Goal: Task Accomplishment & Management: Use online tool/utility

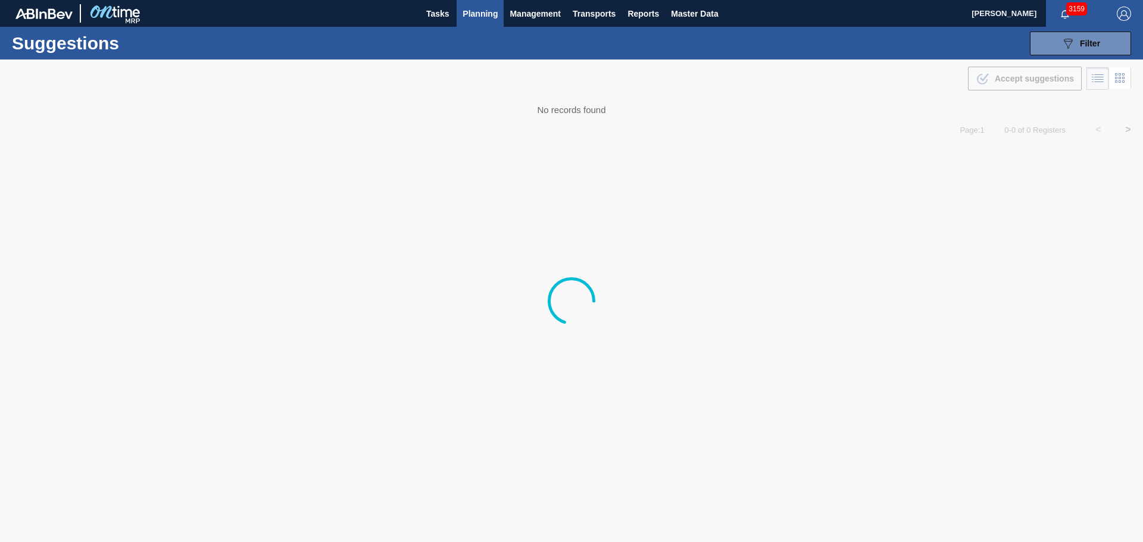
type from "[DATE]"
type to "[DATE]"
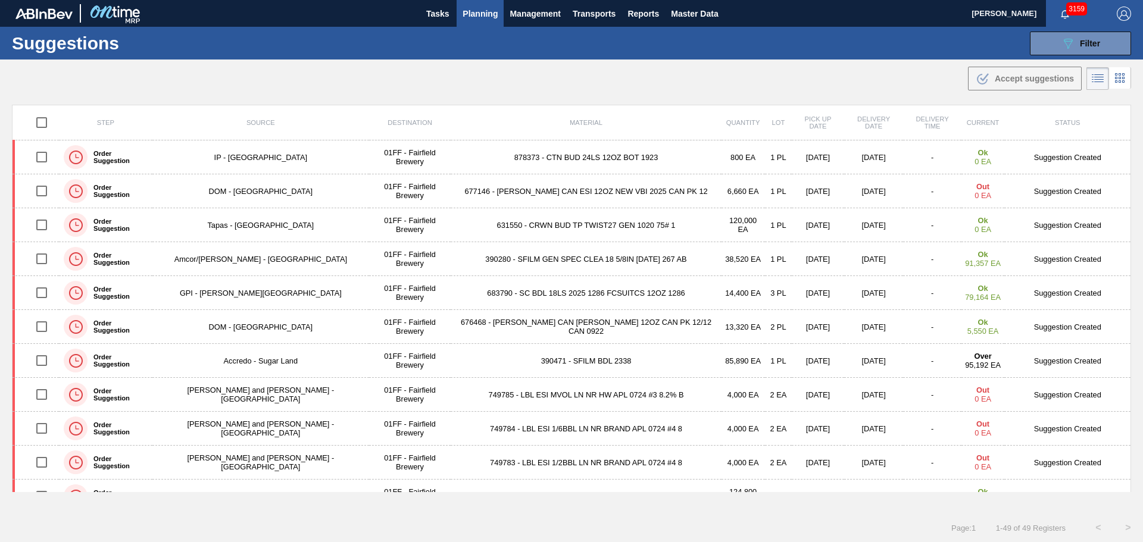
click at [545, 73] on div ".b{fill:var(--color-action-default)} Accept suggestions" at bounding box center [571, 76] width 1143 height 33
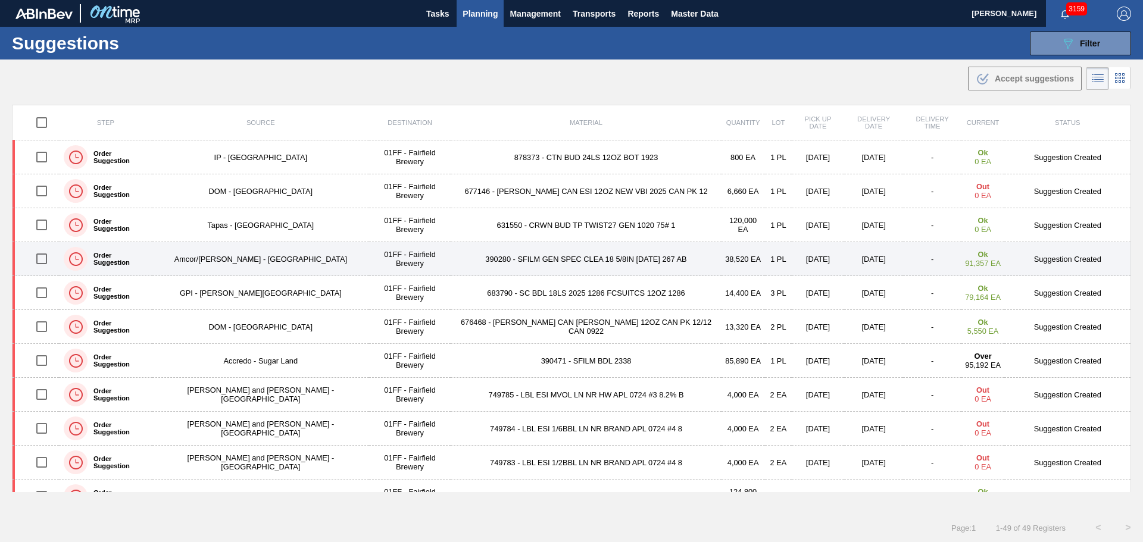
click at [599, 262] on td "390280 - SFILM GEN SPEC CLEA 18 5/8IN 1115 267 AB" at bounding box center [585, 259] width 270 height 34
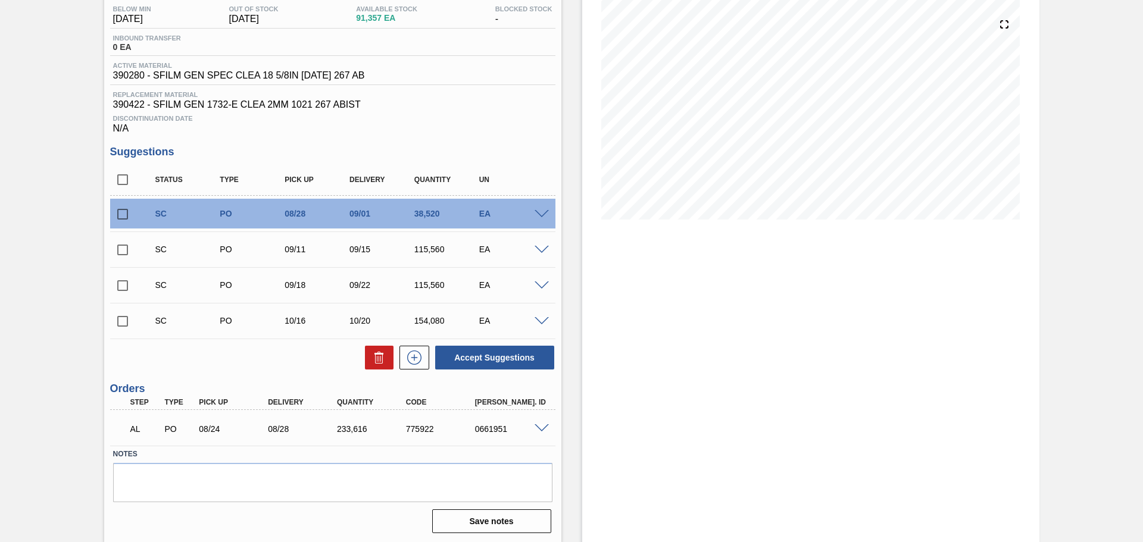
scroll to position [130, 0]
click at [124, 179] on input "checkbox" at bounding box center [122, 178] width 25 height 25
checkbox input "true"
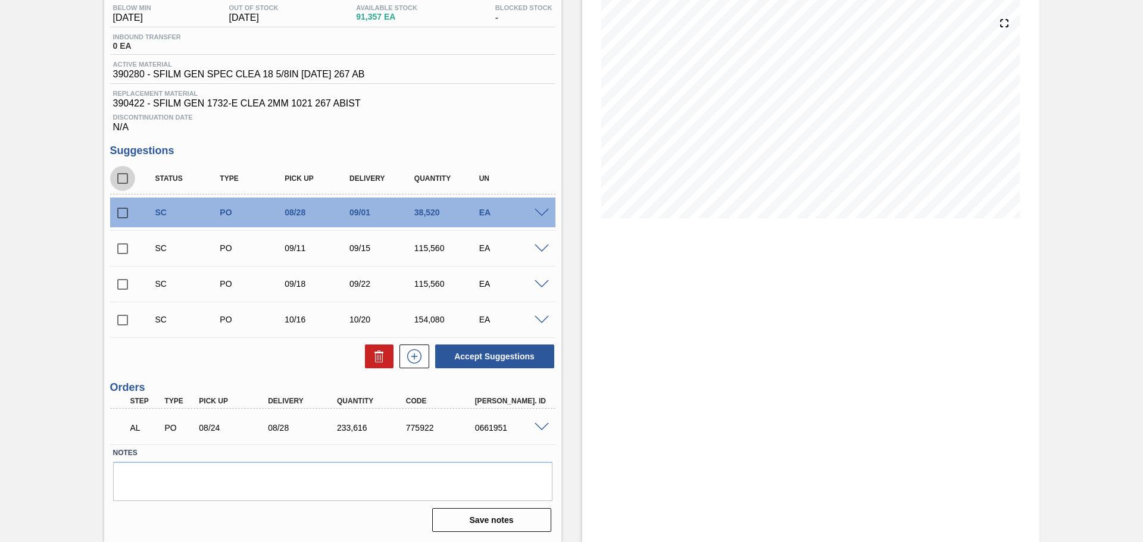
checkbox input "true"
click at [387, 355] on button at bounding box center [379, 357] width 29 height 24
checkbox input "false"
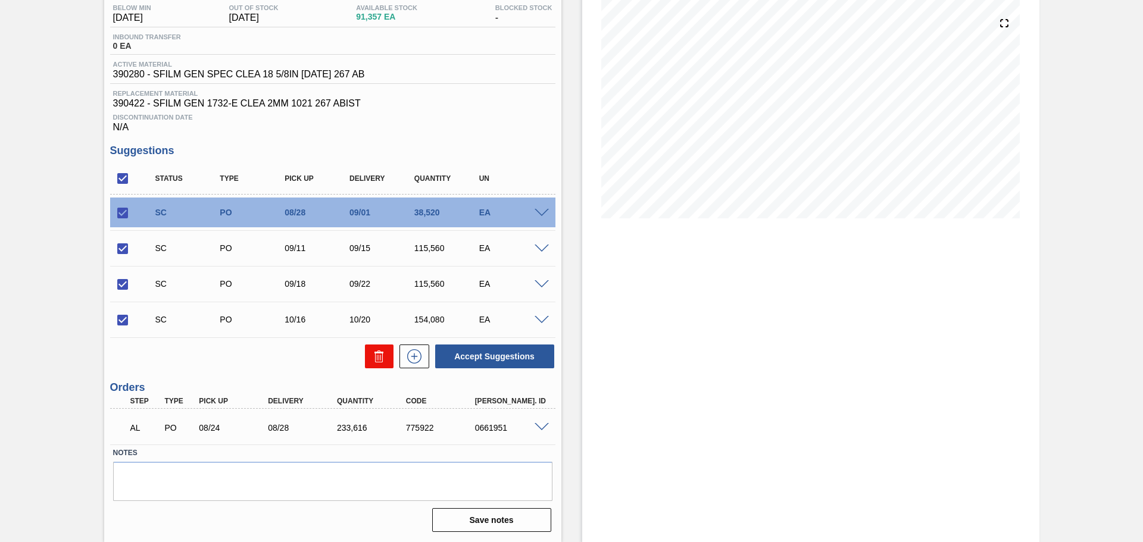
checkbox input "false"
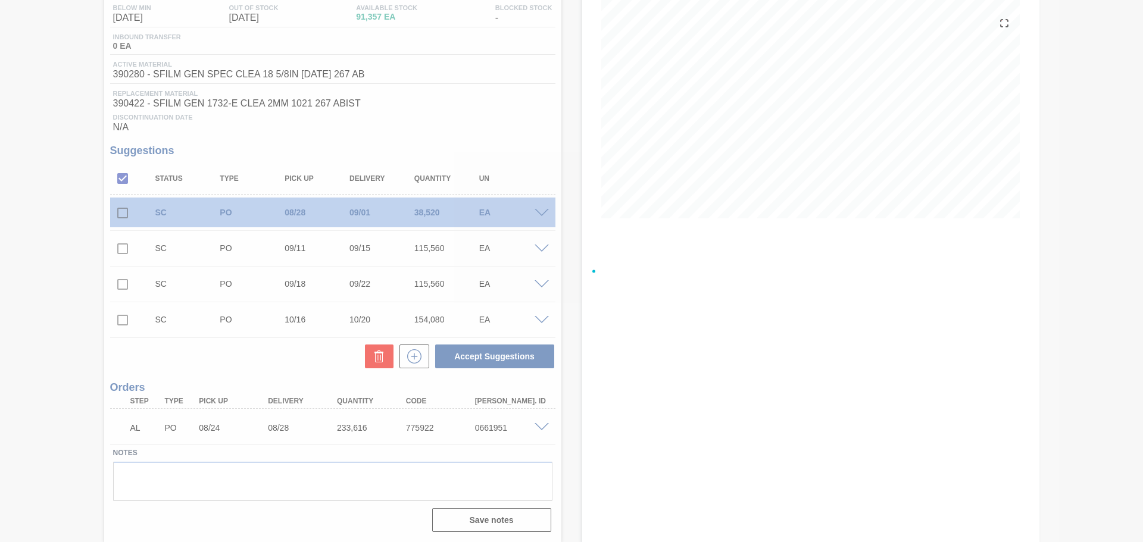
scroll to position [0, 0]
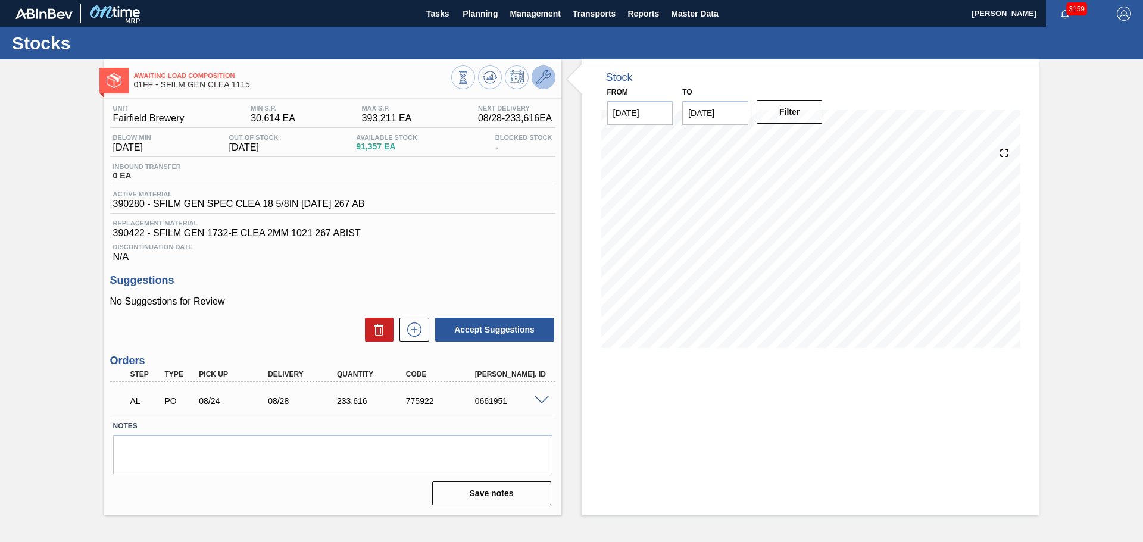
click at [540, 78] on icon at bounding box center [543, 77] width 14 height 14
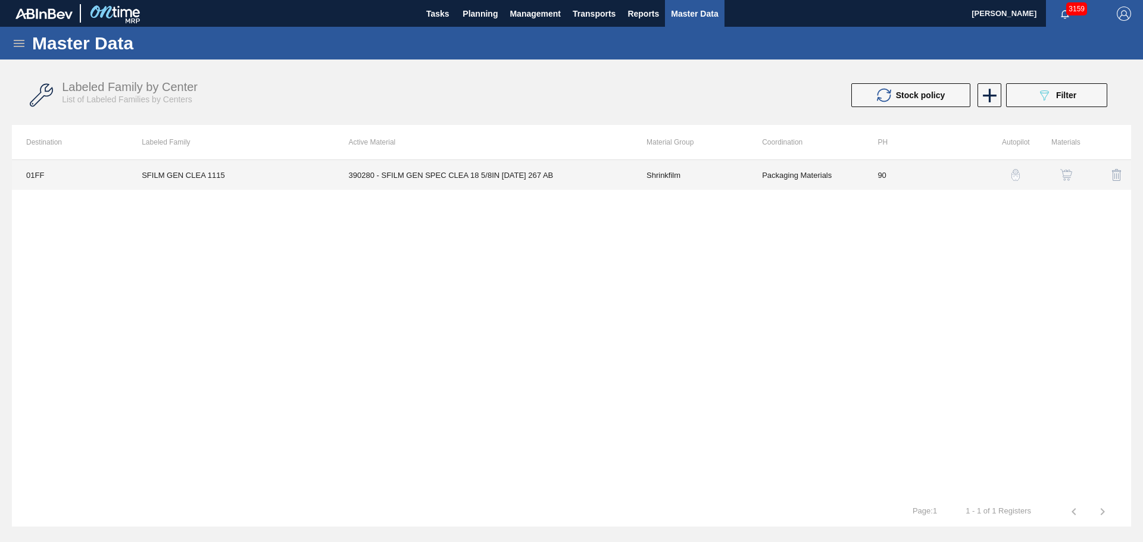
click at [561, 172] on td "390280 - SFILM GEN SPEC CLEA 18 5/8IN 1115 267 AB" at bounding box center [483, 175] width 298 height 30
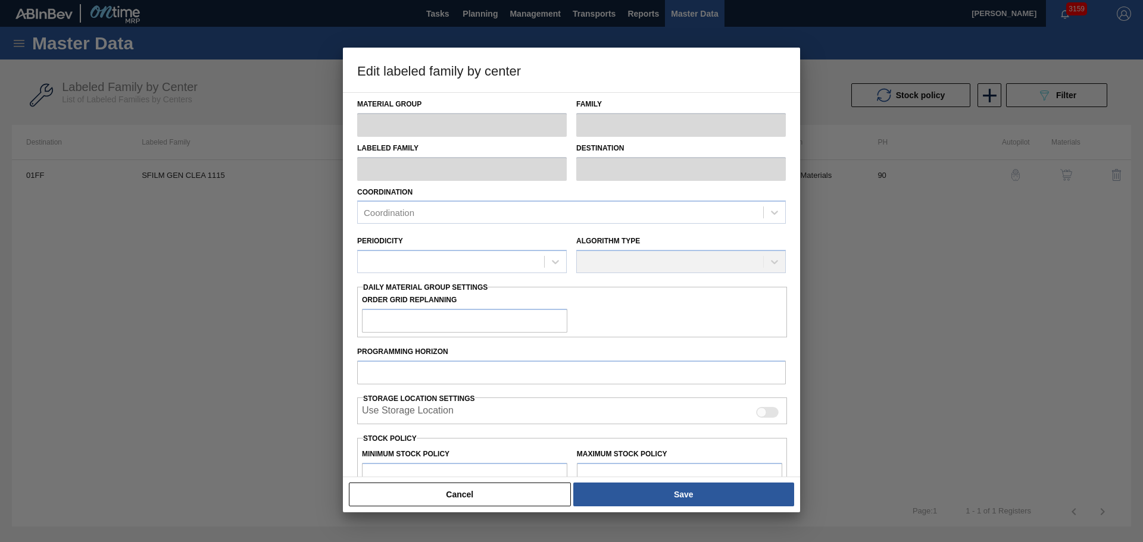
type input "Shrinkfilm"
type input "SFILM GEN CLEA 1115"
type input "01FF - Fairfield Brewery"
type input "90"
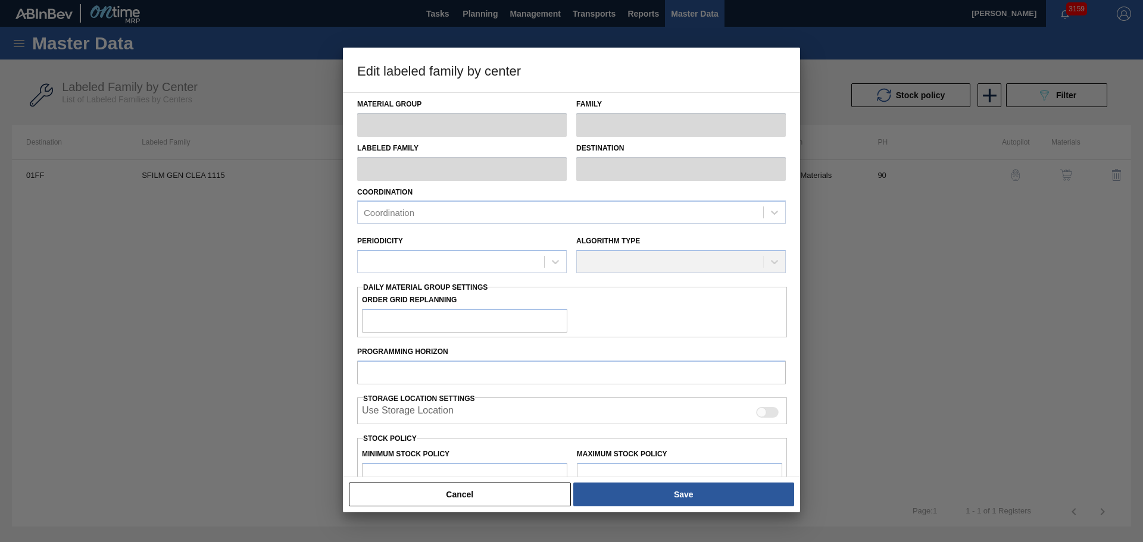
type input "30,614"
type input "393,211"
type input "7"
type input "55,996"
checkbox input "true"
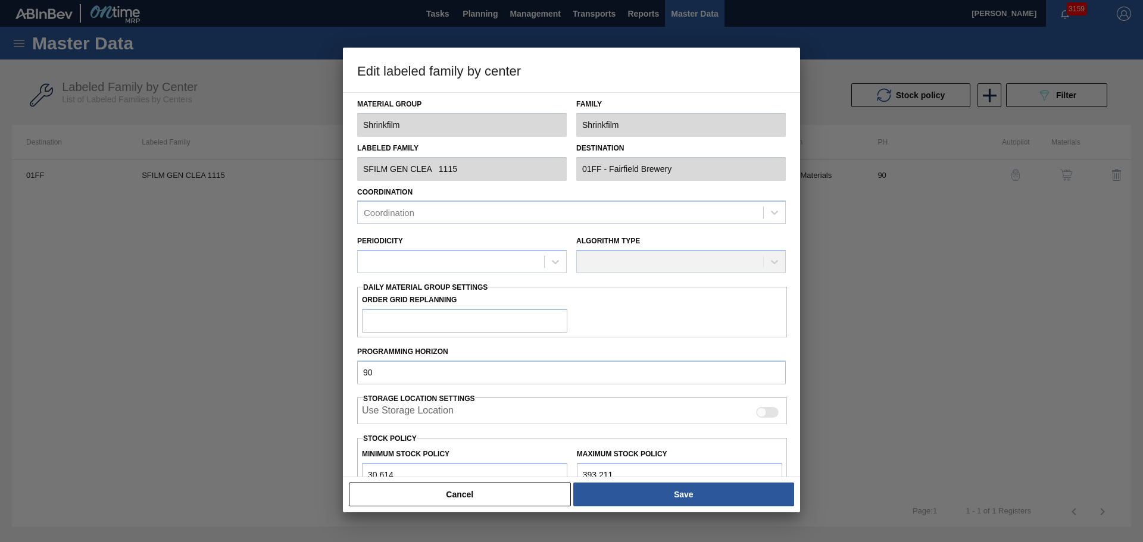
checkbox input "true"
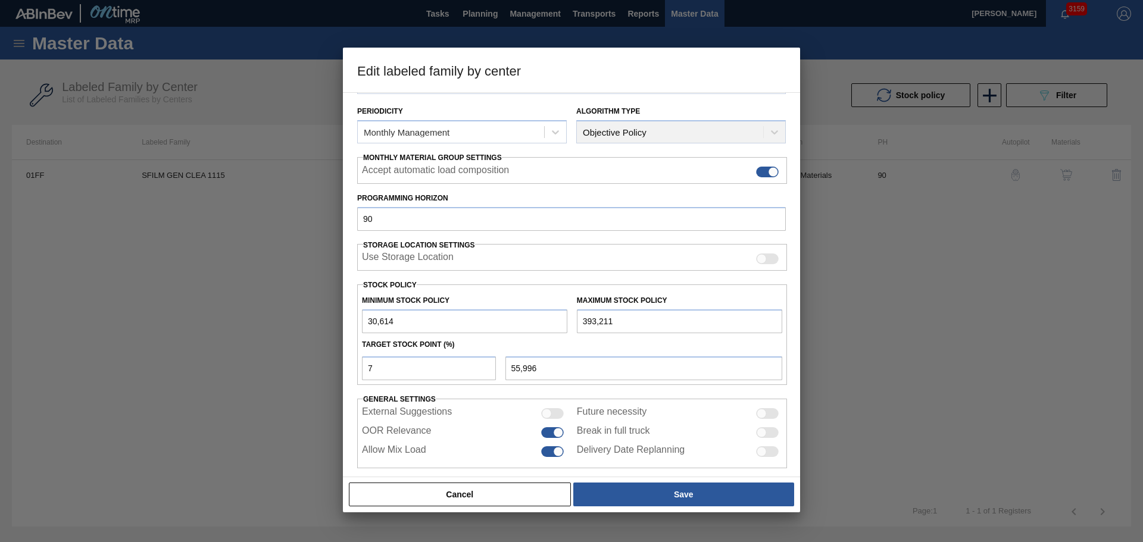
scroll to position [145, 0]
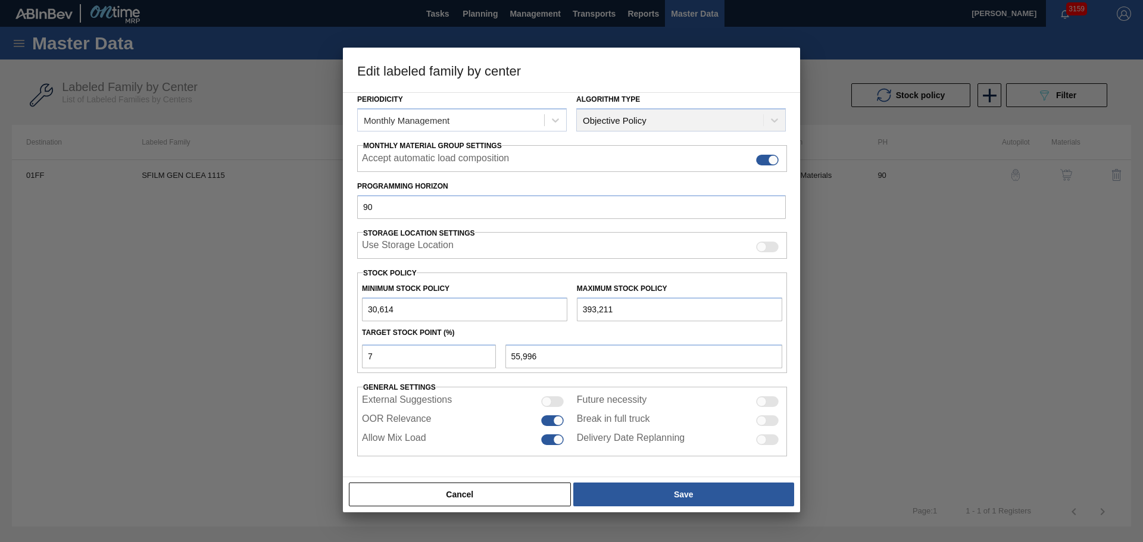
click at [766, 420] on div at bounding box center [767, 420] width 23 height 11
checkbox input "true"
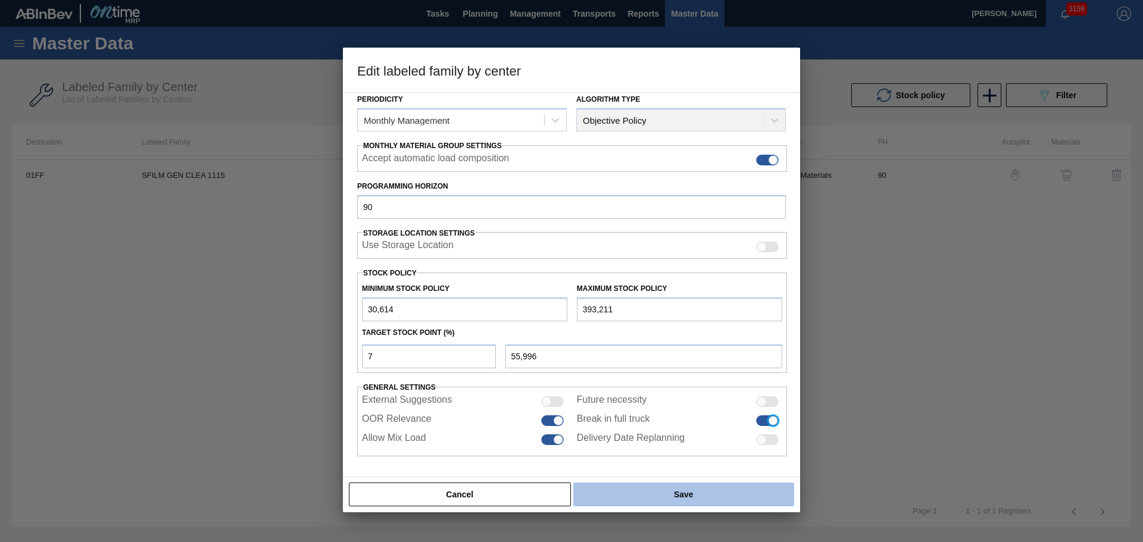
click at [652, 496] on button "Save" at bounding box center [683, 495] width 221 height 24
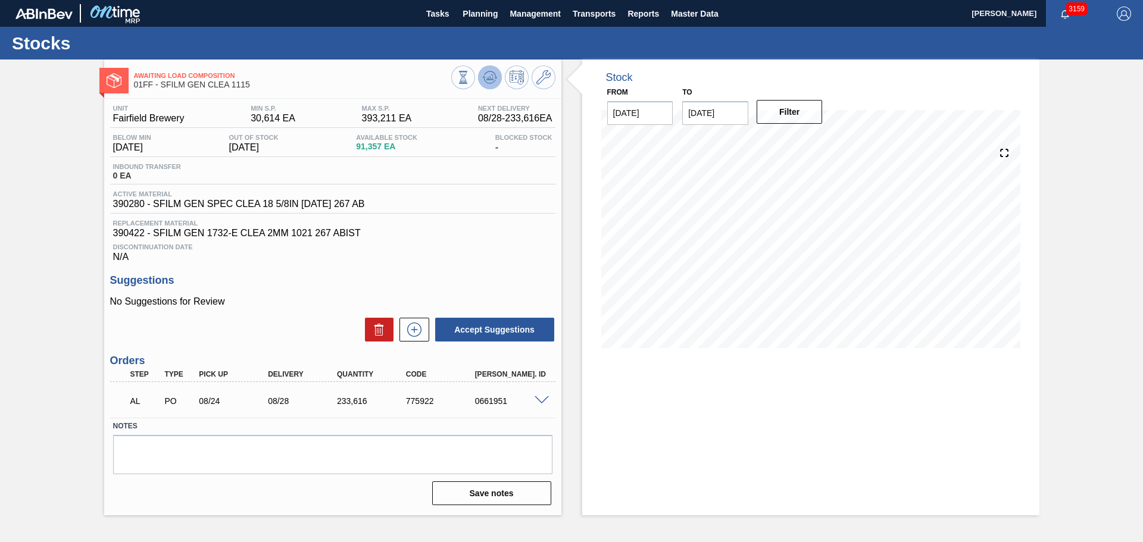
click at [470, 77] on icon at bounding box center [462, 77] width 13 height 13
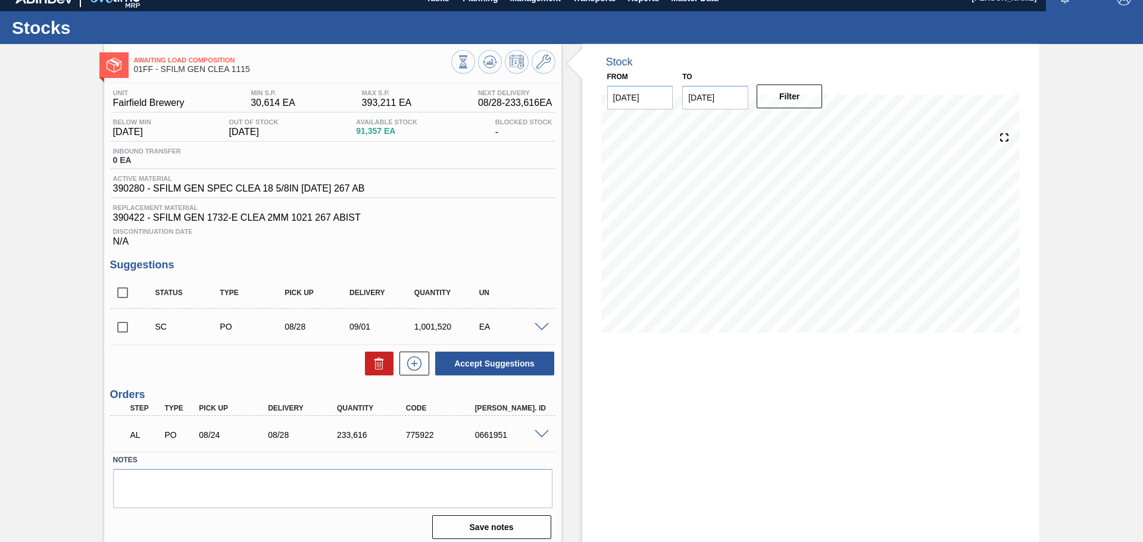
scroll to position [23, 0]
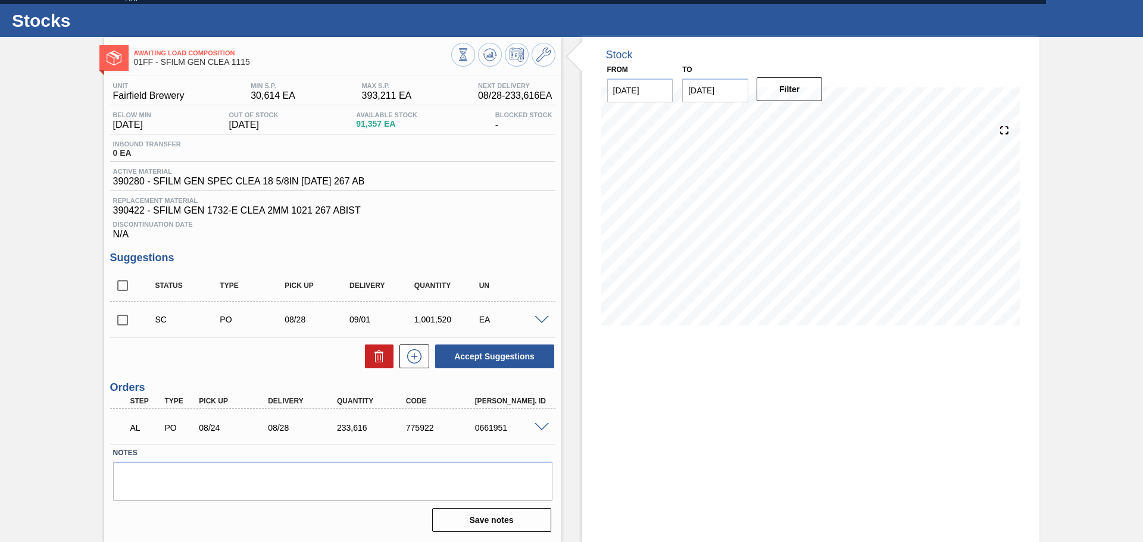
click at [539, 318] on span at bounding box center [541, 320] width 14 height 9
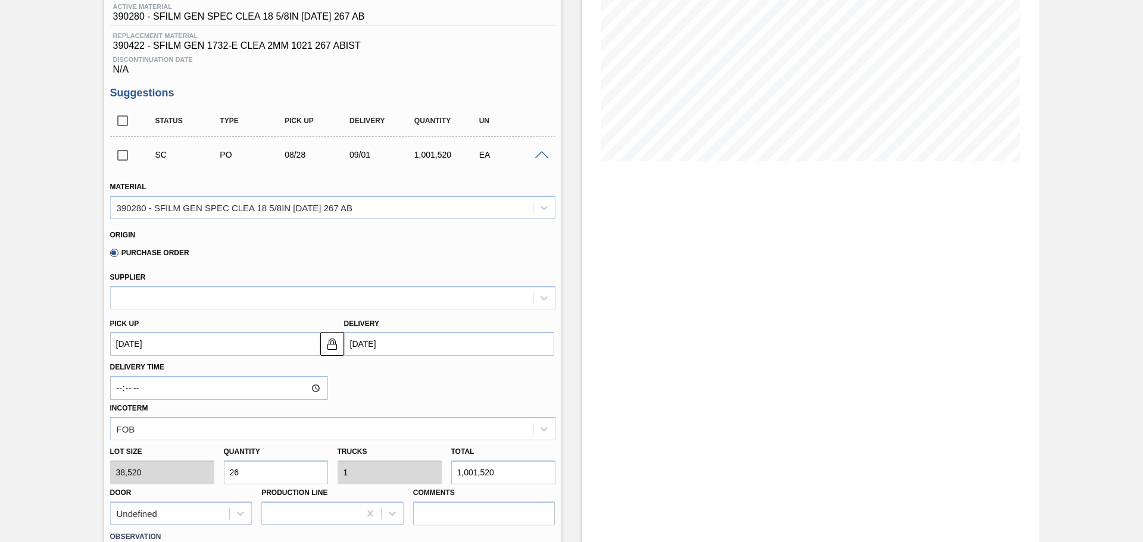
scroll to position [201, 0]
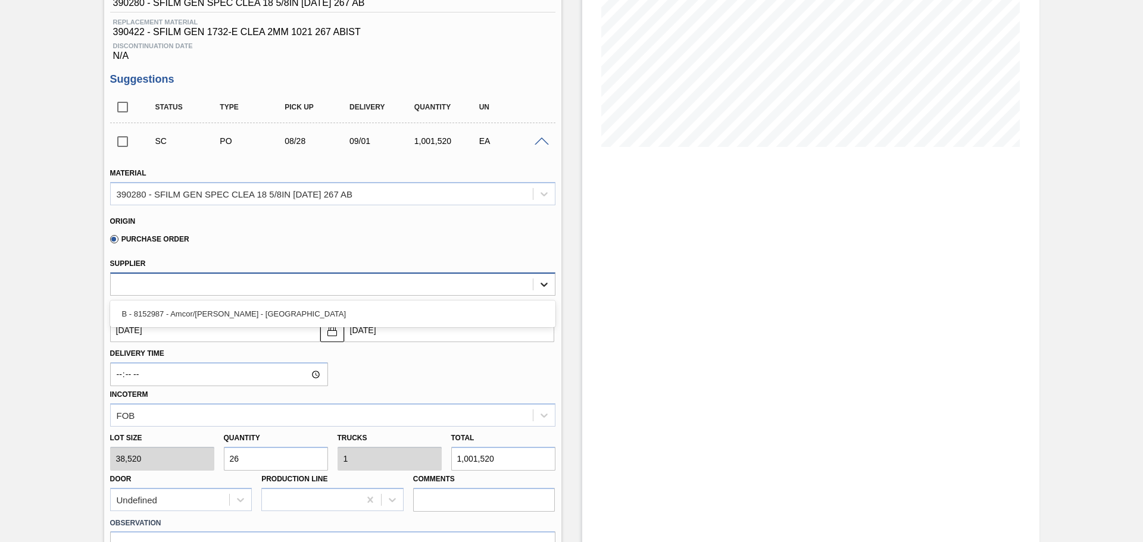
click at [545, 286] on icon at bounding box center [544, 285] width 12 height 12
click at [465, 246] on div "Purchase Order" at bounding box center [327, 237] width 435 height 23
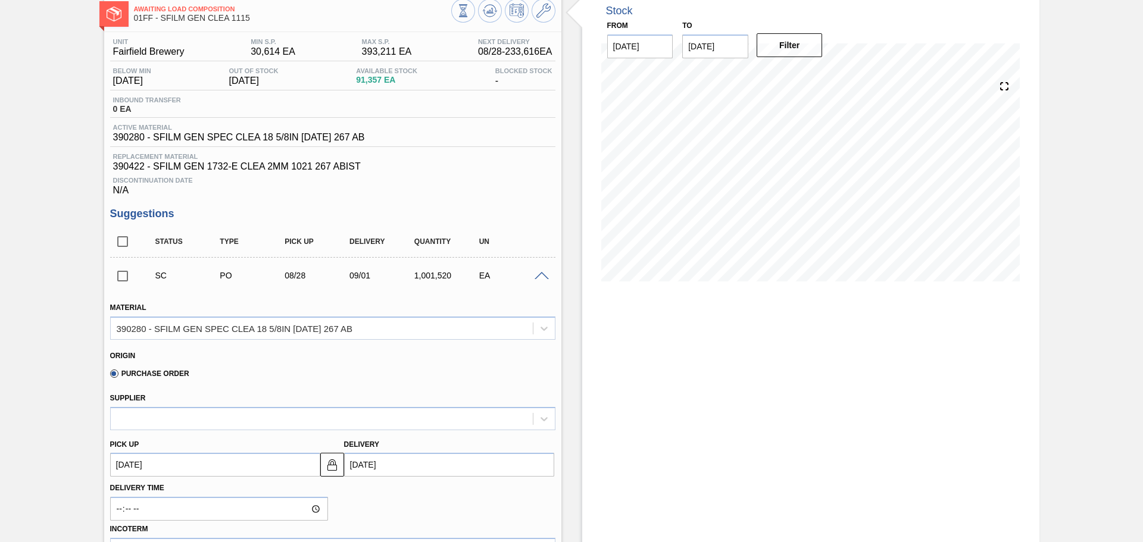
scroll to position [0, 0]
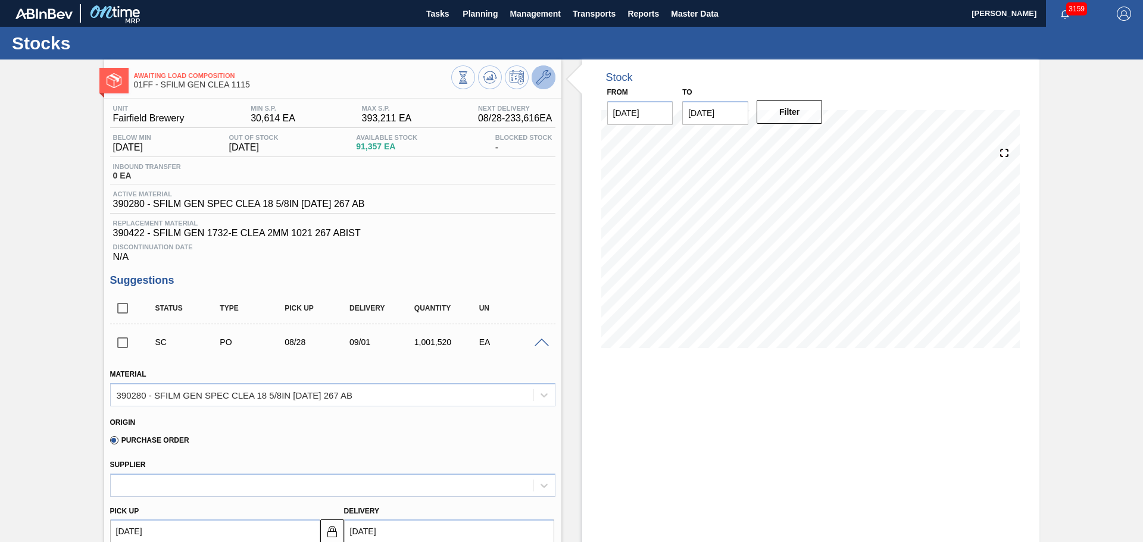
click at [540, 67] on button at bounding box center [543, 77] width 24 height 24
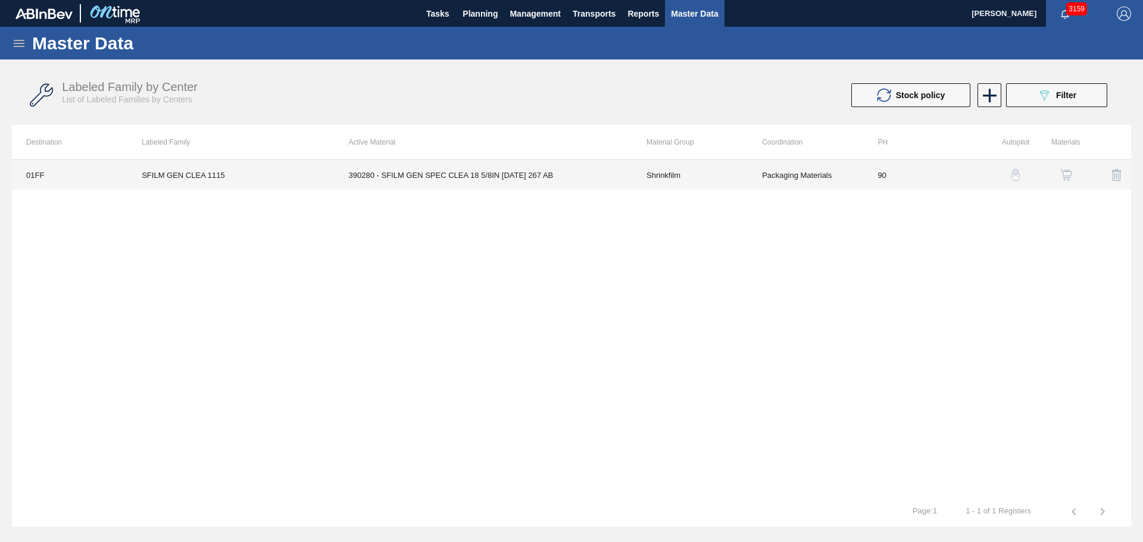
click at [543, 175] on td "390280 - SFILM GEN SPEC CLEA 18 5/8IN 1115 267 AB" at bounding box center [483, 175] width 298 height 30
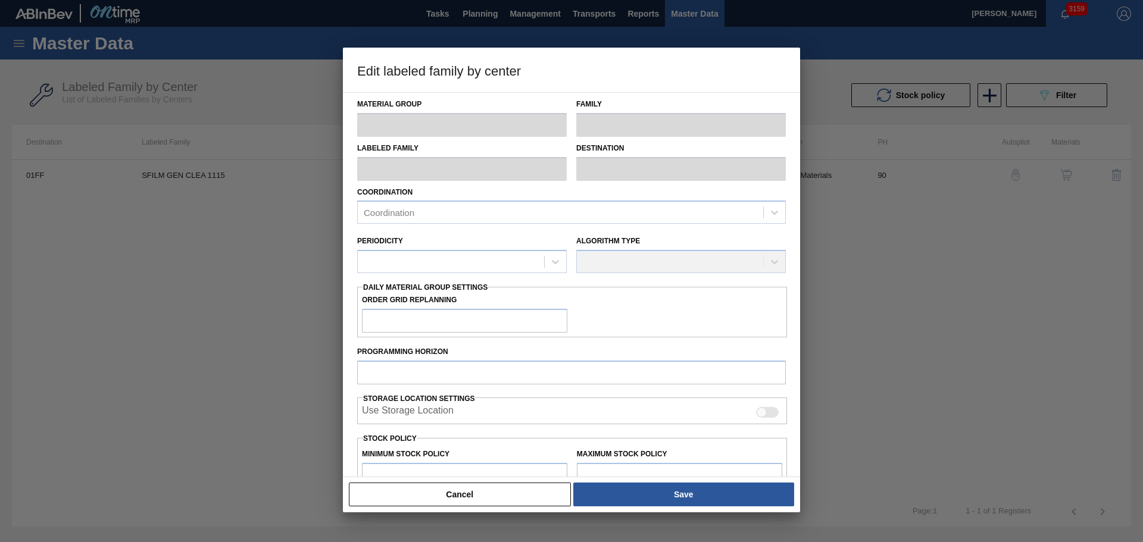
type input "Shrinkfilm"
type input "SFILM GEN CLEA 1115"
type input "01FF - Fairfield Brewery"
type input "90"
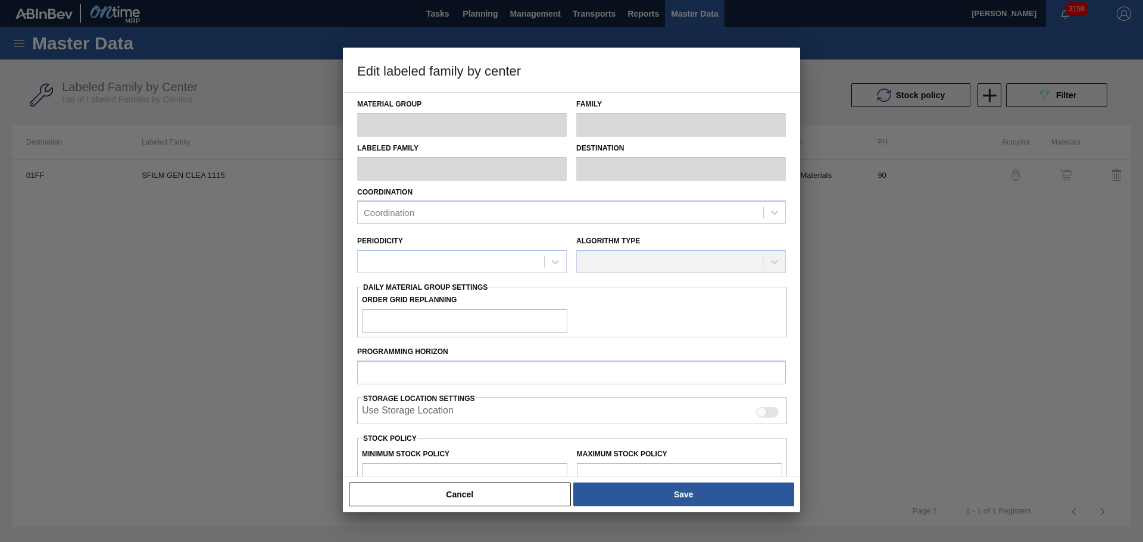
type input "30,614"
type input "393,211"
type input "7"
type input "55,996"
checkbox input "true"
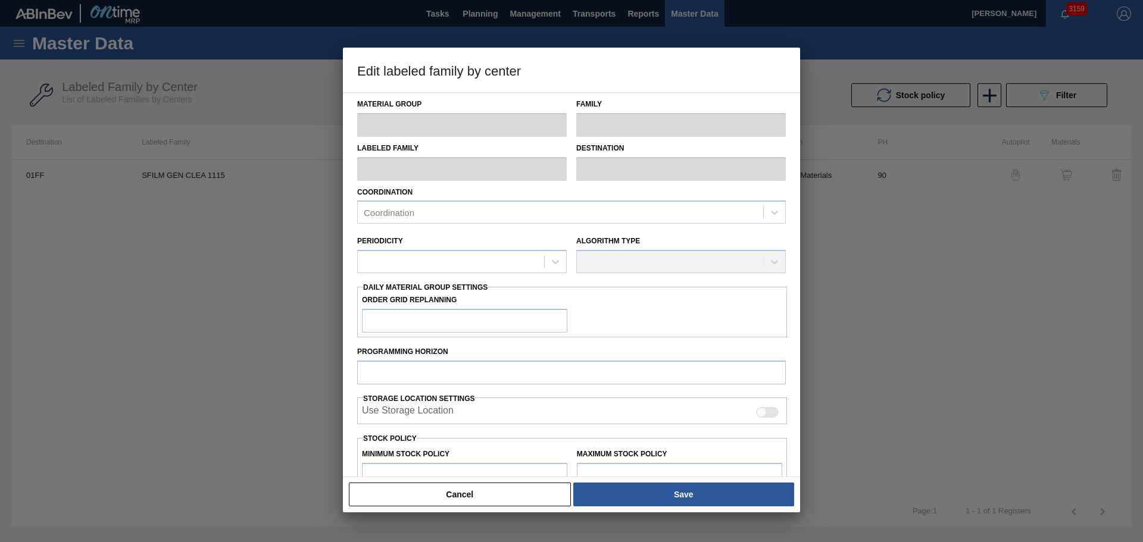
checkbox input "true"
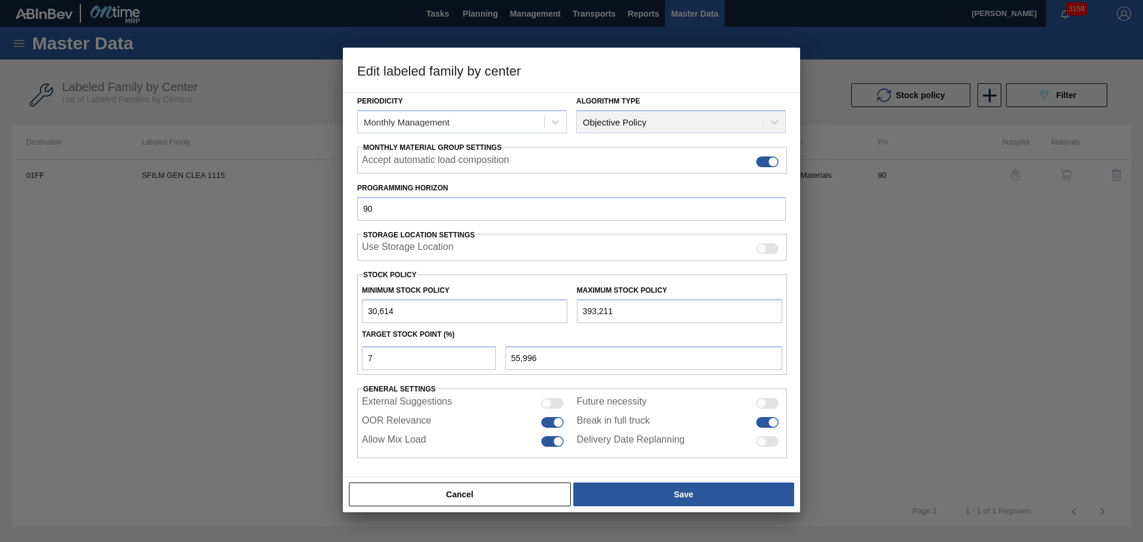
scroll to position [145, 0]
click at [771, 417] on div at bounding box center [773, 420] width 10 height 10
checkbox input "false"
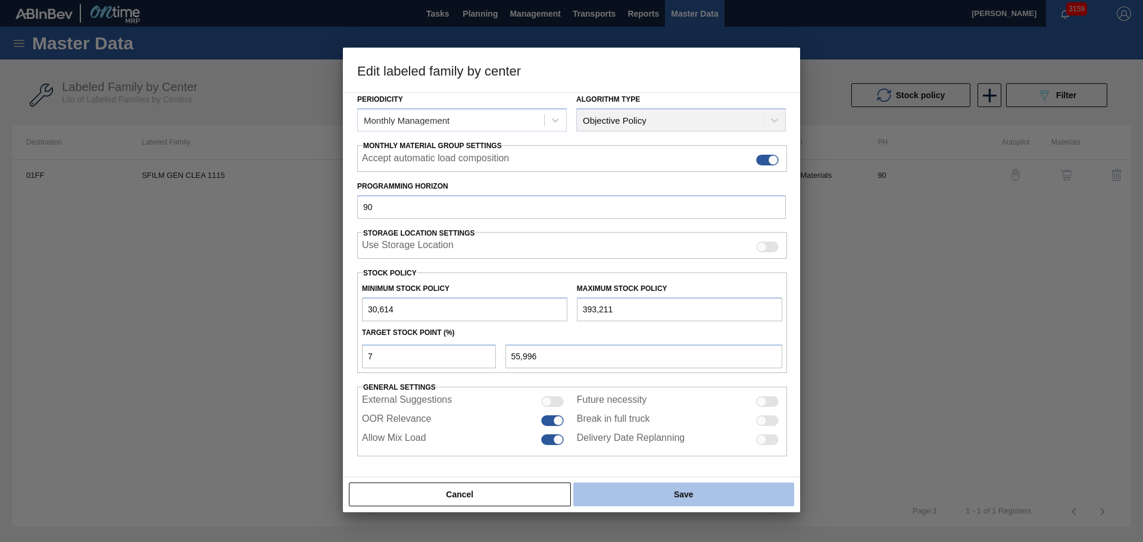
click at [664, 494] on button "Save" at bounding box center [683, 495] width 221 height 24
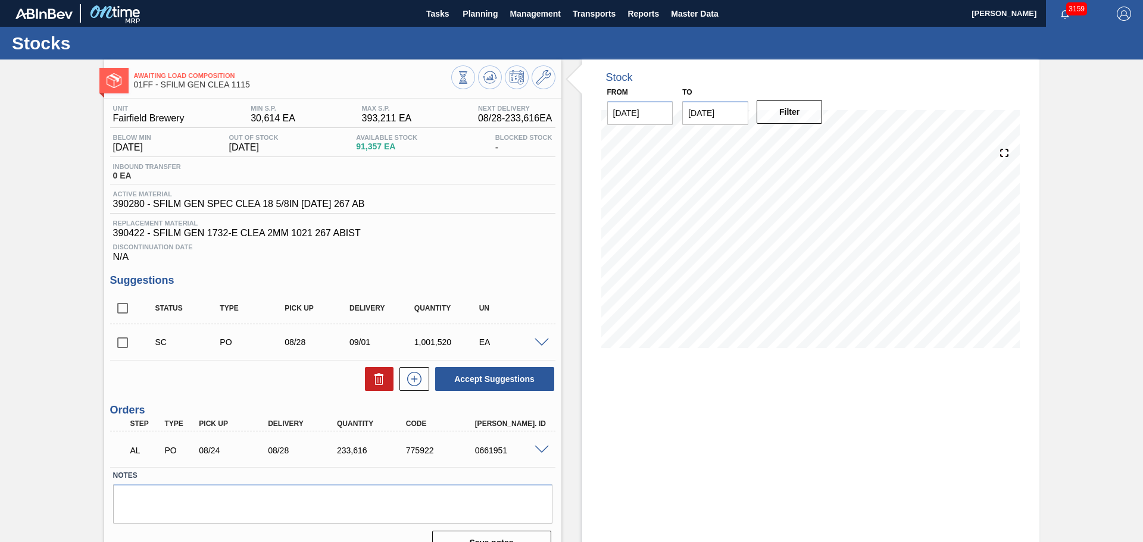
click at [124, 339] on input "checkbox" at bounding box center [122, 342] width 25 height 25
click at [383, 378] on icon at bounding box center [379, 379] width 14 height 14
checkbox input "false"
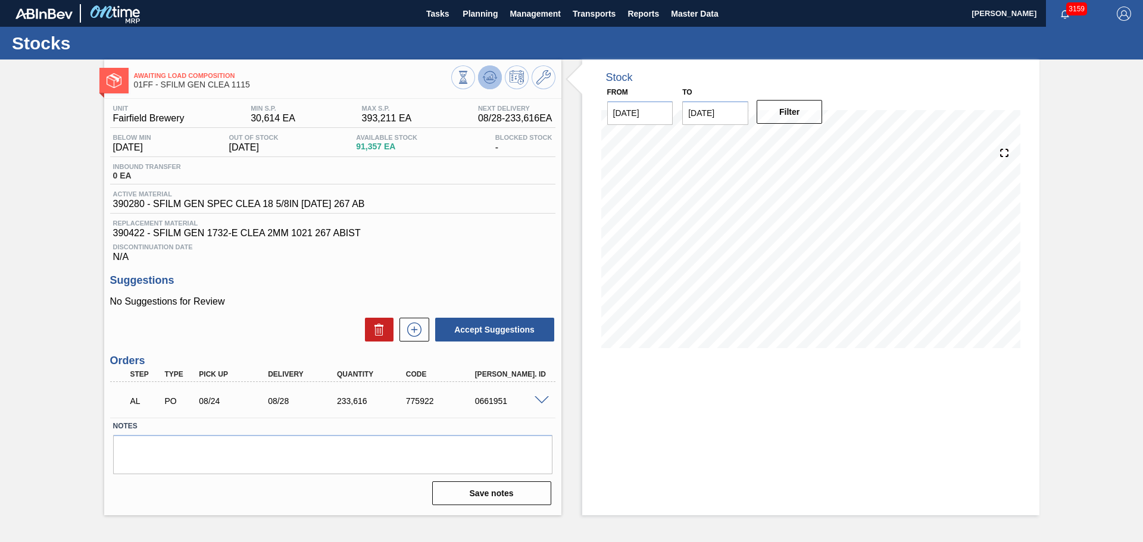
click at [470, 74] on icon at bounding box center [462, 77] width 13 height 13
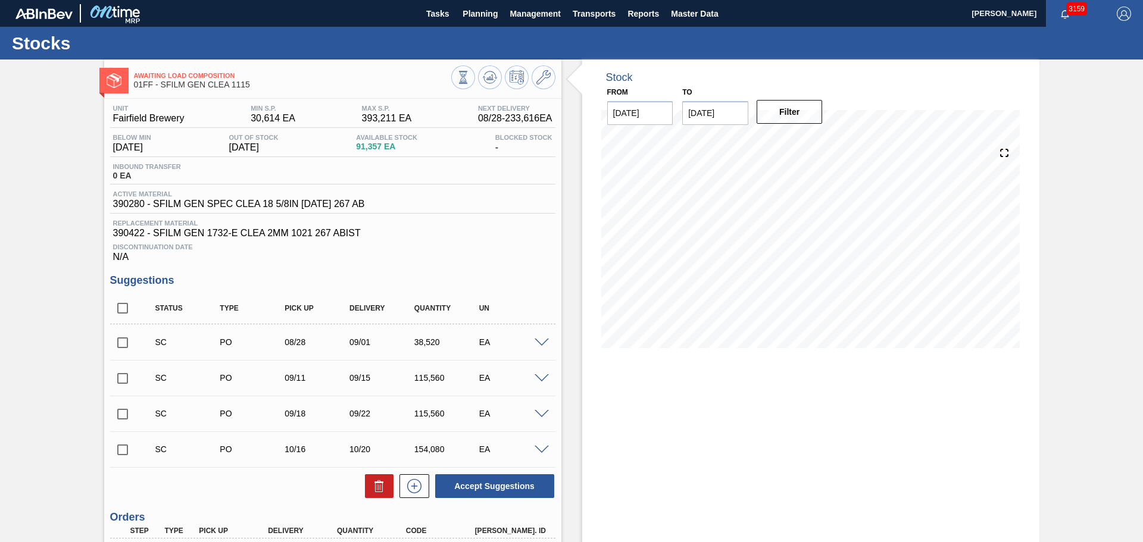
click at [542, 341] on span at bounding box center [541, 343] width 14 height 9
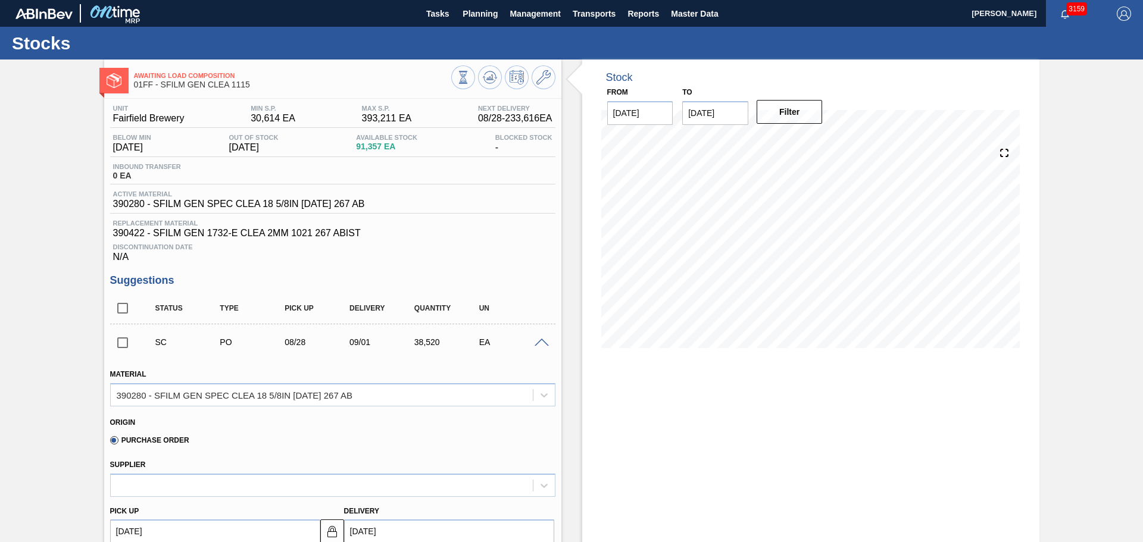
scroll to position [60, 0]
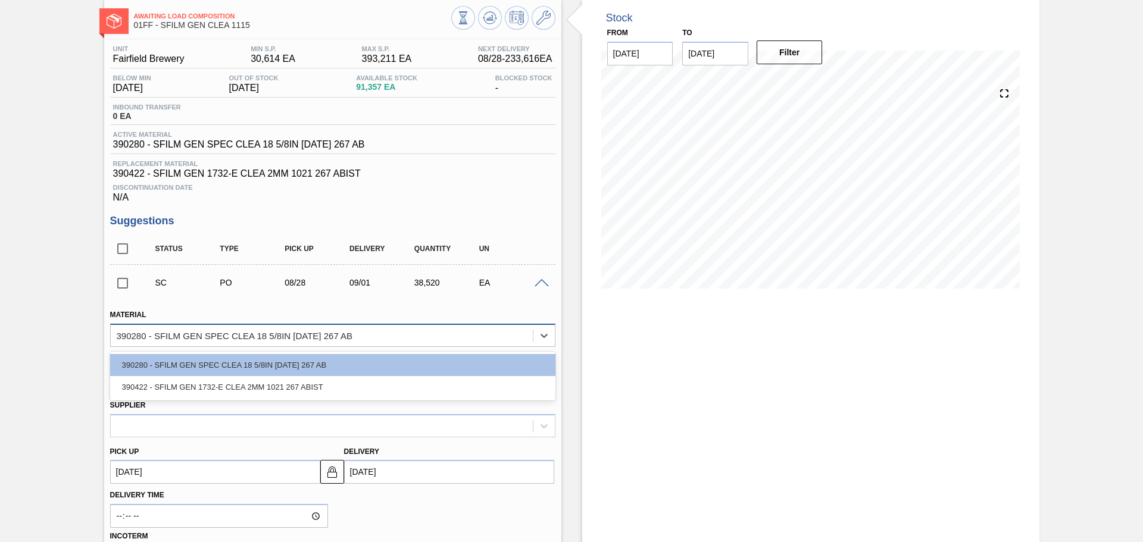
click at [464, 338] on div "390280 - SFILM GEN SPEC CLEA 18 5/8IN 1115 267 AB" at bounding box center [322, 335] width 422 height 17
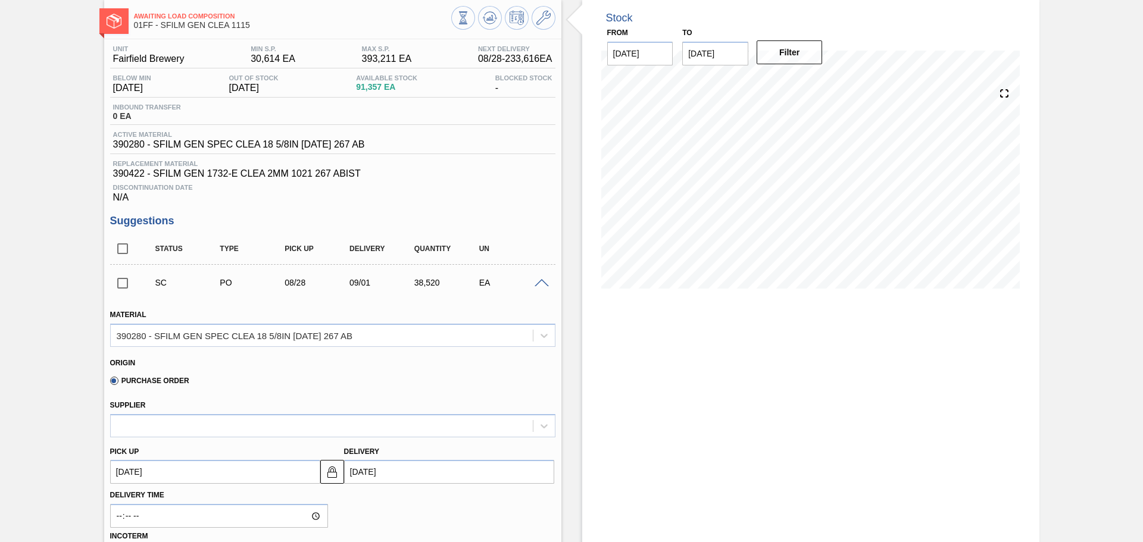
click at [805, 455] on div "Stock From 08/18/2025 to 09/30/2025 Filter 09/08 Stock Projection 59,776 SAP Pl…" at bounding box center [810, 528] width 457 height 1057
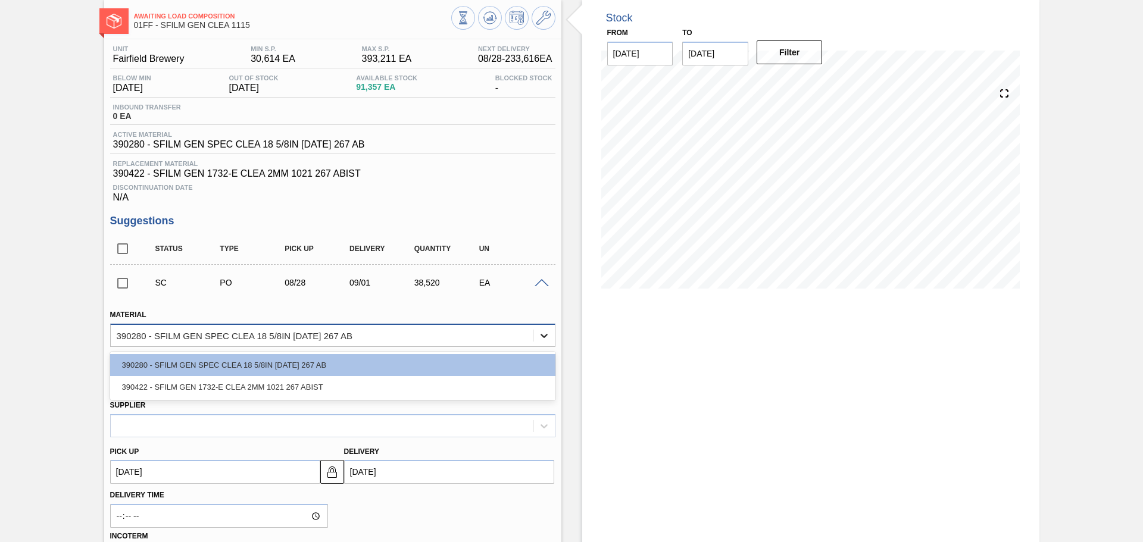
click at [543, 334] on icon at bounding box center [544, 336] width 12 height 12
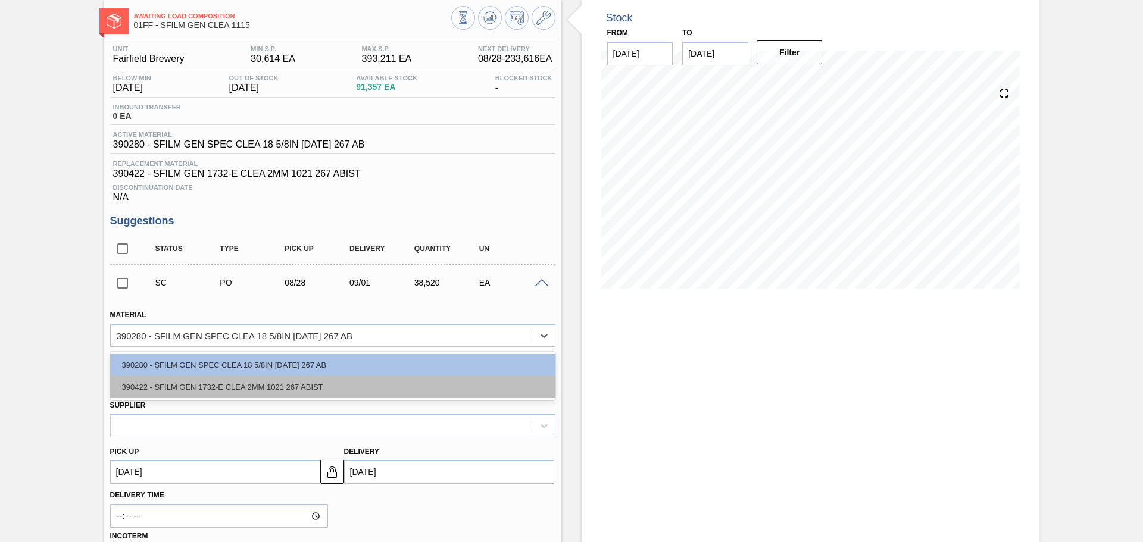
click at [499, 381] on div "390422 - SFILM GEN 1732-E CLEA 2MM 1021 267 ABIST" at bounding box center [332, 387] width 445 height 22
type input "38,936"
type input "0.989"
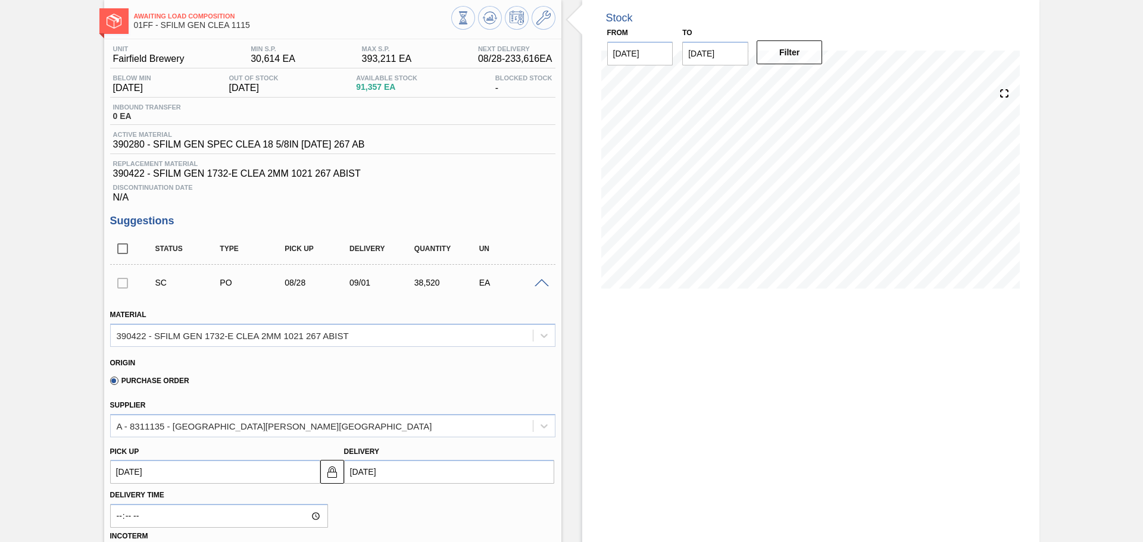
click at [490, 376] on div "Purchase Order" at bounding box center [327, 378] width 435 height 23
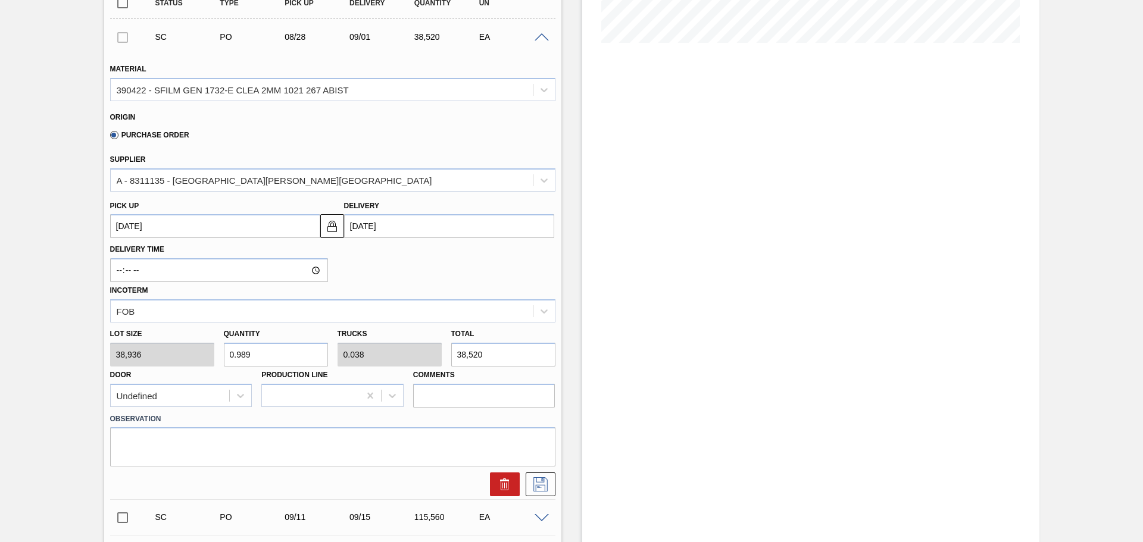
scroll to position [357, 0]
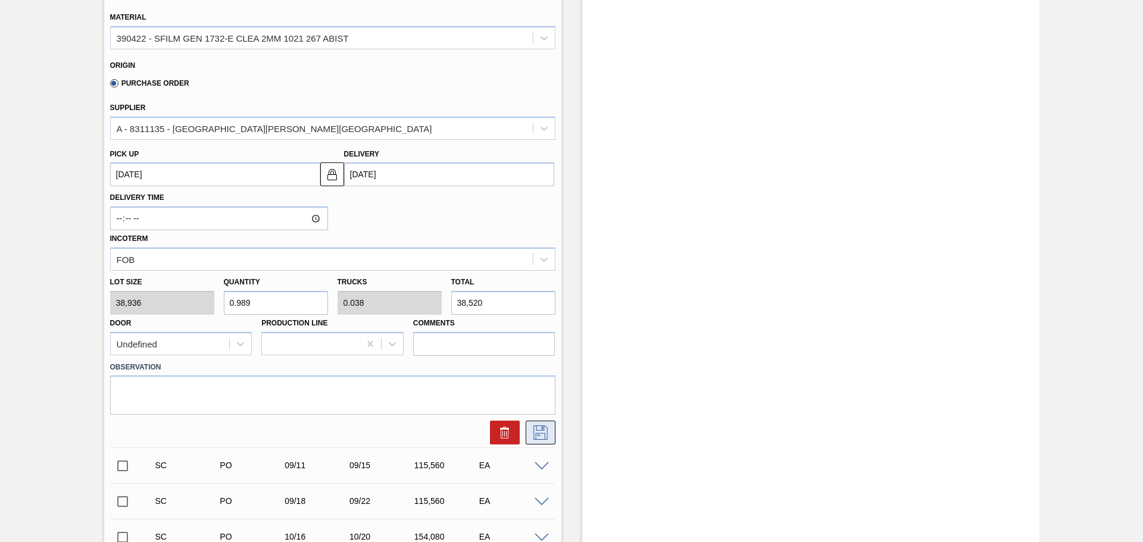
click at [541, 430] on icon at bounding box center [540, 432] width 6 height 10
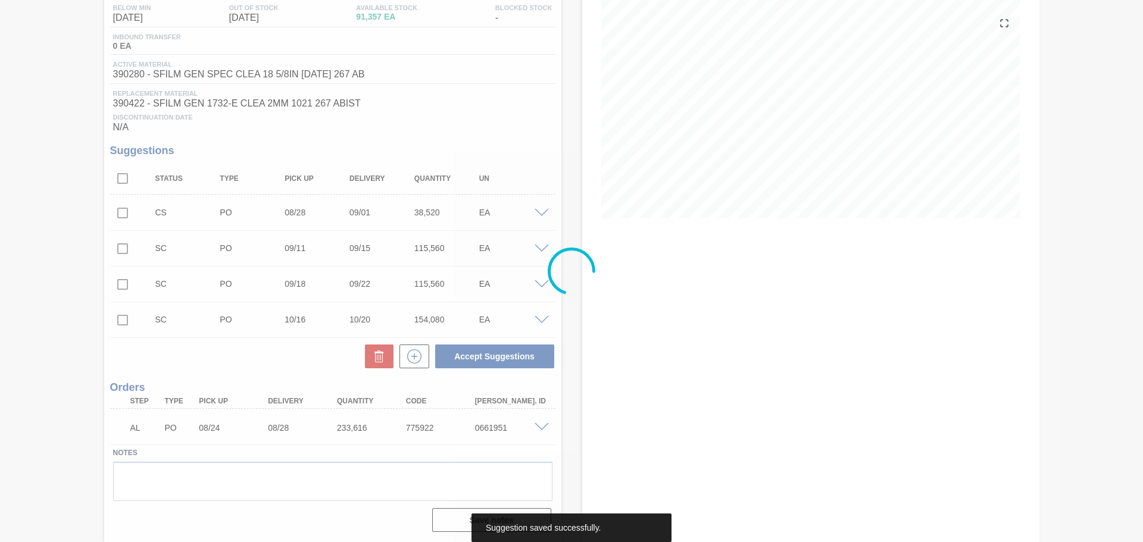
scroll to position [130, 0]
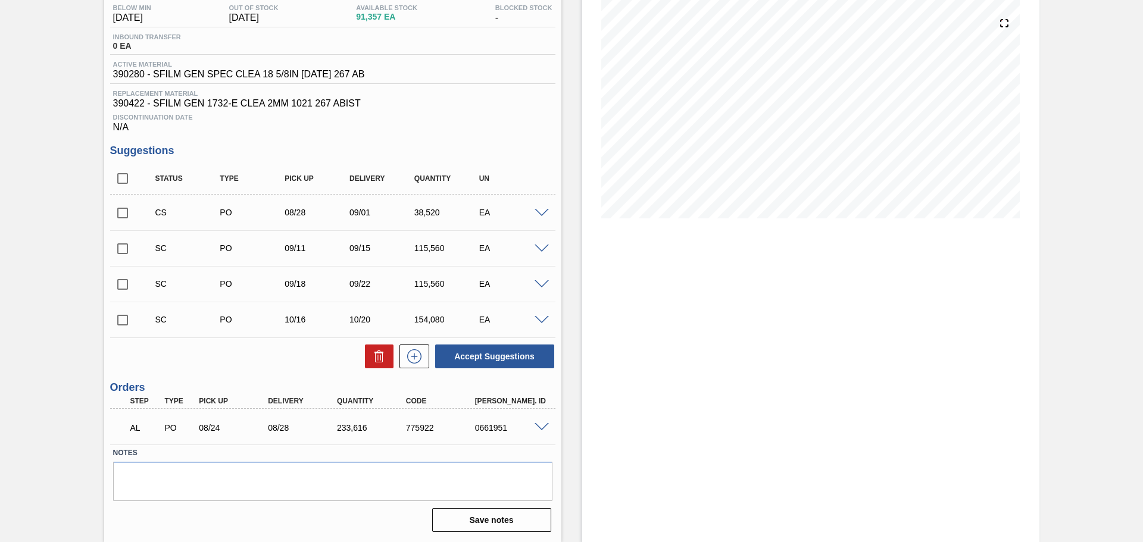
click at [546, 248] on span at bounding box center [541, 249] width 14 height 9
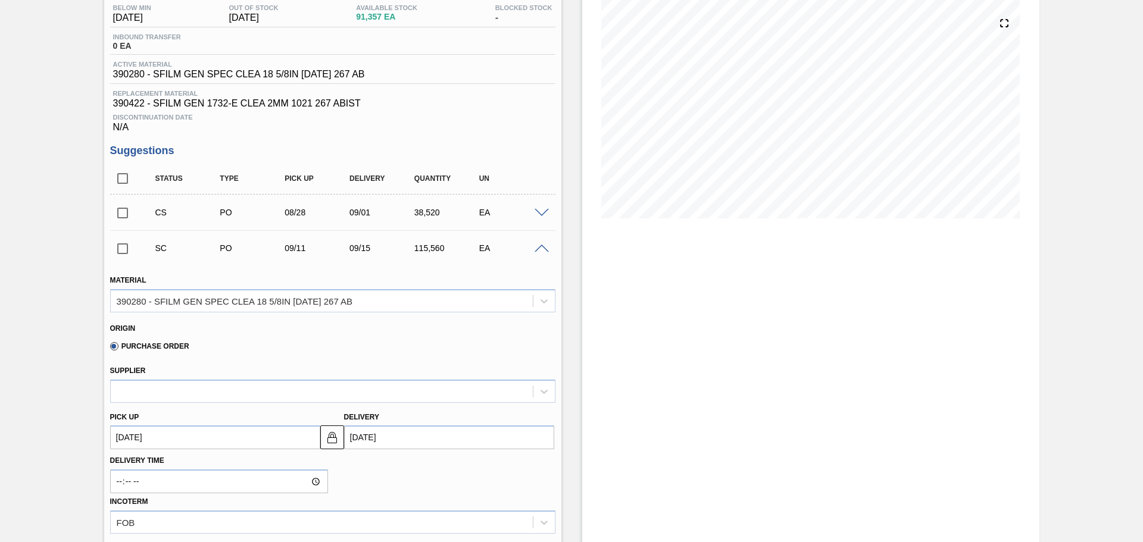
click at [542, 249] on span at bounding box center [541, 249] width 14 height 9
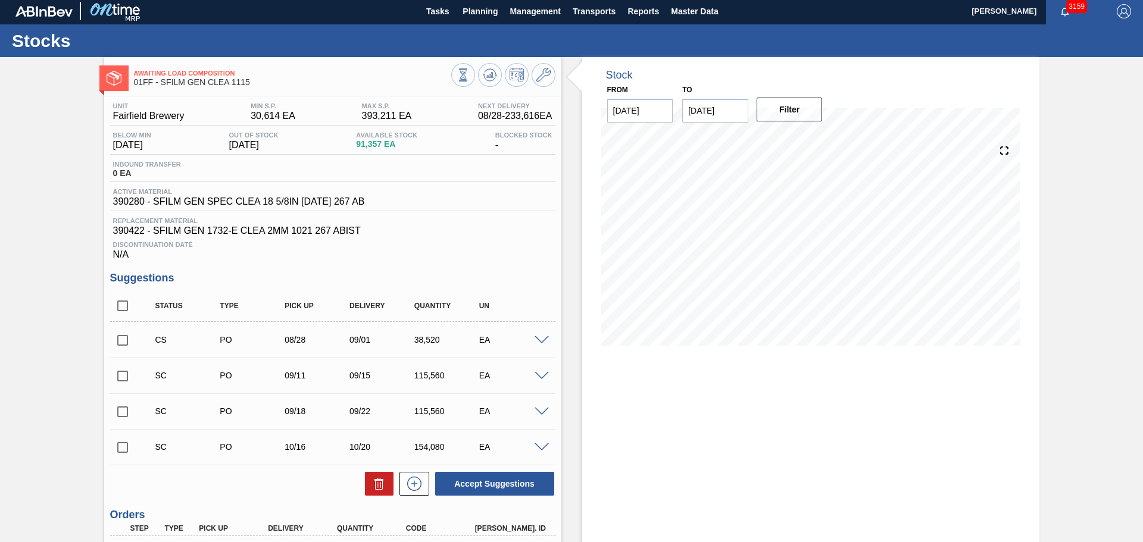
scroll to position [0, 0]
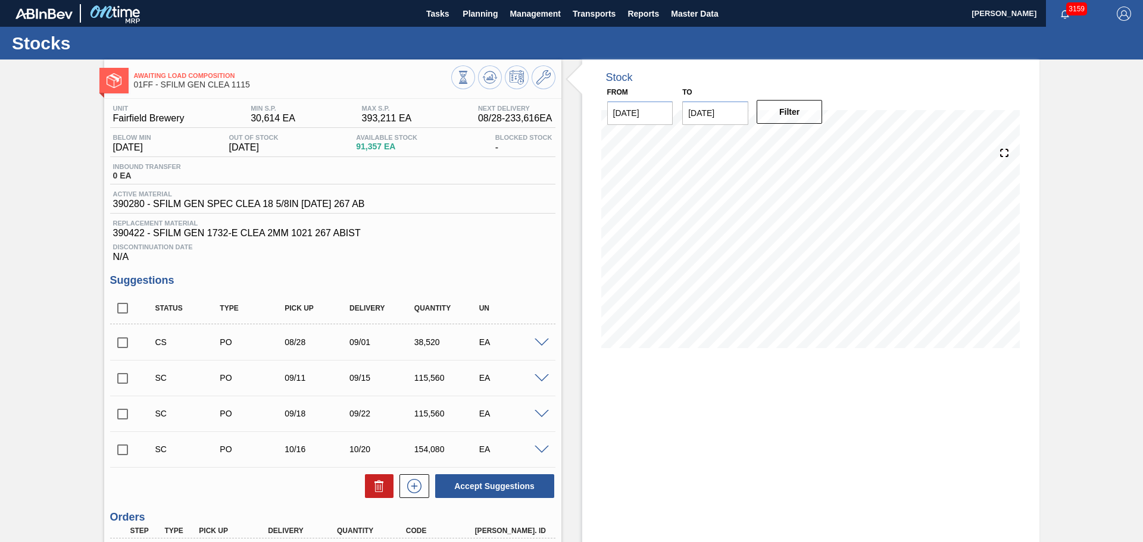
click at [120, 311] on input "checkbox" at bounding box center [122, 308] width 25 height 25
checkbox input "true"
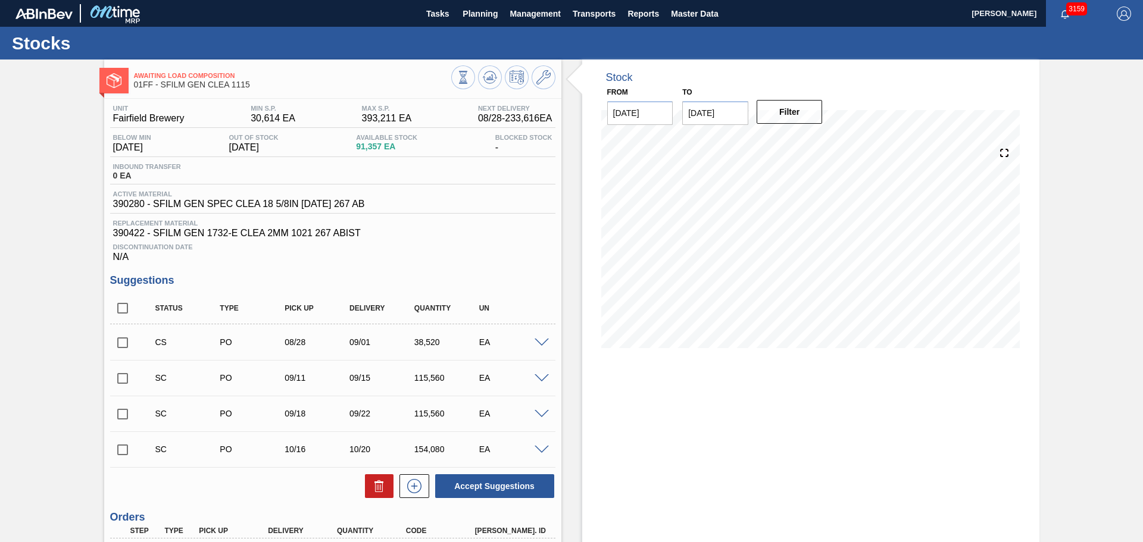
checkbox input "true"
click at [0, 0] on icon at bounding box center [0, 0] width 0 height 0
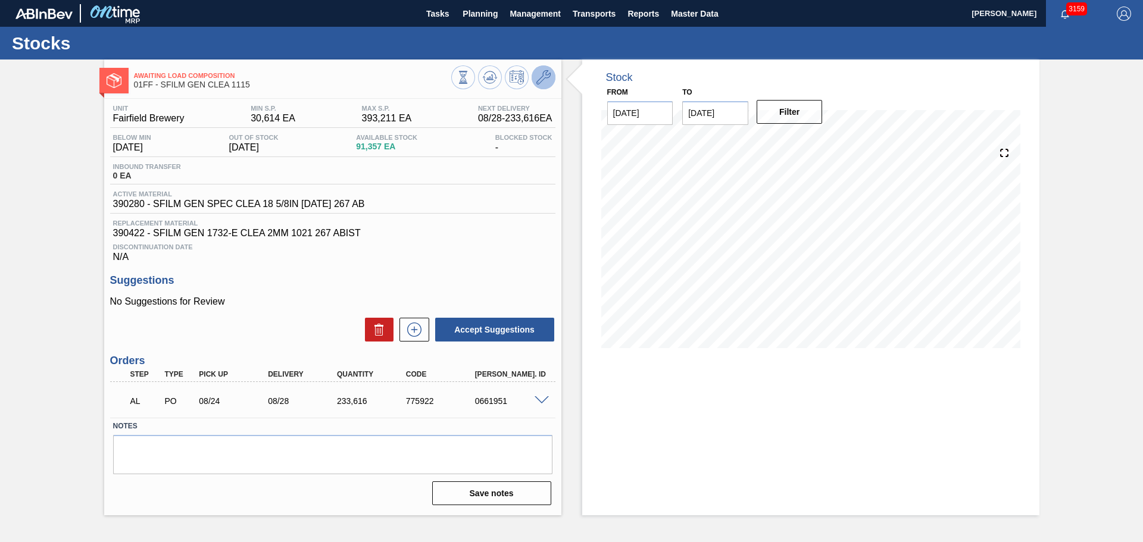
click at [542, 77] on icon at bounding box center [543, 77] width 14 height 14
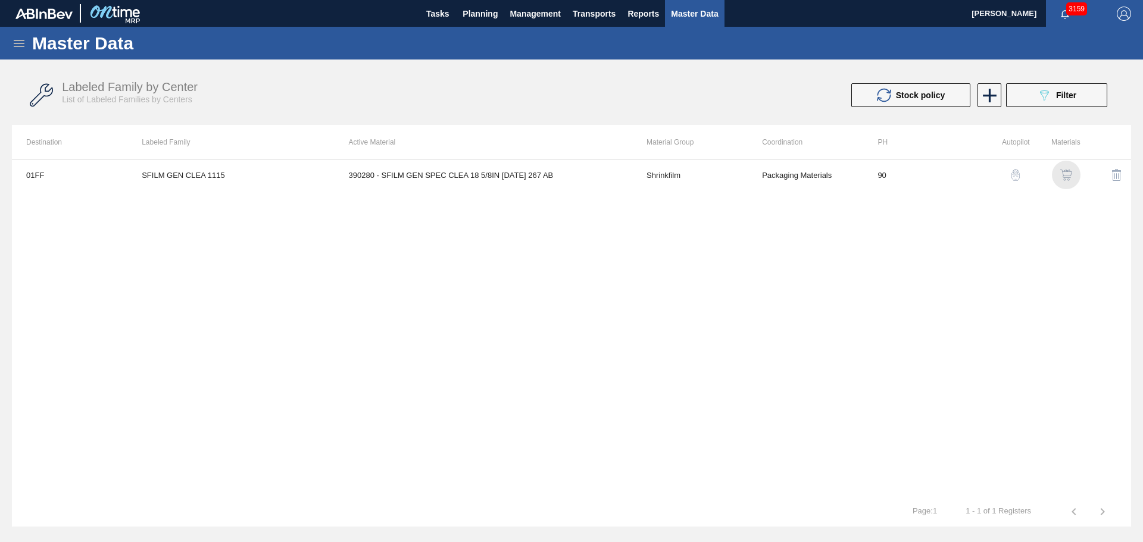
click at [1067, 174] on img "button" at bounding box center [1066, 175] width 12 height 12
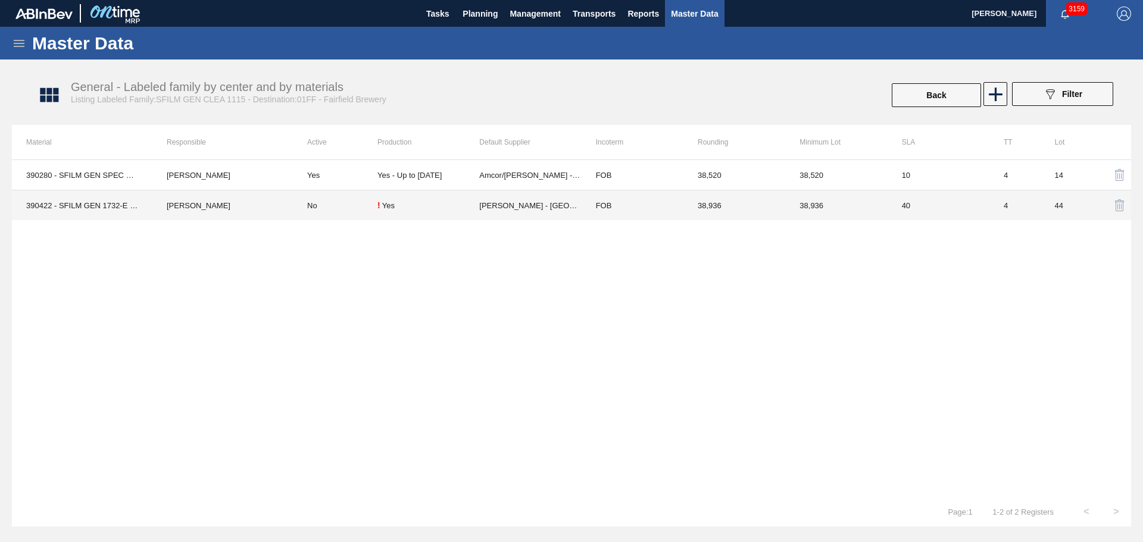
click at [339, 213] on td "No" at bounding box center [335, 205] width 85 height 30
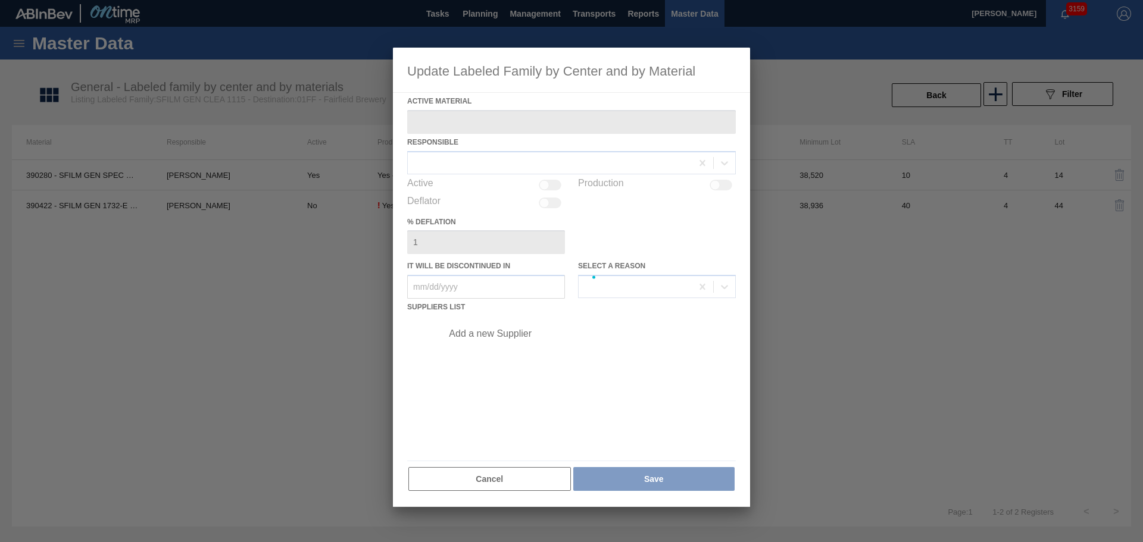
type Material "390422 - SFILM GEN 1732-E CLEA 2MM 1021 267 ABIST"
checkbox input "true"
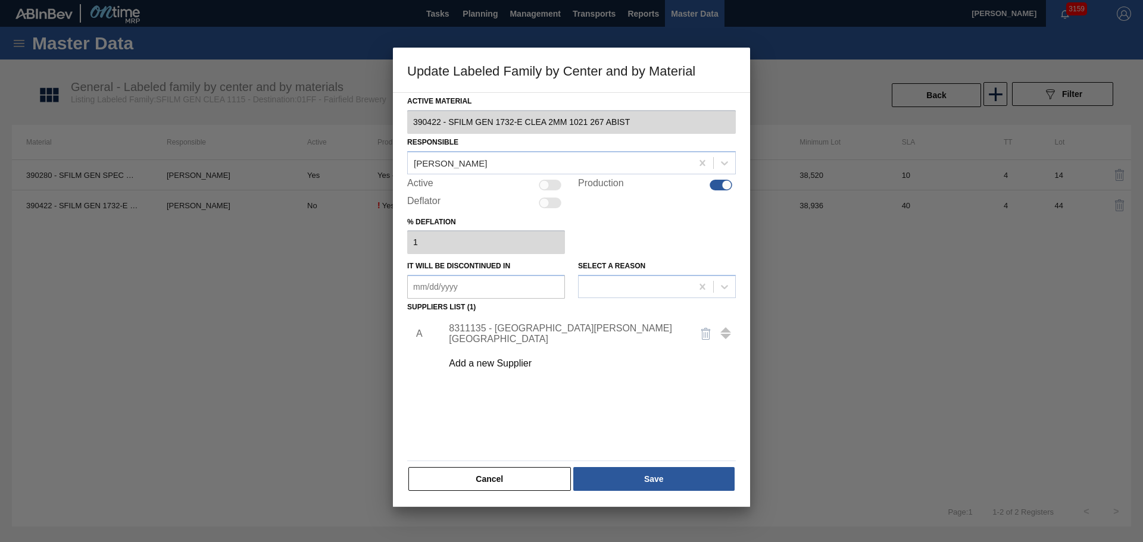
click at [549, 183] on div at bounding box center [550, 185] width 23 height 11
checkbox input "true"
click at [655, 483] on button "Save" at bounding box center [653, 479] width 161 height 24
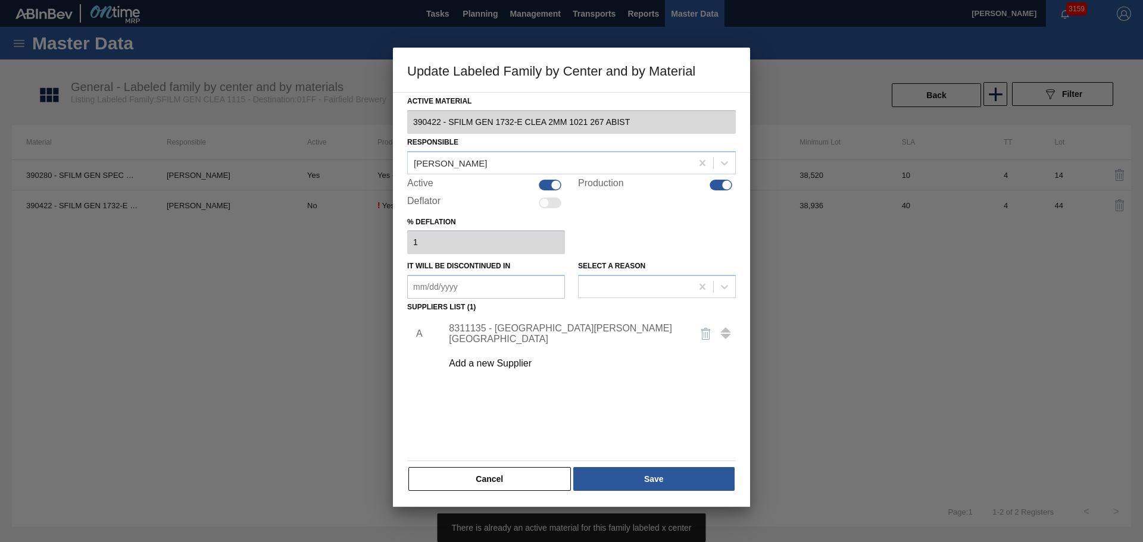
drag, startPoint x: 512, startPoint y: 480, endPoint x: 355, endPoint y: 298, distance: 240.1
click at [511, 478] on button "Cancel" at bounding box center [489, 479] width 162 height 24
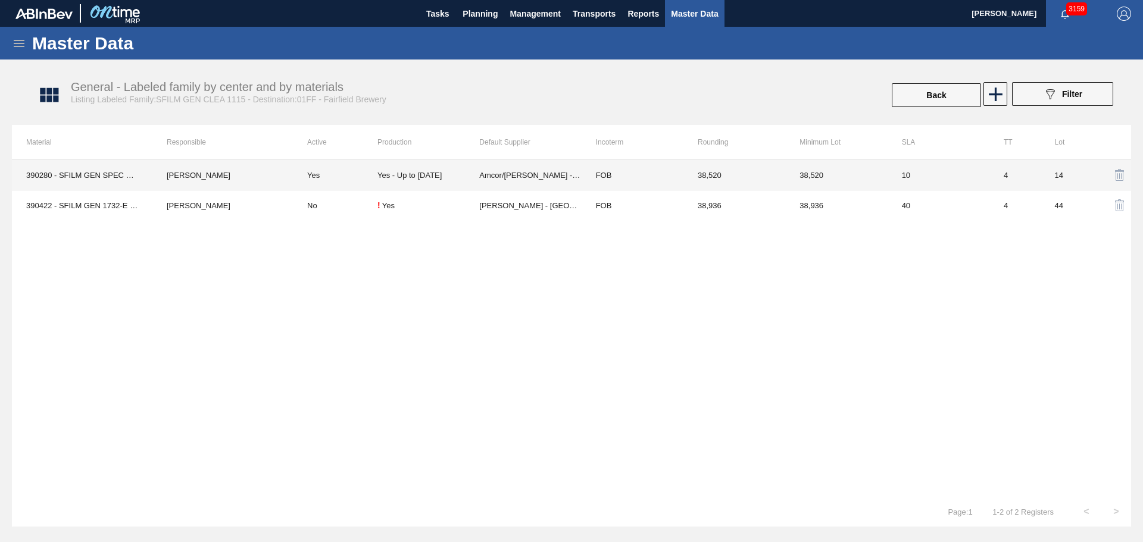
click at [301, 168] on td "Yes" at bounding box center [335, 175] width 85 height 30
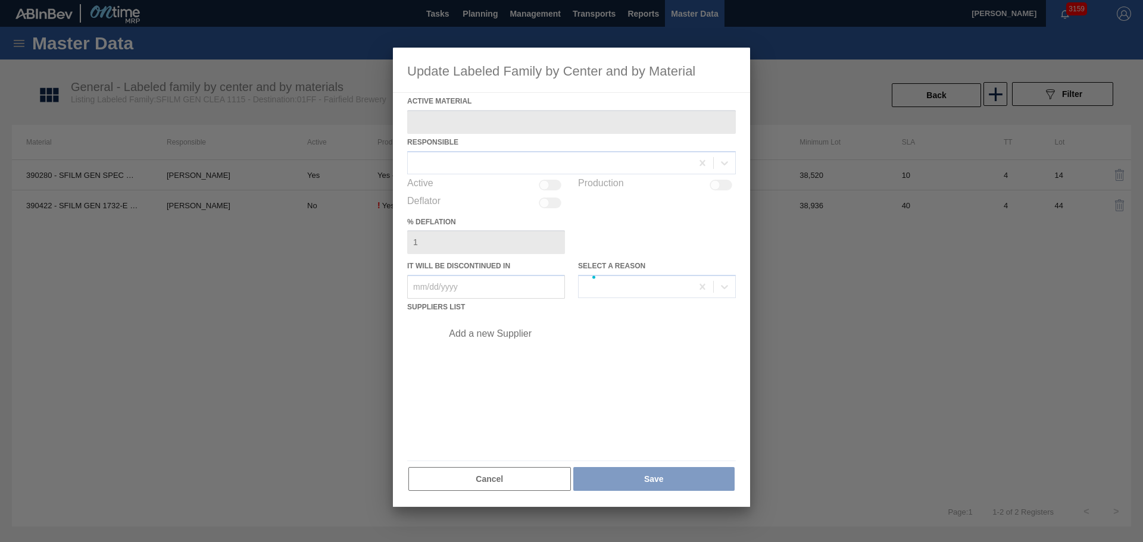
type Material "390280 - SFILM GEN SPEC CLEA 18 5/8IN 1115 267 AB"
checkbox input "true"
type in "08/25/2025"
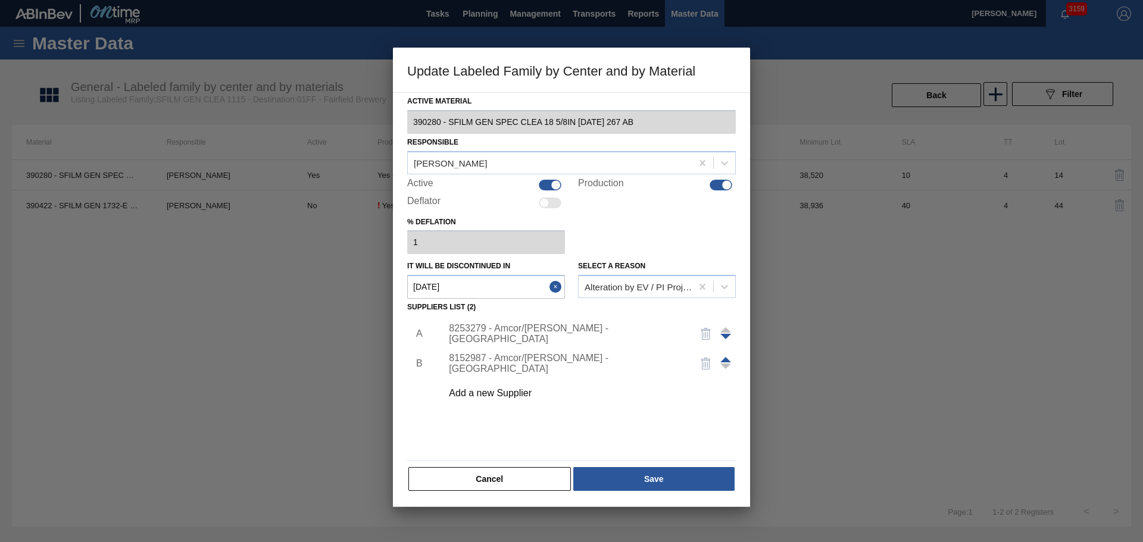
click at [549, 186] on div at bounding box center [550, 185] width 23 height 11
checkbox input "false"
click at [671, 482] on button "Save" at bounding box center [653, 479] width 161 height 24
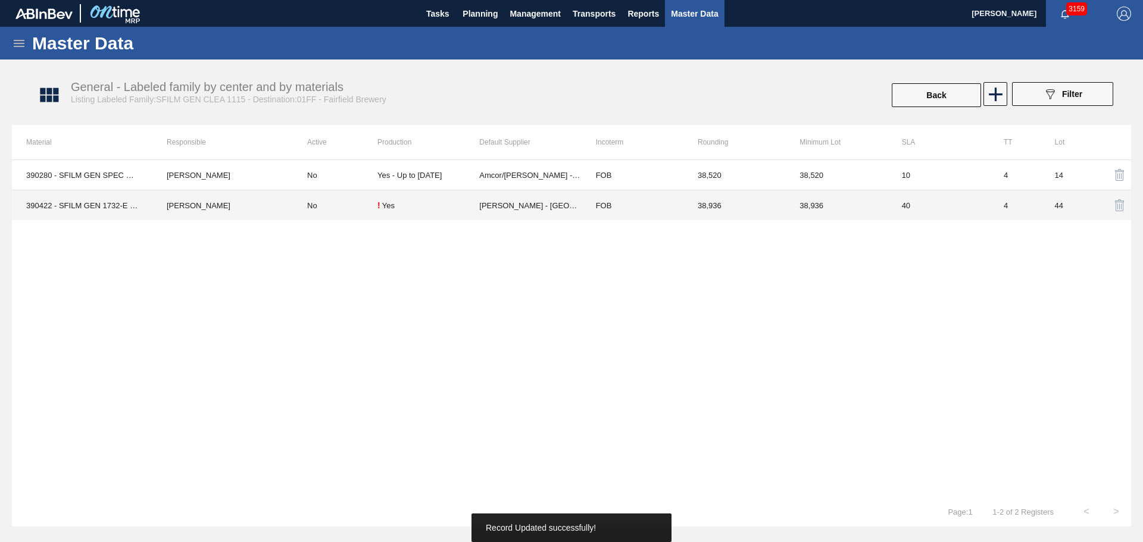
click at [332, 203] on td "No" at bounding box center [335, 205] width 85 height 30
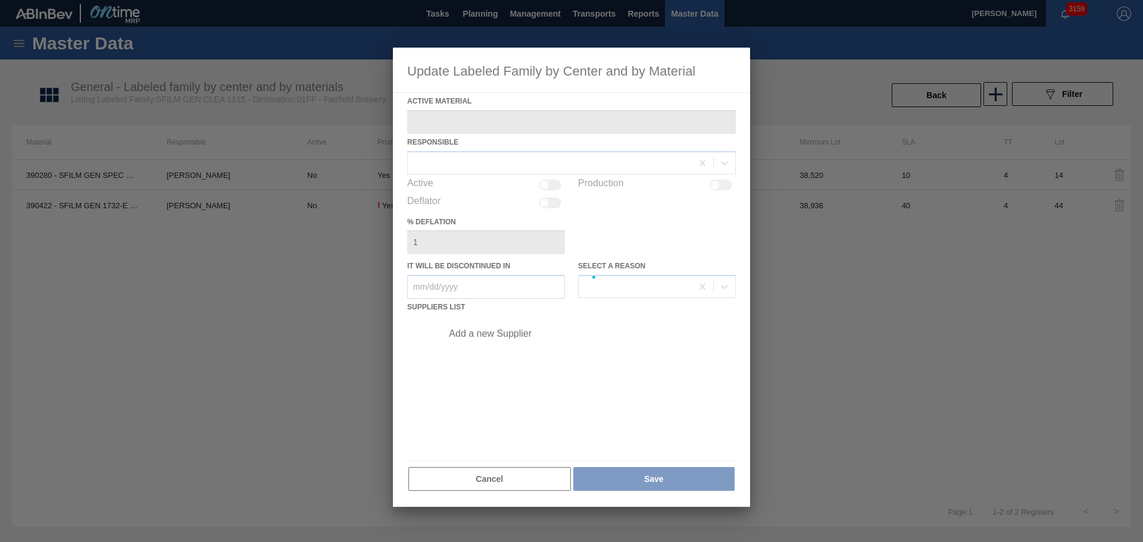
type Material "390422 - SFILM GEN 1732-E CLEA 2MM 1021 267 ABIST"
checkbox input "true"
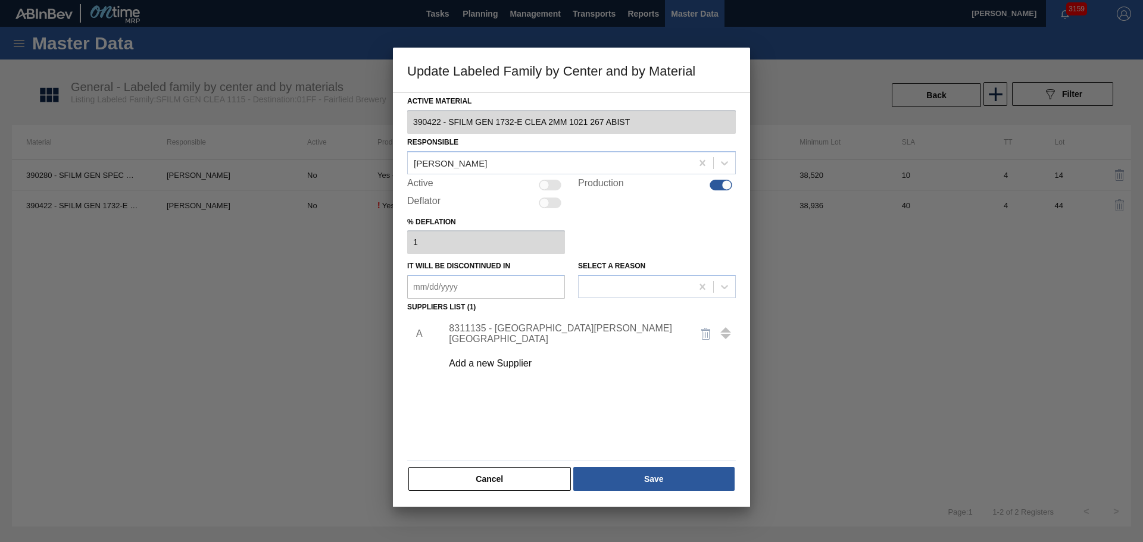
click at [543, 184] on div at bounding box center [544, 185] width 10 height 10
checkbox input "true"
click at [686, 475] on button "Save" at bounding box center [653, 479] width 161 height 24
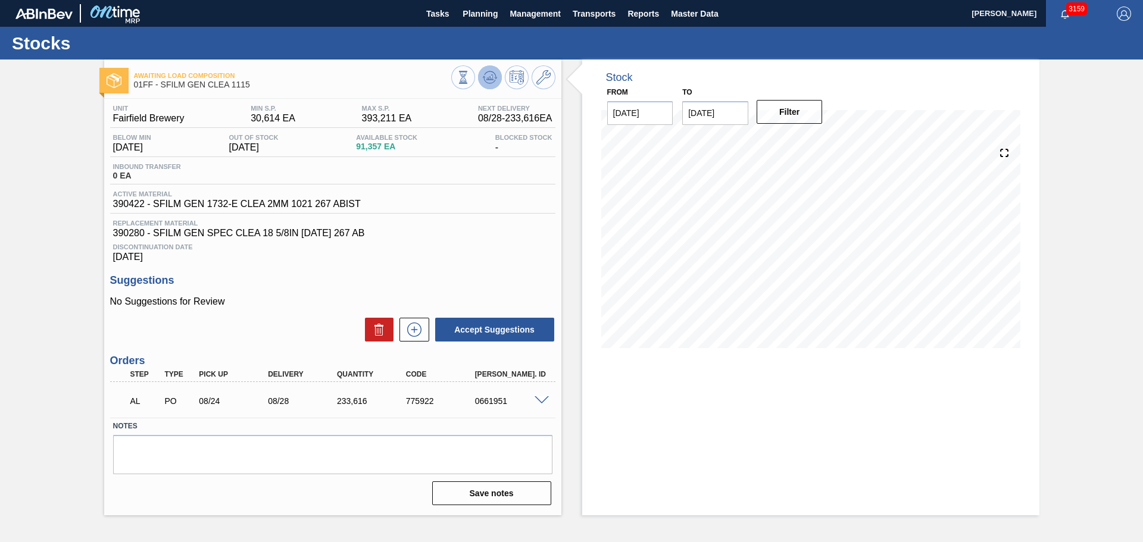
click at [470, 75] on icon at bounding box center [462, 77] width 13 height 13
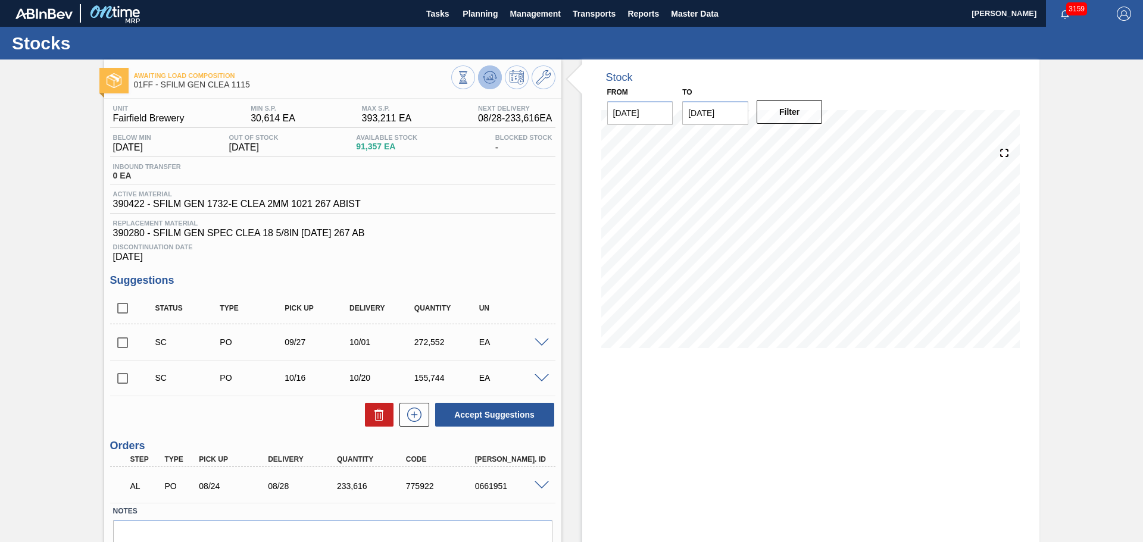
click at [470, 71] on icon at bounding box center [462, 77] width 13 height 13
click at [545, 345] on span at bounding box center [541, 343] width 14 height 9
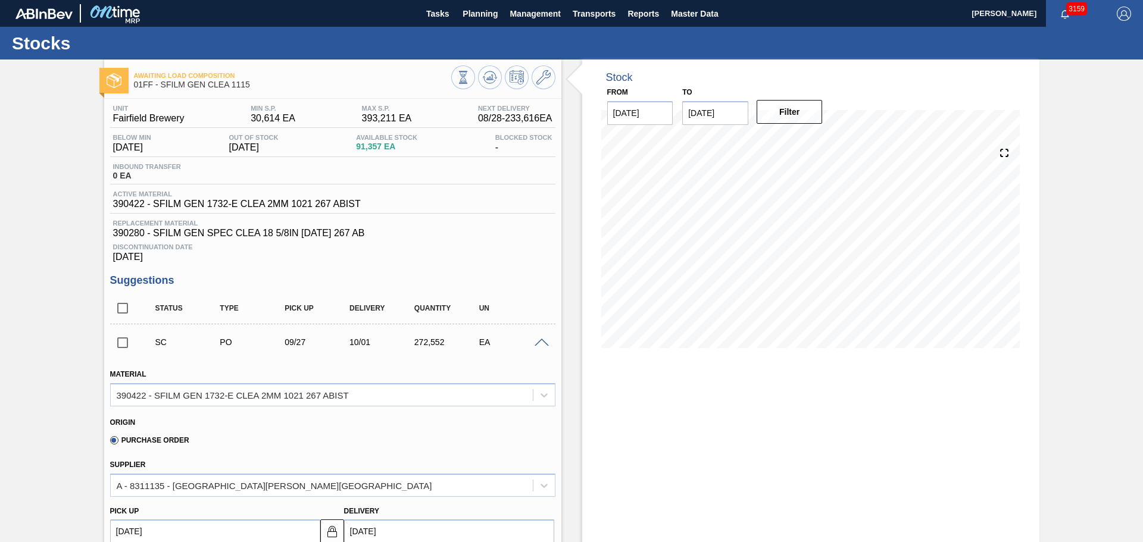
click at [545, 345] on span at bounding box center [541, 343] width 14 height 9
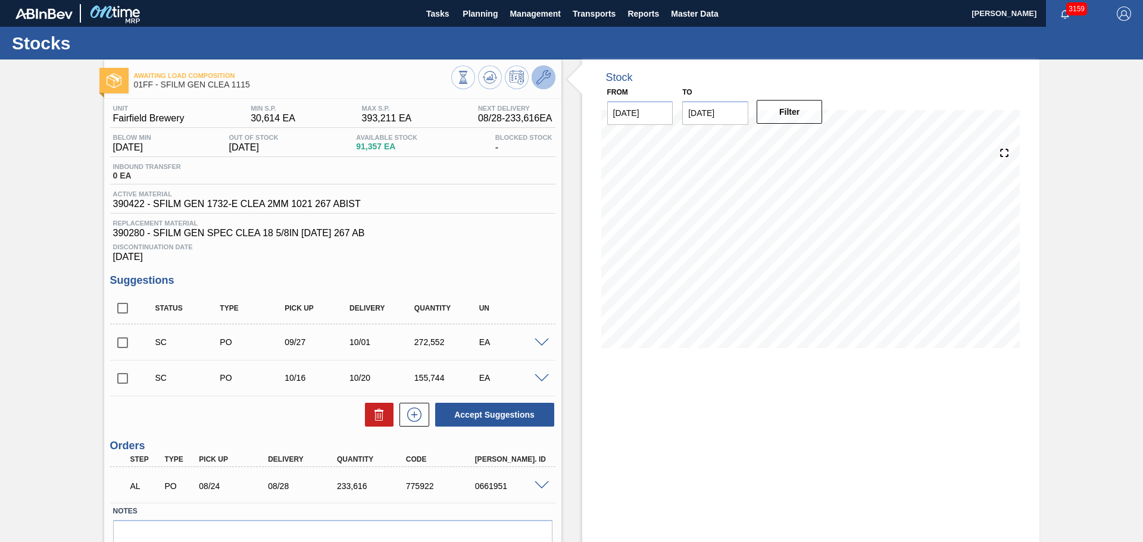
click at [540, 80] on icon at bounding box center [543, 77] width 14 height 14
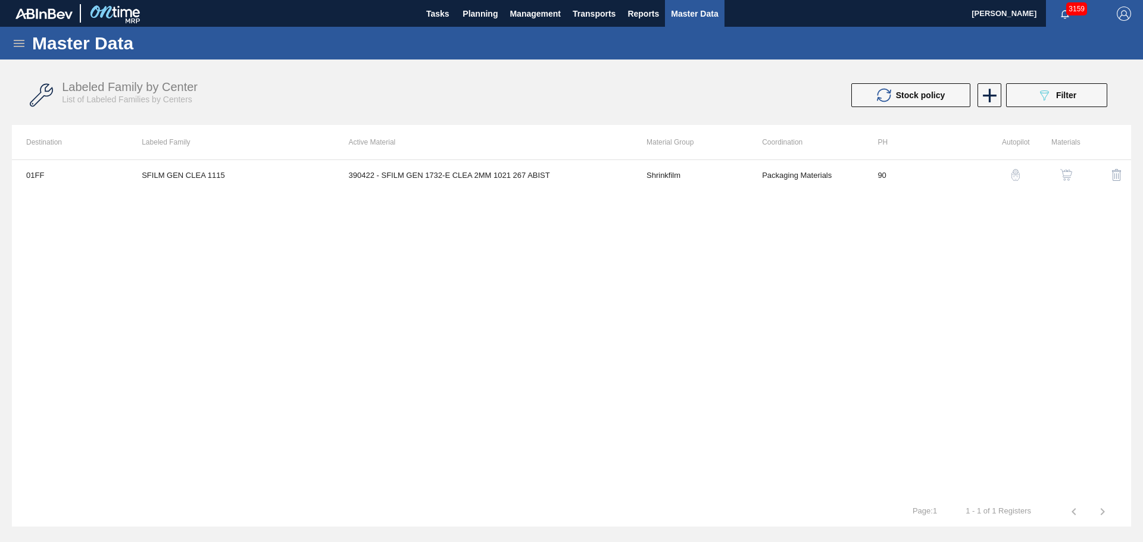
click at [1068, 176] on img "button" at bounding box center [1066, 175] width 12 height 12
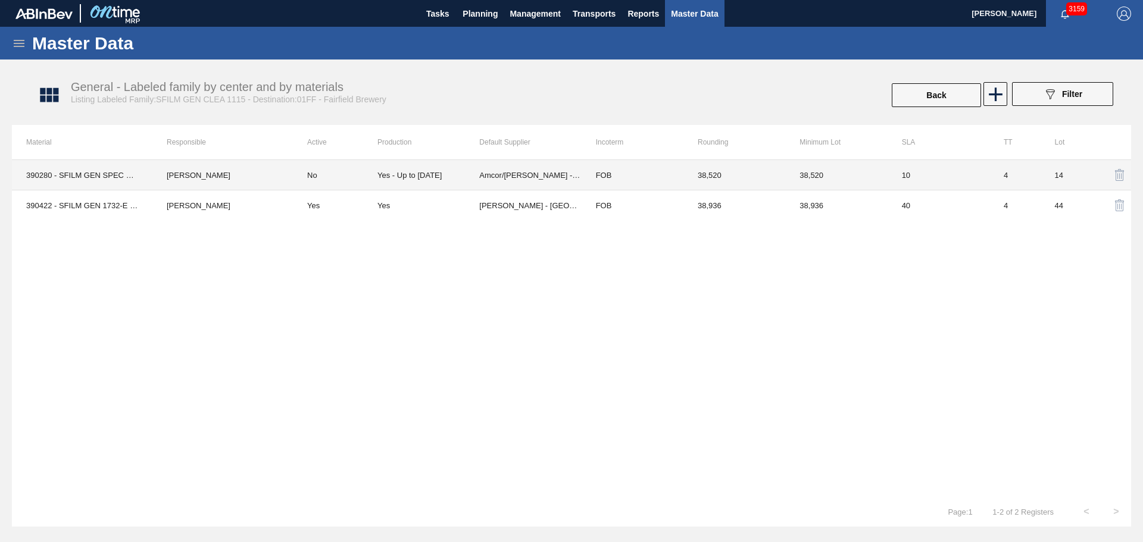
click at [357, 169] on td "No" at bounding box center [335, 175] width 85 height 30
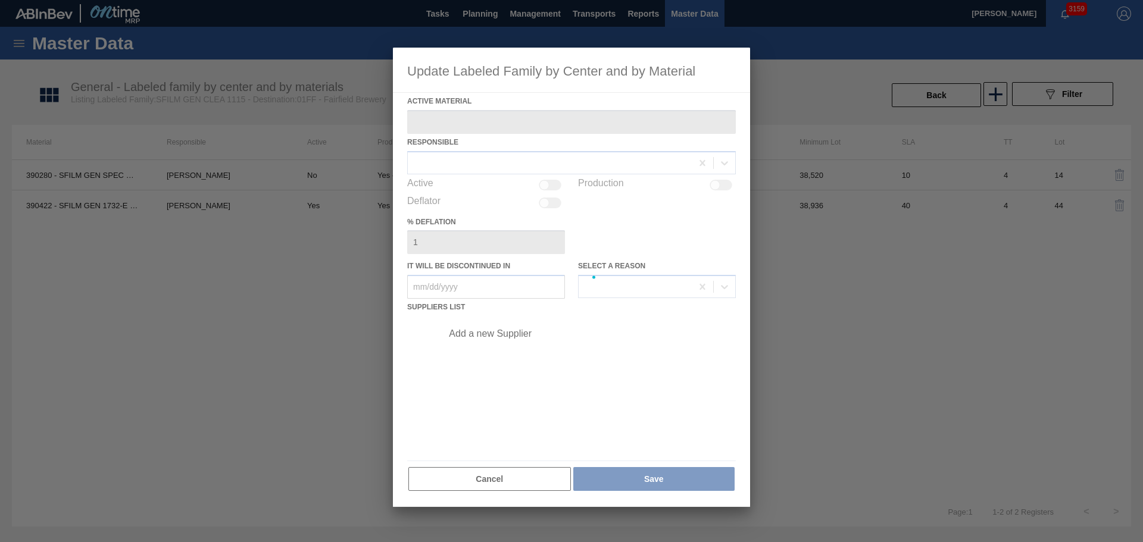
type Material "390280 - SFILM GEN SPEC CLEA 18 5/8IN 1115 267 AB"
checkbox input "true"
type in "08/25/2025"
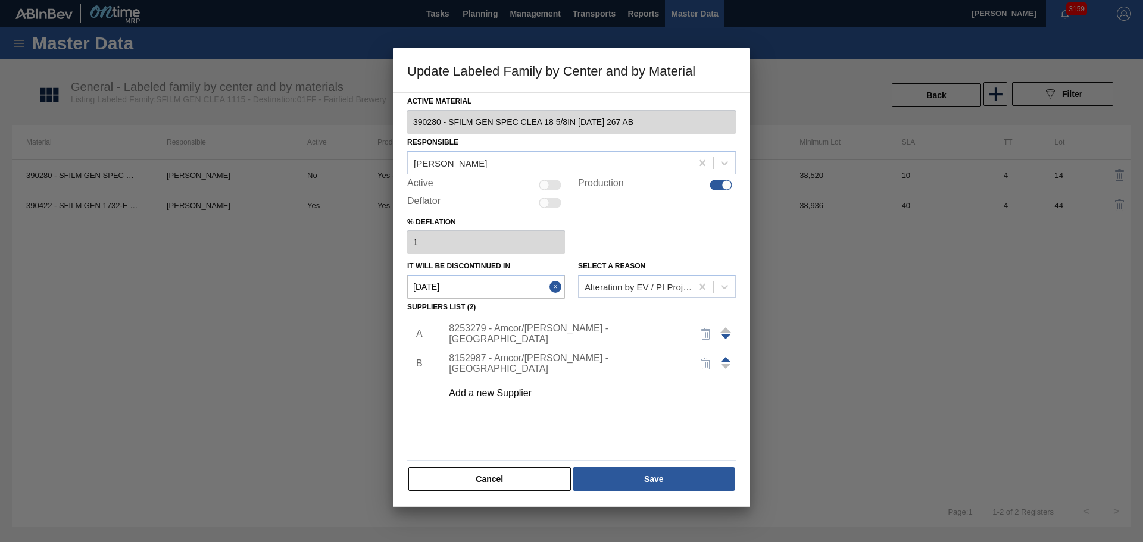
click at [723, 186] on div at bounding box center [727, 185] width 10 height 10
checkbox input "false"
click at [661, 481] on button "Save" at bounding box center [653, 479] width 161 height 24
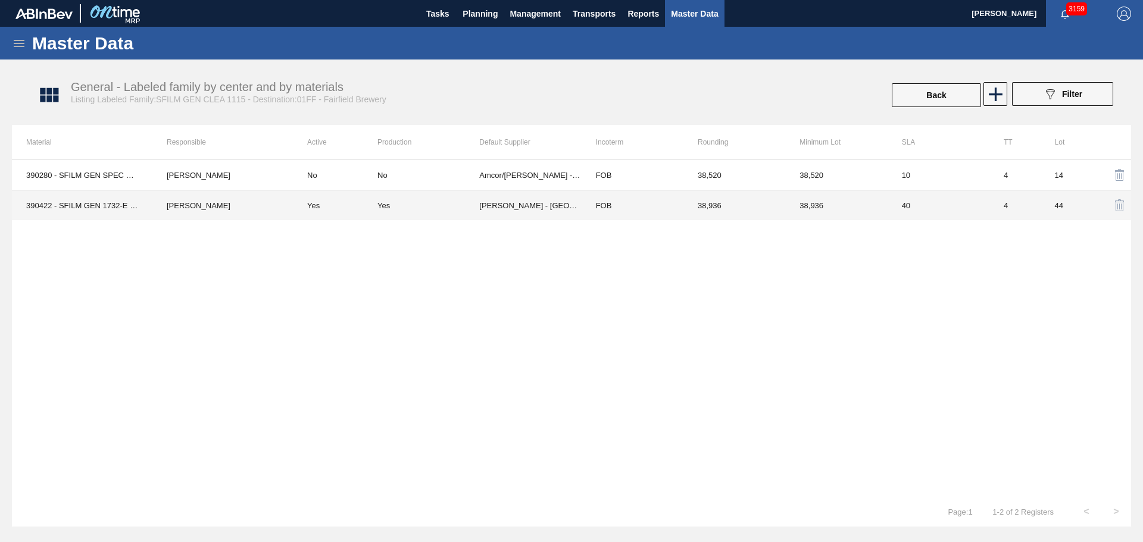
click at [558, 204] on td "Berry - Evansville" at bounding box center [530, 205] width 102 height 30
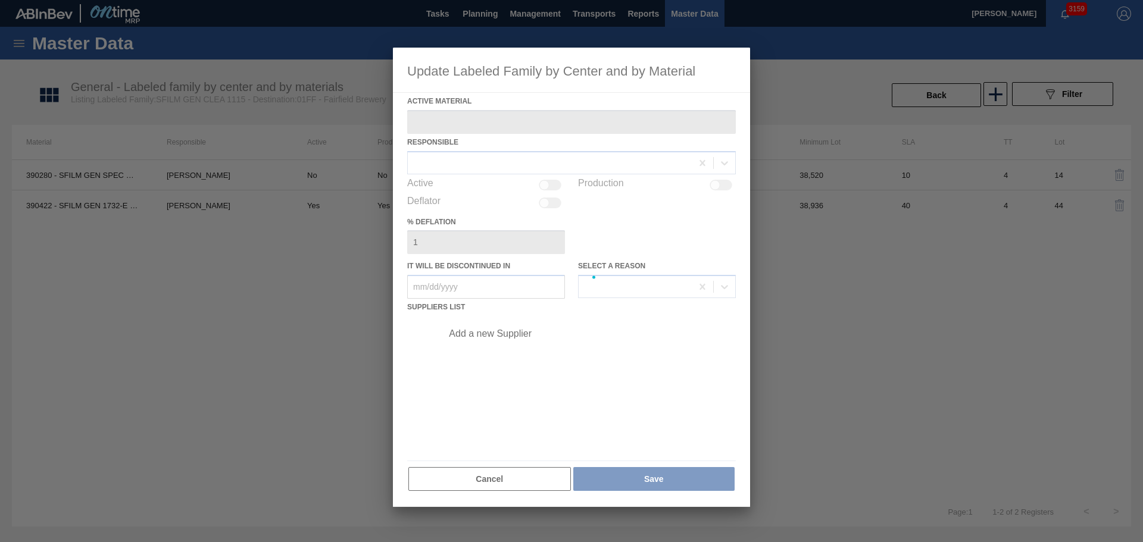
type Material "390422 - SFILM GEN 1732-E CLEA 2MM 1021 267 ABIST"
checkbox input "true"
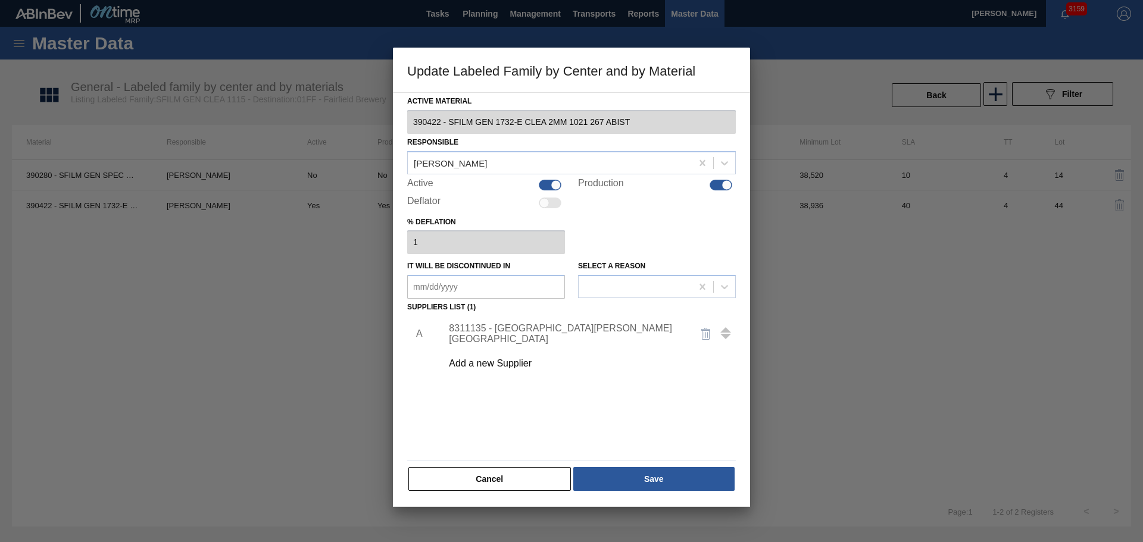
click at [570, 331] on div "8311135 - Berry - Evansville" at bounding box center [565, 333] width 233 height 21
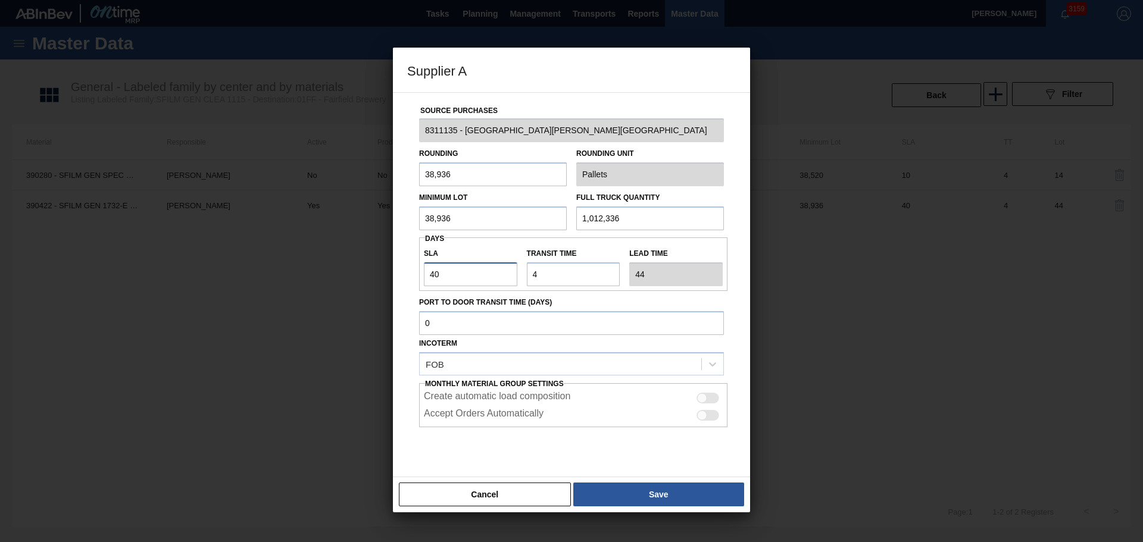
click at [497, 278] on input "40" at bounding box center [470, 274] width 93 height 24
type input "4"
type input "8"
type input "NaN"
type input "1"
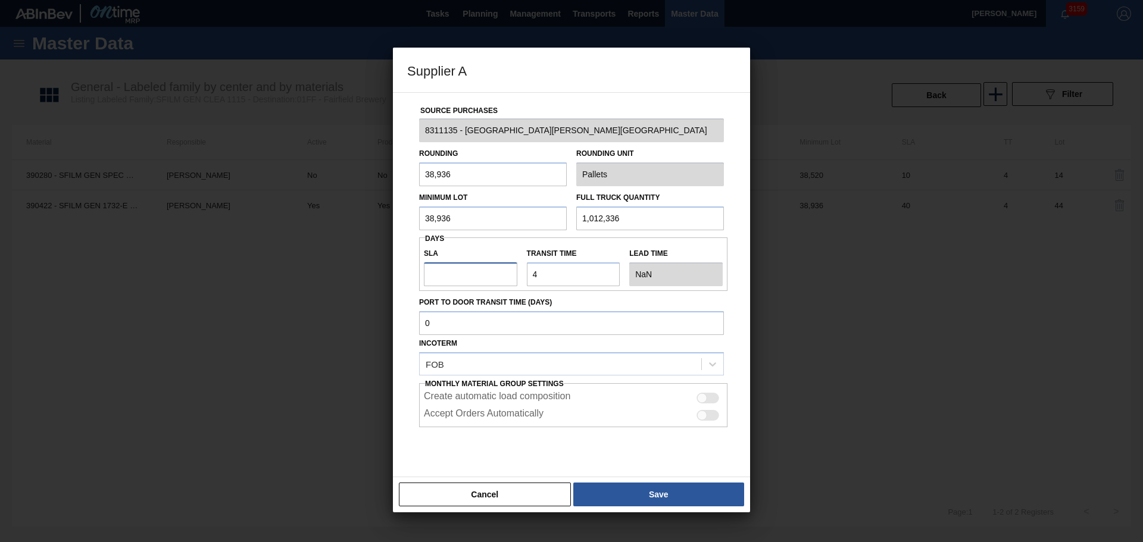
type input "5"
type input "10"
type input "14"
type input "10"
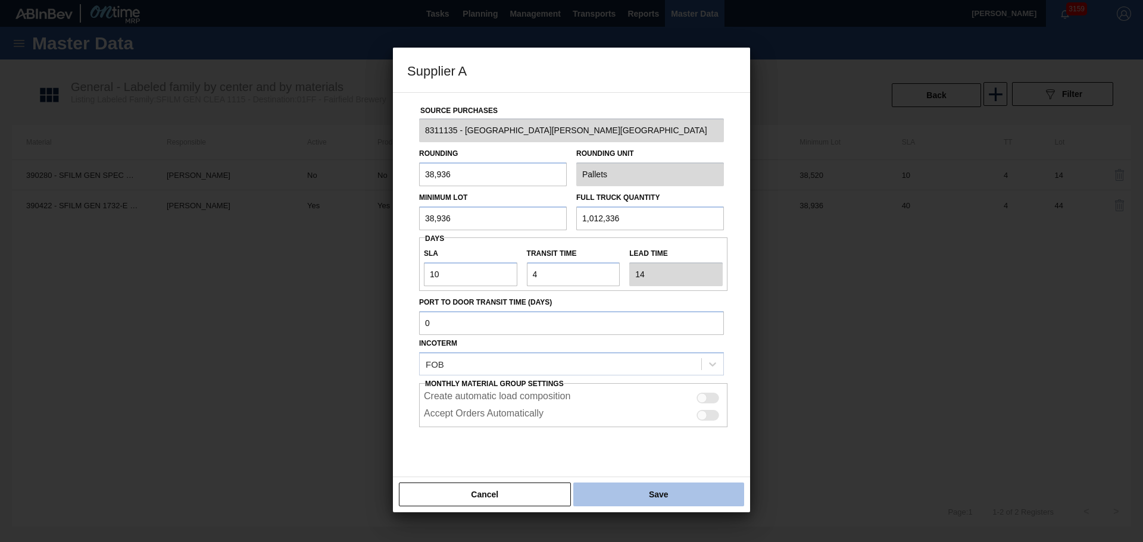
click at [665, 495] on button "Save" at bounding box center [658, 495] width 171 height 24
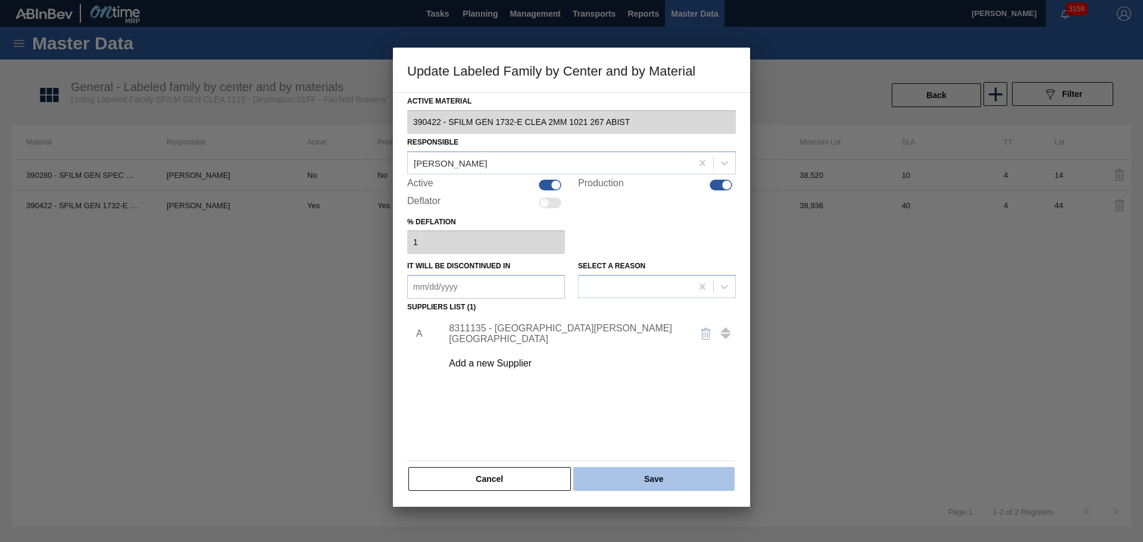
click at [658, 480] on button "Save" at bounding box center [653, 479] width 161 height 24
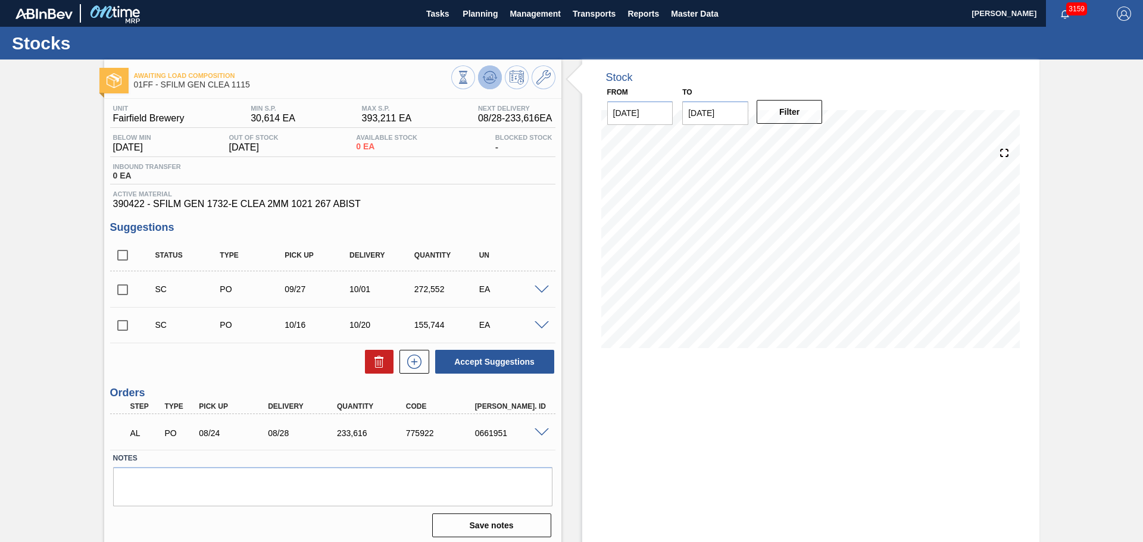
click at [470, 76] on icon at bounding box center [462, 77] width 13 height 13
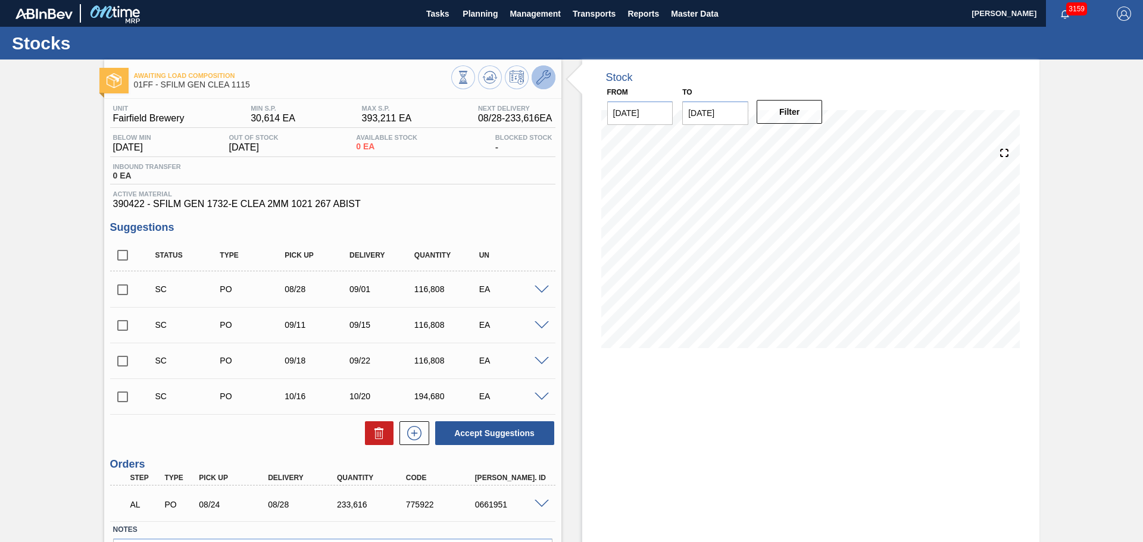
click at [540, 76] on icon at bounding box center [543, 77] width 14 height 14
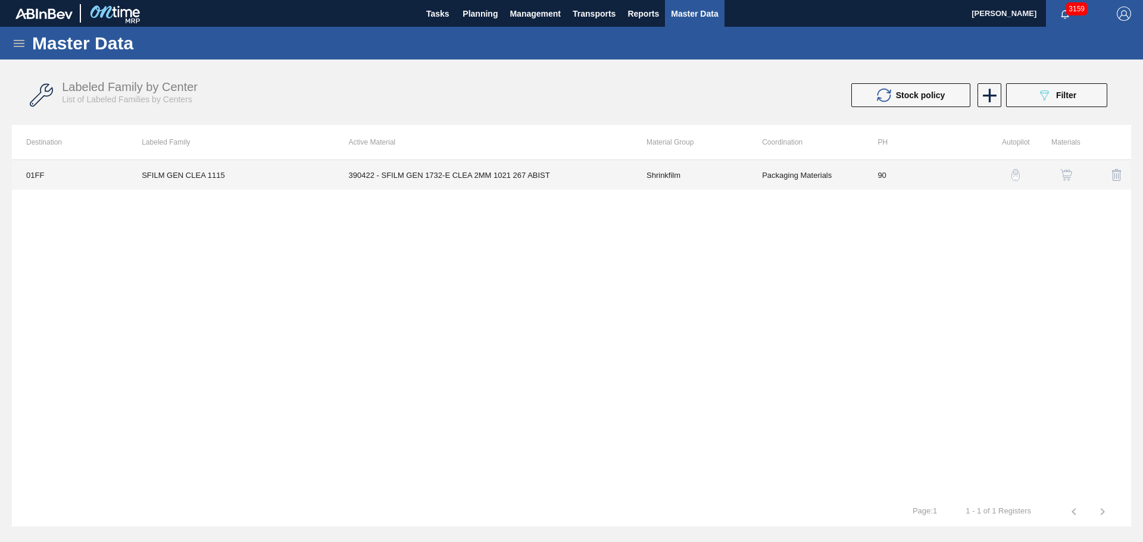
click at [411, 183] on td "390422 - SFILM GEN 1732-E CLEA 2MM 1021 267 ABIST" at bounding box center [483, 175] width 298 height 30
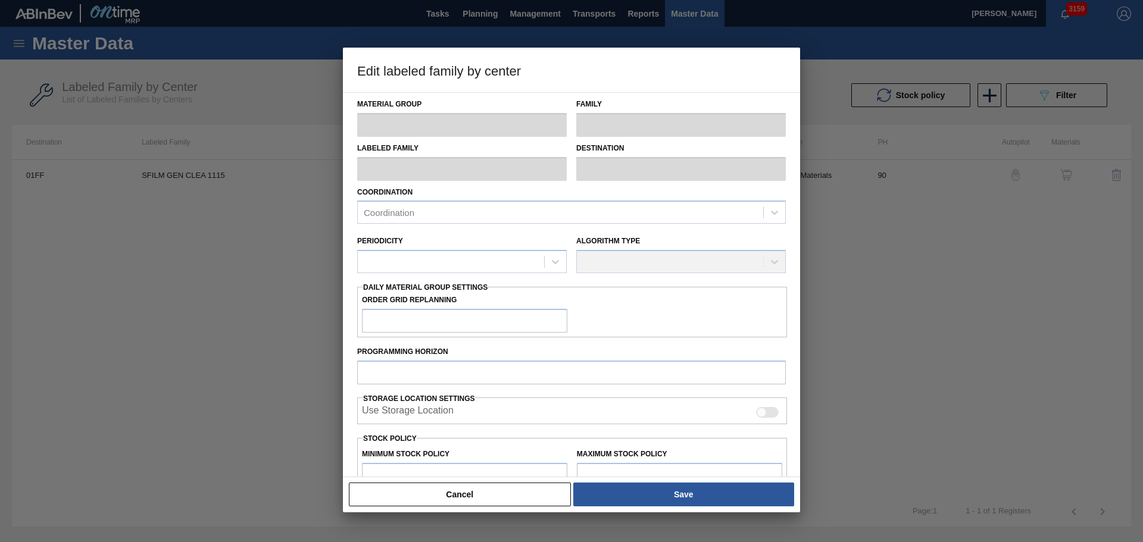
type input "Shrinkfilm"
type input "SFILM GEN CLEA 1115"
type input "01FF - Fairfield Brewery"
type input "90"
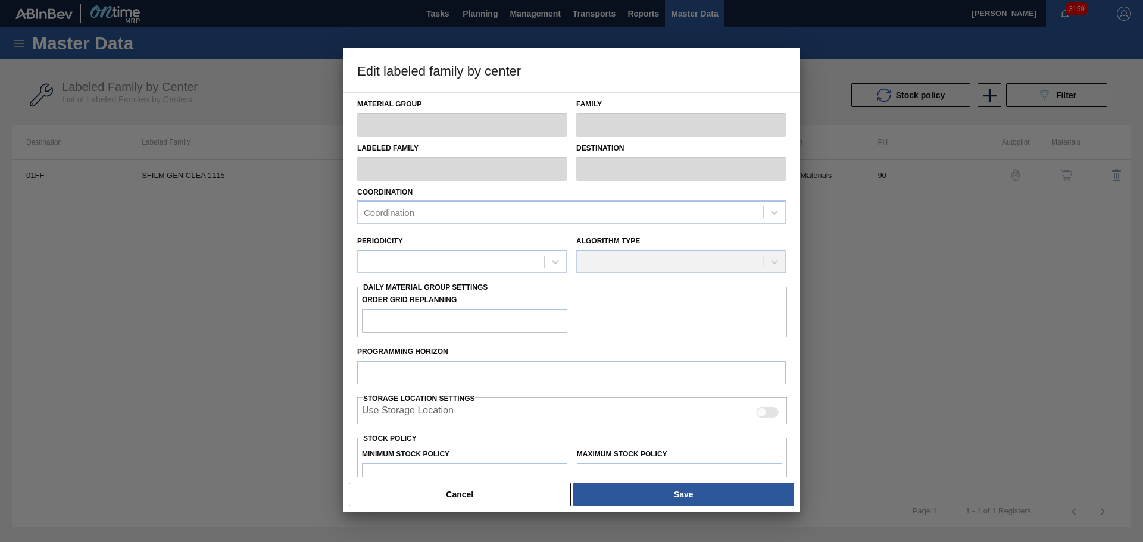
type input "30,614"
type input "393,211"
type input "7"
type input "55,996"
checkbox input "true"
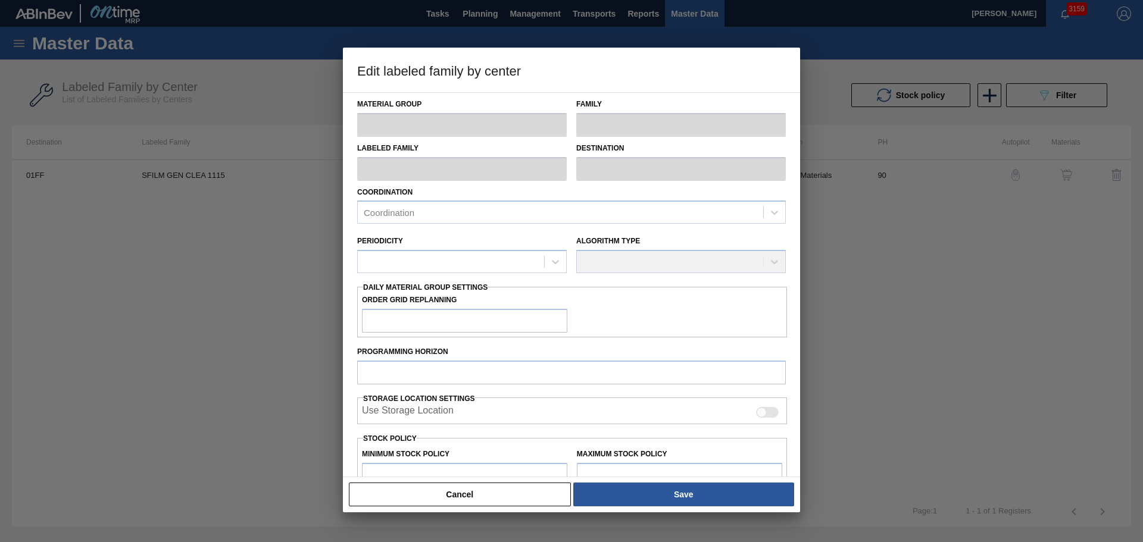
checkbox input "true"
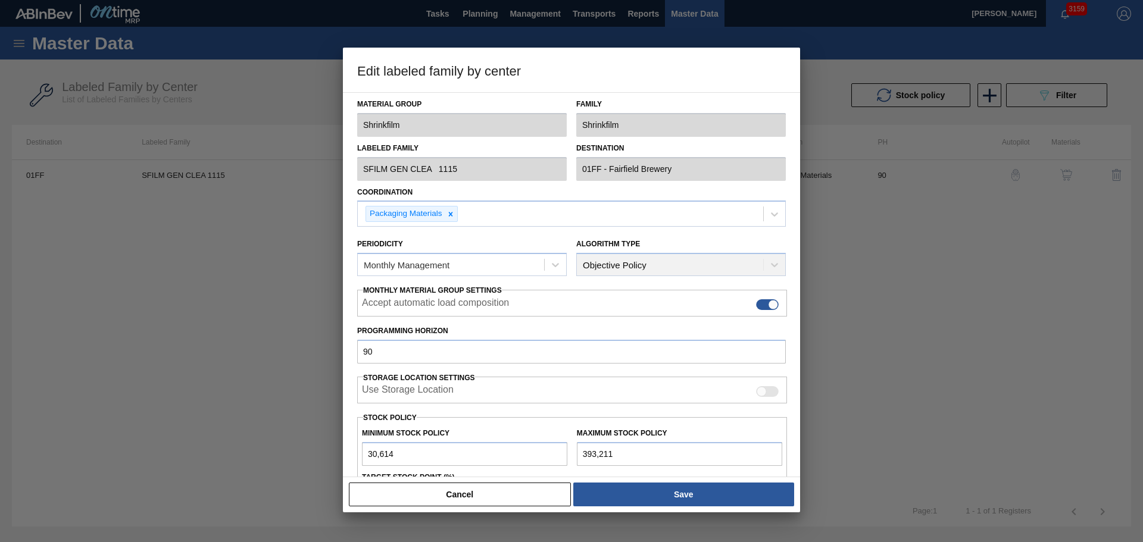
drag, startPoint x: 505, startPoint y: 489, endPoint x: 515, endPoint y: 479, distance: 14.3
click at [509, 484] on button "Cancel" at bounding box center [460, 495] width 222 height 24
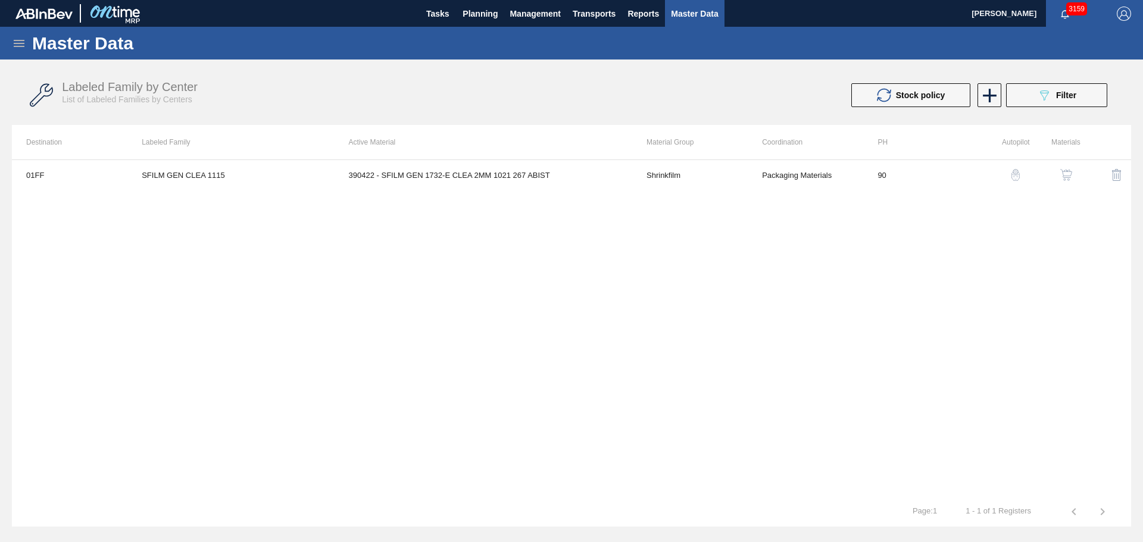
click at [1054, 174] on button "button" at bounding box center [1066, 175] width 29 height 29
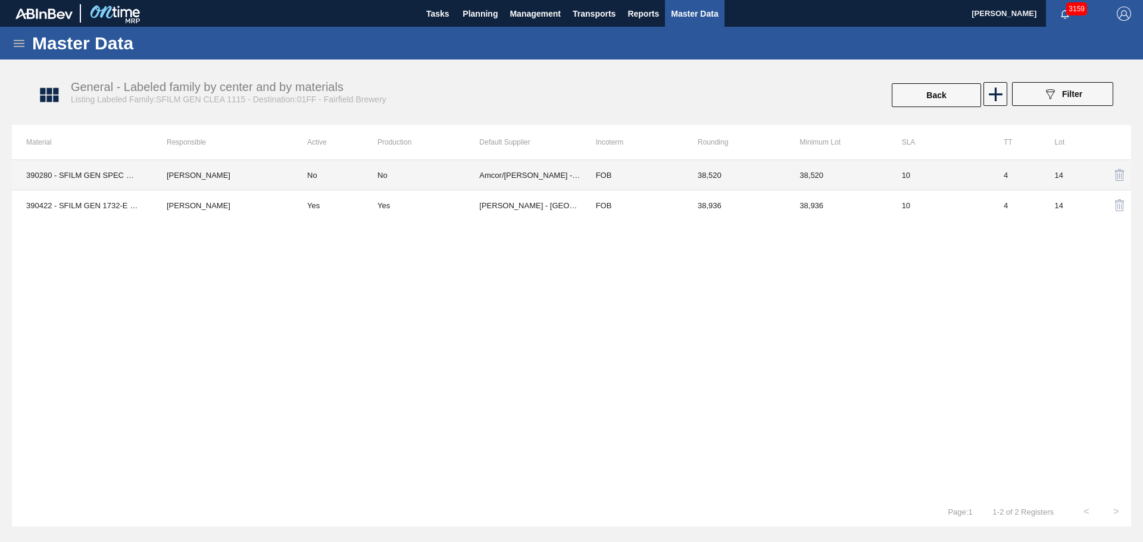
click at [468, 167] on td "No" at bounding box center [428, 175] width 102 height 30
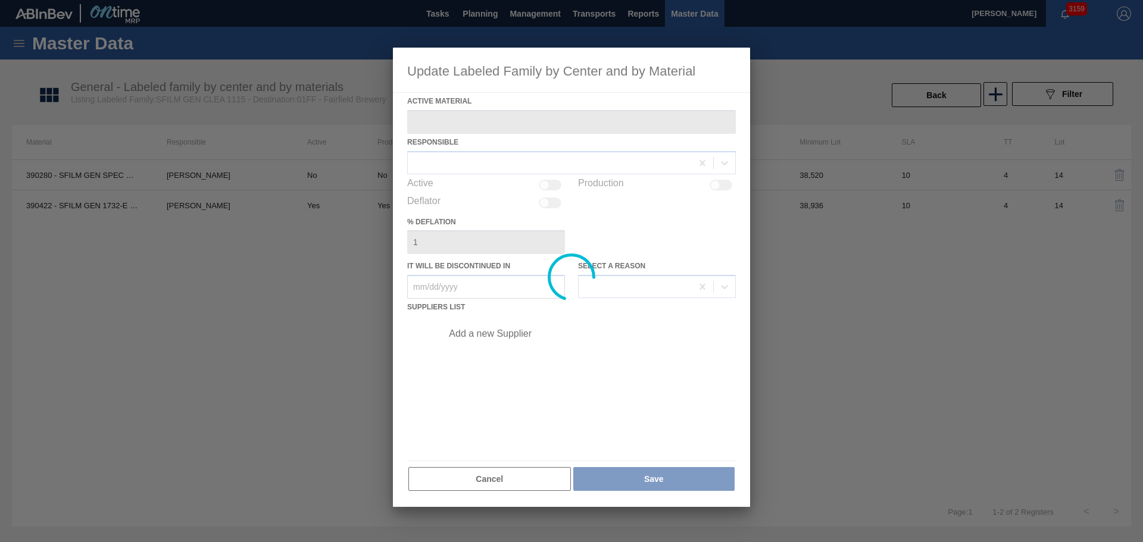
type Material "390280 - SFILM GEN SPEC CLEA 18 5/8IN 1115 267 AB"
type in "08/25/2025"
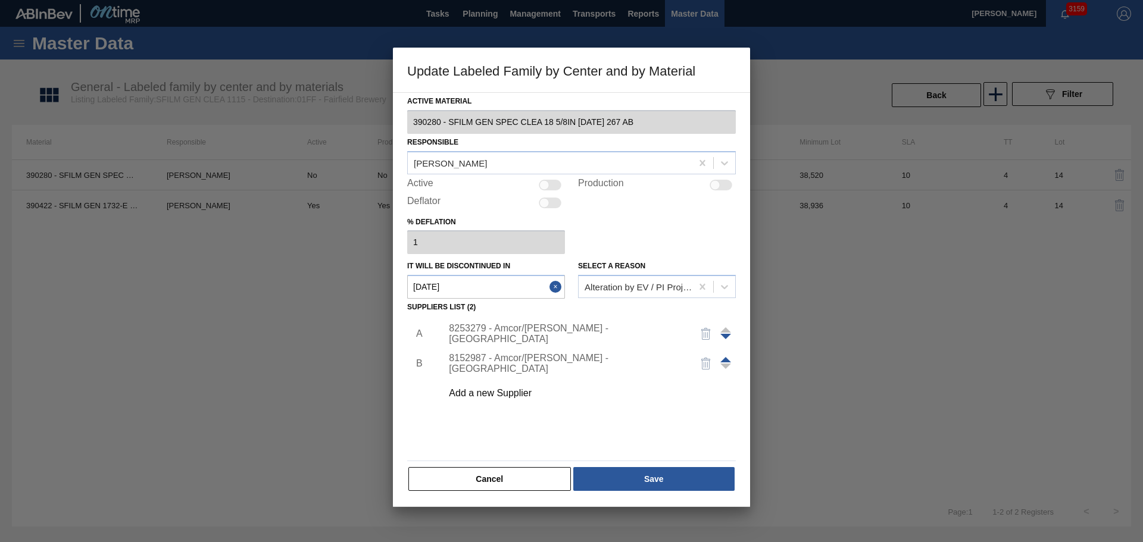
click at [715, 186] on div at bounding box center [715, 185] width 10 height 10
checkbox input "true"
click at [639, 473] on button "Save" at bounding box center [653, 479] width 161 height 24
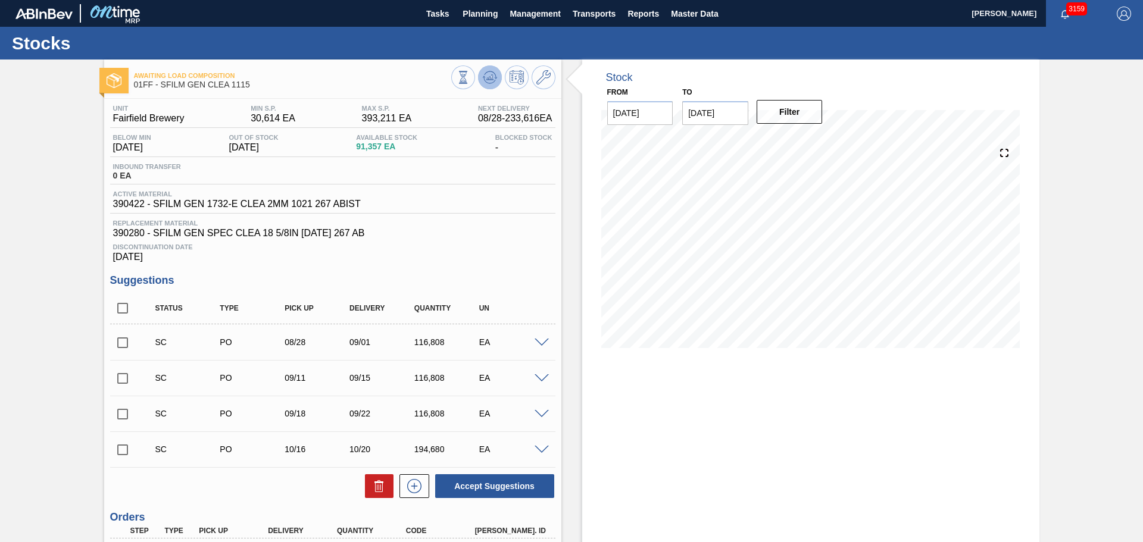
click at [470, 74] on icon at bounding box center [462, 77] width 13 height 13
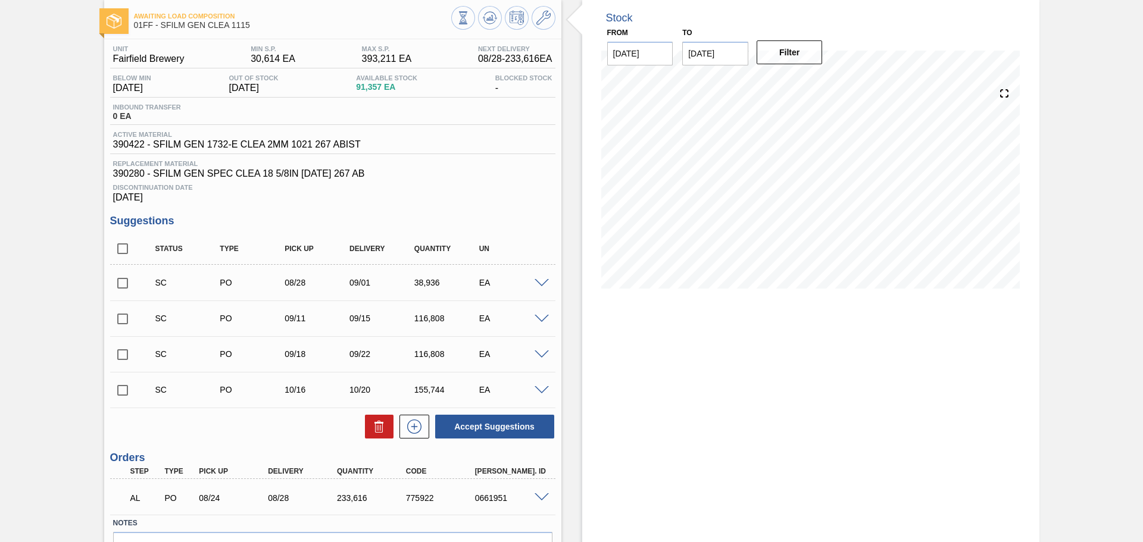
scroll to position [130, 0]
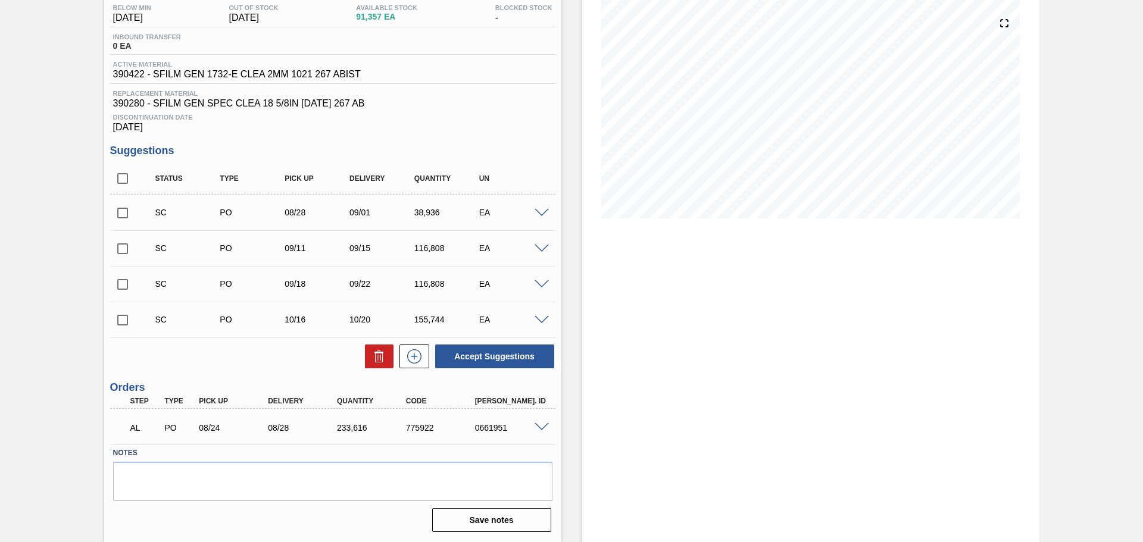
click at [117, 209] on input "checkbox" at bounding box center [122, 213] width 25 height 25
click at [372, 353] on icon at bounding box center [379, 356] width 14 height 14
checkbox input "false"
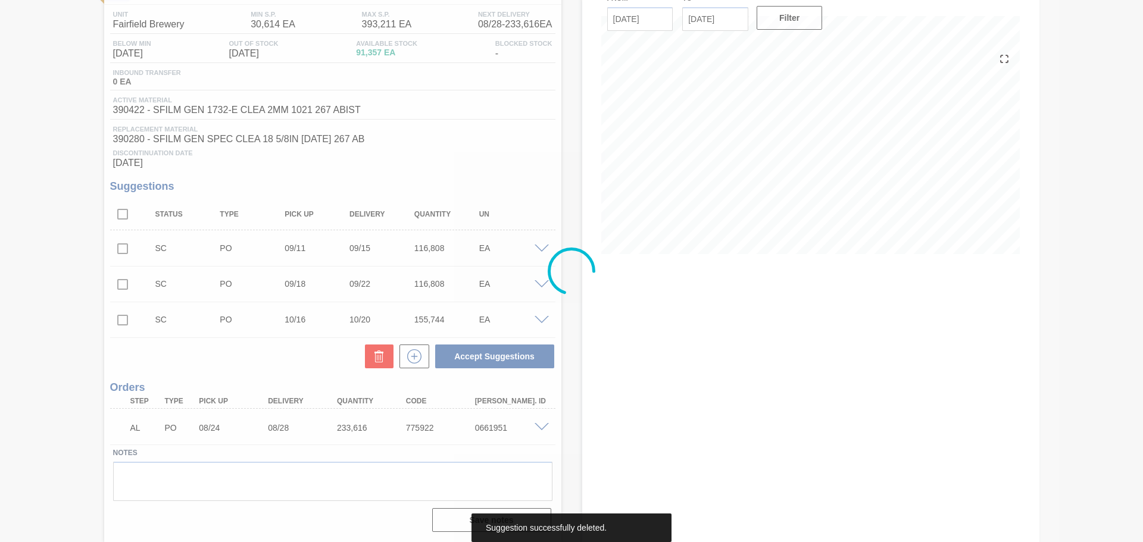
scroll to position [94, 0]
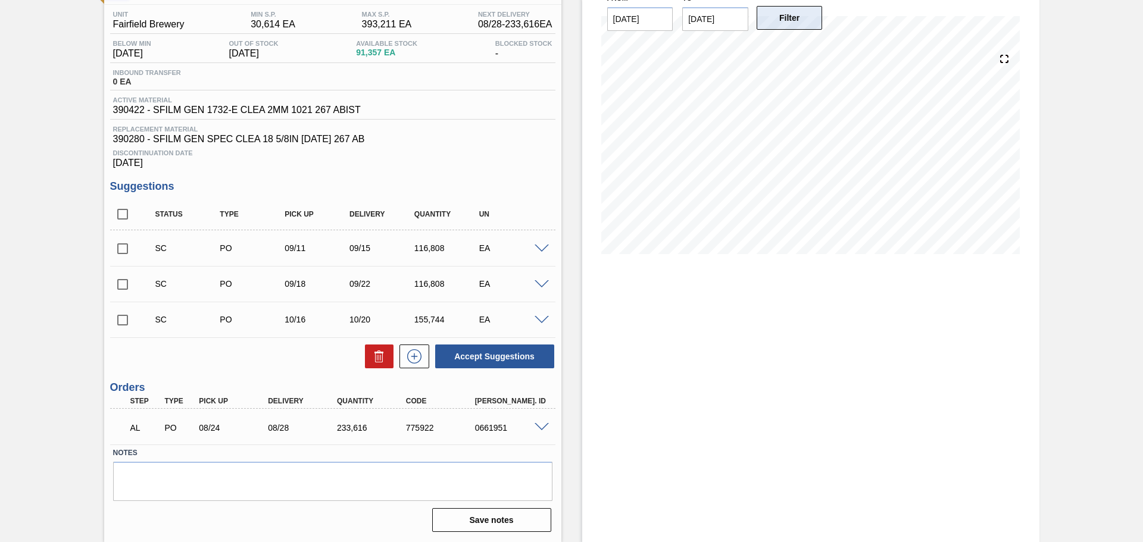
click at [790, 21] on button "Filter" at bounding box center [789, 18] width 66 height 24
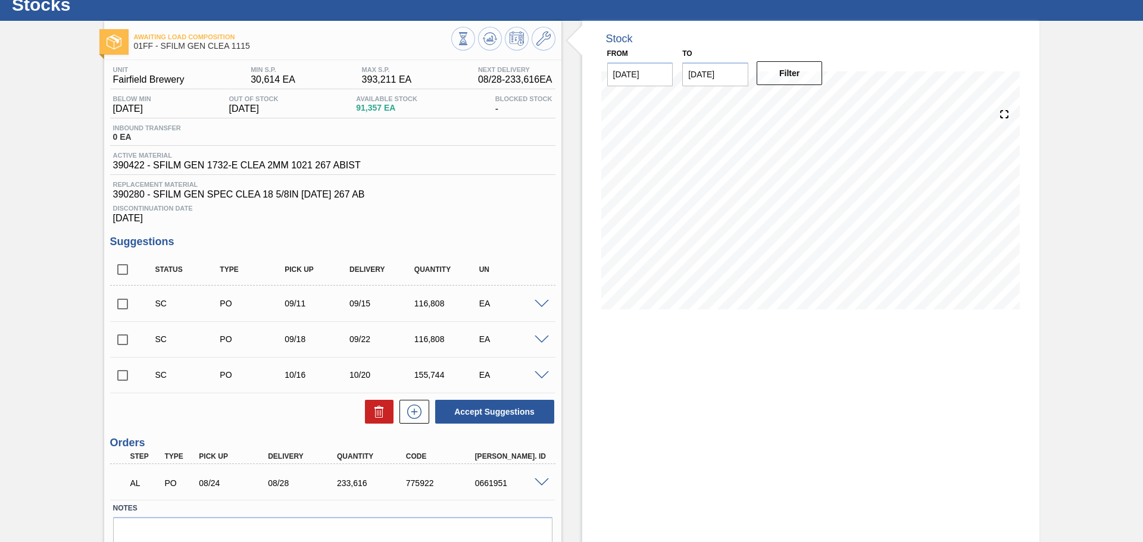
scroll to position [0, 0]
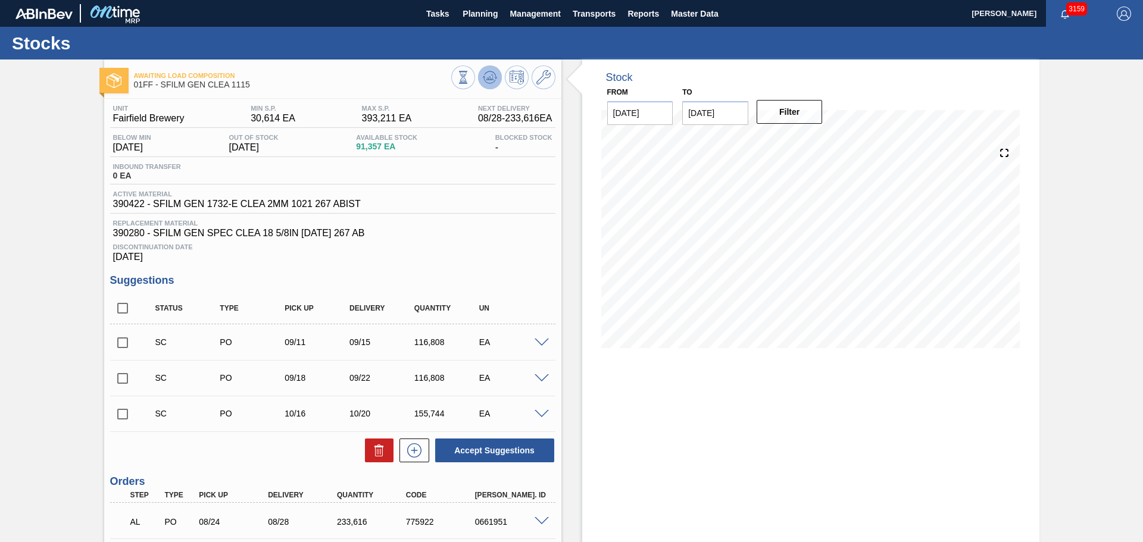
click at [470, 76] on icon at bounding box center [462, 77] width 13 height 13
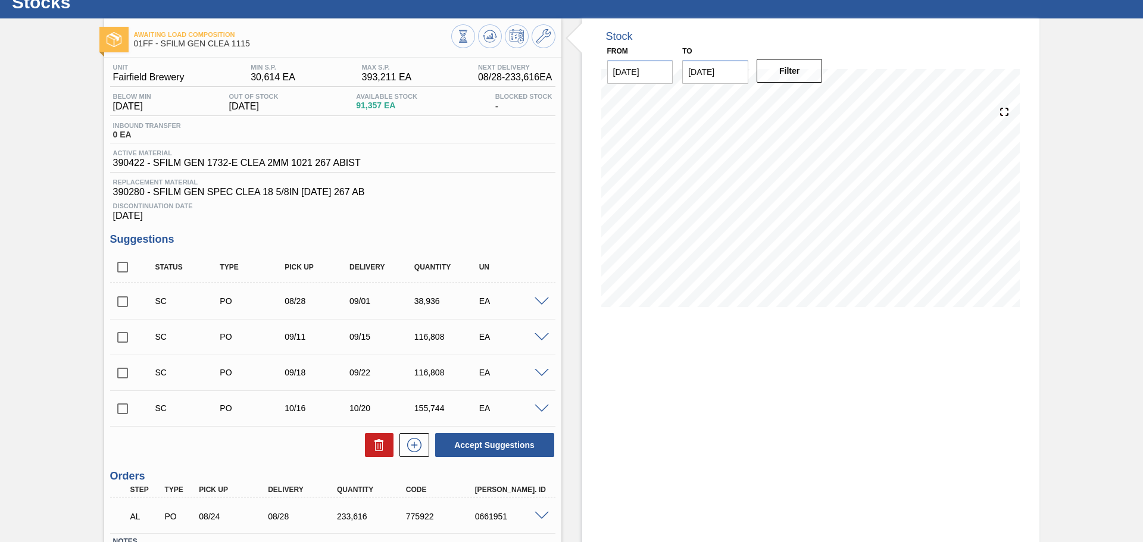
scroll to position [60, 0]
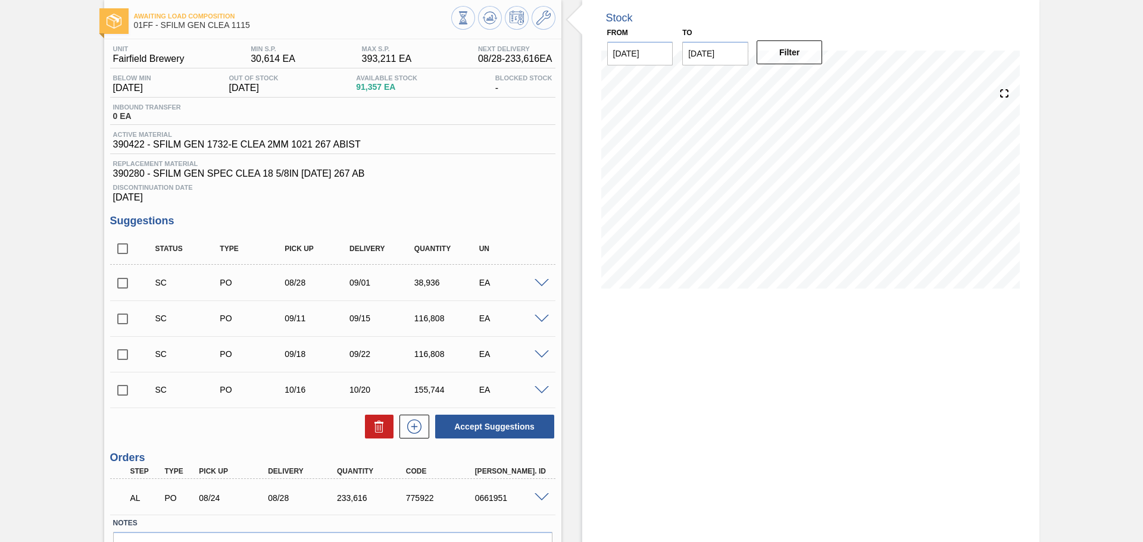
click at [118, 246] on input "checkbox" at bounding box center [122, 248] width 25 height 25
checkbox input "true"
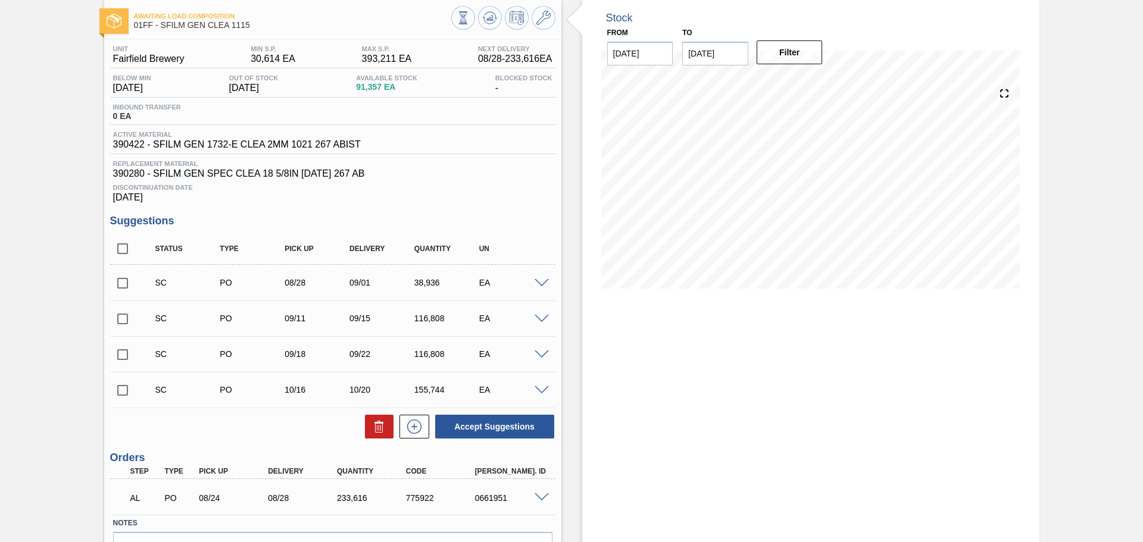
checkbox input "true"
click at [523, 430] on button "Accept Suggestions" at bounding box center [494, 427] width 119 height 24
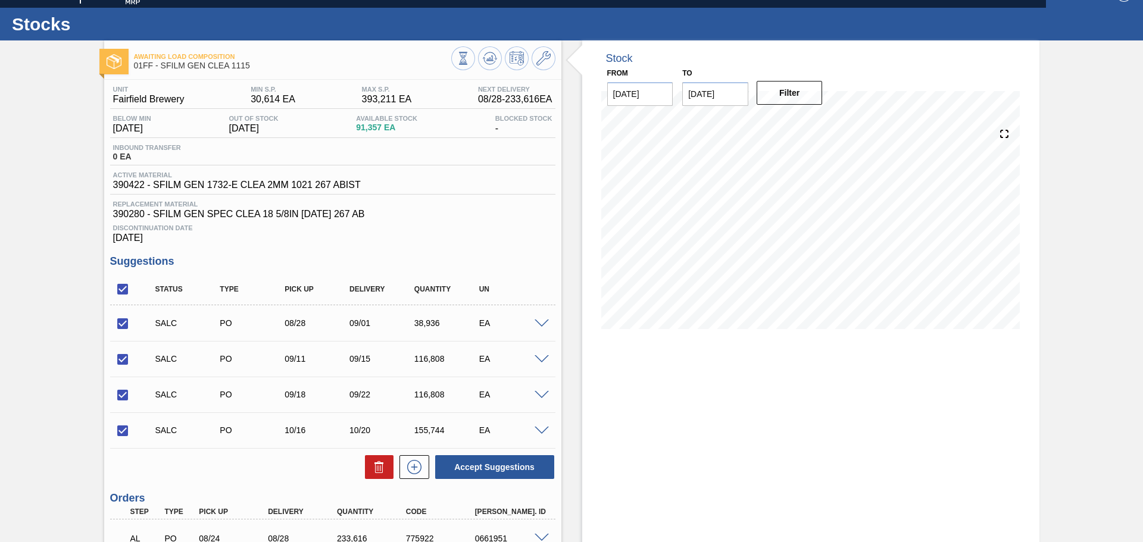
scroll to position [0, 0]
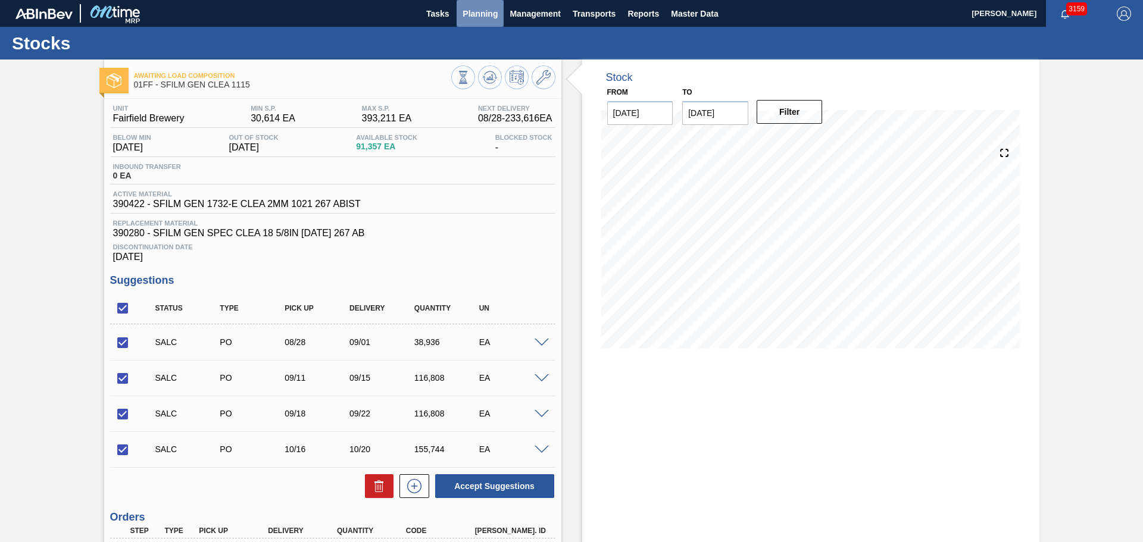
click at [483, 10] on span "Planning" at bounding box center [479, 14] width 35 height 14
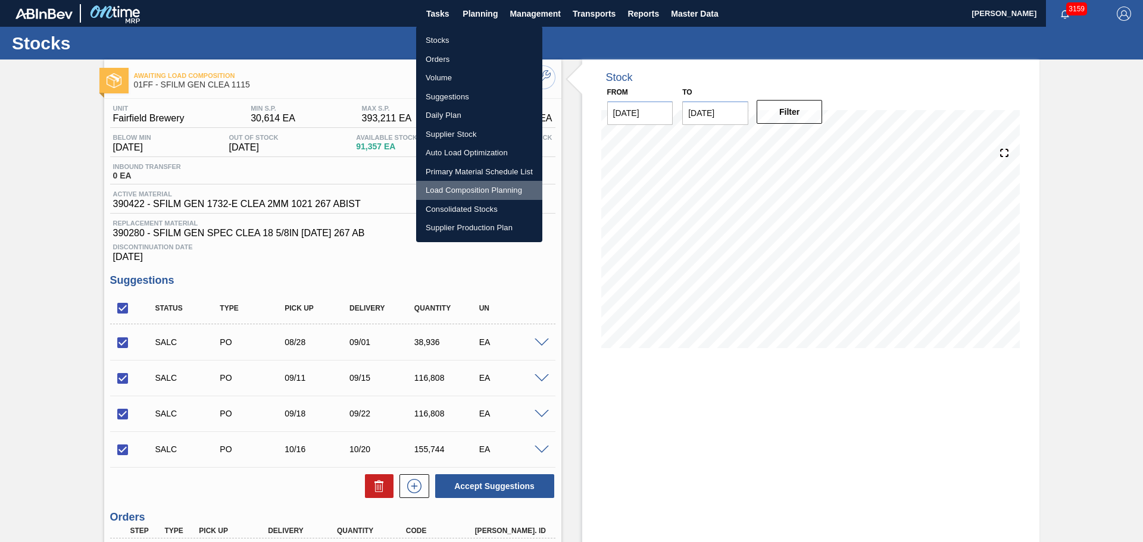
click at [493, 189] on li "Load Composition Planning" at bounding box center [479, 190] width 126 height 19
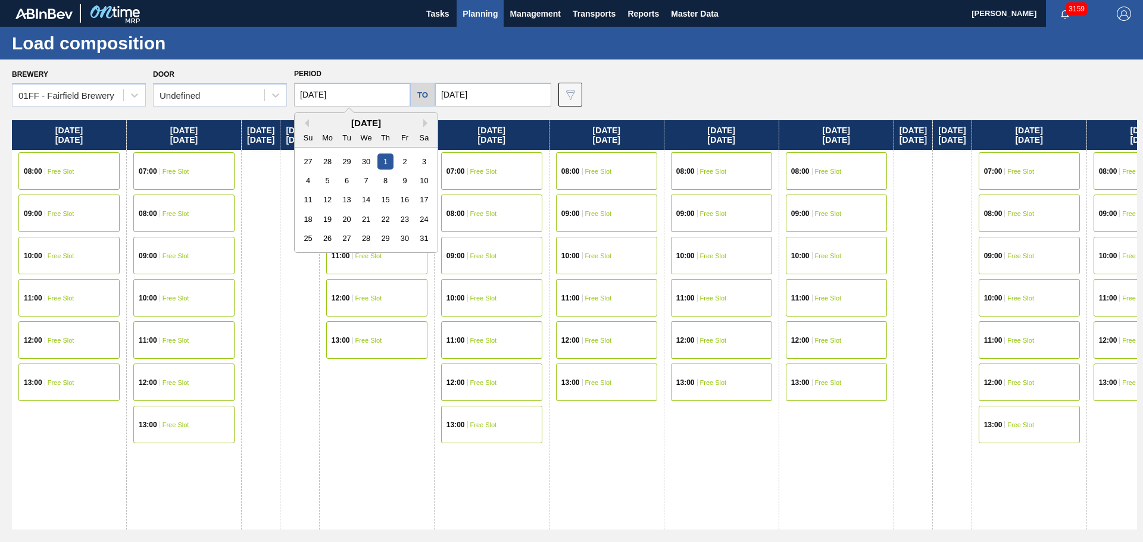
click at [380, 92] on input "05/01/2025" at bounding box center [352, 95] width 116 height 24
click at [424, 120] on button "Next Month" at bounding box center [427, 123] width 8 height 8
click at [326, 221] on div "18" at bounding box center [328, 219] width 16 height 16
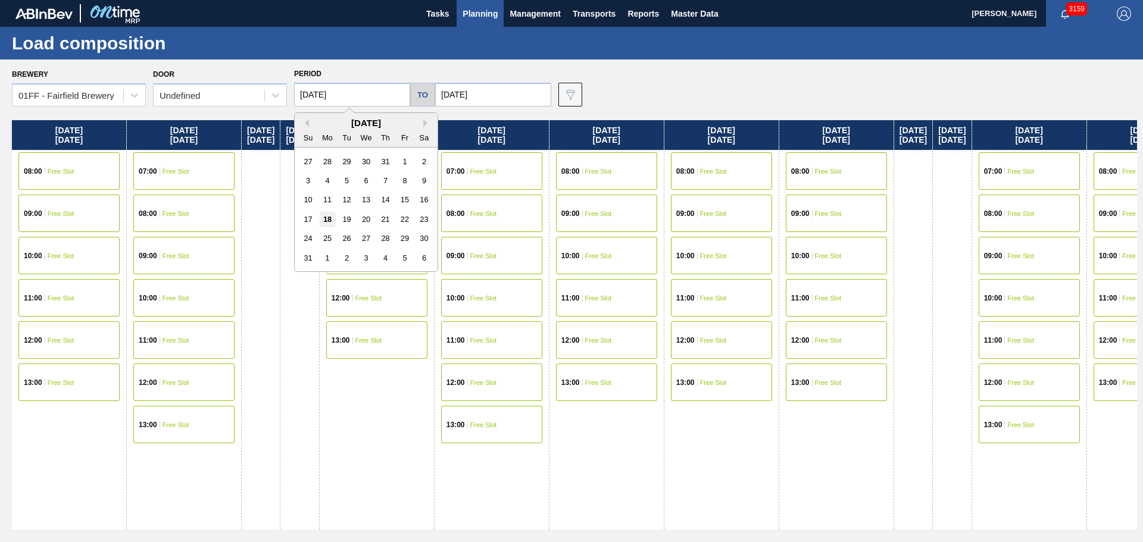
type input "08/18/2025"
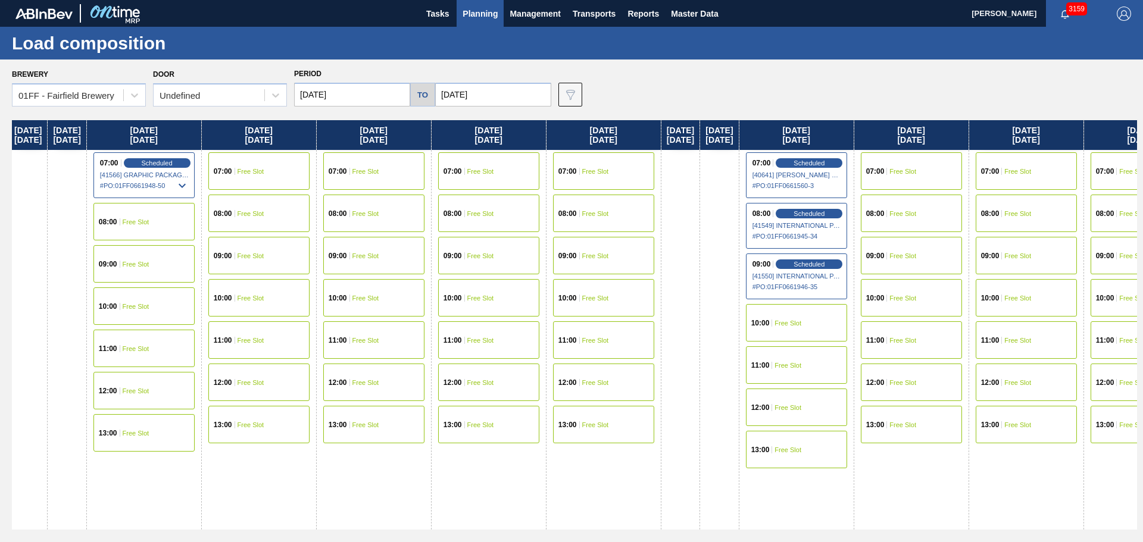
drag, startPoint x: 643, startPoint y: 123, endPoint x: 595, endPoint y: 103, distance: 52.3
click at [165, 104] on div "Brewery 01FF - Fairfield Brewery Door Undefined Period 08/18/2025 to 09/12/2025…" at bounding box center [571, 301] width 1143 height 482
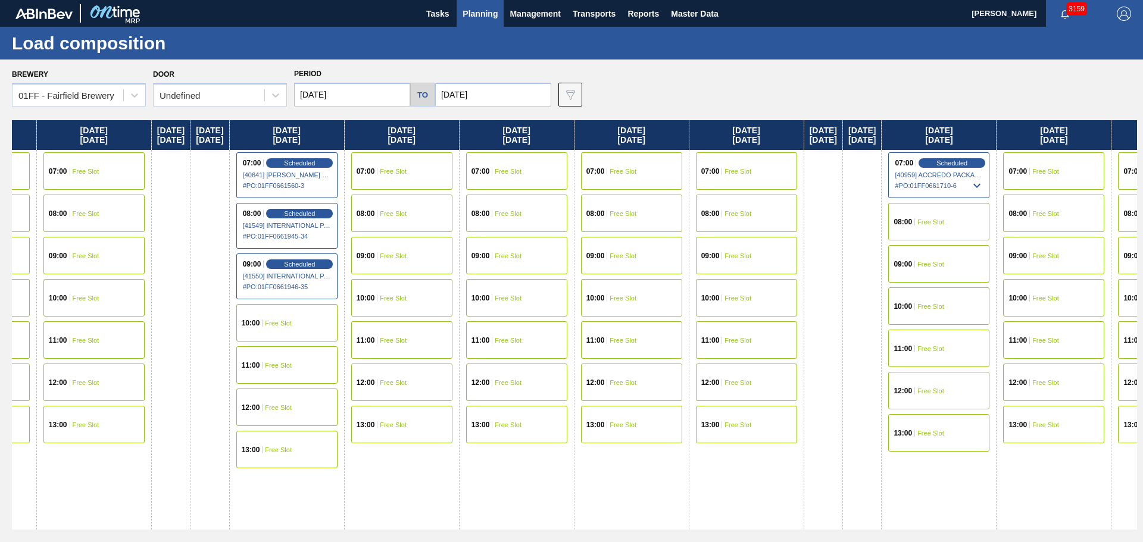
scroll to position [0, 1105]
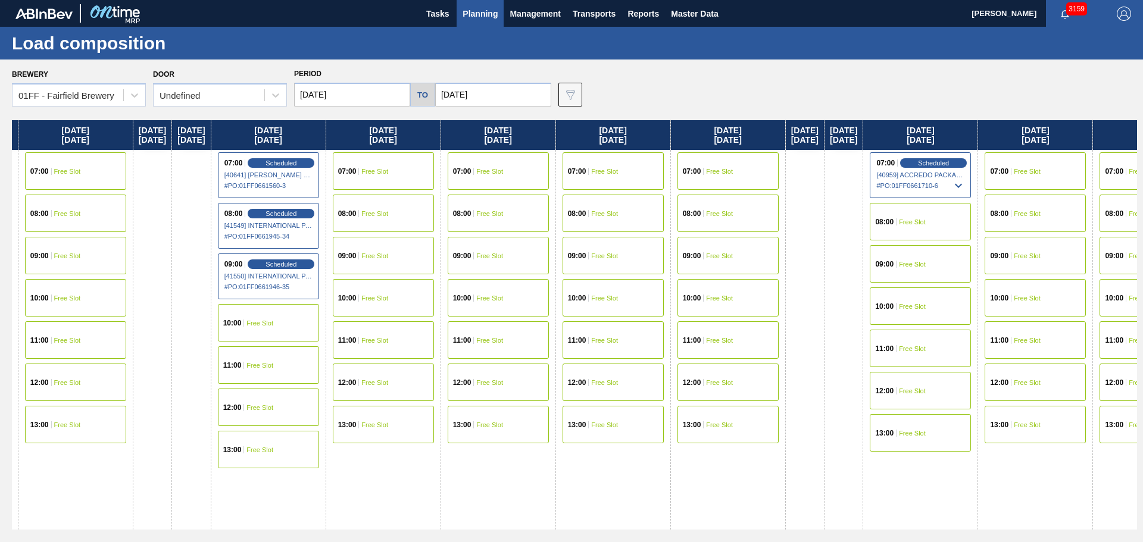
drag, startPoint x: 903, startPoint y: 134, endPoint x: 362, endPoint y: 120, distance: 540.5
click at [362, 120] on div "Brewery 01FF - Fairfield Brewery Door Undefined Period 08/18/2025 to 09/12/2025…" at bounding box center [571, 301] width 1143 height 482
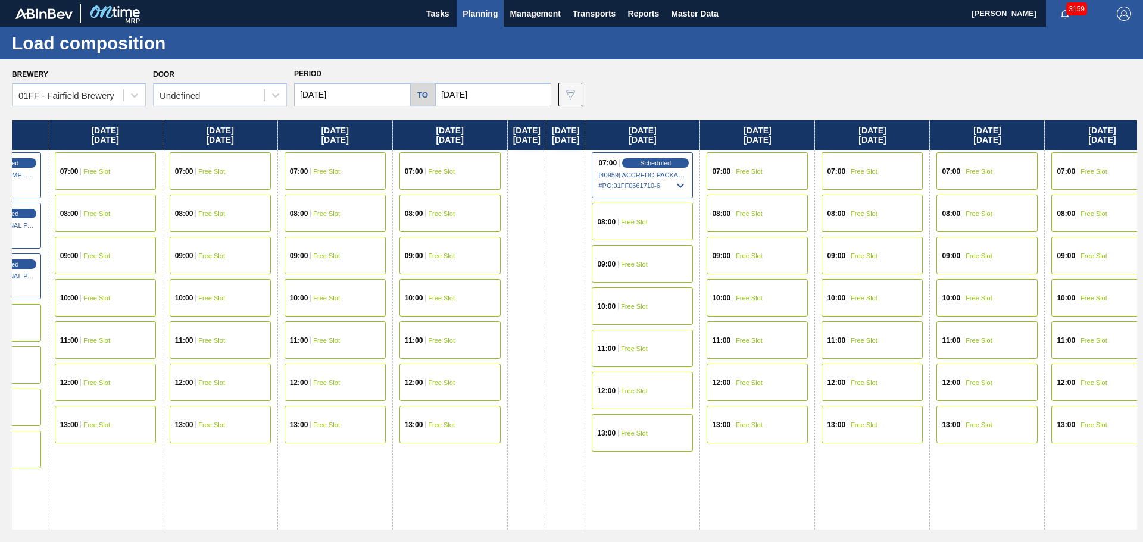
scroll to position [0, 1416]
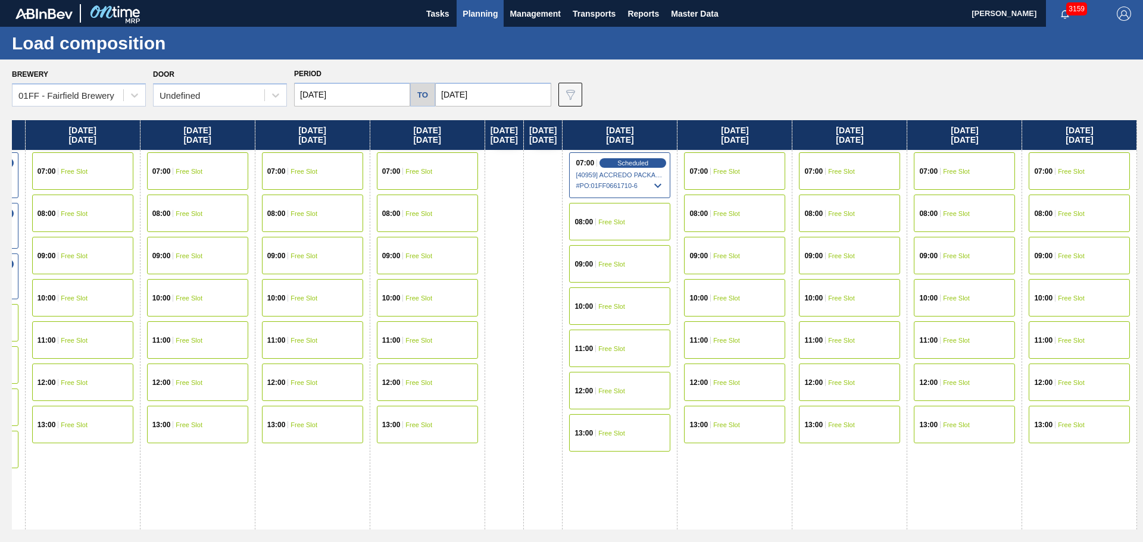
drag, startPoint x: 662, startPoint y: 128, endPoint x: 446, endPoint y: 109, distance: 217.4
click at [446, 109] on div "Brewery 01FF - Fairfield Brewery Door Undefined Period 08/18/2025 to 09/12/2025…" at bounding box center [571, 301] width 1143 height 482
click at [432, 168] on span "Free Slot" at bounding box center [418, 171] width 27 height 7
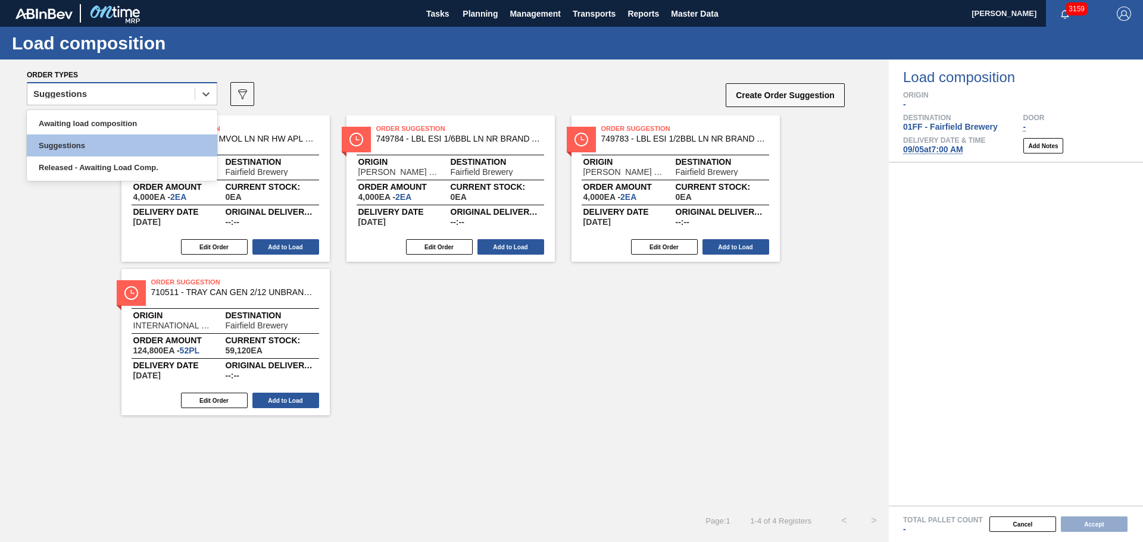
click at [171, 83] on div "Suggestions" at bounding box center [122, 93] width 190 height 23
click at [153, 121] on div "Awaiting load composition" at bounding box center [122, 123] width 190 height 22
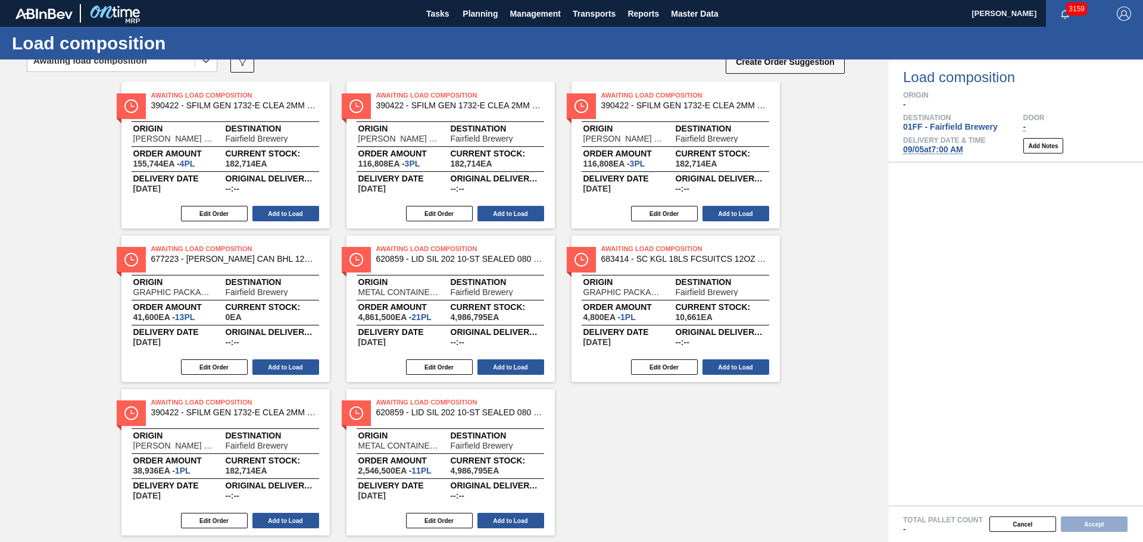
scroll to position [62, 0]
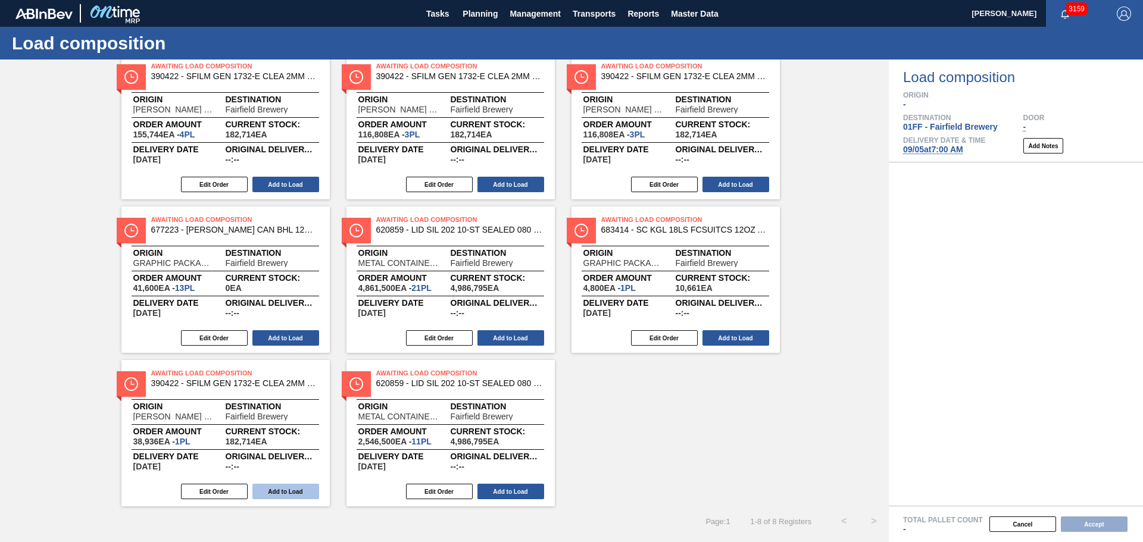
click at [280, 487] on button "Add to Load" at bounding box center [285, 491] width 67 height 15
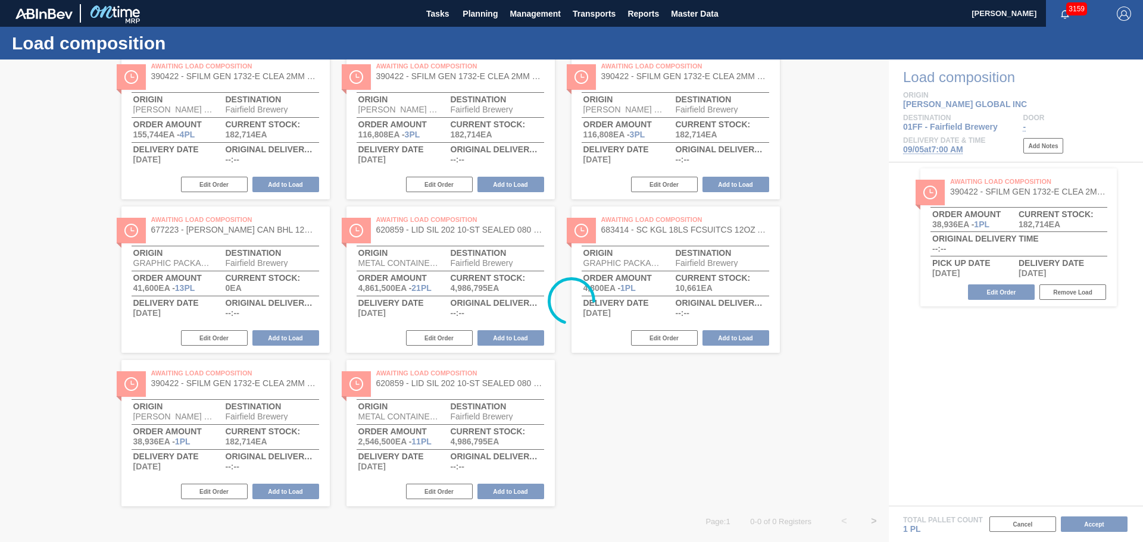
scroll to position [0, 0]
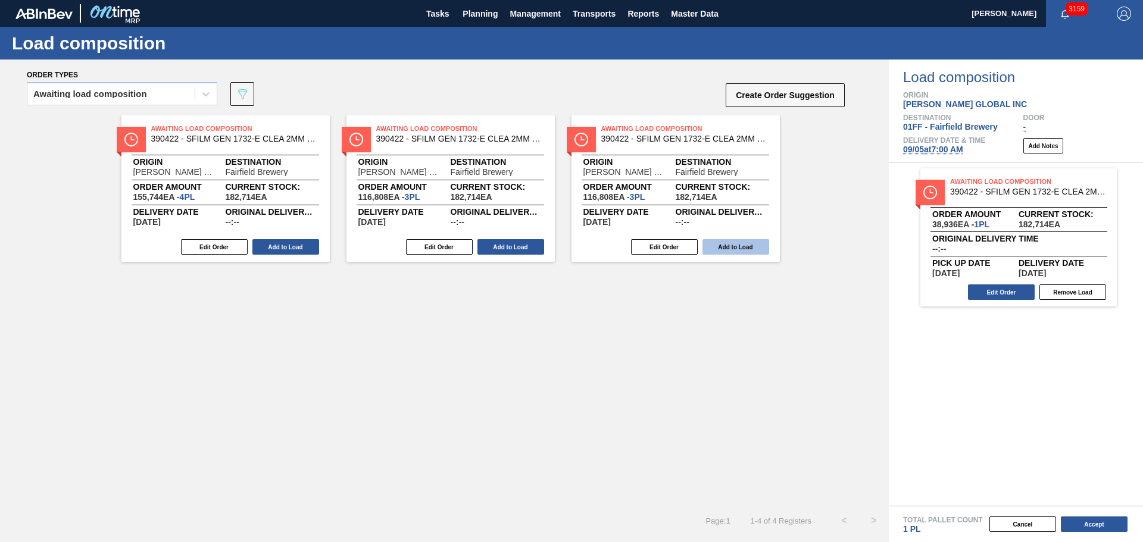
click at [739, 249] on button "Add to Load" at bounding box center [735, 246] width 67 height 15
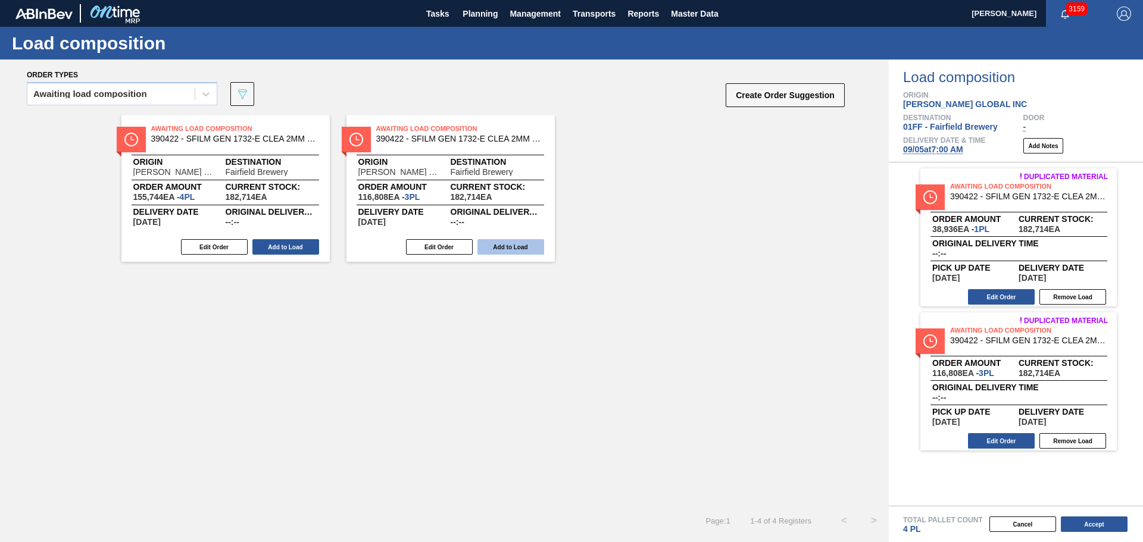
click at [518, 248] on button "Add to Load" at bounding box center [510, 246] width 67 height 15
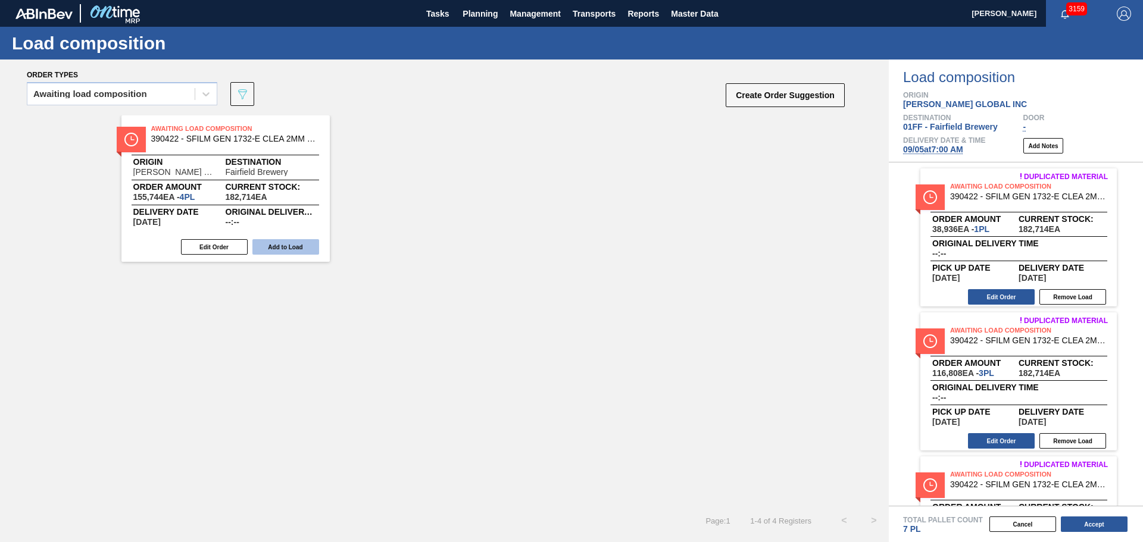
click at [293, 241] on button "Add to Load" at bounding box center [285, 246] width 67 height 15
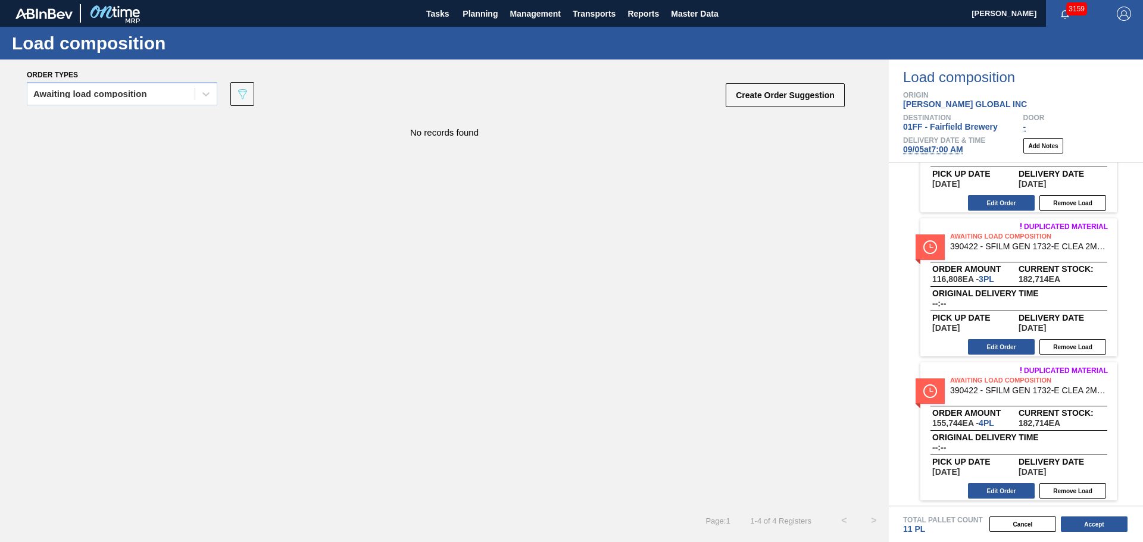
scroll to position [239, 0]
click at [1092, 527] on button "Accept" at bounding box center [1093, 524] width 67 height 15
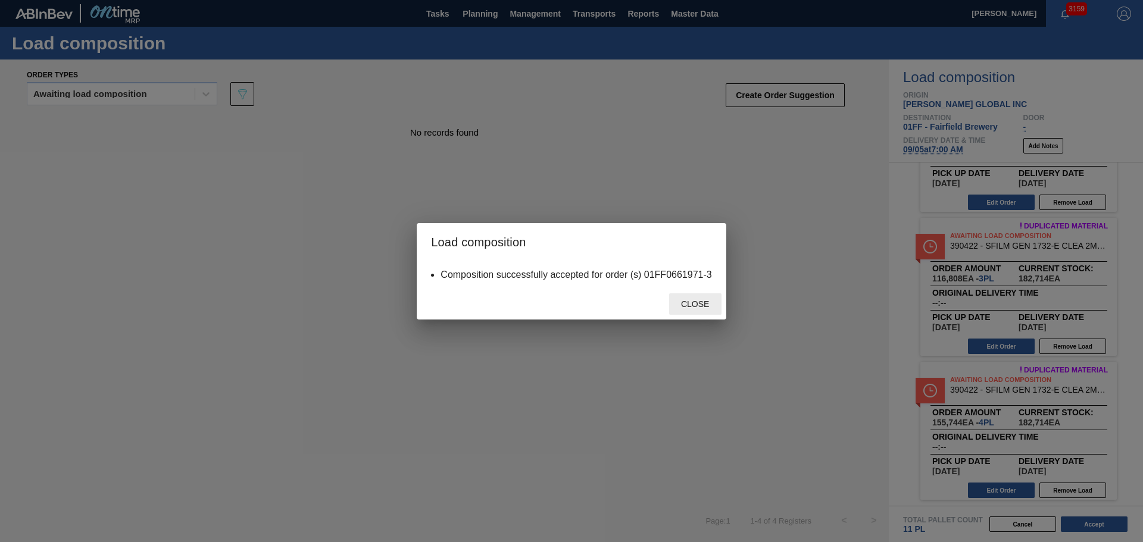
click at [699, 308] on span "Close" at bounding box center [694, 304] width 47 height 10
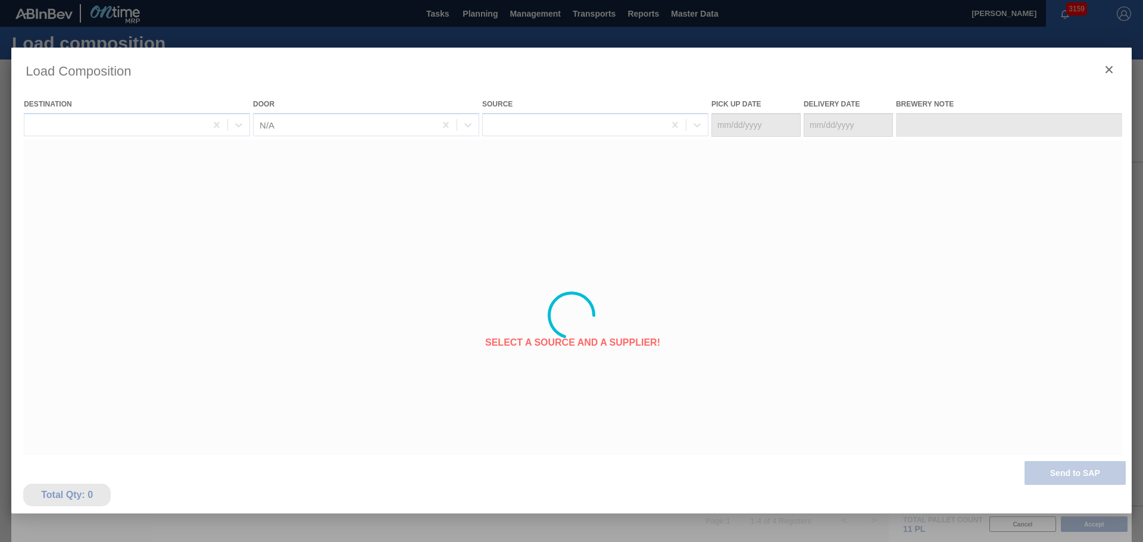
type Date "09/01/2025"
type Date "09/05/2025"
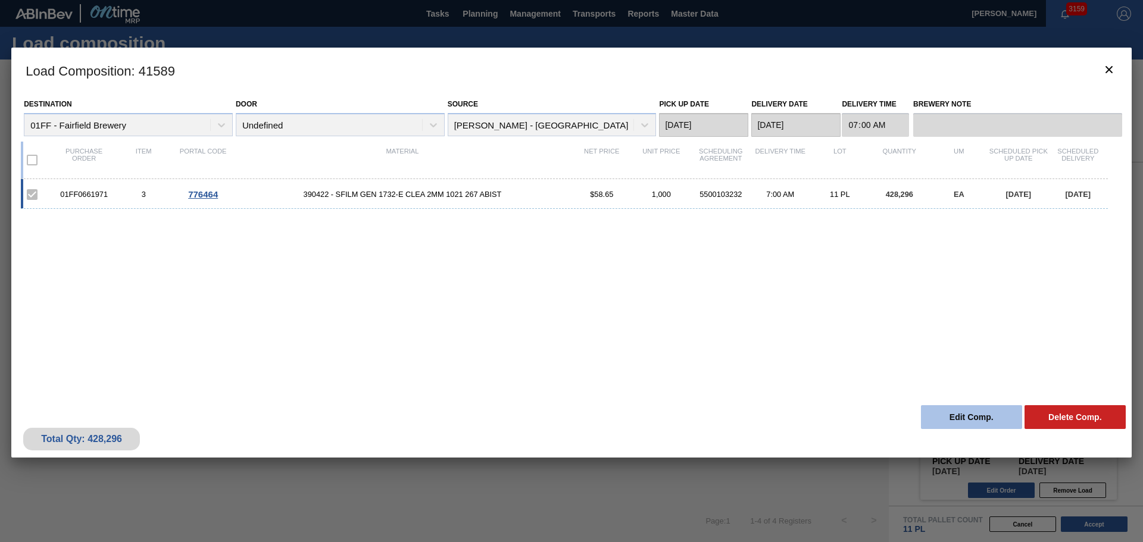
click at [983, 419] on button "Edit Comp." at bounding box center [971, 417] width 101 height 24
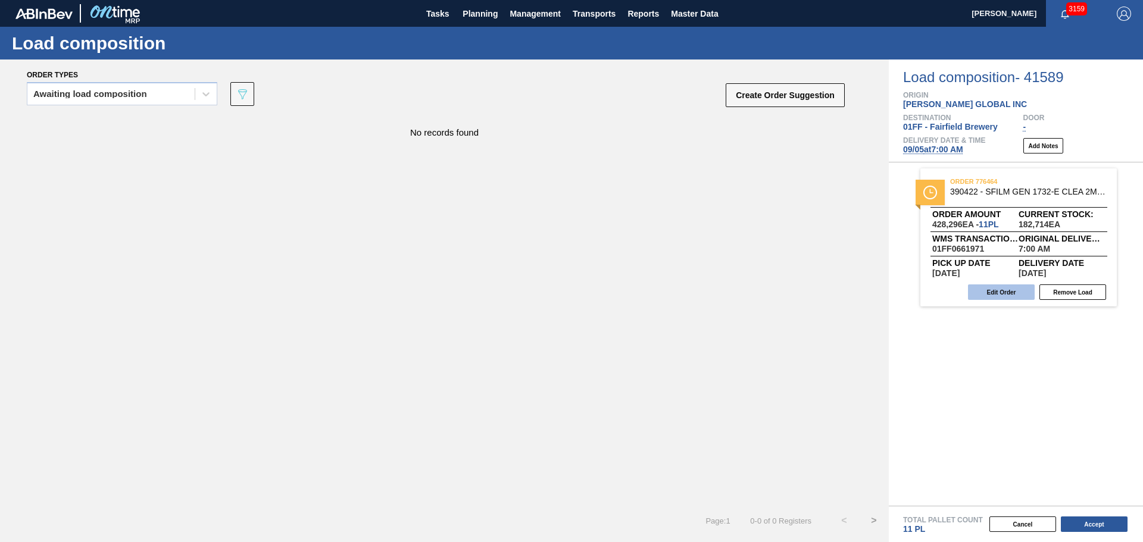
click at [1001, 296] on button "Edit Order" at bounding box center [1001, 291] width 67 height 15
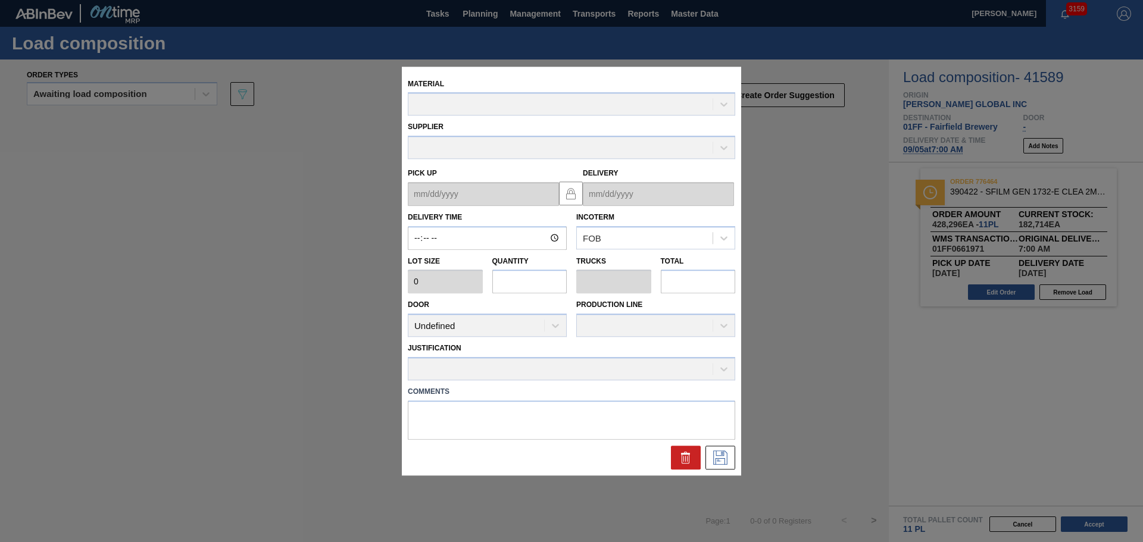
type input "07:00:00"
type input "38,936"
type input "11"
type input "0.423"
type input "428,296"
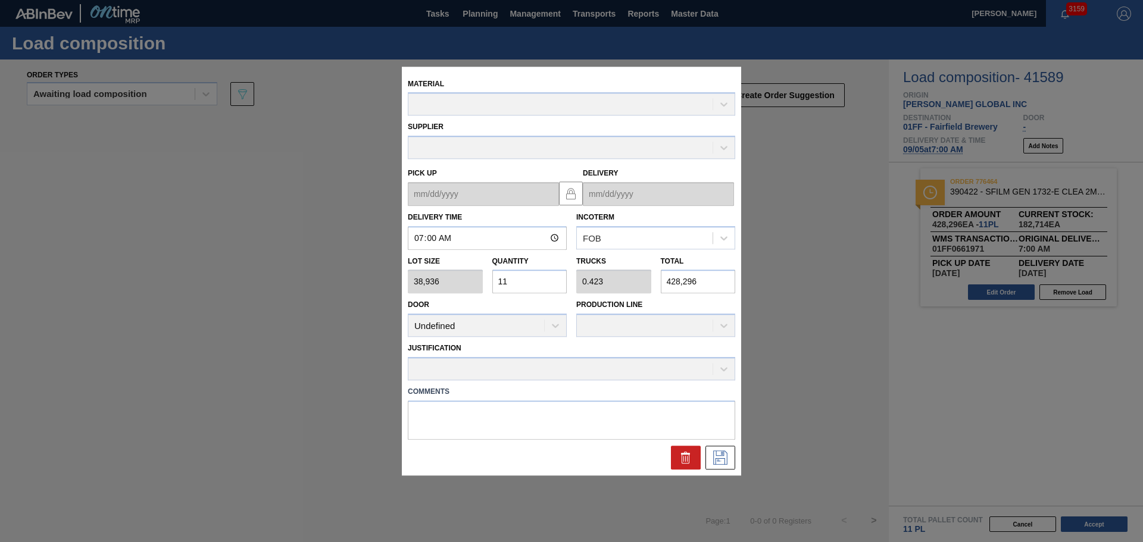
type up "09/01/2025"
type input "09/05/2025"
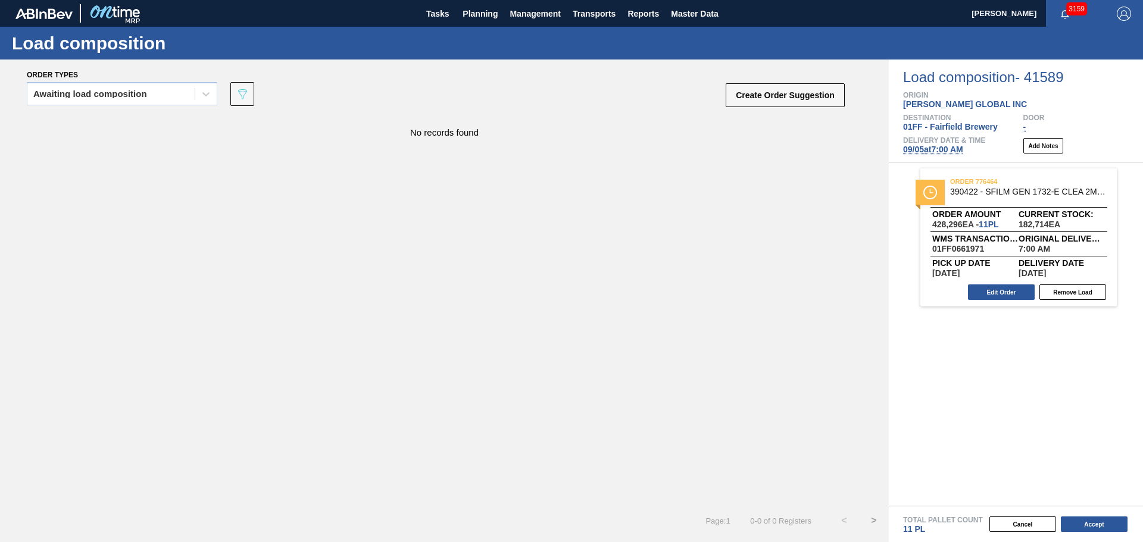
click at [36, 15] on img at bounding box center [43, 13] width 57 height 11
click at [479, 11] on span "Planning" at bounding box center [479, 14] width 35 height 14
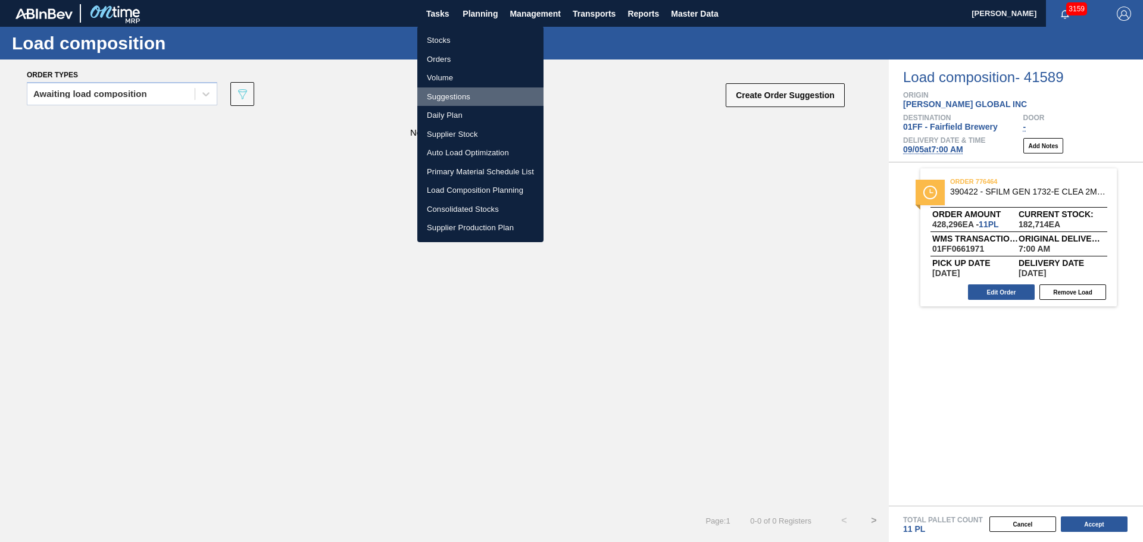
click at [446, 96] on li "Suggestions" at bounding box center [480, 96] width 126 height 19
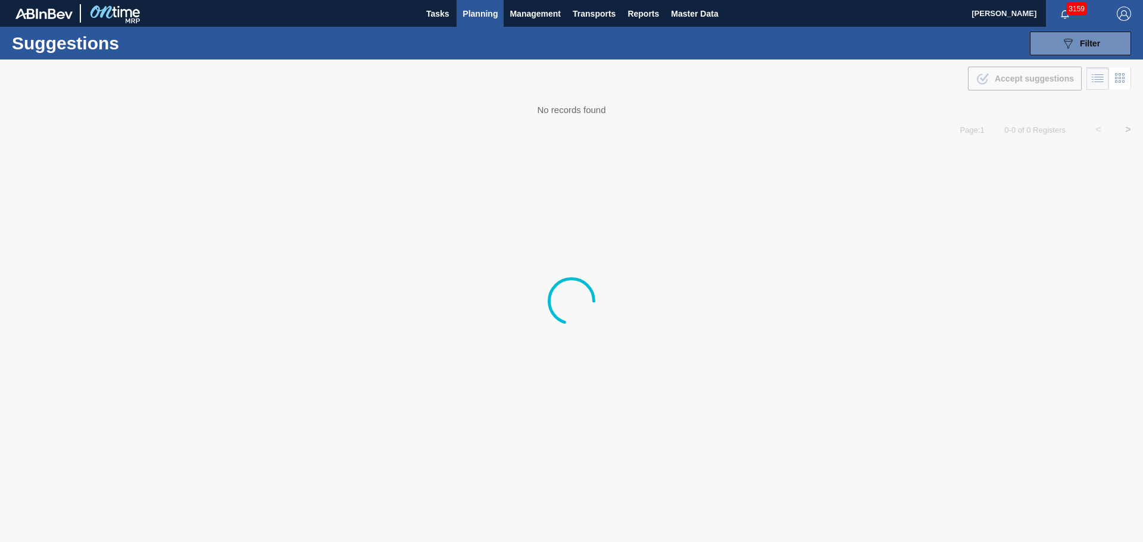
type from "08/04/2025"
type to "09/30/2025"
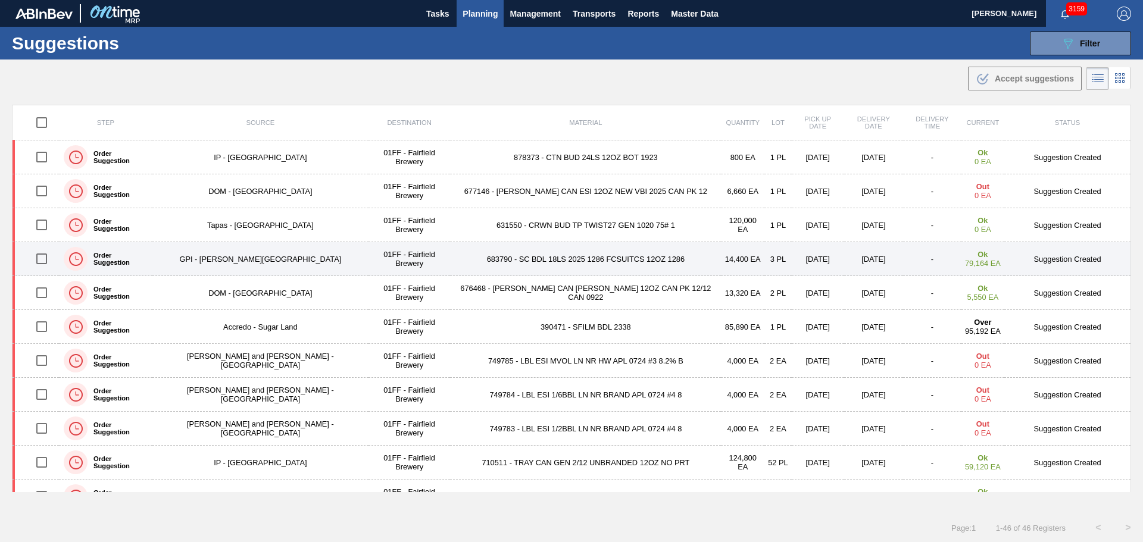
click at [509, 259] on td "683790 - SC BDL 18LS 2025 1286 FCSUITCS 12OZ 1286" at bounding box center [585, 259] width 271 height 34
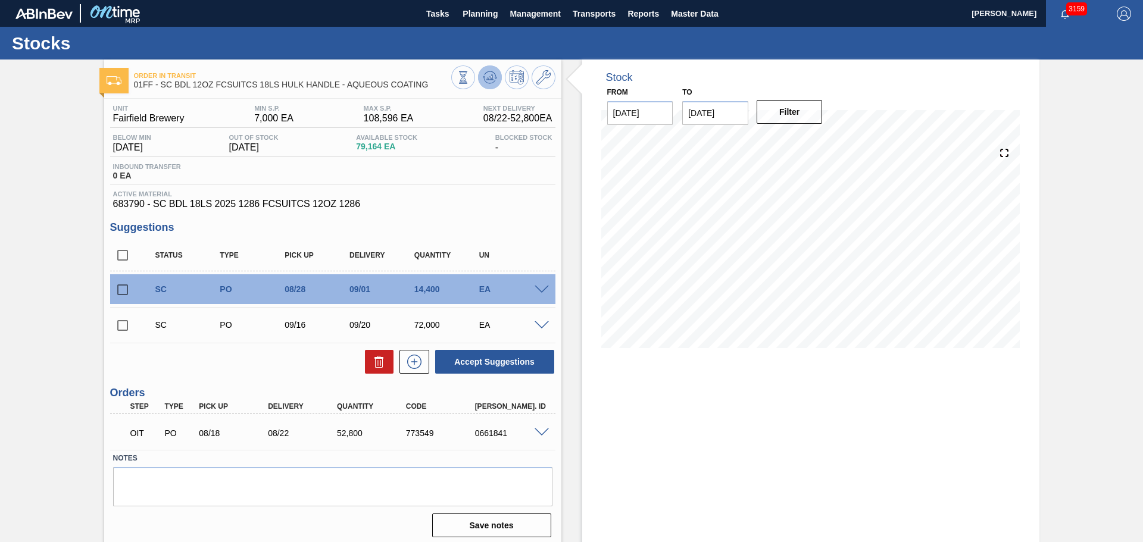
click at [470, 82] on icon at bounding box center [462, 77] width 13 height 13
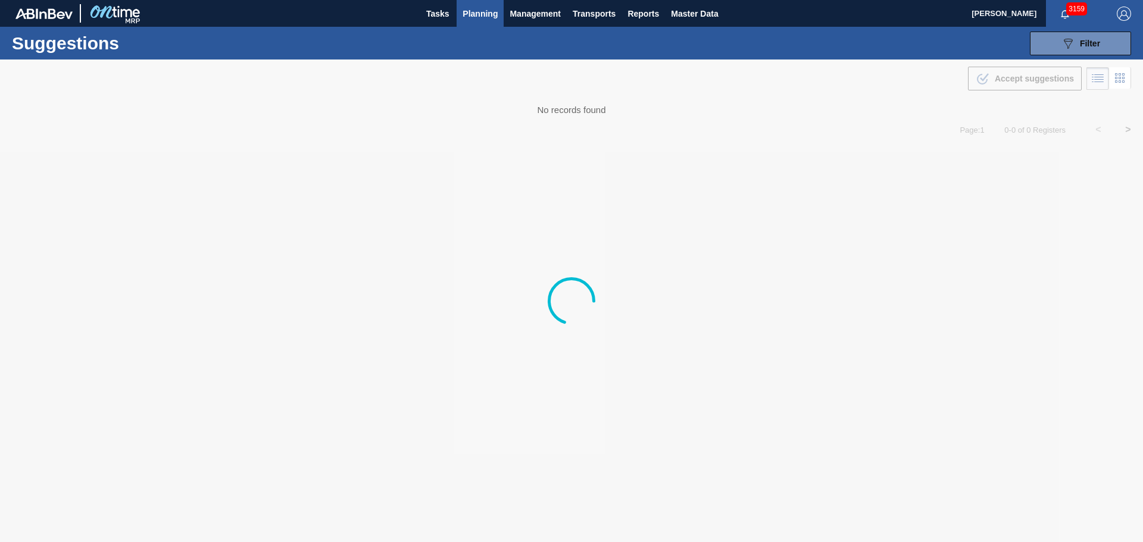
type from "08/04/2025"
type to "09/30/2025"
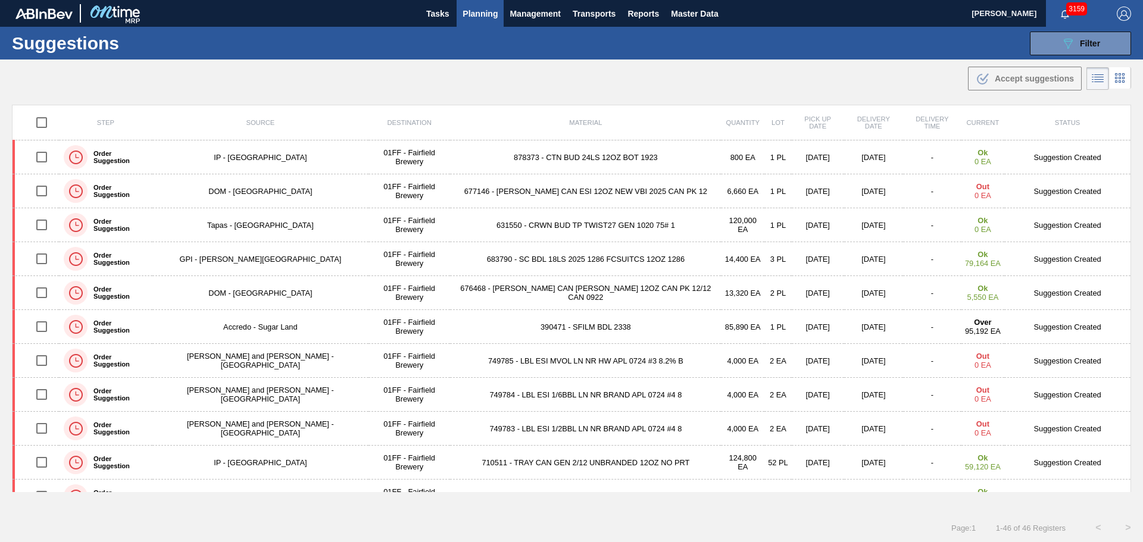
click at [842, 516] on div "Page : 1 1 - 46 of 46 Registers < >" at bounding box center [571, 528] width 1143 height 30
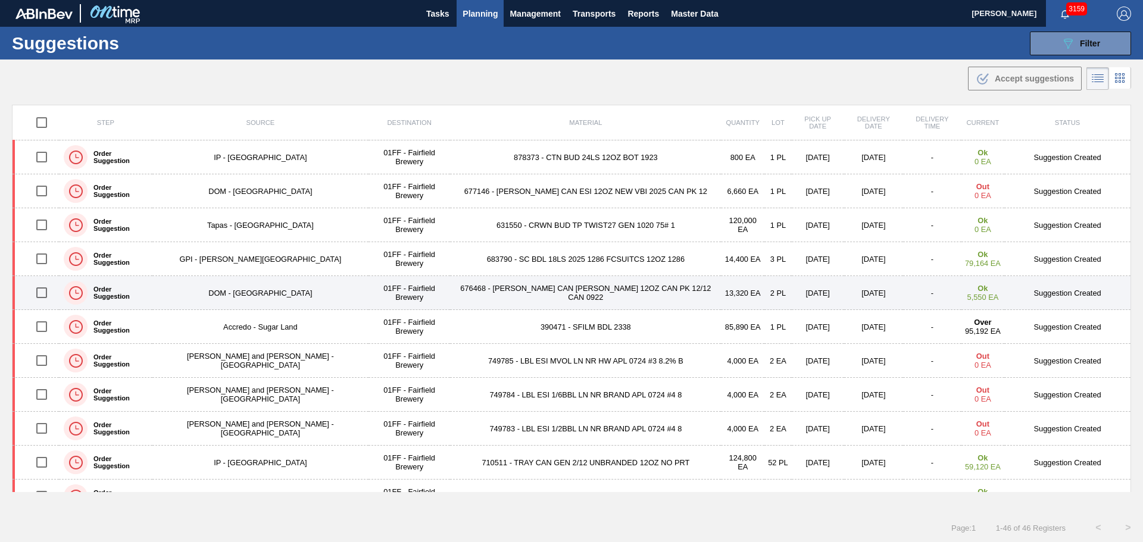
click at [481, 290] on td "676468 - CARR CAN BUD 12OZ CAN PK 12/12 CAN 0922" at bounding box center [585, 293] width 271 height 34
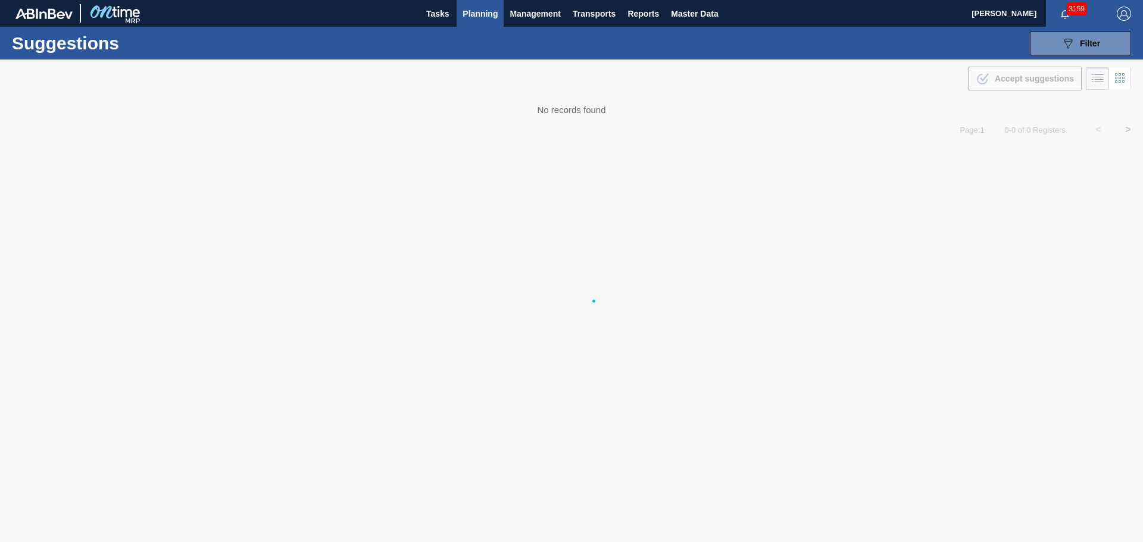
type from "08/04/2025"
type to "09/30/2025"
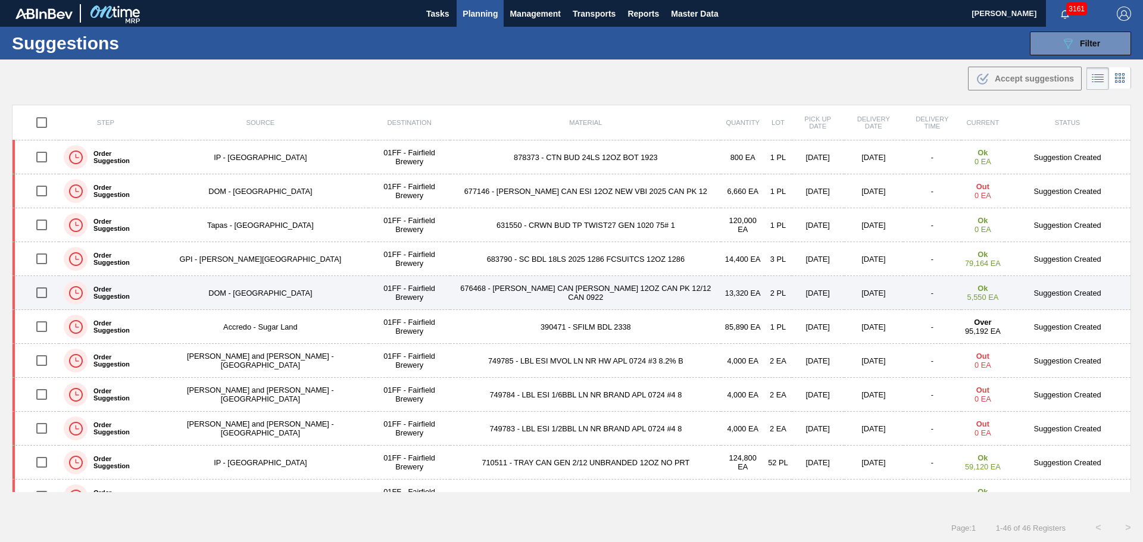
click at [524, 292] on td "676468 - CARR CAN BUD 12OZ CAN PK 12/12 CAN 0922" at bounding box center [585, 293] width 271 height 34
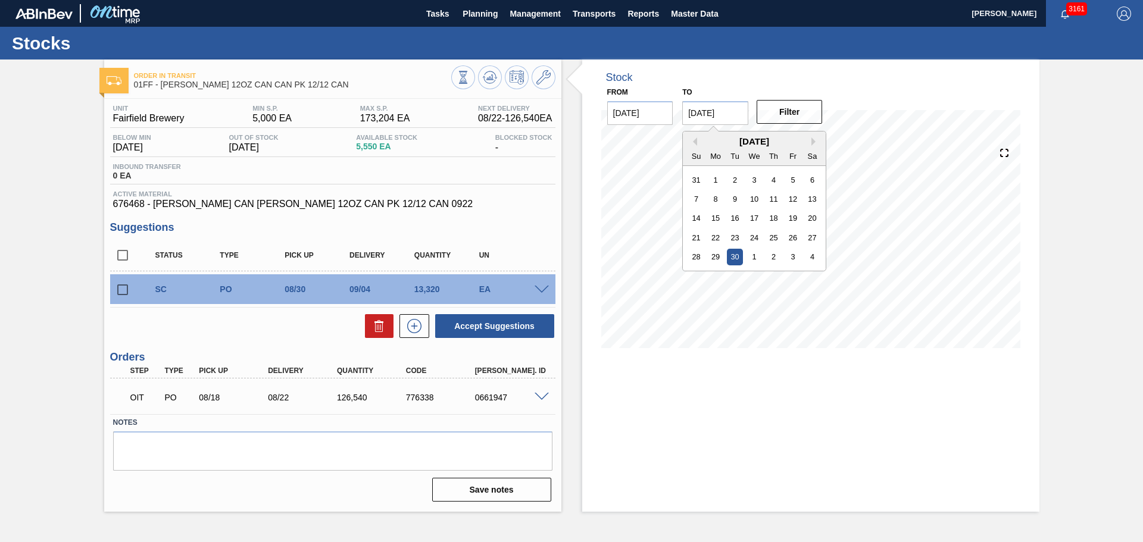
click at [719, 116] on input "09/30/2025" at bounding box center [715, 113] width 66 height 24
click at [811, 255] on div "4" at bounding box center [812, 257] width 16 height 16
type input "10/04/2025"
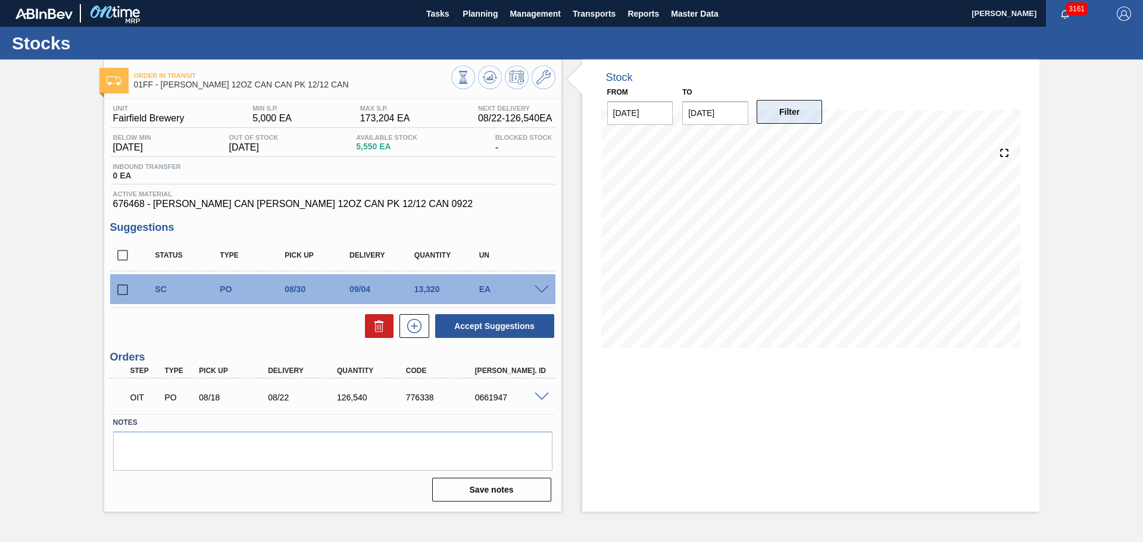
click at [779, 102] on button "Filter" at bounding box center [789, 112] width 66 height 24
click at [470, 79] on icon at bounding box center [462, 77] width 13 height 13
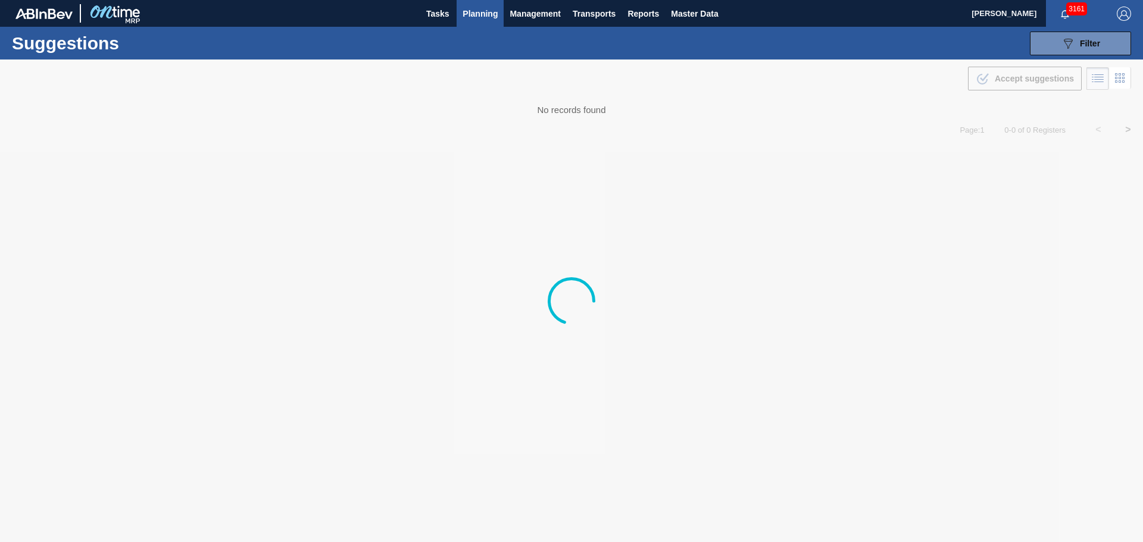
type from "08/04/2025"
type to "09/30/2025"
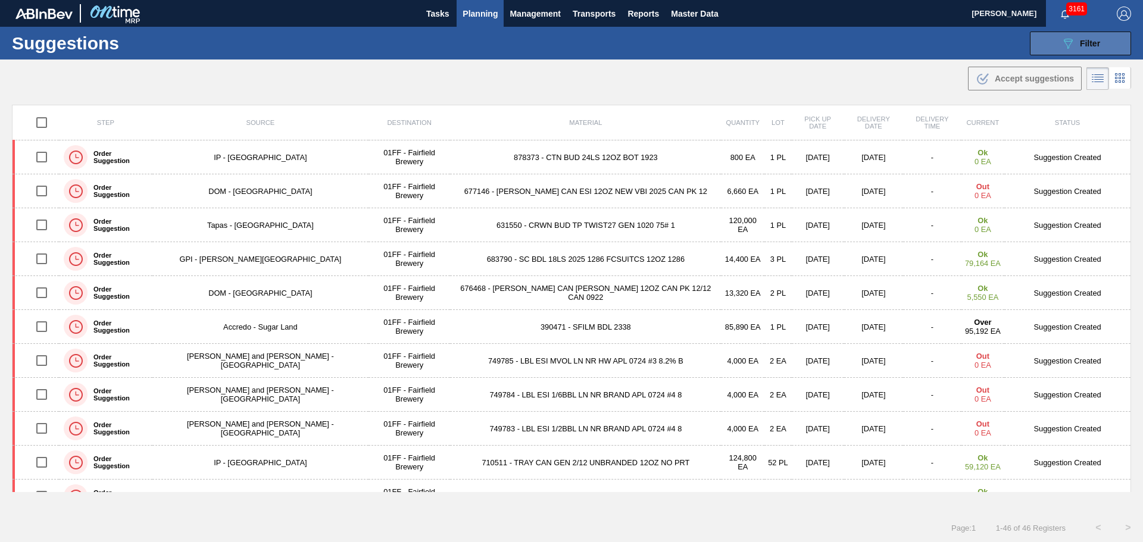
click at [1082, 44] on span "Filter" at bounding box center [1089, 44] width 20 height 10
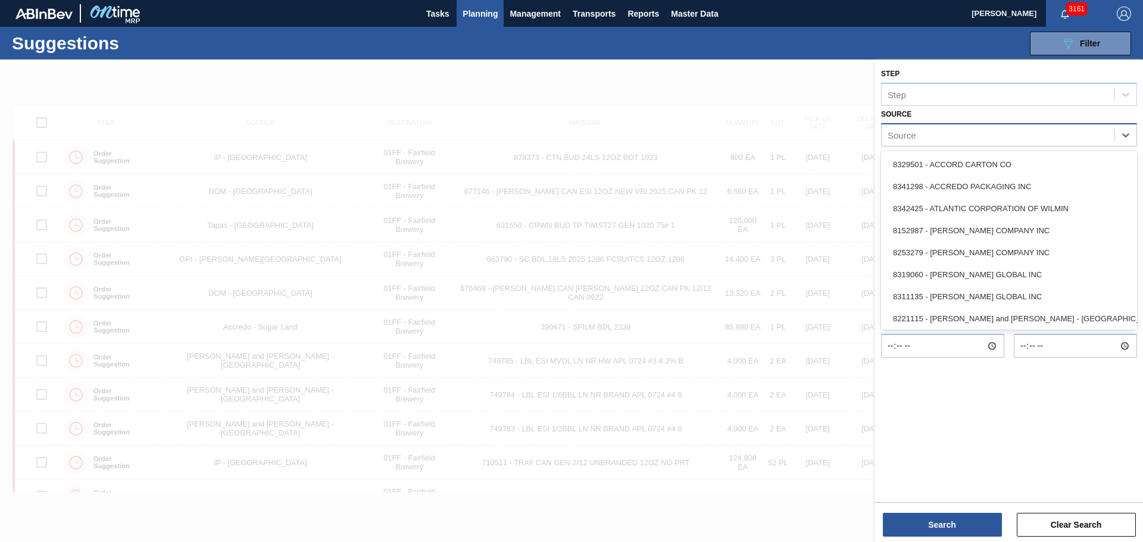
click at [1004, 140] on div "Source" at bounding box center [997, 134] width 233 height 17
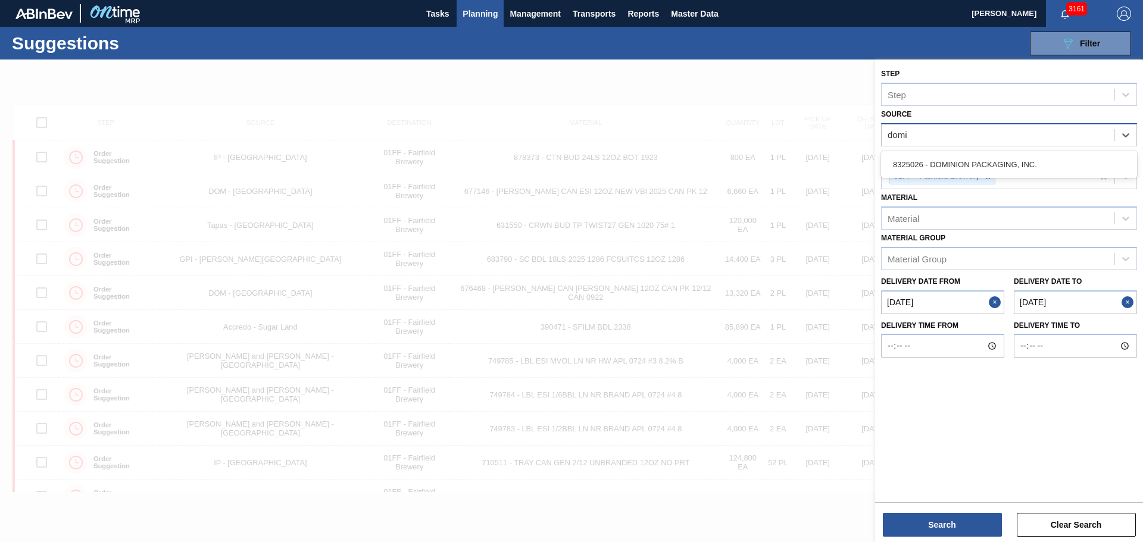
type input "domin"
click at [1002, 155] on div "8325026 - DOMINION PACKAGING, INC." at bounding box center [1009, 165] width 256 height 22
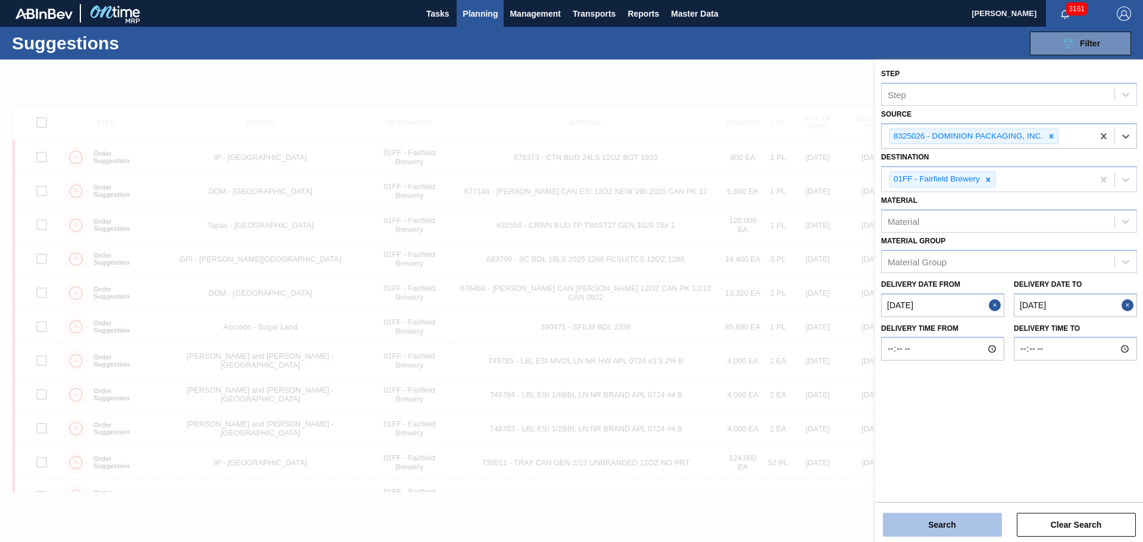
click at [941, 521] on button "Search" at bounding box center [942, 525] width 119 height 24
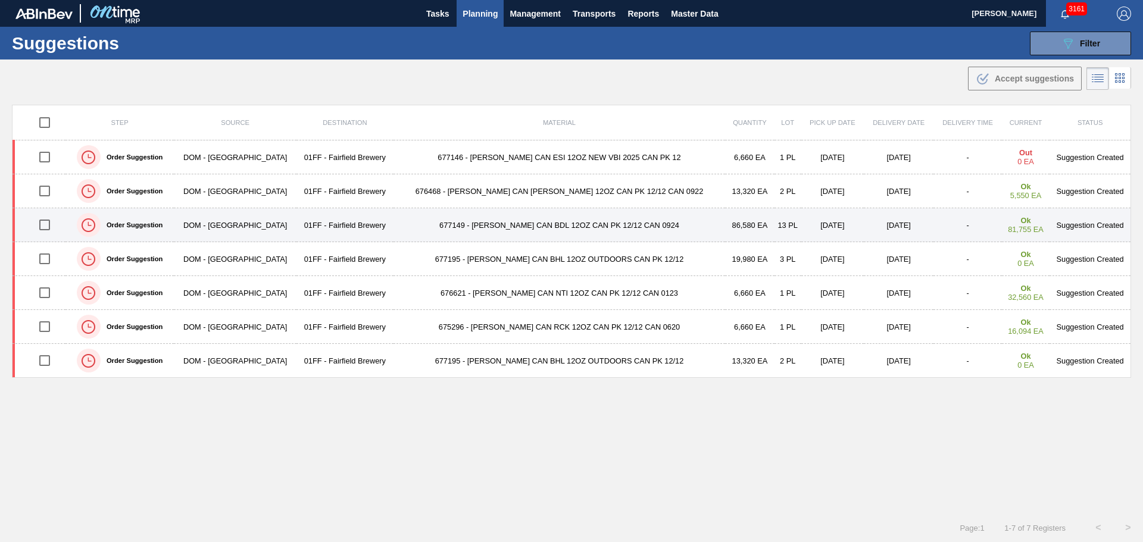
click at [494, 220] on td "677149 - CARR CAN BDL 12OZ CAN PK 12/12 CAN 0924" at bounding box center [558, 225] width 331 height 34
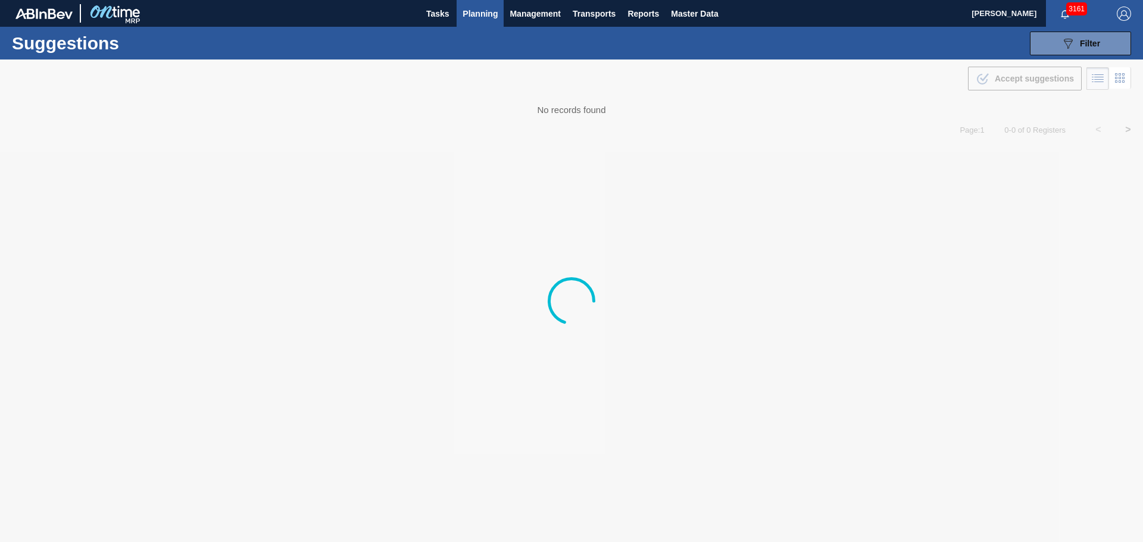
type from "08/04/2025"
type to "09/30/2025"
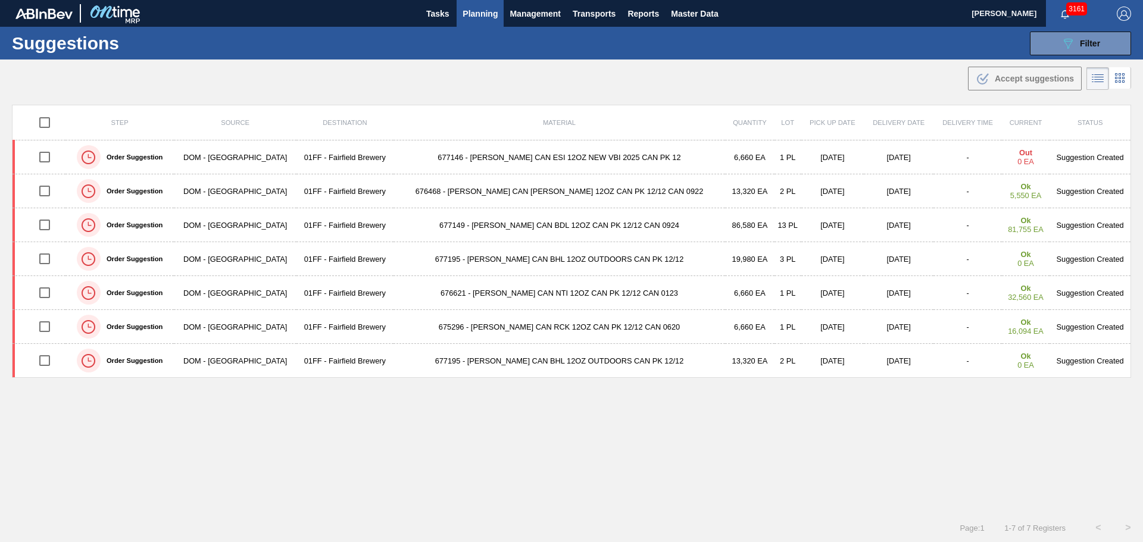
click at [49, 119] on input "checkbox" at bounding box center [44, 122] width 25 height 25
checkbox input "true"
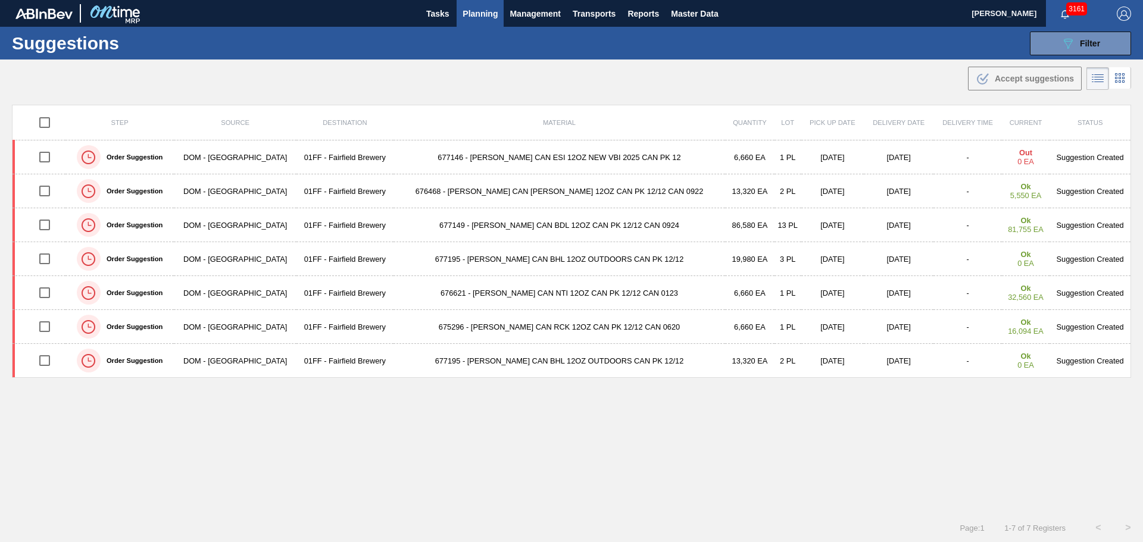
checkbox input "true"
click at [1009, 83] on div ".b{fill:var(--color-action-default)} Accept suggestions" at bounding box center [1024, 78] width 98 height 14
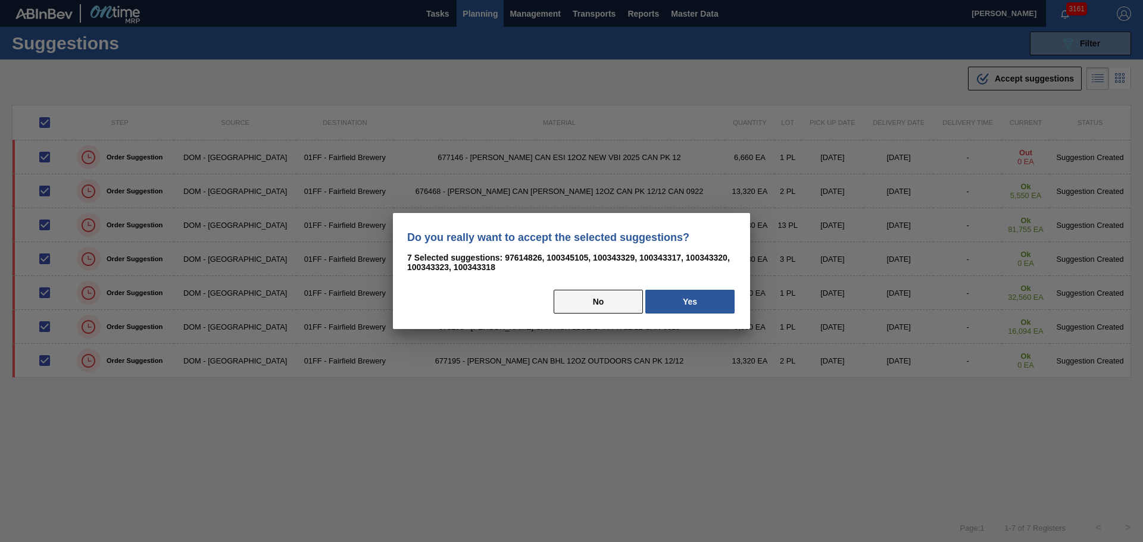
click at [608, 309] on button "No" at bounding box center [597, 302] width 89 height 24
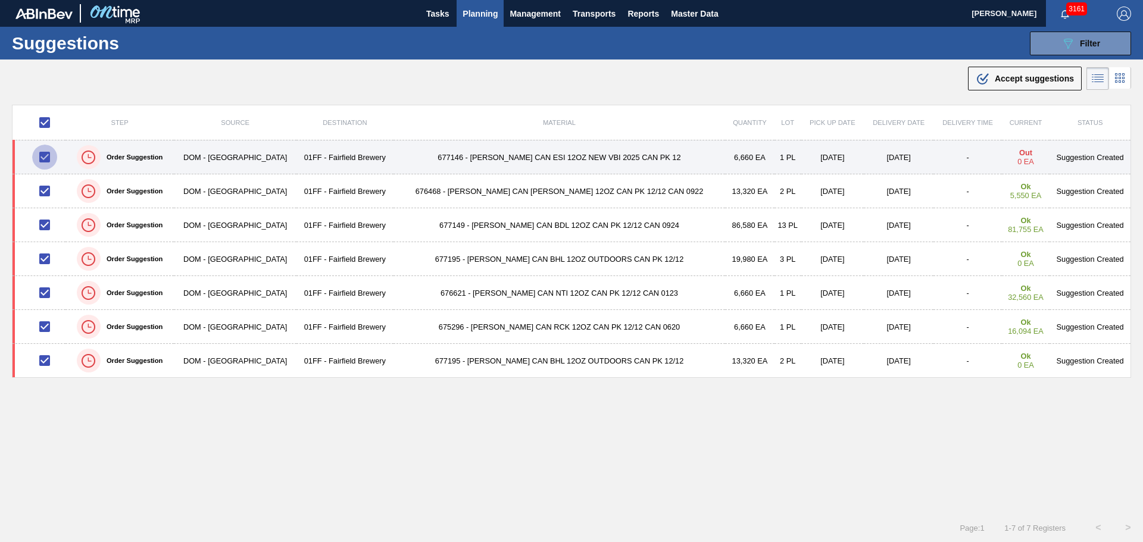
click at [51, 147] on input "checkbox" at bounding box center [44, 157] width 25 height 25
checkbox input "false"
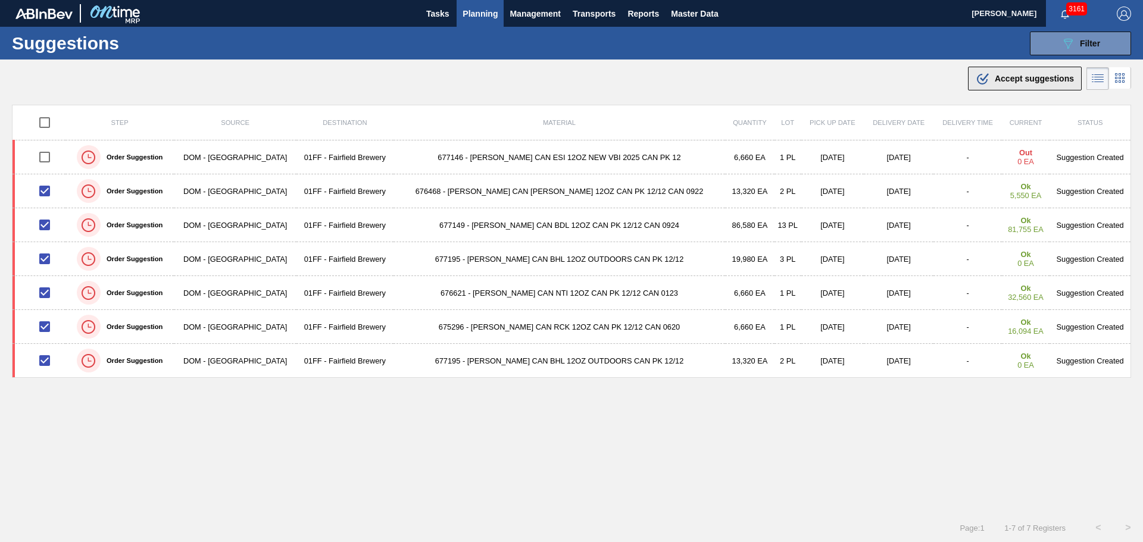
click at [1000, 77] on span "Accept suggestions" at bounding box center [1033, 79] width 79 height 10
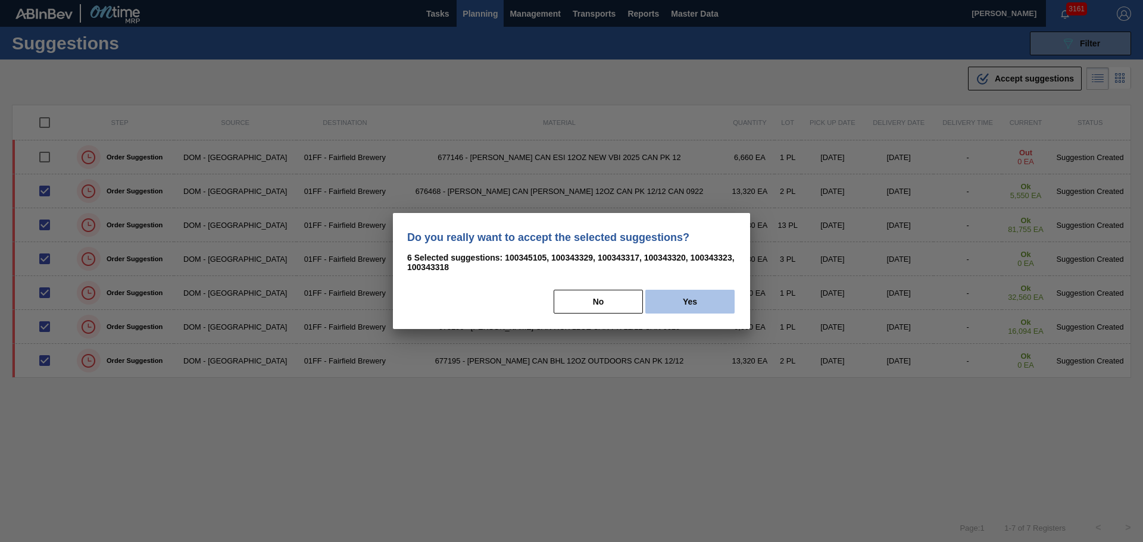
click at [696, 302] on button "Yes" at bounding box center [689, 302] width 89 height 24
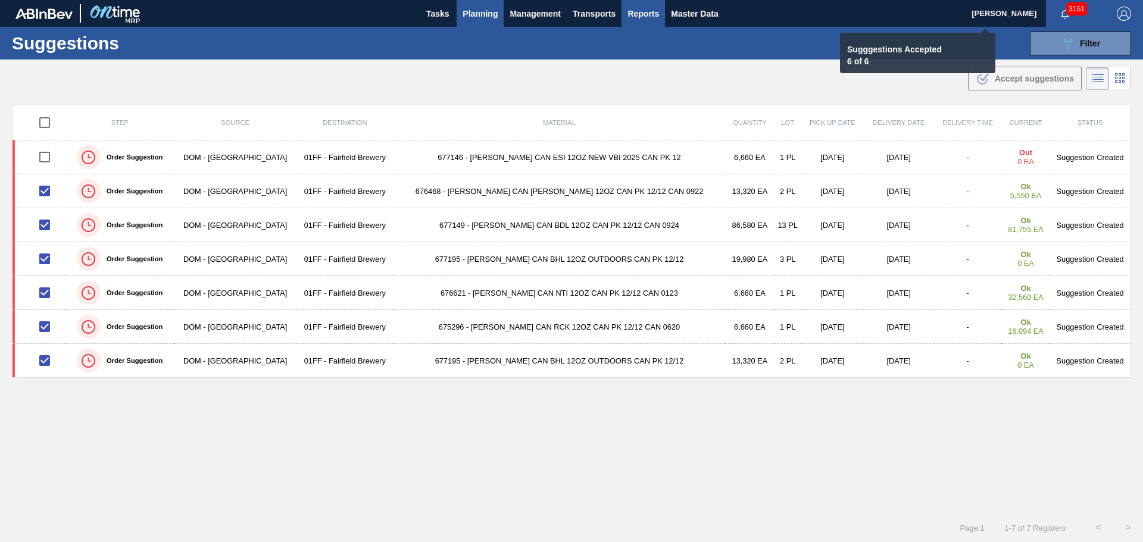
checkbox input "false"
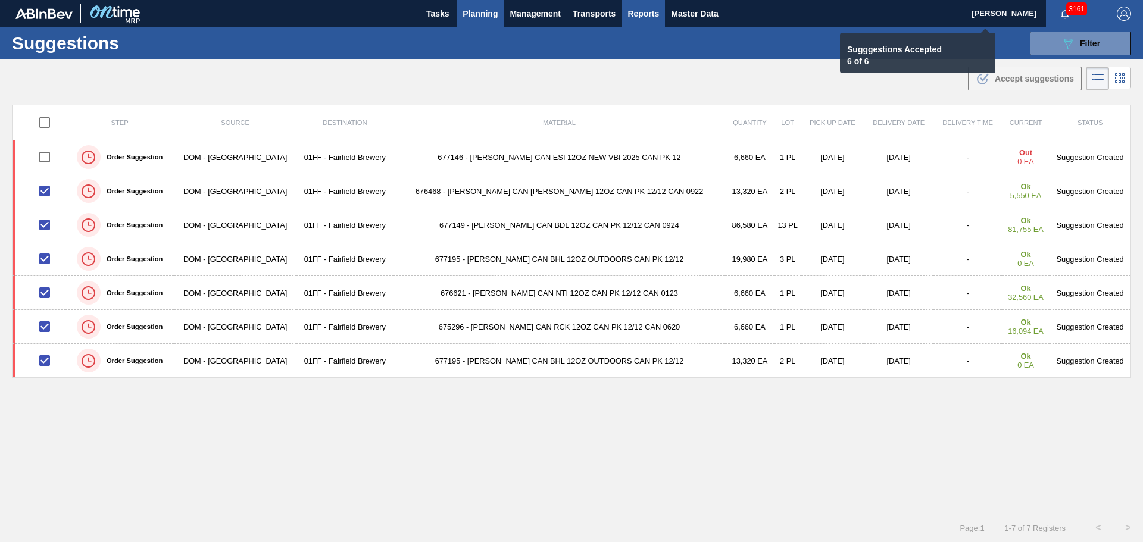
checkbox input "false"
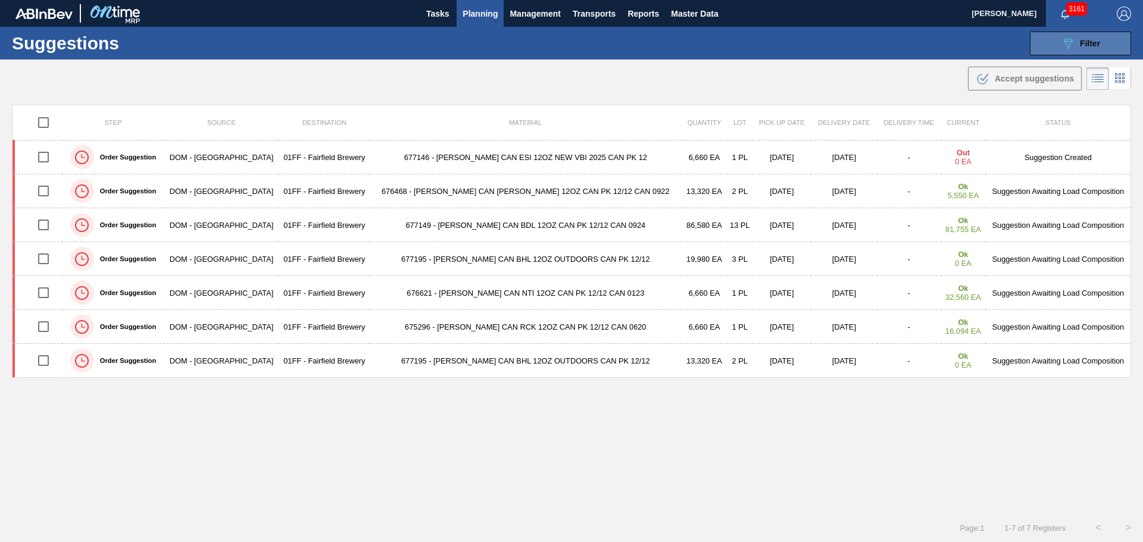
click at [1085, 39] on span "Filter" at bounding box center [1089, 44] width 20 height 10
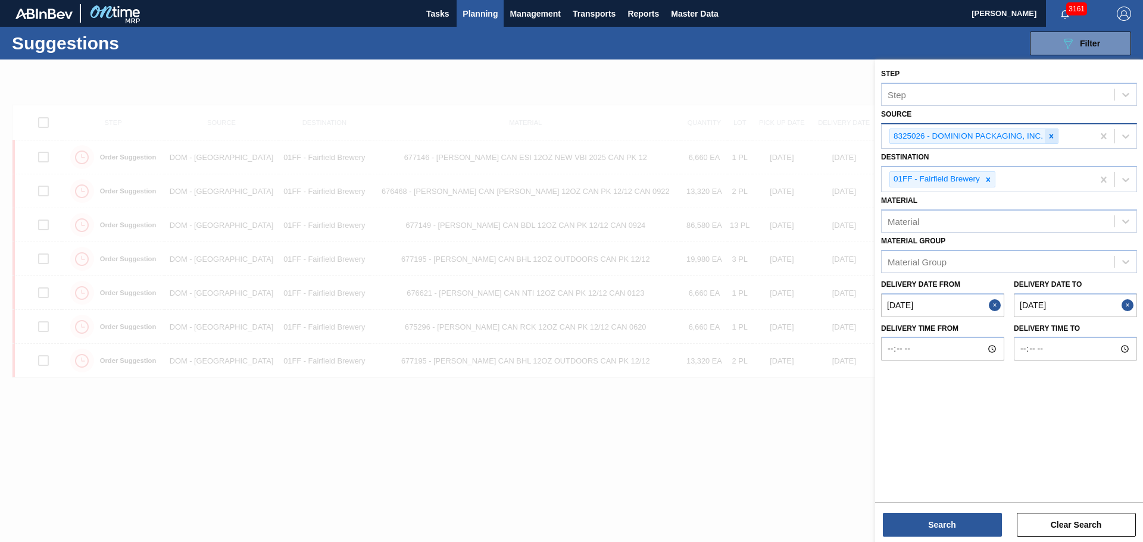
click at [1052, 134] on icon at bounding box center [1051, 136] width 4 height 4
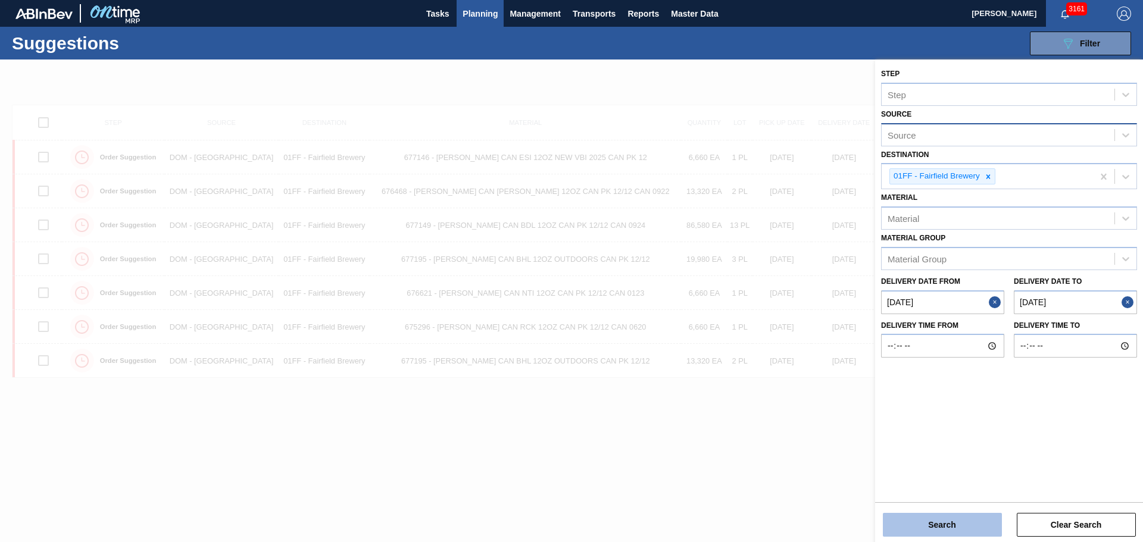
click at [973, 527] on button "Search" at bounding box center [942, 525] width 119 height 24
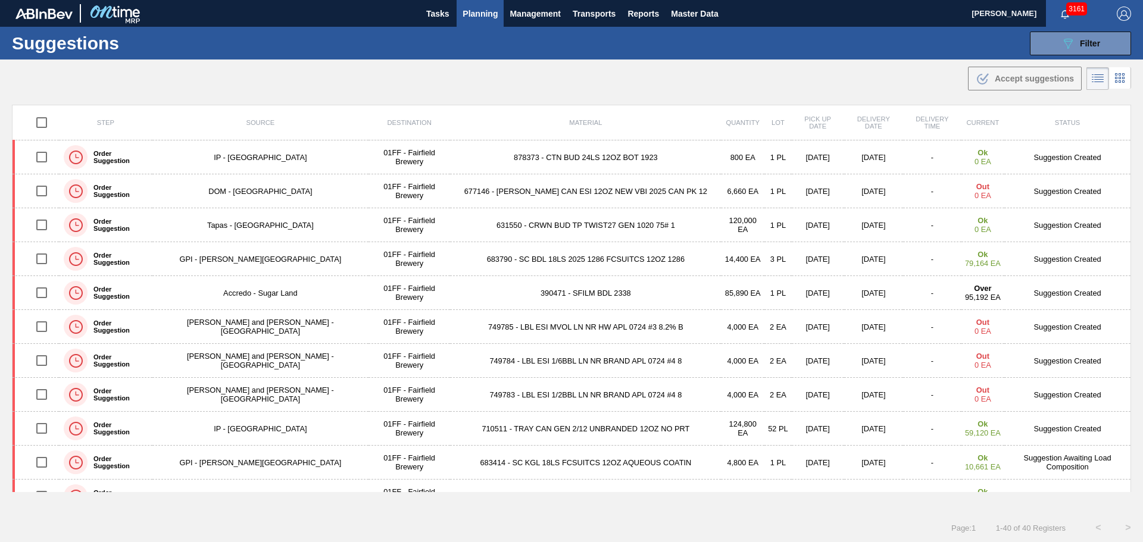
click at [572, 287] on td "390471 - SFILM BDL 2338" at bounding box center [585, 293] width 271 height 34
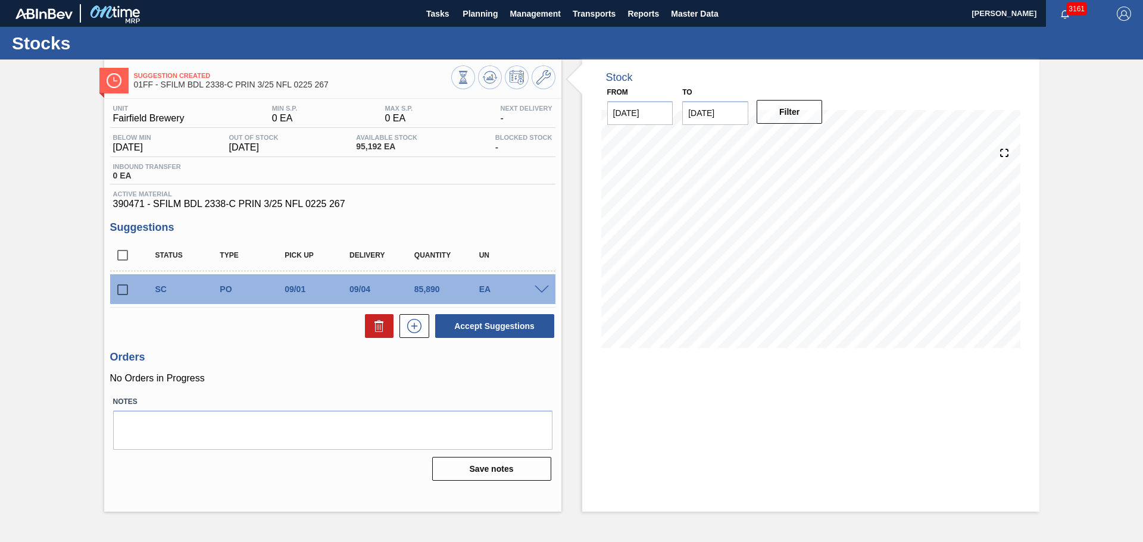
click at [121, 290] on input "checkbox" at bounding box center [122, 289] width 25 height 25
click at [388, 329] on button at bounding box center [379, 326] width 29 height 24
checkbox input "false"
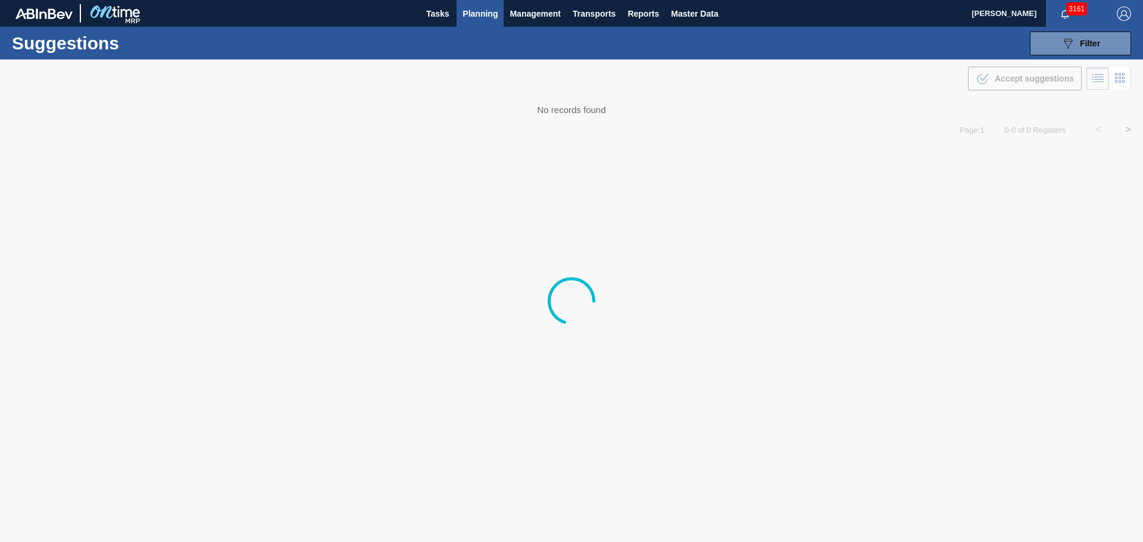
type from "08/04/2025"
type to "09/30/2025"
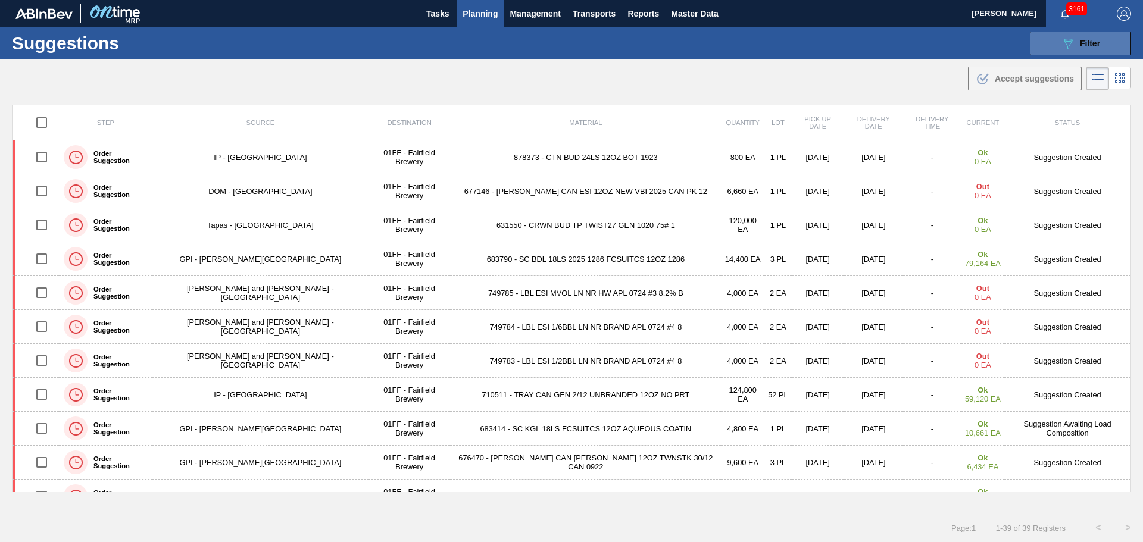
click at [1042, 40] on button "089F7B8B-B2A5-4AFE-B5C0-19BA573D28AC Filter" at bounding box center [1080, 44] width 101 height 24
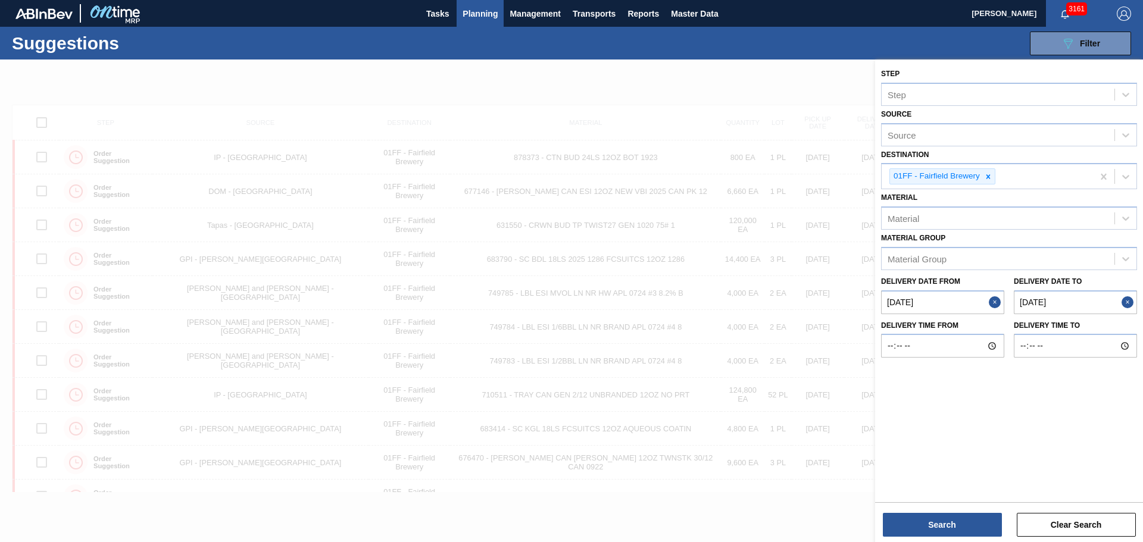
click at [950, 120] on div "Source Source" at bounding box center [1009, 126] width 256 height 40
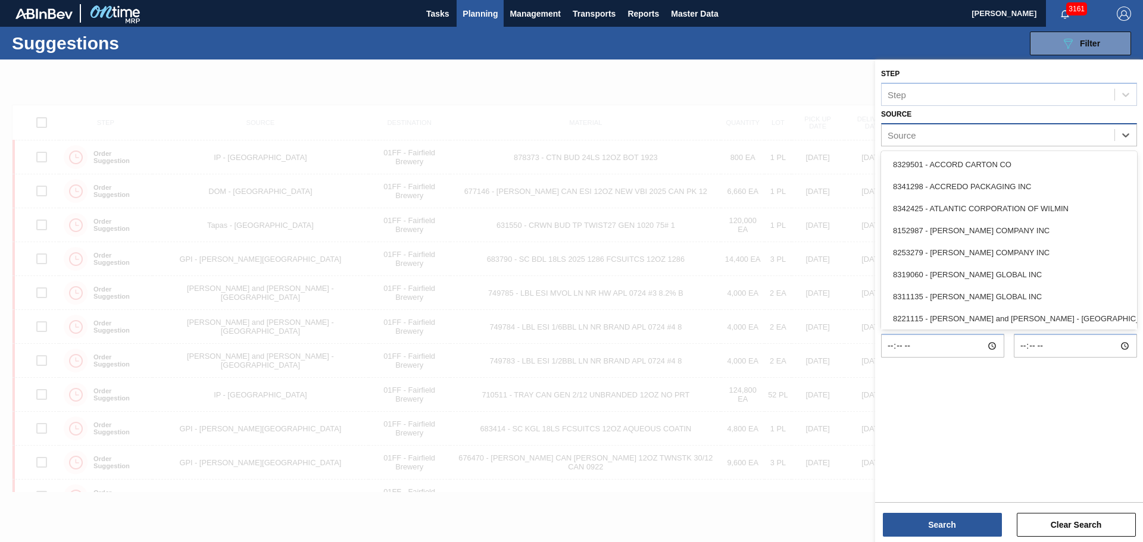
click at [950, 131] on div "Source" at bounding box center [997, 134] width 233 height 17
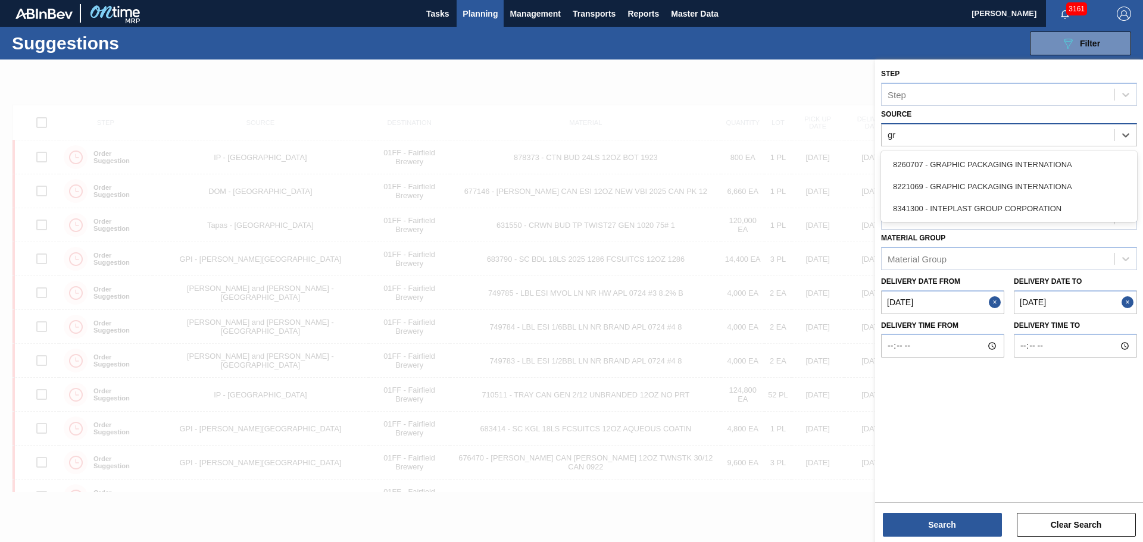
type input "gra"
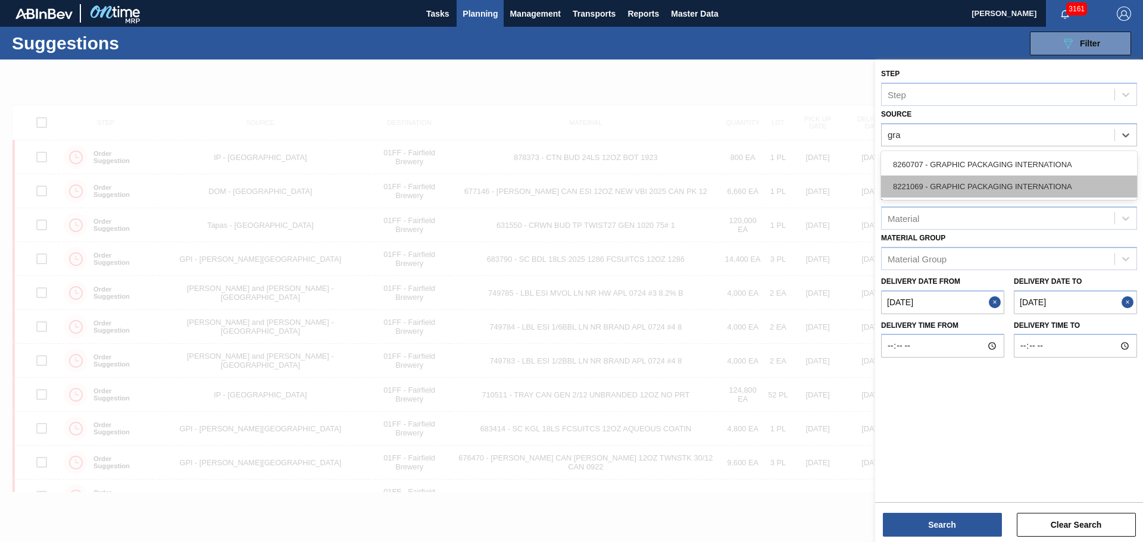
click at [949, 176] on div "8221069 - GRAPHIC PACKAGING INTERNATIONA" at bounding box center [1009, 187] width 256 height 22
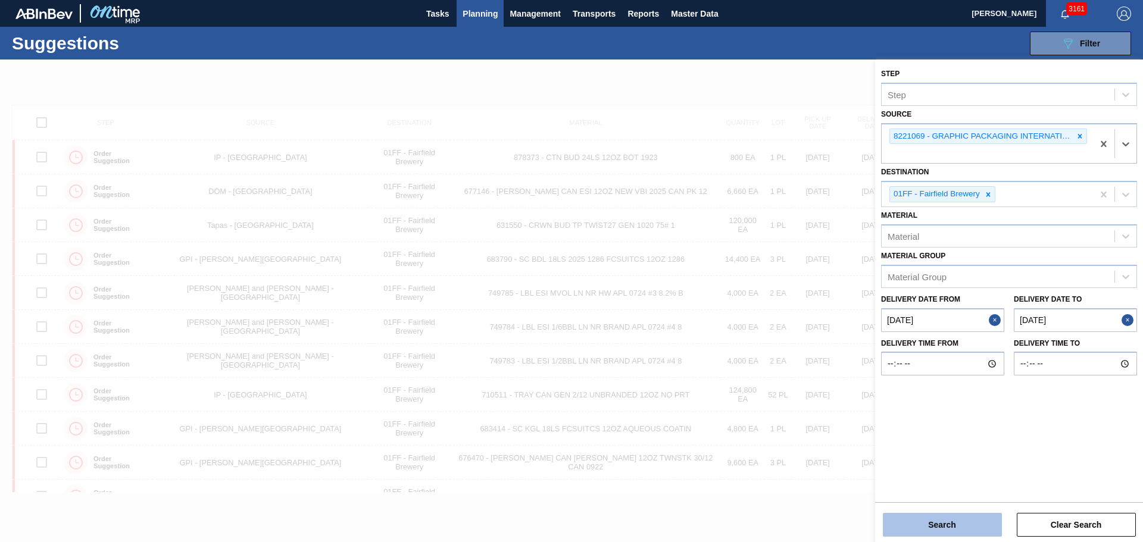
click at [966, 524] on button "Search" at bounding box center [942, 525] width 119 height 24
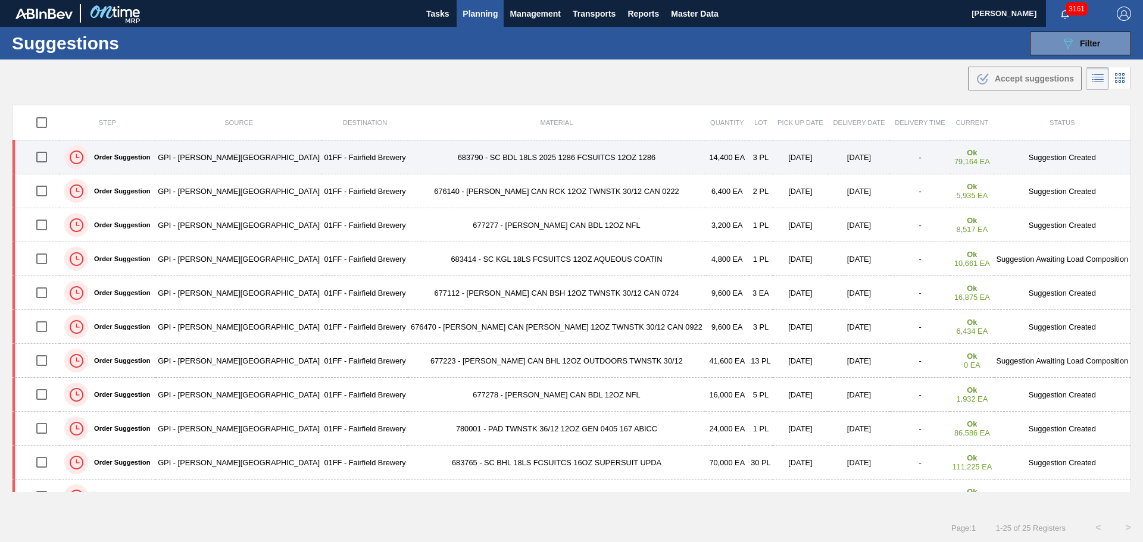
click at [44, 154] on input "checkbox" at bounding box center [41, 157] width 25 height 25
checkbox input "true"
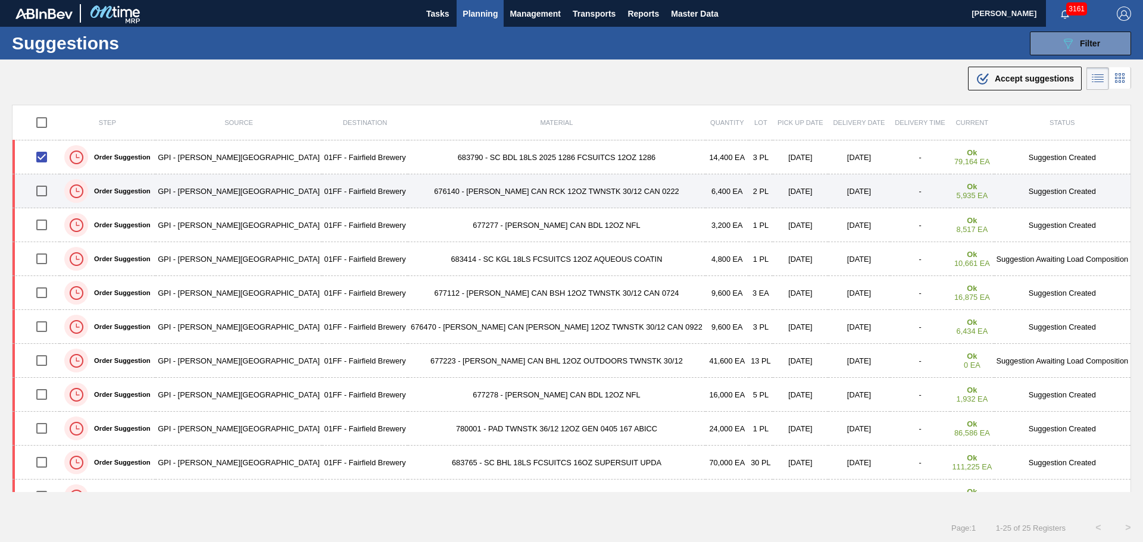
click at [45, 197] on input "checkbox" at bounding box center [41, 191] width 25 height 25
checkbox input "true"
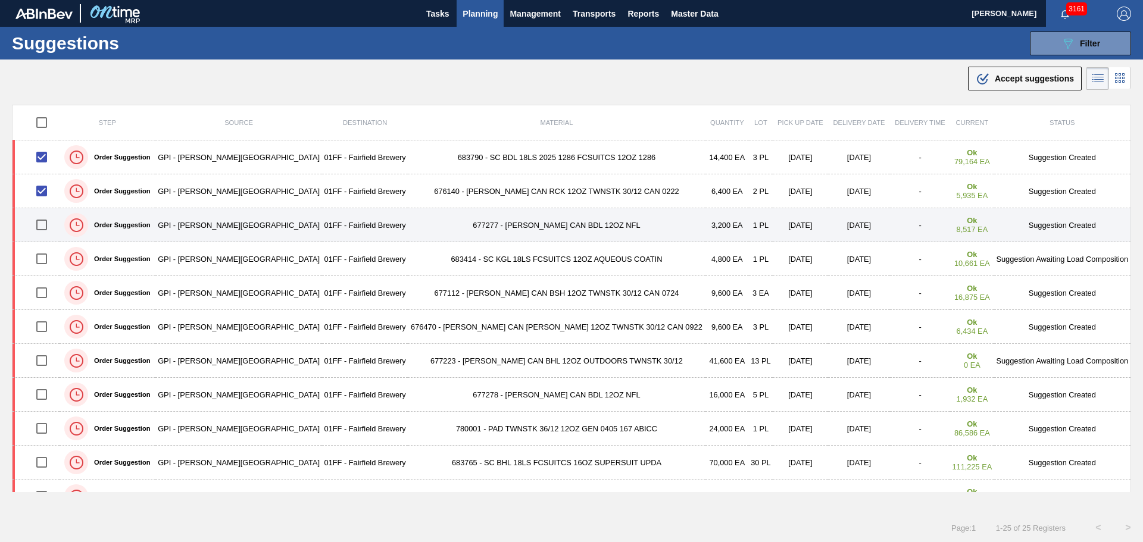
click at [49, 220] on input "checkbox" at bounding box center [41, 224] width 25 height 25
checkbox input "true"
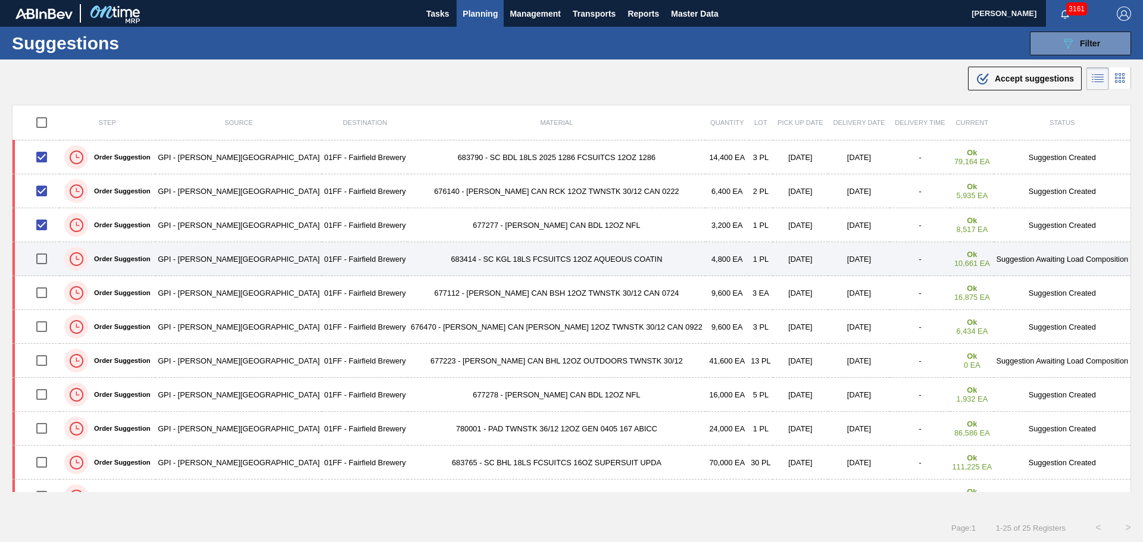
click at [44, 262] on input "checkbox" at bounding box center [41, 258] width 25 height 25
checkbox input "true"
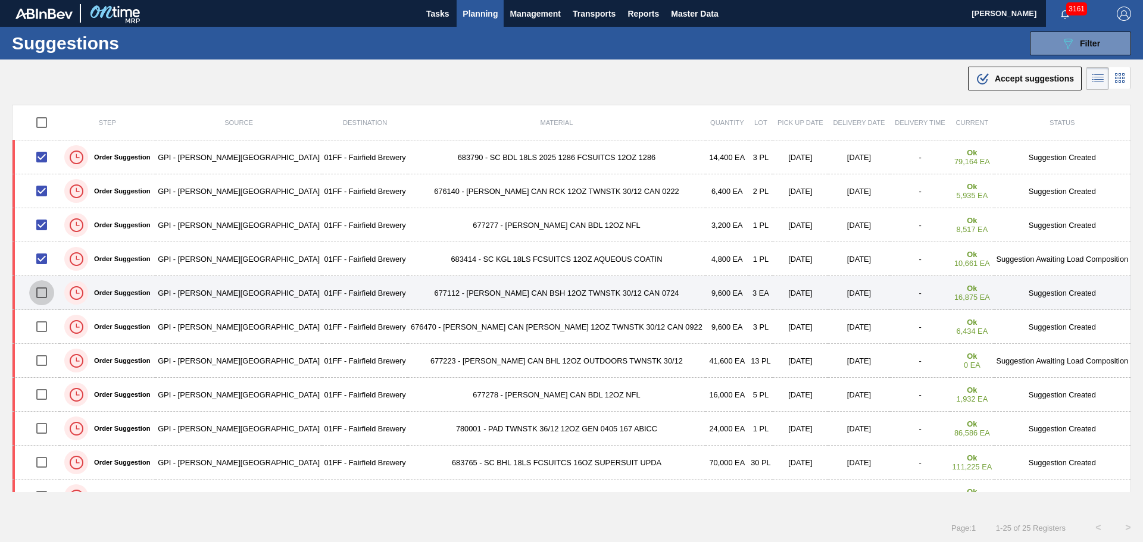
click at [46, 291] on input "checkbox" at bounding box center [41, 292] width 25 height 25
checkbox input "true"
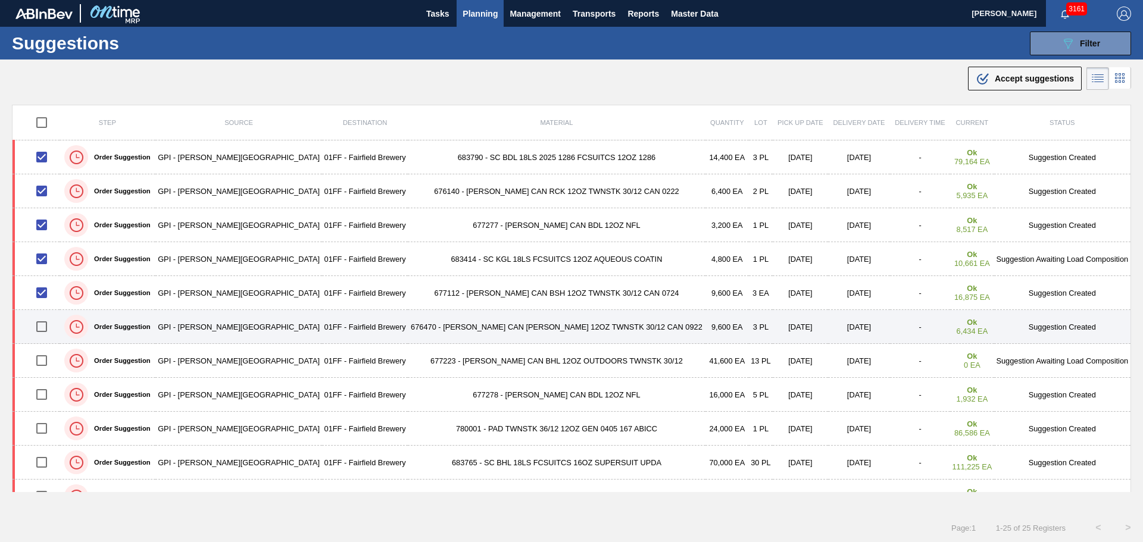
click at [49, 324] on input "checkbox" at bounding box center [41, 326] width 25 height 25
checkbox input "true"
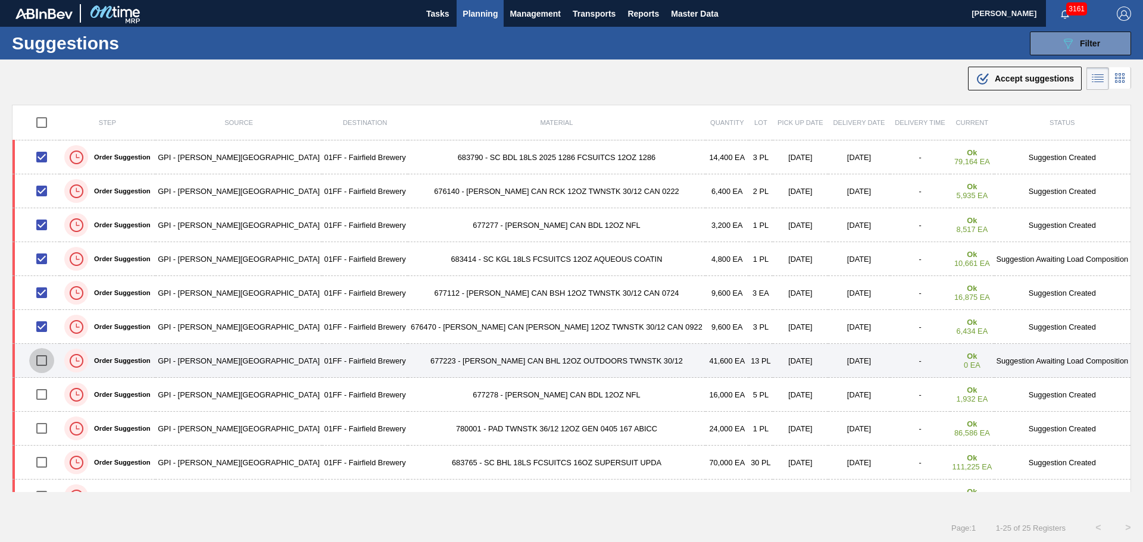
click at [46, 358] on input "checkbox" at bounding box center [41, 360] width 25 height 25
checkbox input "true"
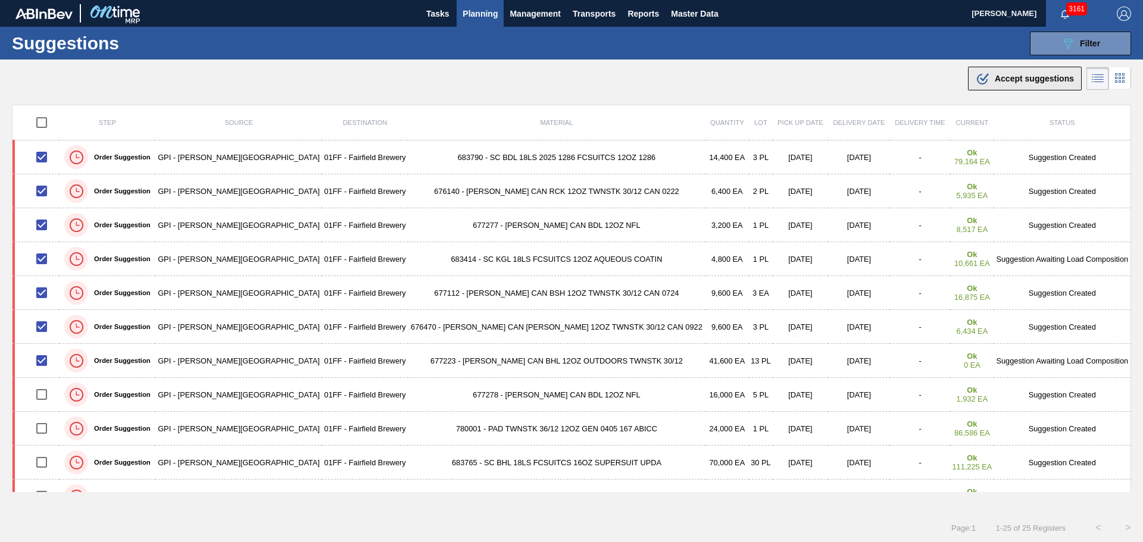
click at [1035, 82] on span "Accept suggestions" at bounding box center [1033, 79] width 79 height 10
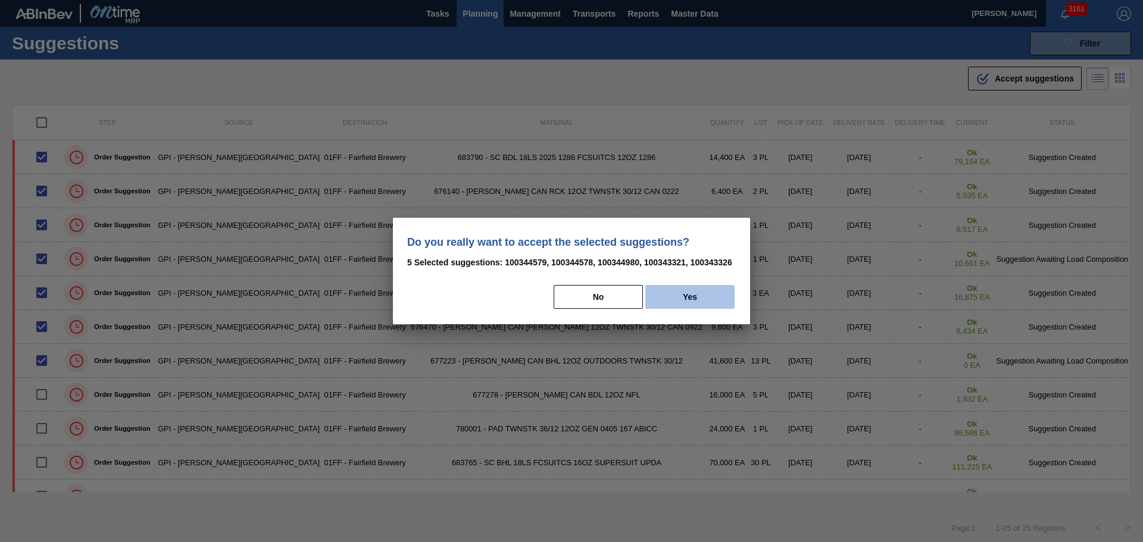
click at [694, 292] on button "Yes" at bounding box center [689, 297] width 89 height 24
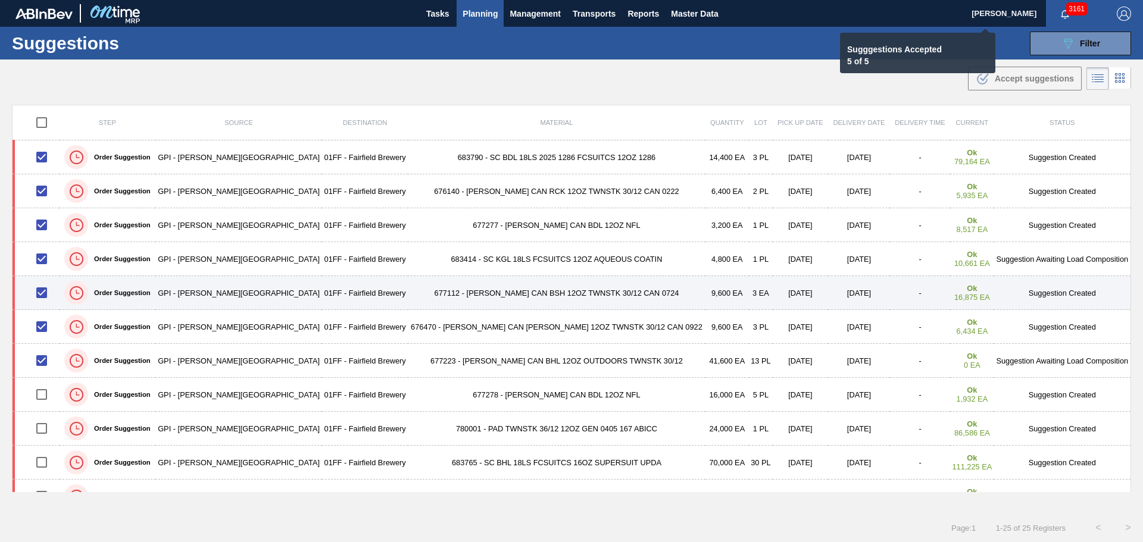
checkbox input "false"
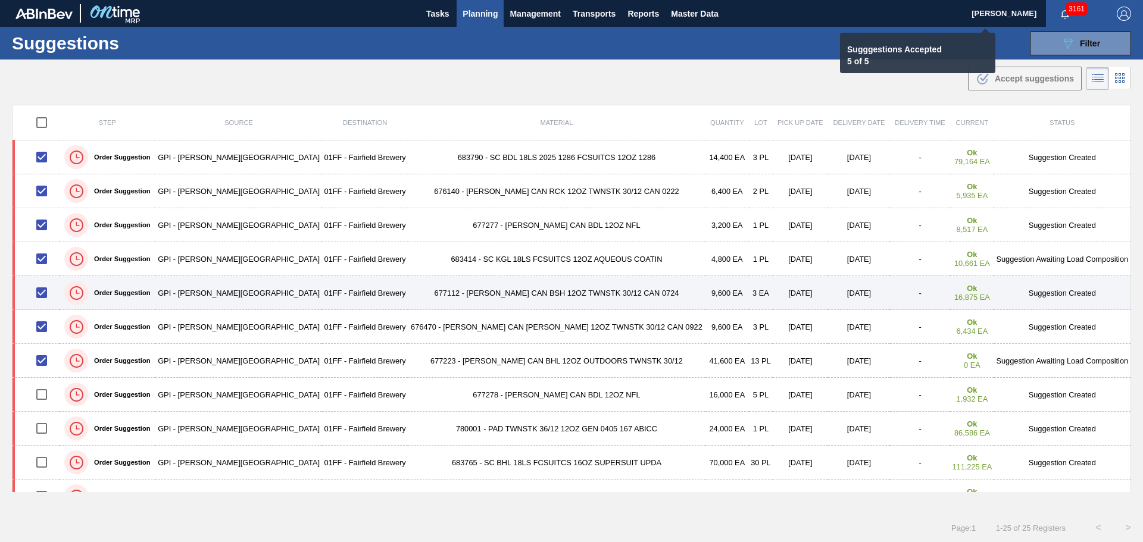
checkbox input "false"
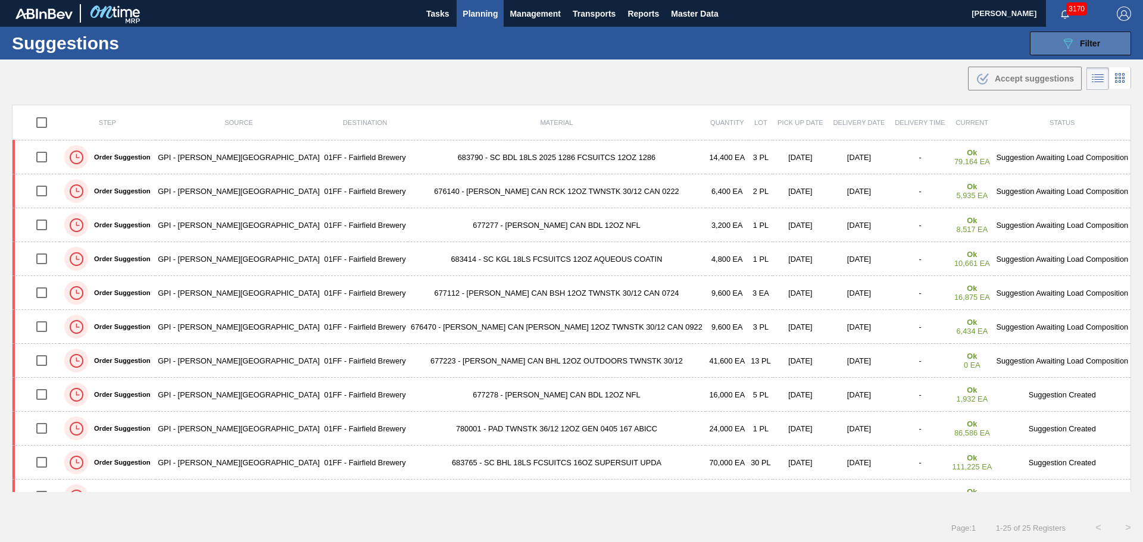
click at [1045, 37] on button "089F7B8B-B2A5-4AFE-B5C0-19BA573D28AC Filter" at bounding box center [1080, 44] width 101 height 24
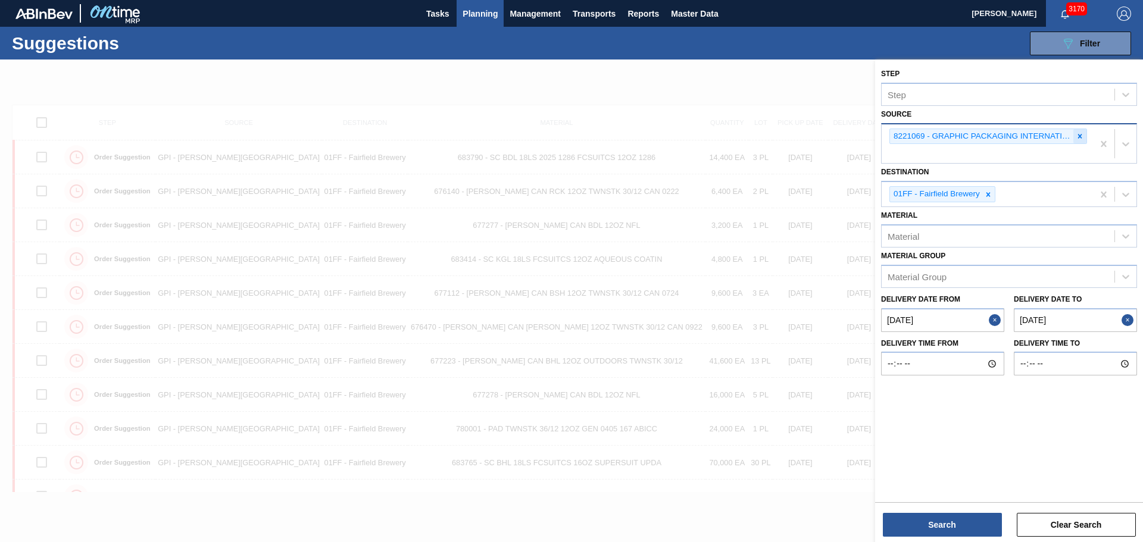
click at [1080, 138] on icon at bounding box center [1079, 136] width 8 height 8
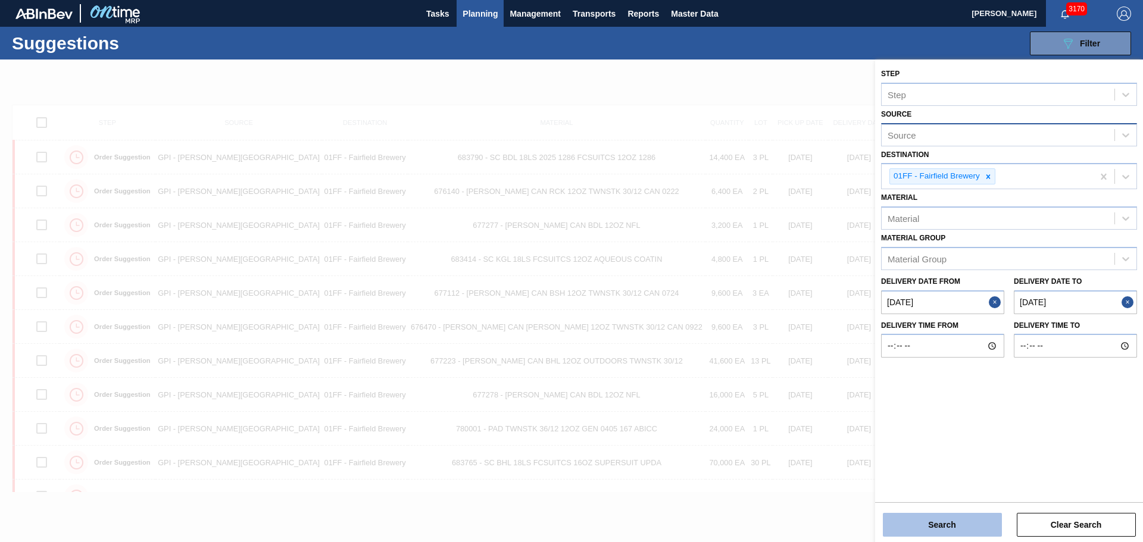
click at [938, 520] on button "Search" at bounding box center [942, 525] width 119 height 24
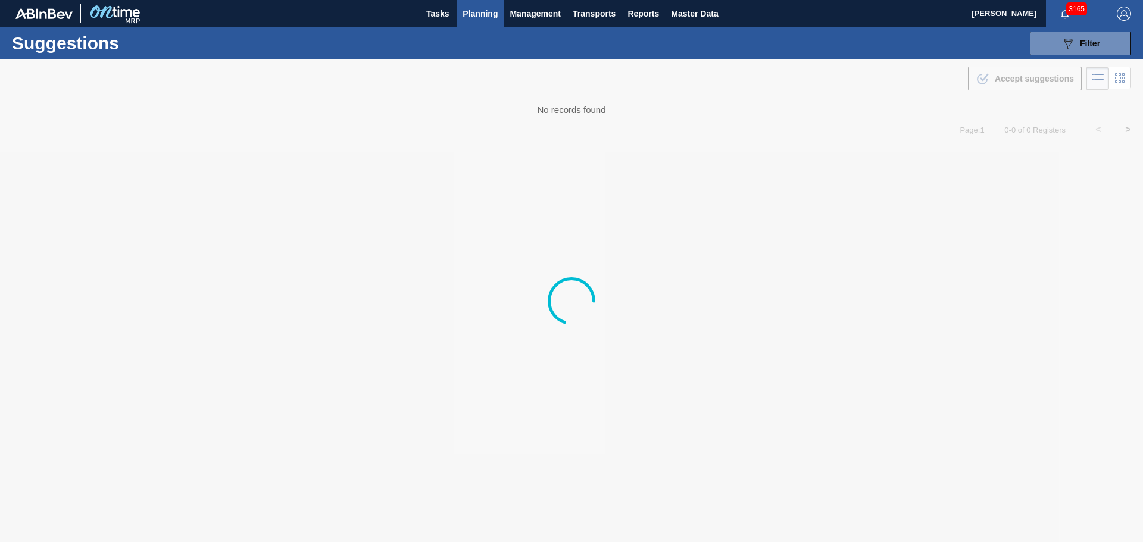
type from "08/04/2025"
type to "09/30/2025"
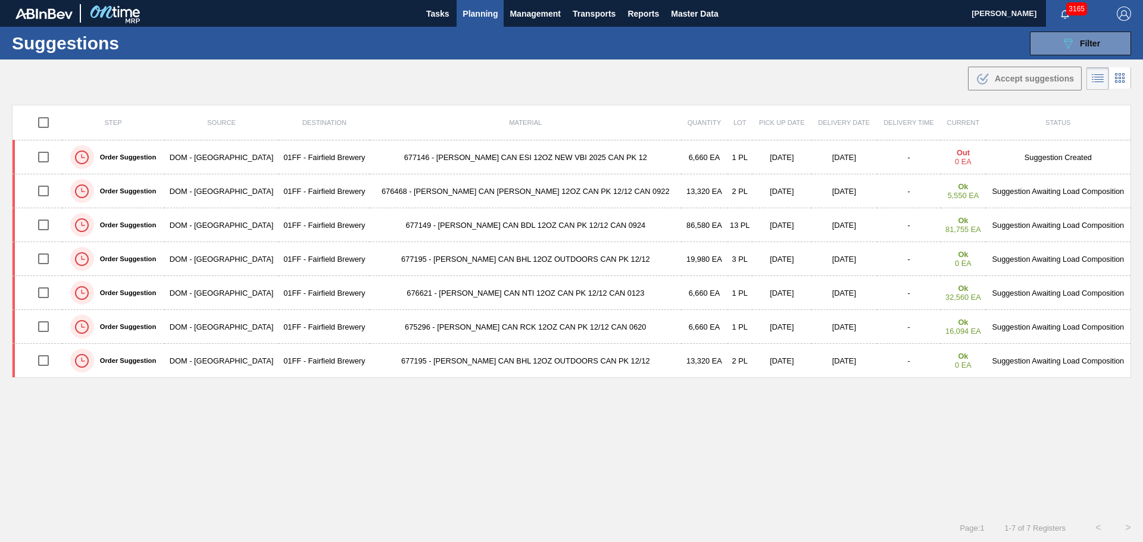
click at [484, 21] on button "Planning" at bounding box center [479, 13] width 47 height 27
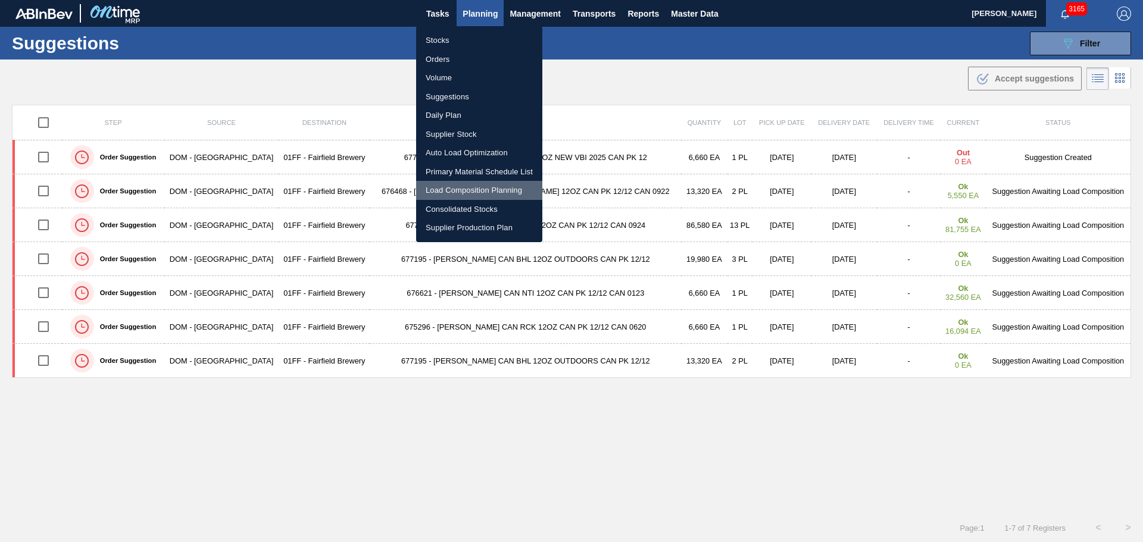
click at [468, 189] on li "Load Composition Planning" at bounding box center [479, 190] width 126 height 19
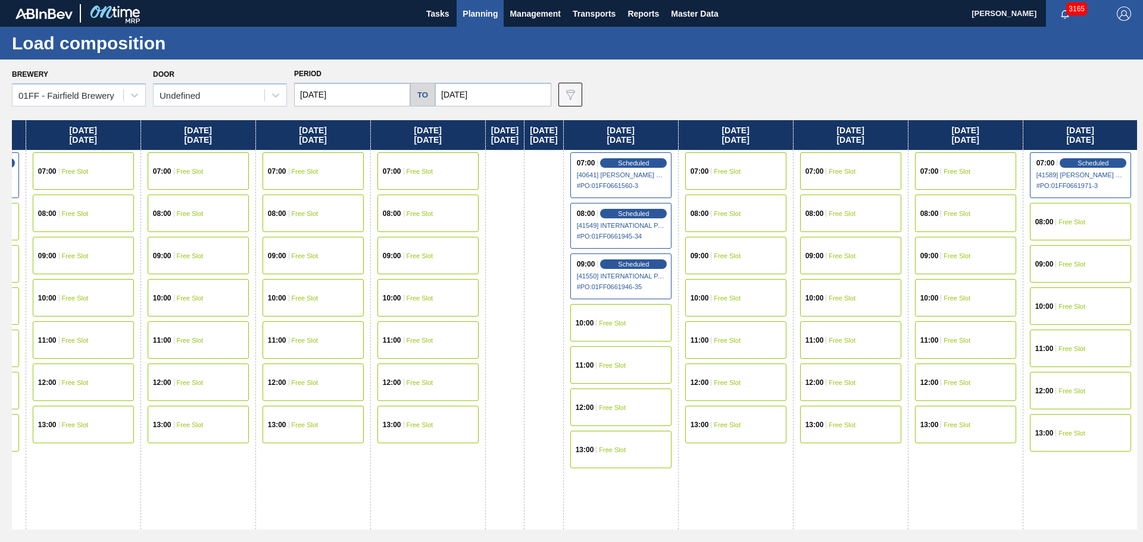
scroll to position [0, 767]
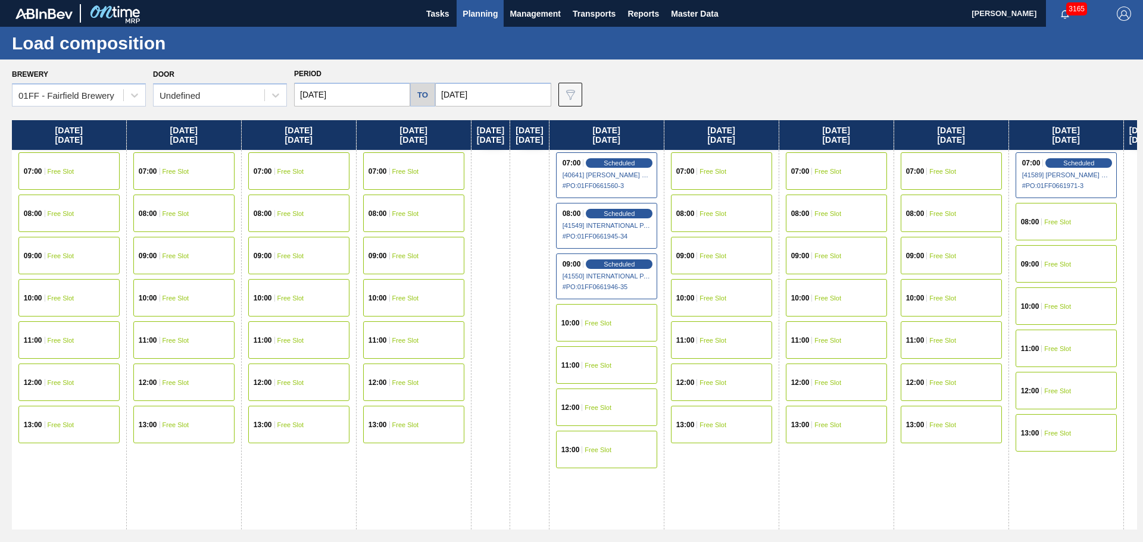
drag, startPoint x: 883, startPoint y: 133, endPoint x: 107, endPoint y: 76, distance: 778.1
click at [107, 76] on div "Brewery 01FF - Fairfield Brewery Door Undefined Period 08/18/2025 to 09/12/2025…" at bounding box center [571, 301] width 1143 height 482
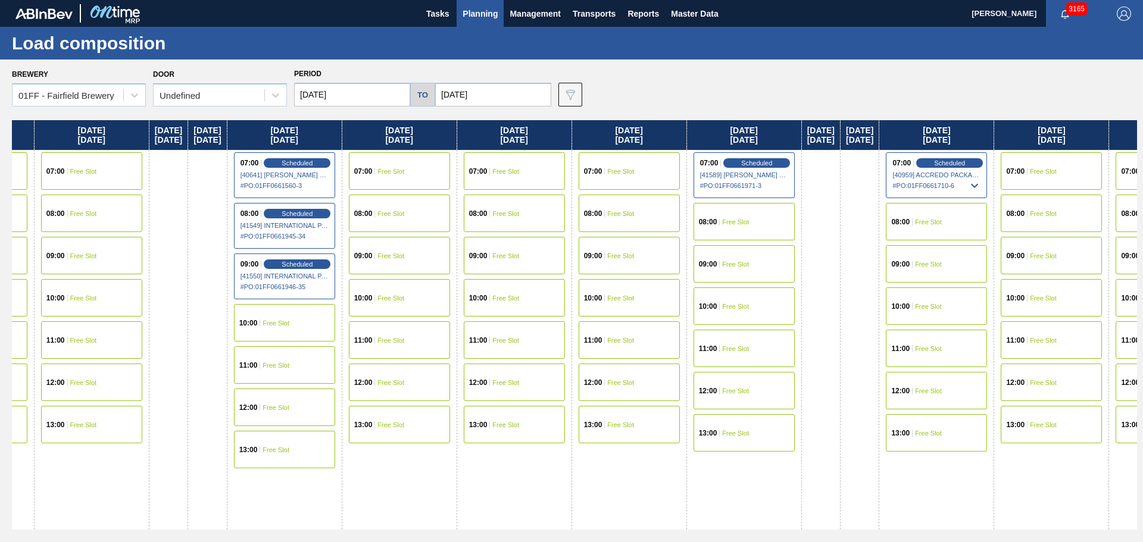
drag, startPoint x: 993, startPoint y: 139, endPoint x: 656, endPoint y: 109, distance: 338.8
click at [656, 109] on div "Brewery 01FF - Fairfield Brewery Door Undefined Period 08/18/2025 to 09/12/2025…" at bounding box center [571, 301] width 1143 height 482
click at [674, 167] on div "07:00 Free Slot" at bounding box center [628, 170] width 101 height 37
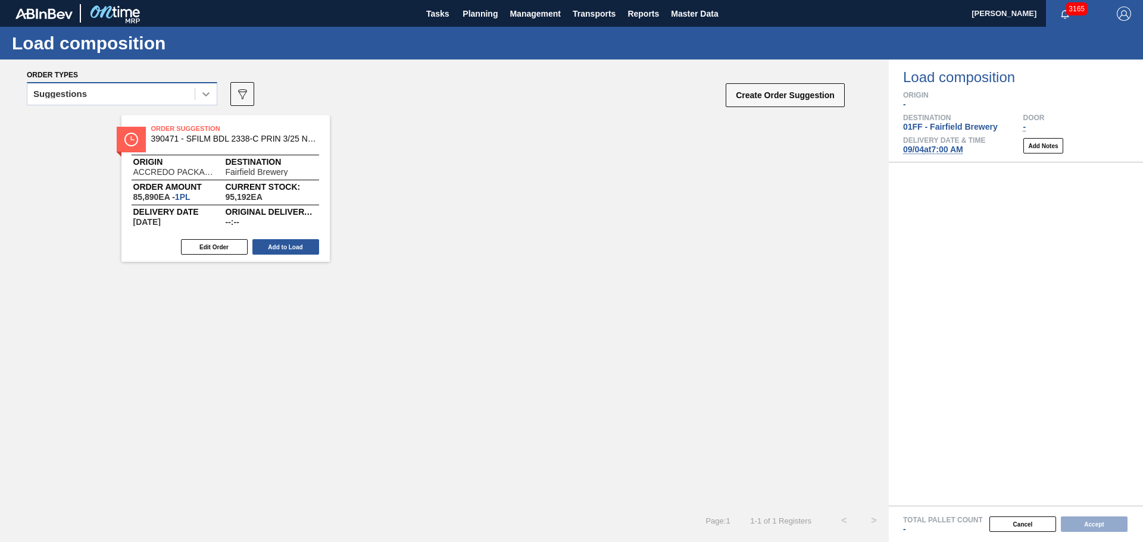
click at [199, 91] on div at bounding box center [205, 93] width 21 height 21
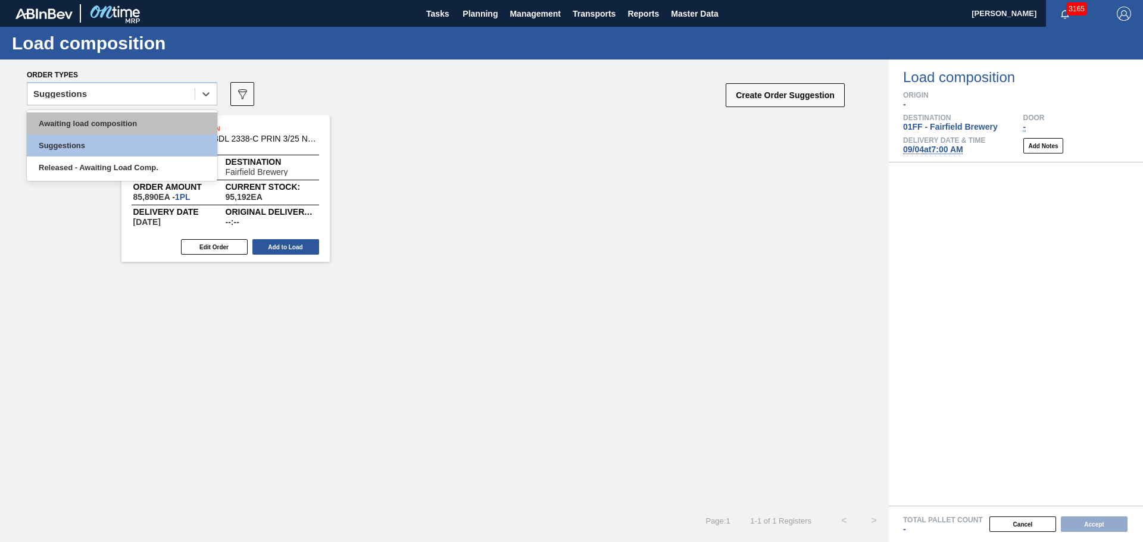
click at [159, 117] on div "Awaiting load composition" at bounding box center [122, 123] width 190 height 22
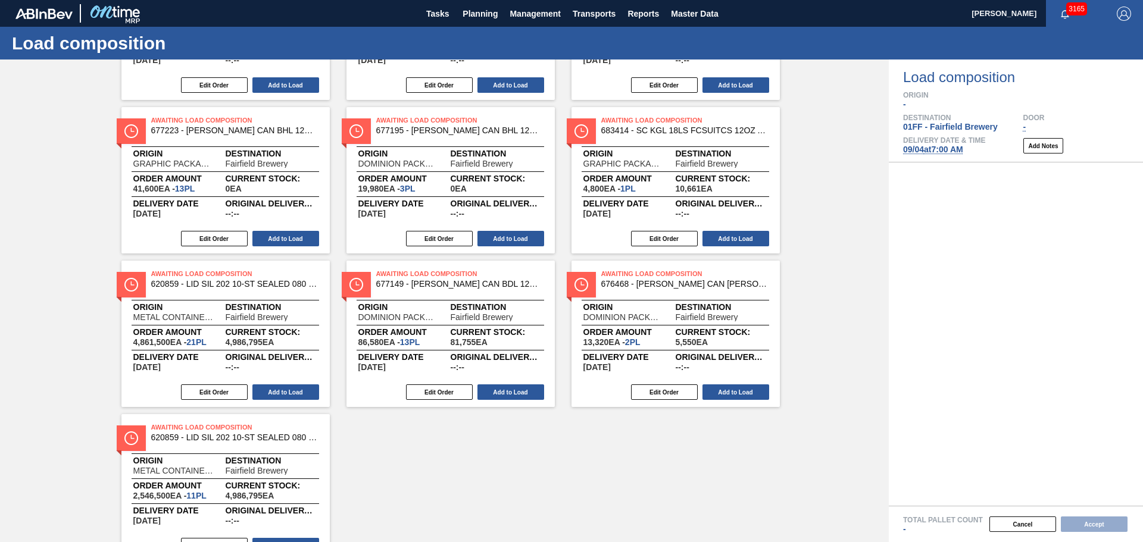
scroll to position [216, 0]
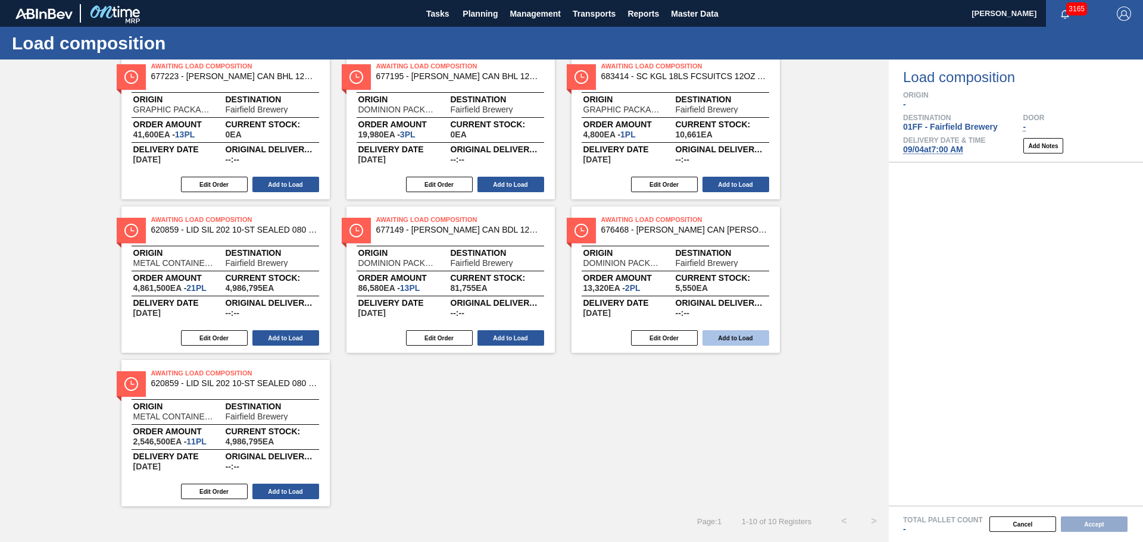
click at [742, 335] on button "Add to Load" at bounding box center [735, 337] width 67 height 15
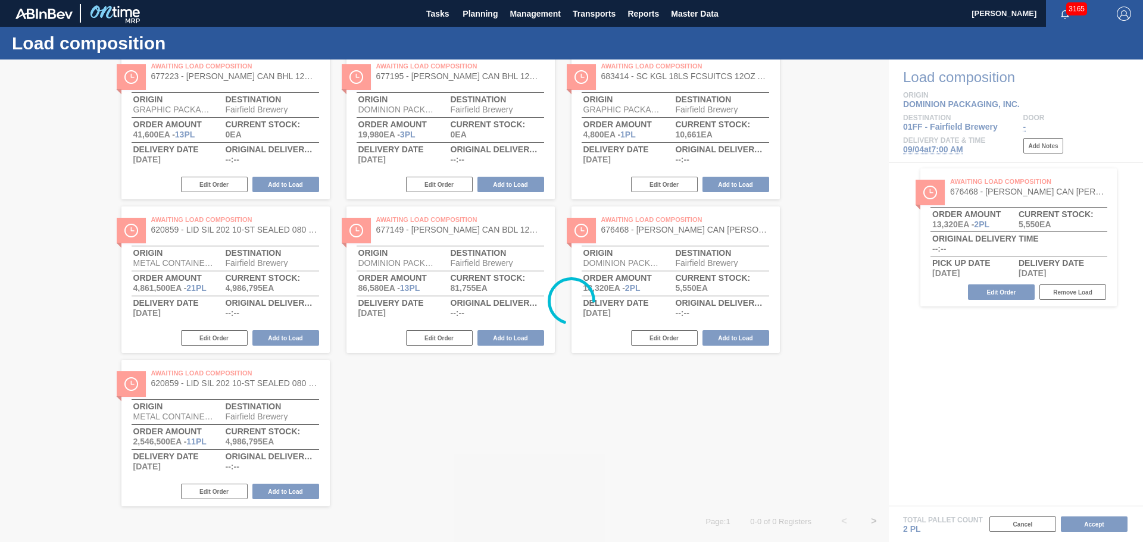
scroll to position [0, 0]
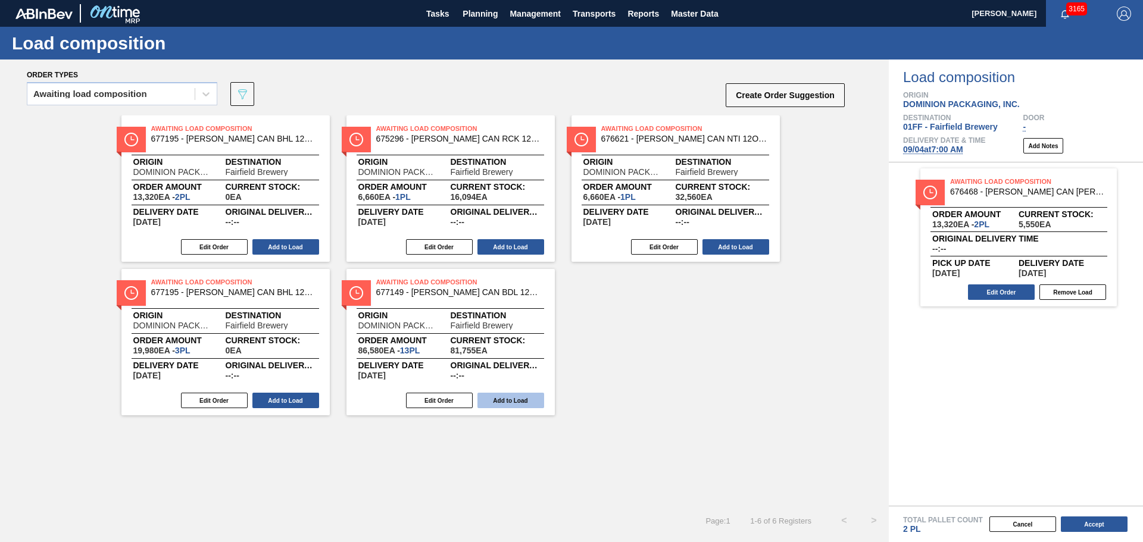
click at [517, 398] on button "Add to Load" at bounding box center [510, 400] width 67 height 15
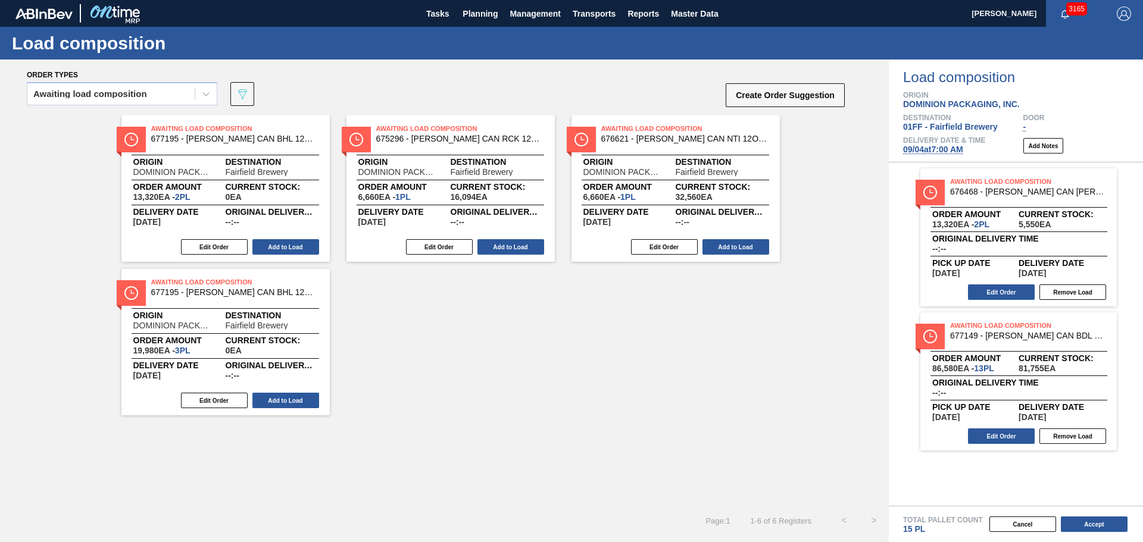
click at [306, 402] on button "Add to Load" at bounding box center [285, 400] width 67 height 15
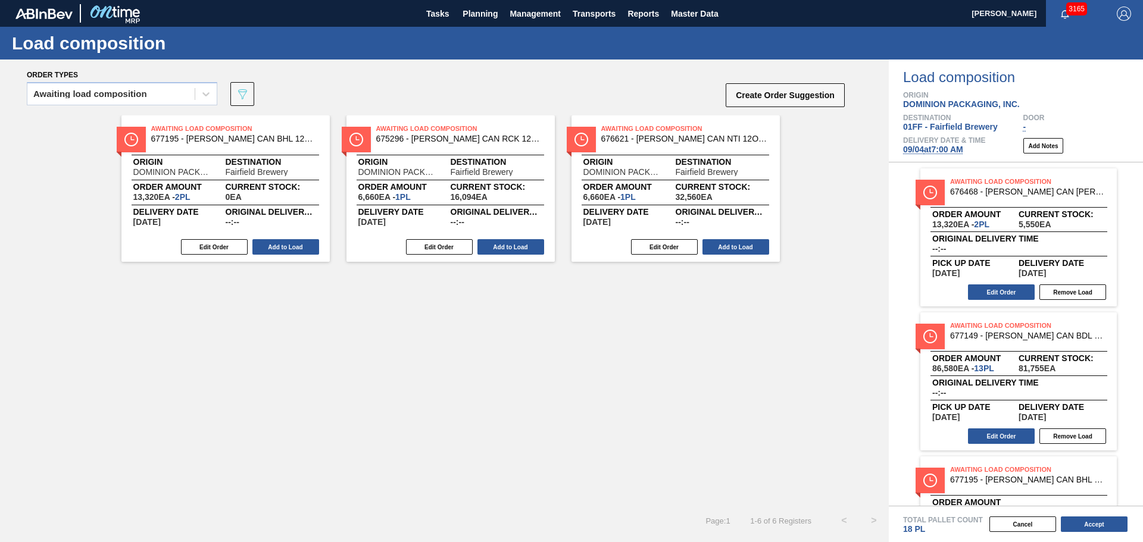
click at [725, 247] on button "Add to Load" at bounding box center [735, 246] width 67 height 15
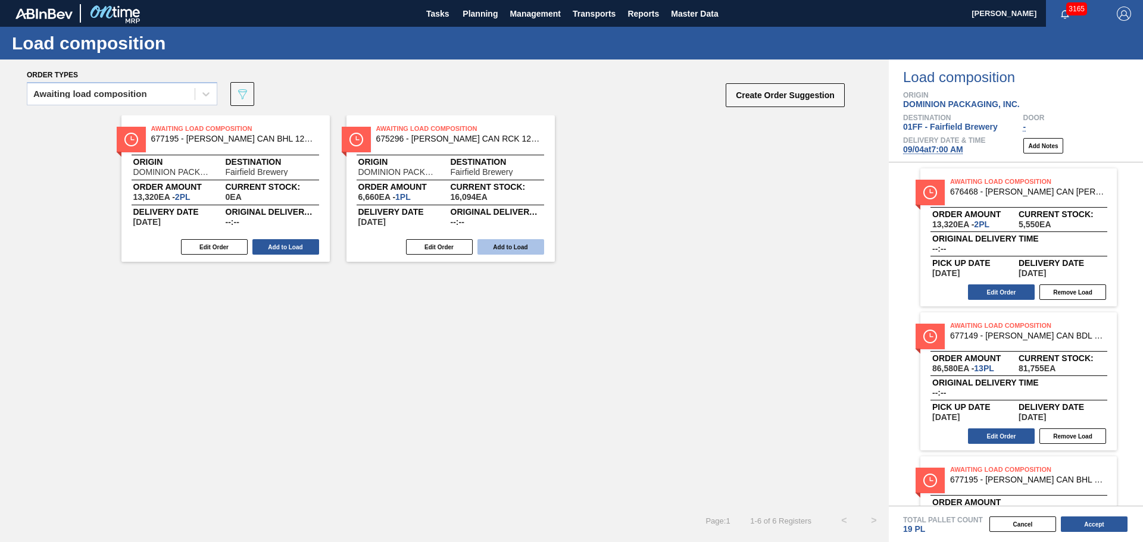
click at [516, 247] on button "Add to Load" at bounding box center [510, 246] width 67 height 15
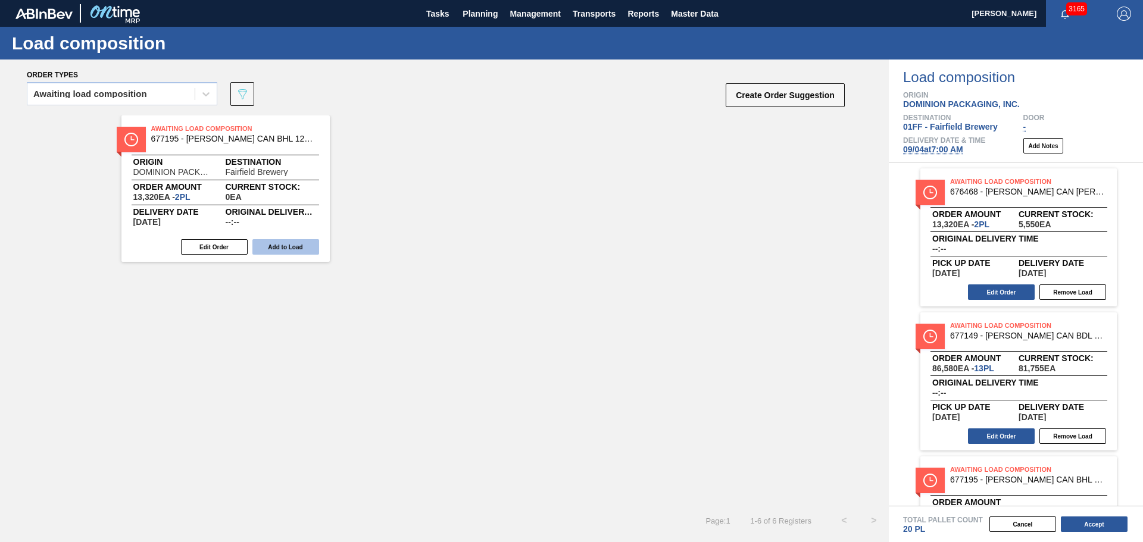
click at [287, 251] on button "Add to Load" at bounding box center [285, 246] width 67 height 15
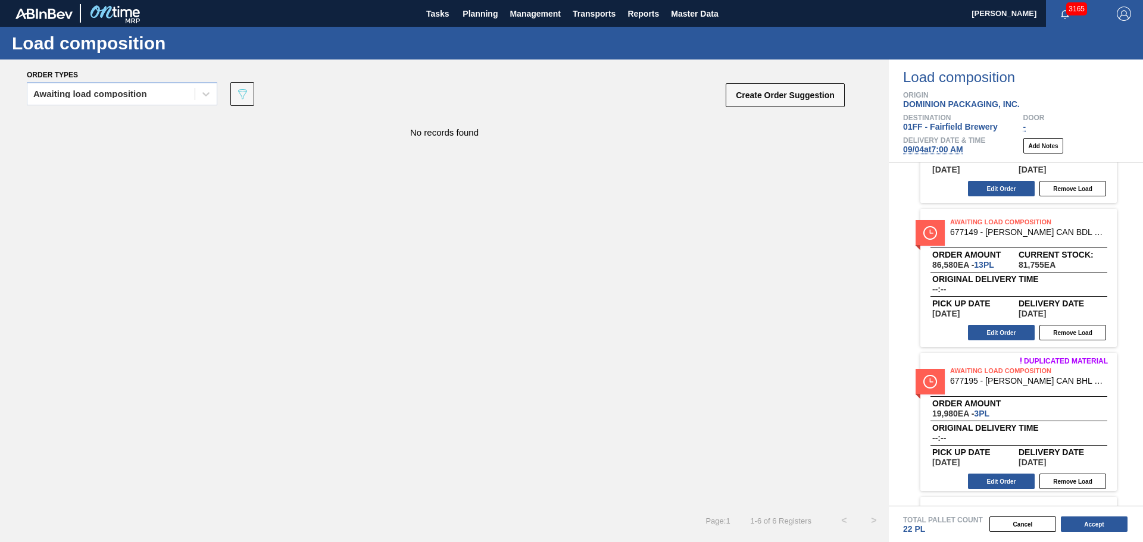
scroll to position [298, 0]
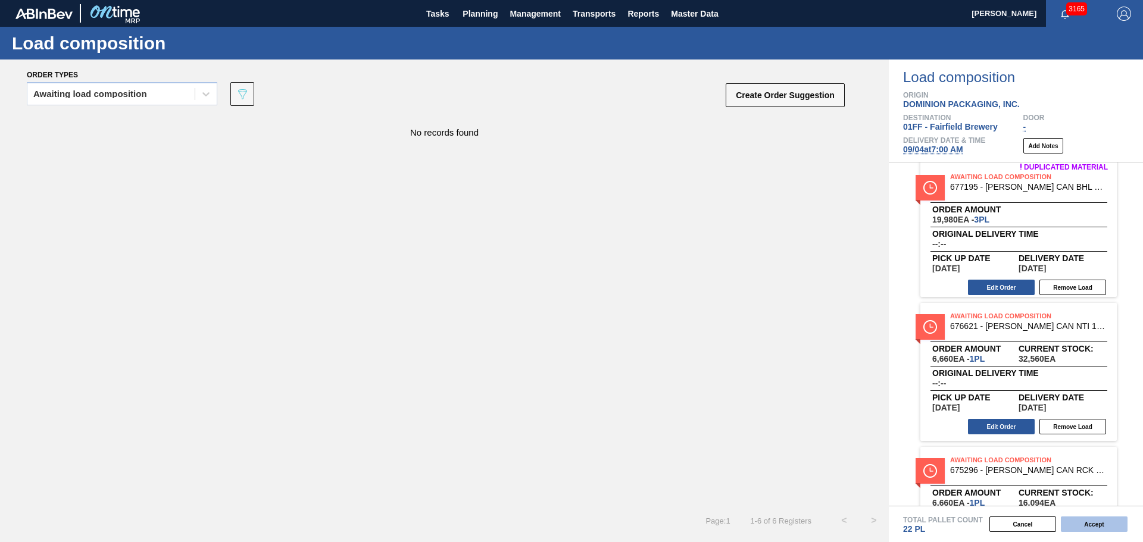
click at [1089, 524] on button "Accept" at bounding box center [1093, 524] width 67 height 15
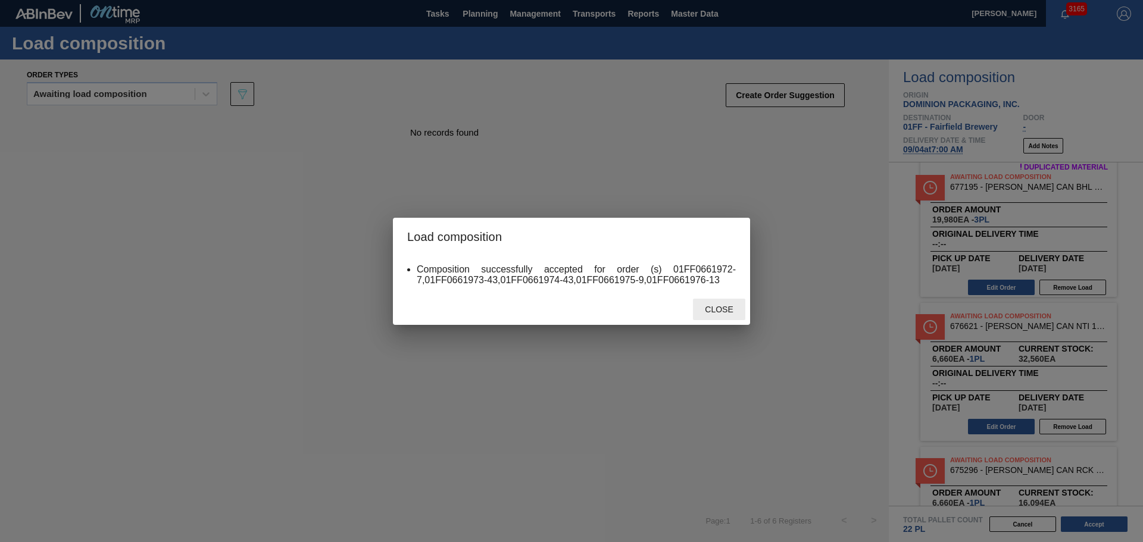
click at [721, 308] on span "Close" at bounding box center [718, 310] width 47 height 10
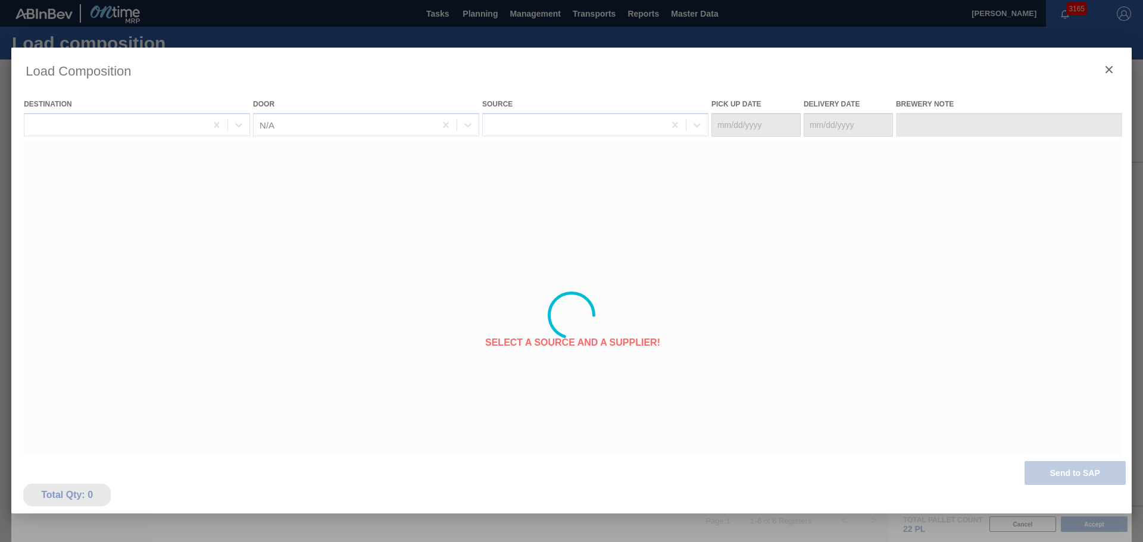
type Date "08/30/2025"
type Date "09/04/2025"
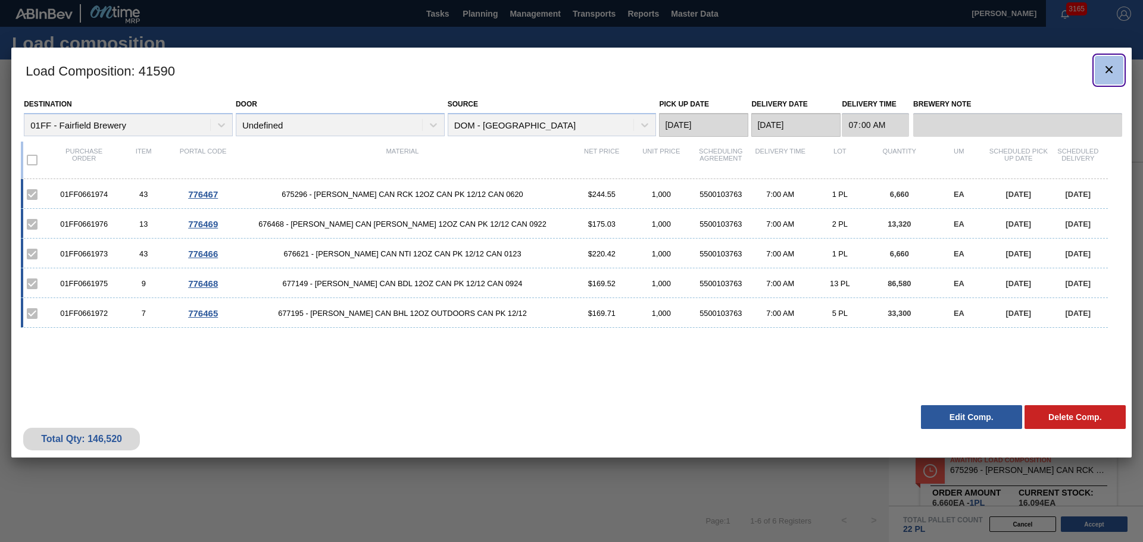
click at [1105, 69] on icon "botão de ícone" at bounding box center [1109, 69] width 14 height 14
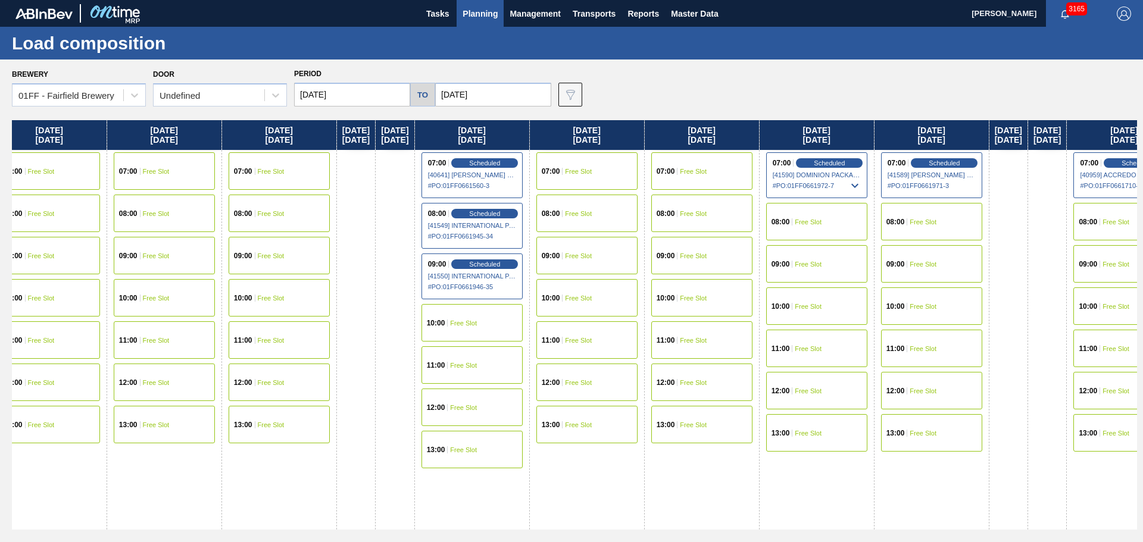
drag, startPoint x: 1011, startPoint y: 120, endPoint x: 103, endPoint y: 35, distance: 912.1
click at [99, 36] on main "Tasks Planning Management Transports Reports Master Data Mike Vinson 3165 Mark …" at bounding box center [571, 271] width 1143 height 542
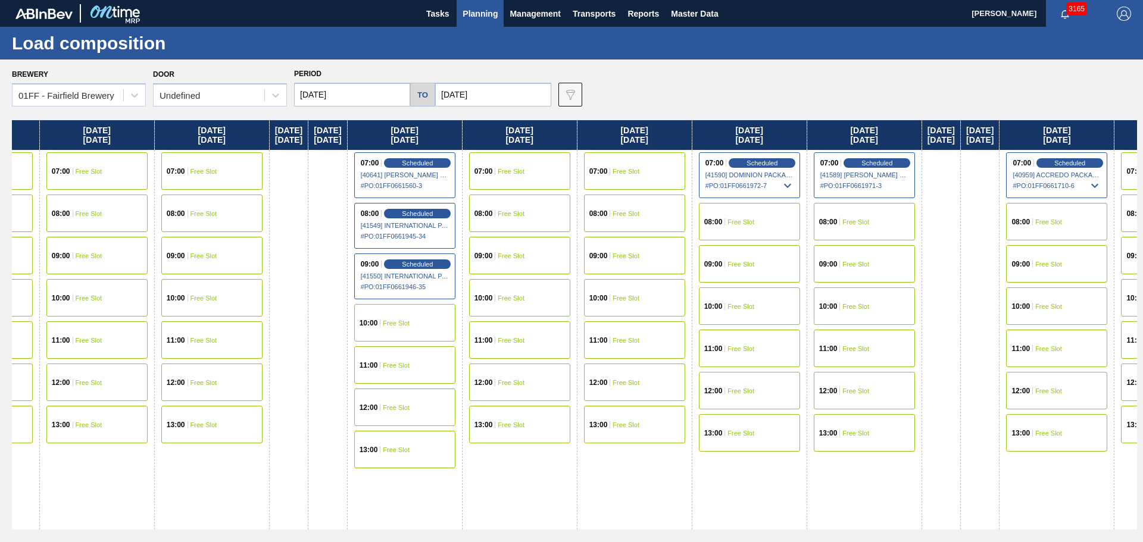
scroll to position [0, 885]
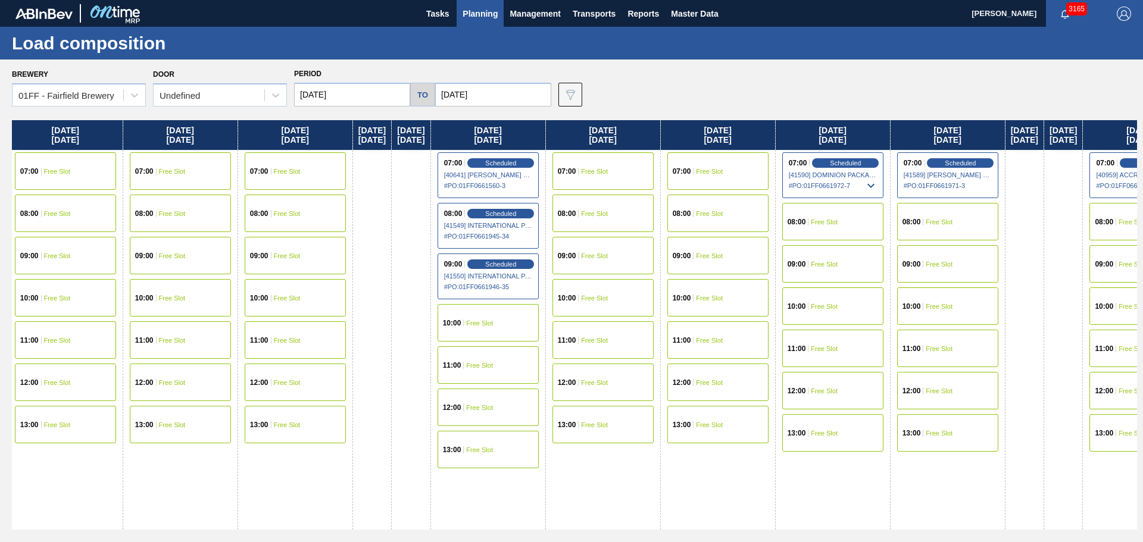
drag, startPoint x: 1004, startPoint y: 140, endPoint x: 986, endPoint y: 143, distance: 18.2
click at [999, 139] on div "Monday 08/18/2025 07:00 Scheduled [40786] METAL CONTAINER CORPORATION - 0008219…" at bounding box center [574, 327] width 1125 height 415
click at [534, 398] on div "12:00 Free Slot" at bounding box center [487, 407] width 101 height 37
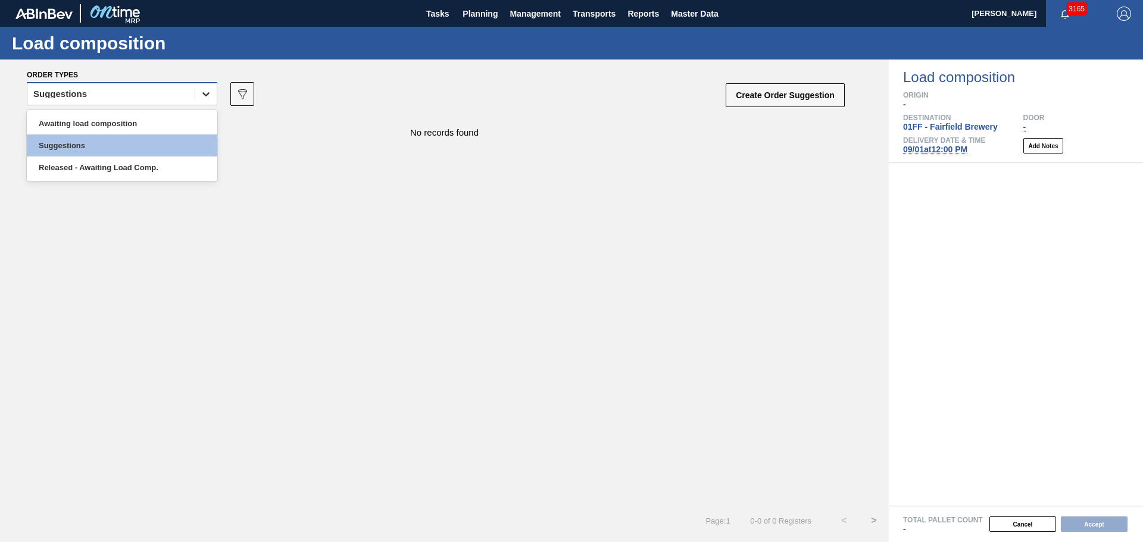
click at [209, 85] on div at bounding box center [205, 93] width 21 height 21
click at [179, 118] on div "Awaiting load composition" at bounding box center [122, 123] width 190 height 22
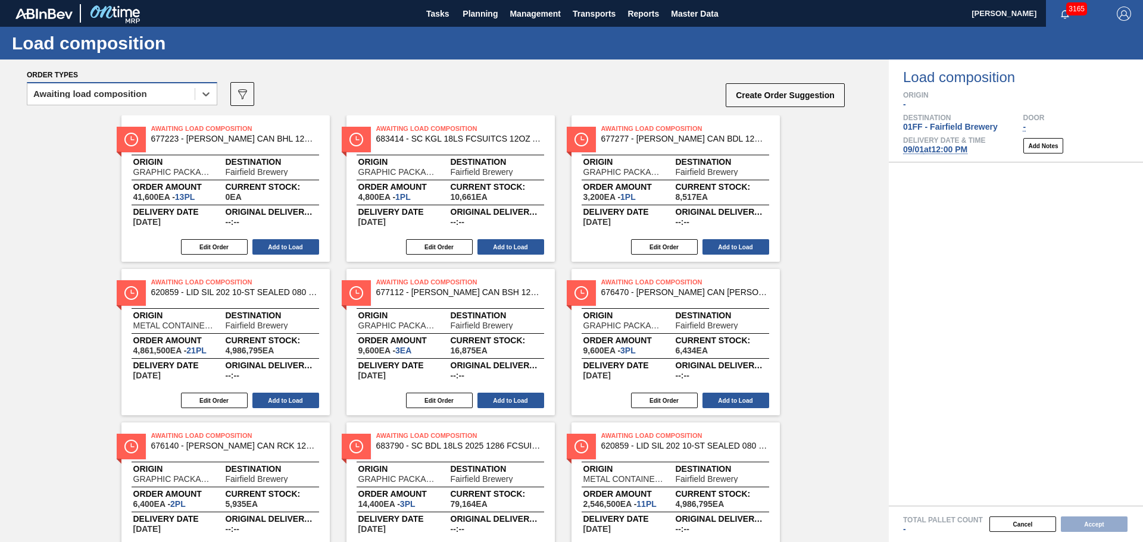
click at [111, 95] on div "Awaiting load composition" at bounding box center [90, 94] width 114 height 8
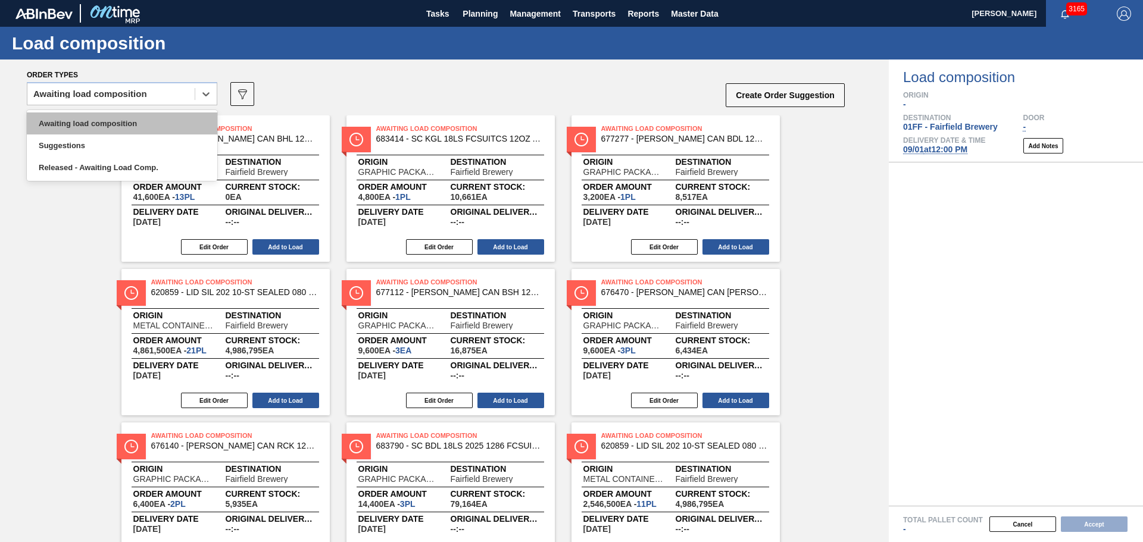
click at [114, 122] on div "Awaiting load composition" at bounding box center [122, 123] width 190 height 22
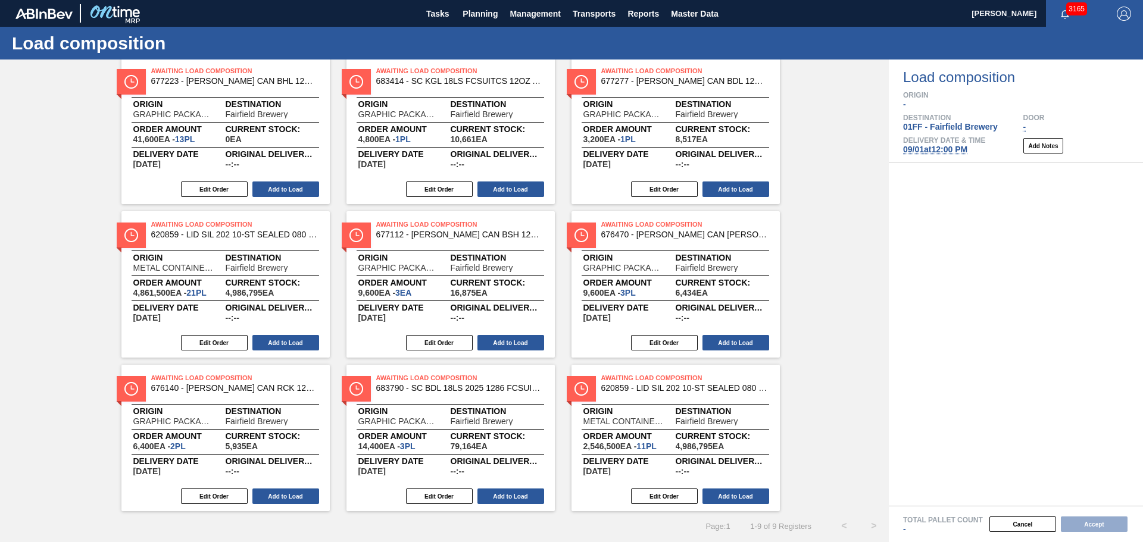
scroll to position [62, 0]
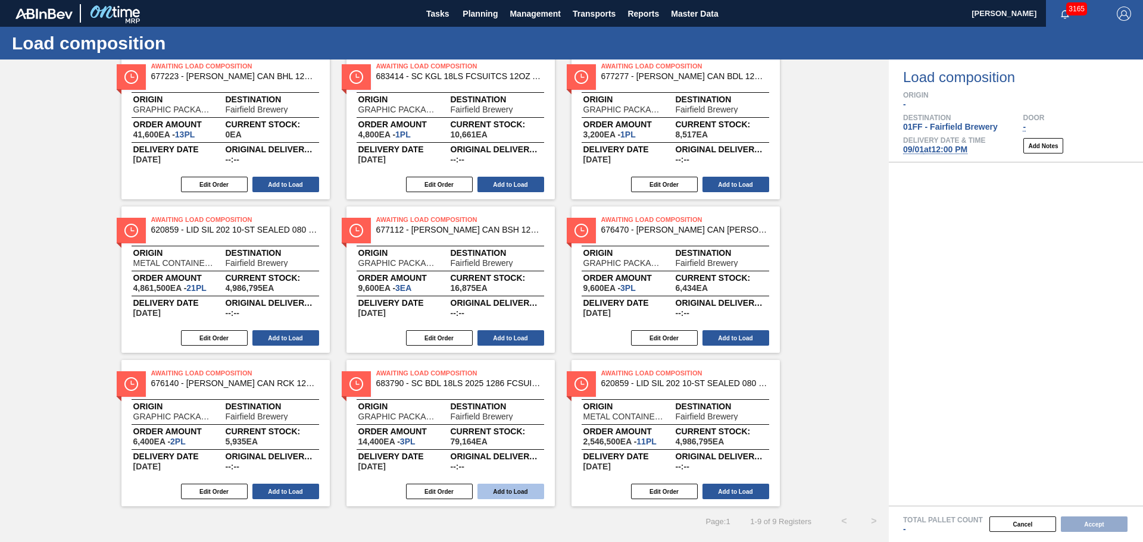
click at [512, 489] on button "Add to Load" at bounding box center [510, 491] width 67 height 15
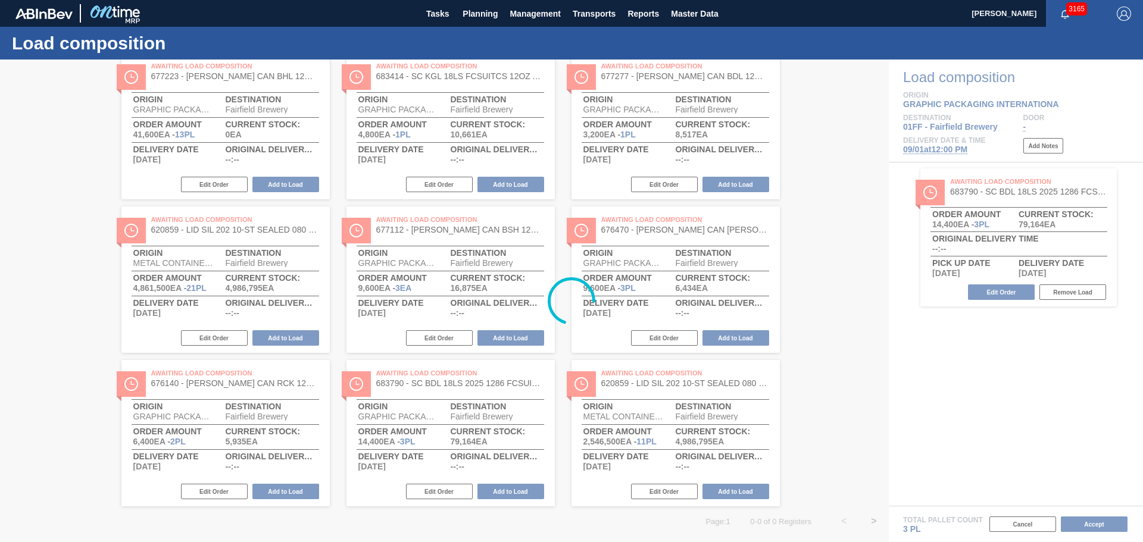
scroll to position [0, 0]
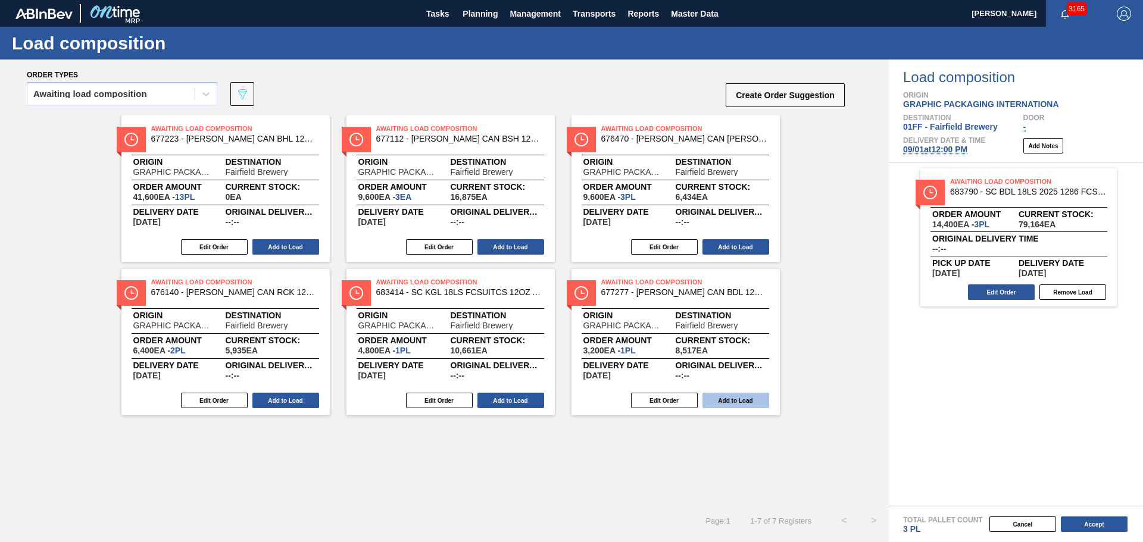
click at [744, 396] on button "Add to Load" at bounding box center [735, 400] width 67 height 15
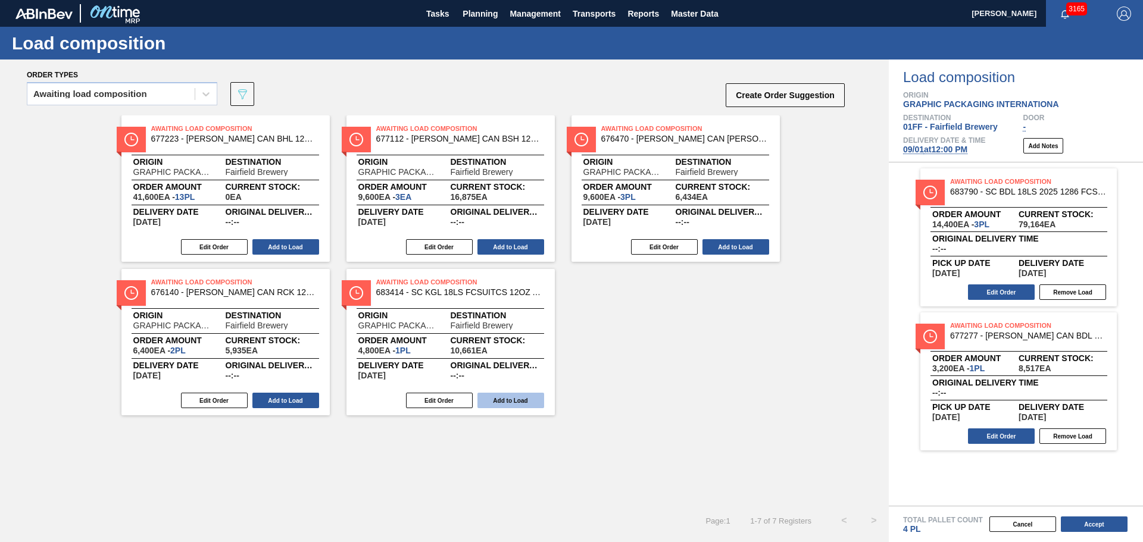
click at [531, 393] on button "Add to Load" at bounding box center [510, 400] width 67 height 15
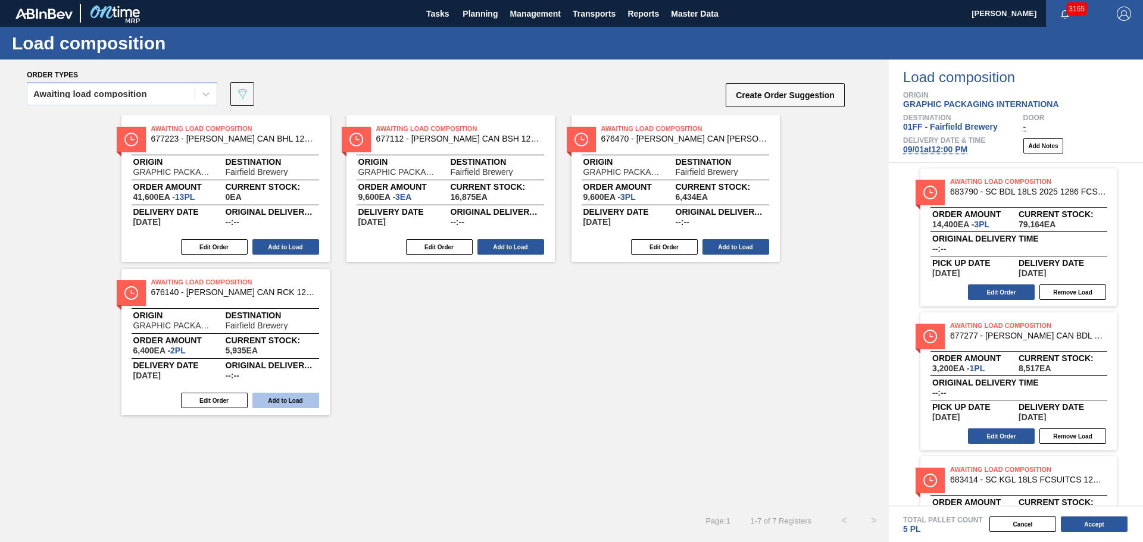
click at [277, 402] on button "Add to Load" at bounding box center [285, 400] width 67 height 15
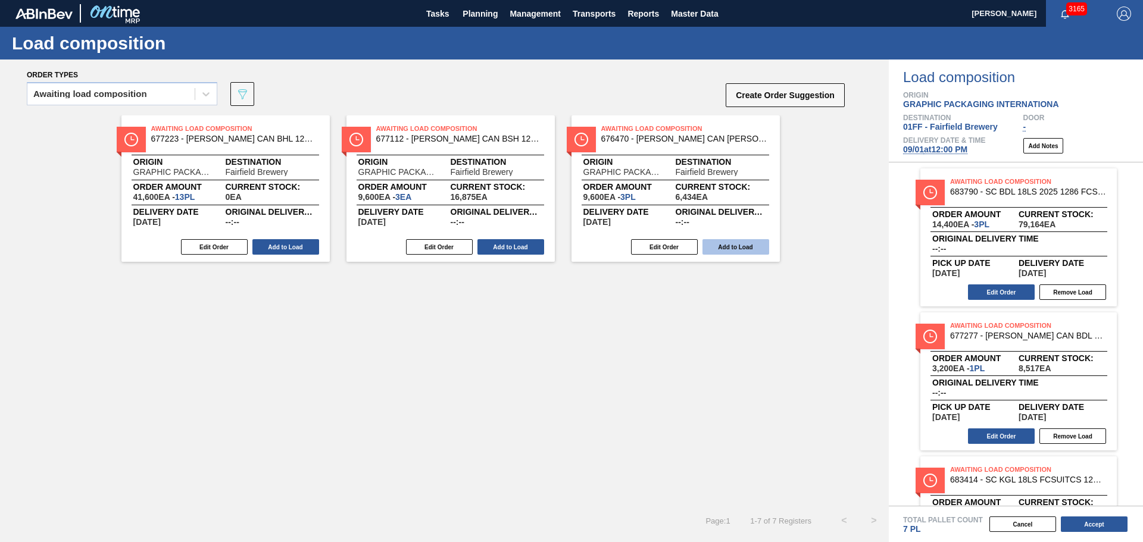
click at [737, 249] on button "Add to Load" at bounding box center [735, 246] width 67 height 15
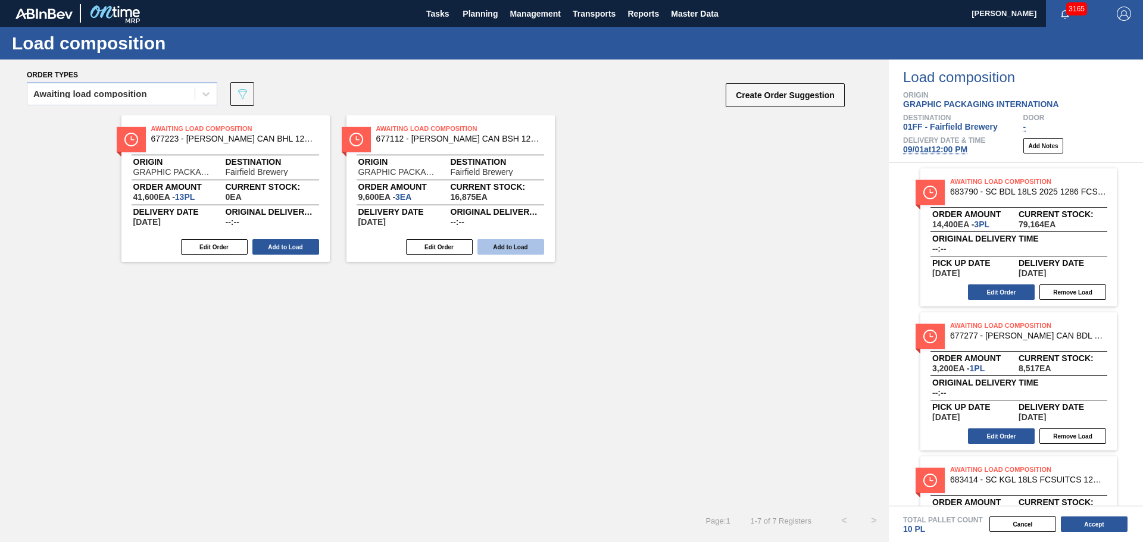
click at [502, 239] on div "Edit Order Add to Load" at bounding box center [445, 247] width 199 height 18
click at [492, 245] on button "Add to Load" at bounding box center [510, 246] width 67 height 15
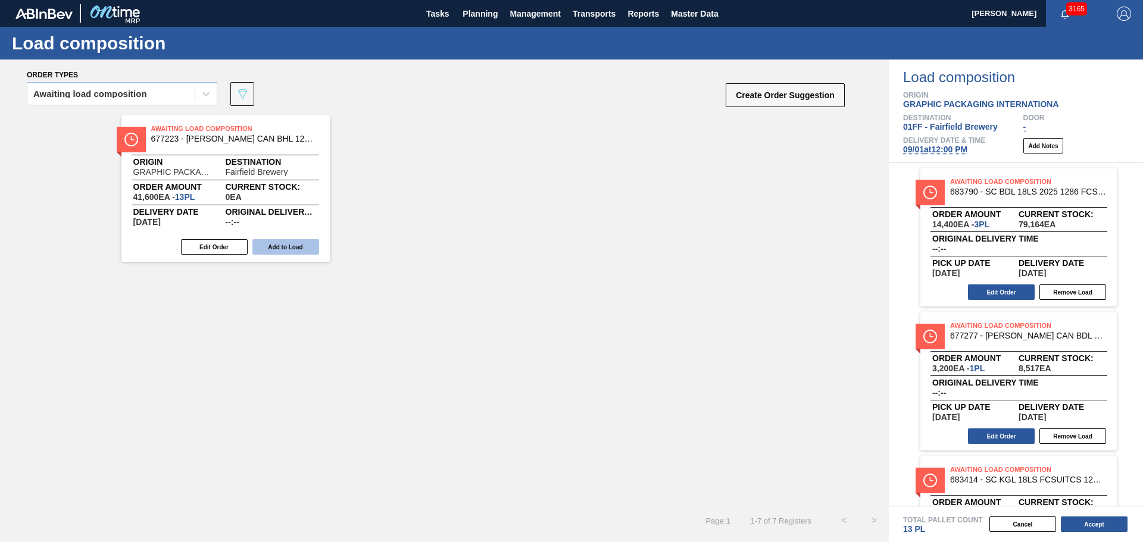
click at [307, 249] on button "Add to Load" at bounding box center [285, 246] width 67 height 15
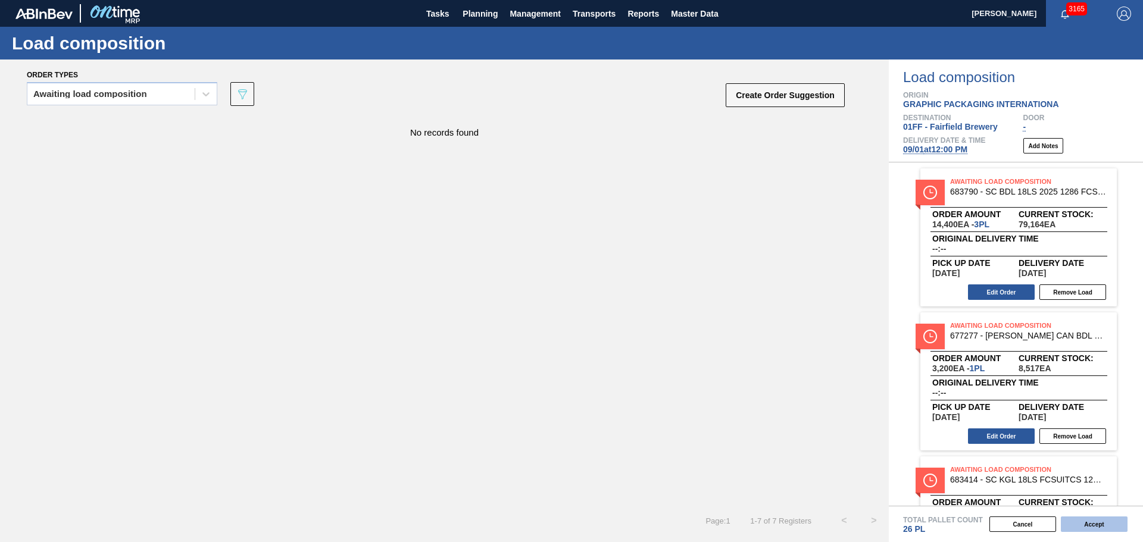
click at [1095, 521] on button "Accept" at bounding box center [1093, 524] width 67 height 15
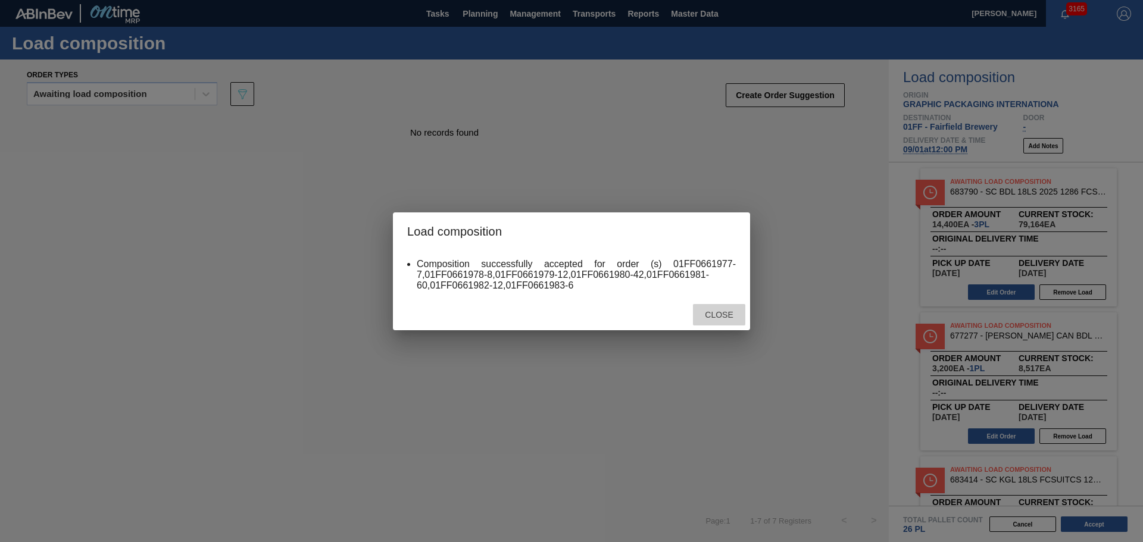
click at [724, 310] on span "Close" at bounding box center [718, 315] width 47 height 10
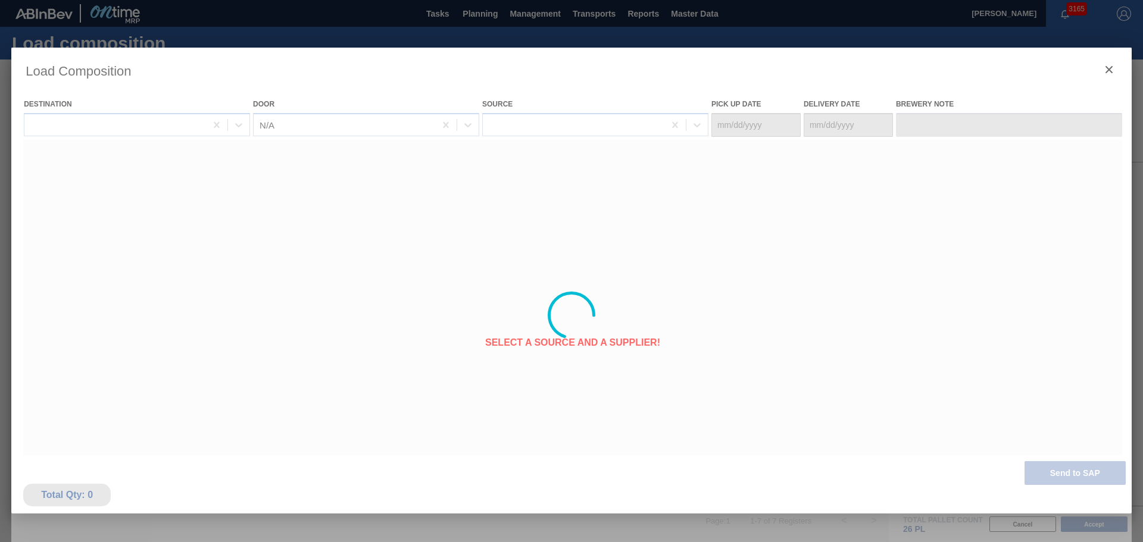
type Date "08/28/2025"
type Date "09/01/2025"
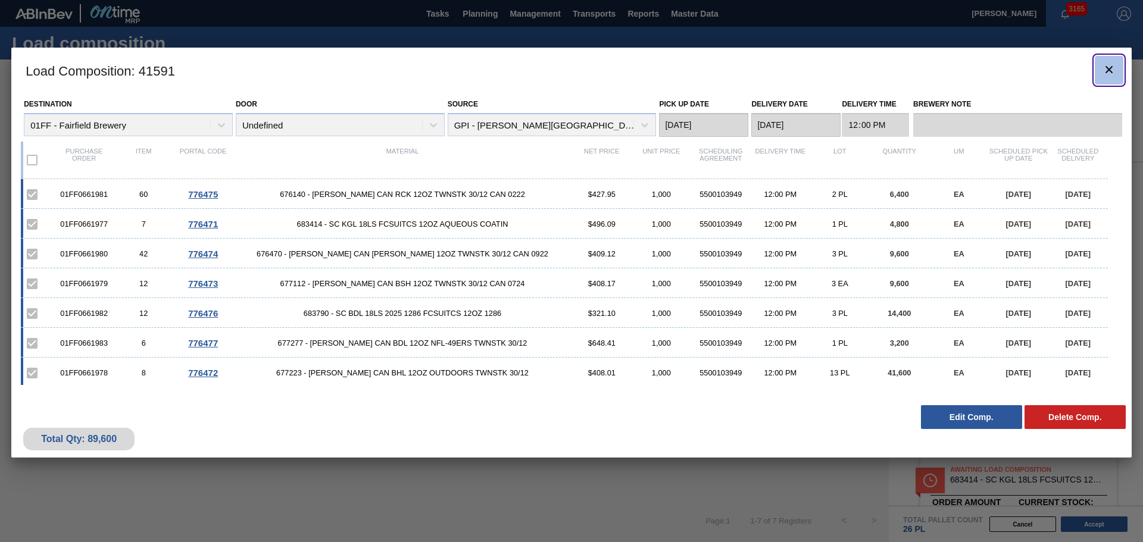
click at [1111, 67] on icon "botão de ícone" at bounding box center [1108, 69] width 7 height 7
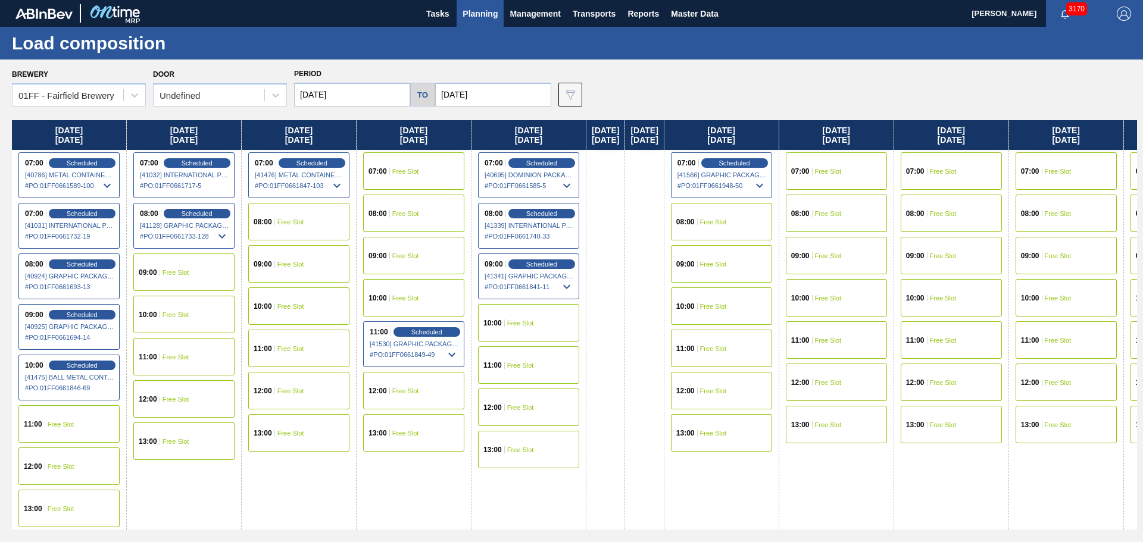
scroll to position [0, 890]
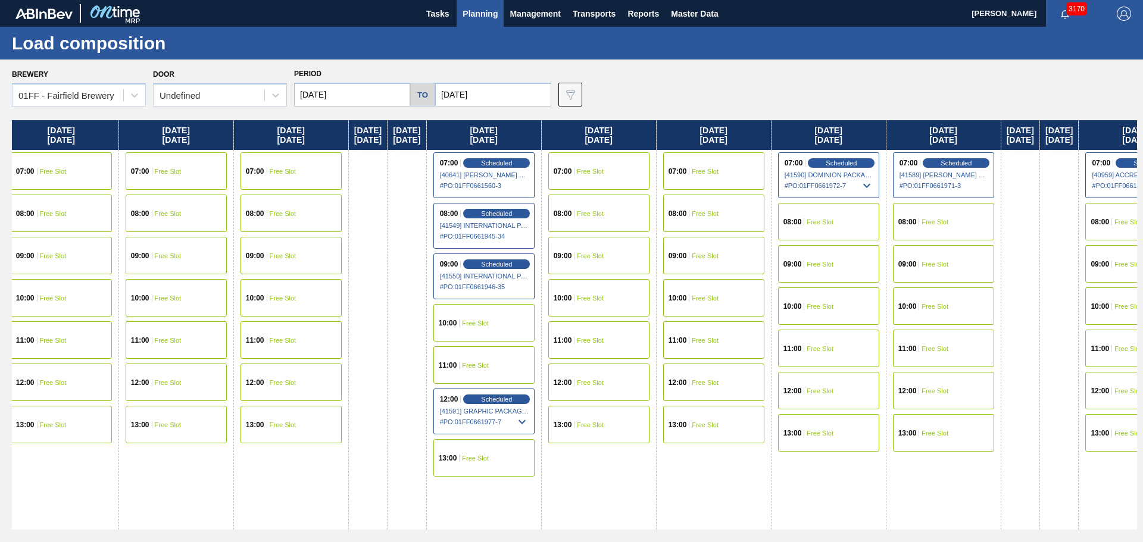
drag, startPoint x: 902, startPoint y: 134, endPoint x: 8, endPoint y: 75, distance: 895.8
click at [0, 80] on div "Brewery 01FF - Fairfield Brewery Door Undefined Period 08/18/2025 to 09/12/2025…" at bounding box center [571, 301] width 1143 height 482
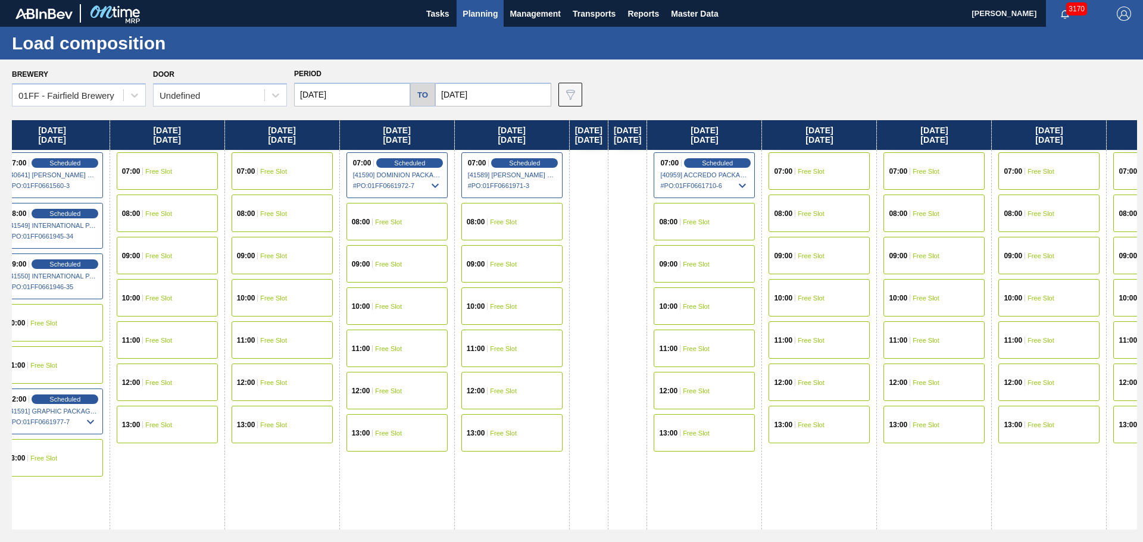
scroll to position [0, 1490]
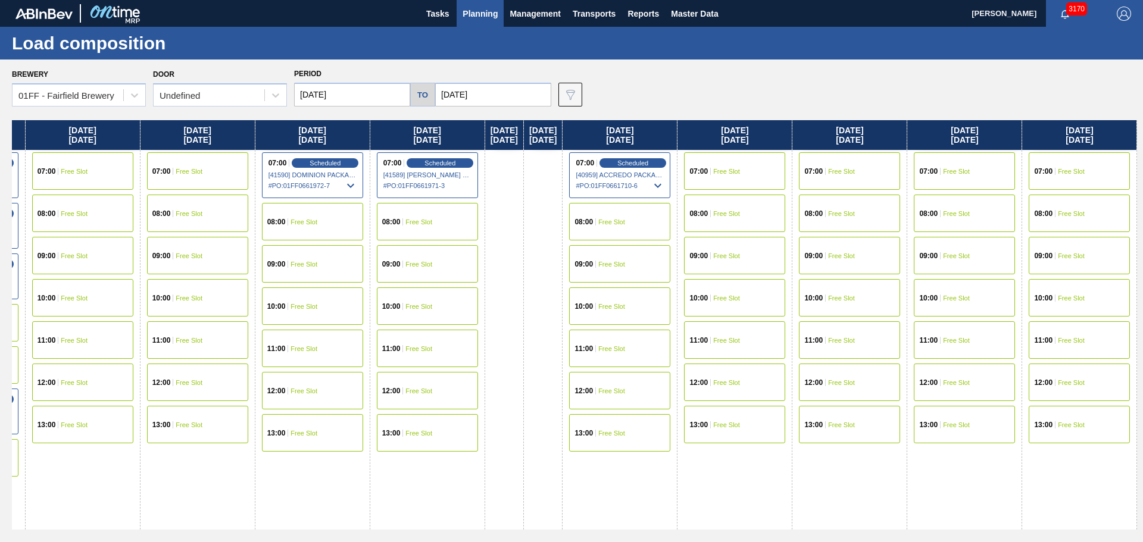
drag, startPoint x: 938, startPoint y: 128, endPoint x: 49, endPoint y: 71, distance: 890.9
click at [49, 71] on div "Brewery 01FF - Fairfield Brewery Door Undefined Period 08/18/2025 to 09/12/2025…" at bounding box center [571, 301] width 1143 height 482
drag, startPoint x: 1074, startPoint y: 132, endPoint x: 42, endPoint y: -5, distance: 1040.9
click at [42, 0] on html "Tasks Planning Management Transports Reports Master Data Mike Vinson 3170 Mark …" at bounding box center [571, 0] width 1143 height 0
click at [472, 87] on input "09/12/2025" at bounding box center [493, 95] width 116 height 24
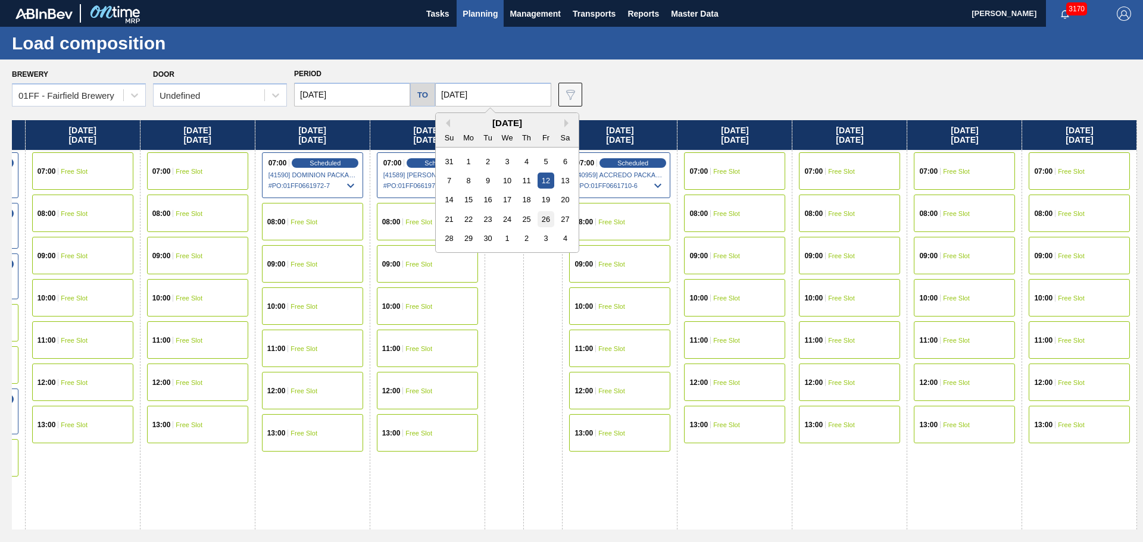
click at [537, 222] on div "26" at bounding box center [545, 219] width 16 height 16
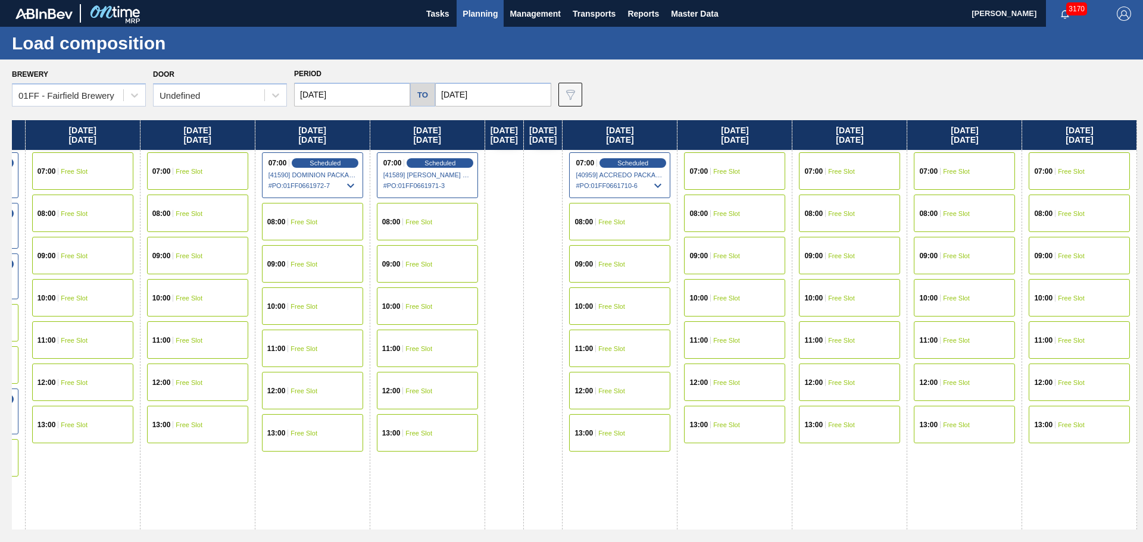
type input "09/26/2025"
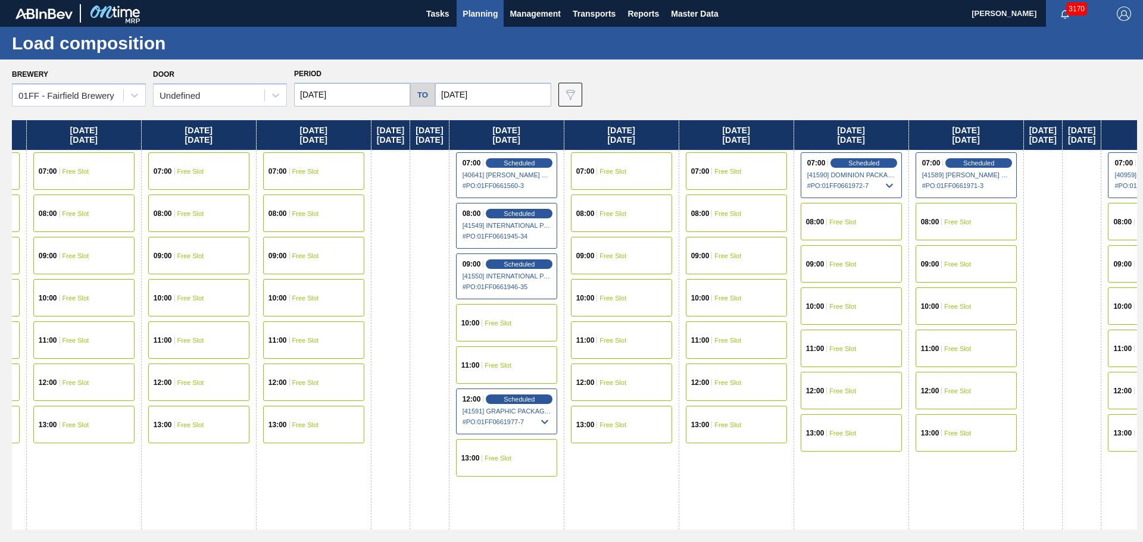
drag, startPoint x: 876, startPoint y: 133, endPoint x: 1, endPoint y: -10, distance: 886.9
click at [1, 0] on html "Tasks Planning Management Transports Reports Master Data Mike Vinson 3170 Mark …" at bounding box center [571, 0] width 1143 height 0
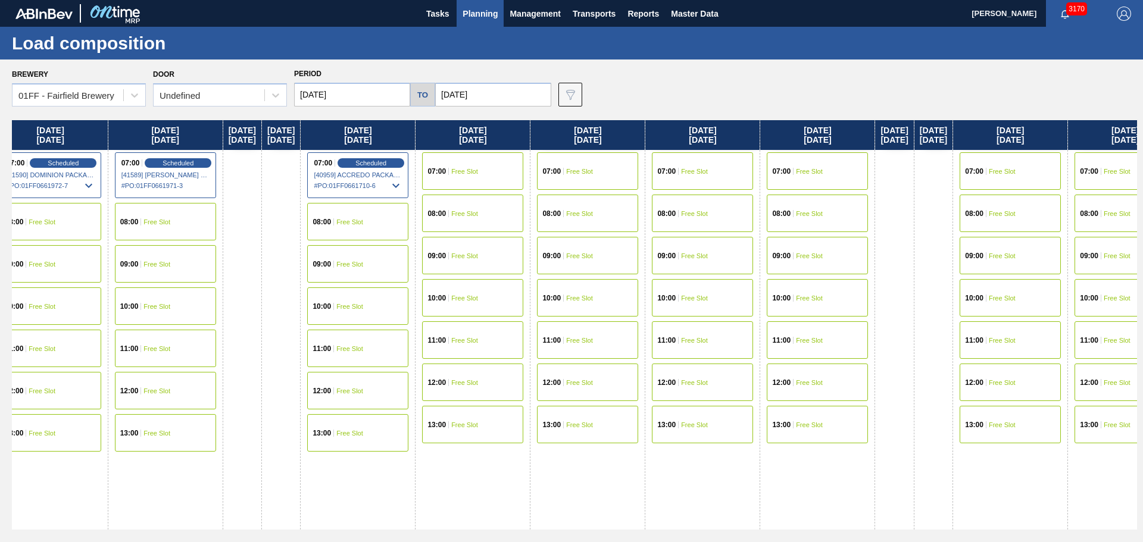
scroll to position [0, 1668]
drag, startPoint x: 891, startPoint y: 133, endPoint x: 79, endPoint y: -2, distance: 823.5
click at [79, 0] on html "Tasks Planning Management Transports Reports Master Data Mike Vinson 3170 Mark …" at bounding box center [571, 0] width 1143 height 0
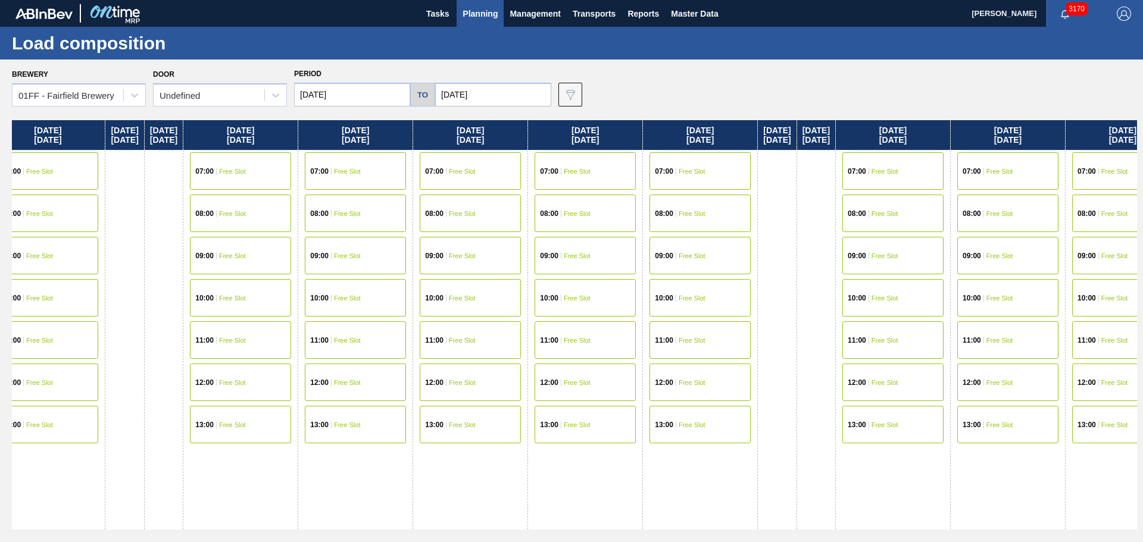
drag, startPoint x: 893, startPoint y: 136, endPoint x: 109, endPoint y: 15, distance: 793.6
click at [109, 15] on main "Tasks Planning Management Transports Reports Master Data Mike Vinson 3170 Mark …" at bounding box center [571, 271] width 1143 height 542
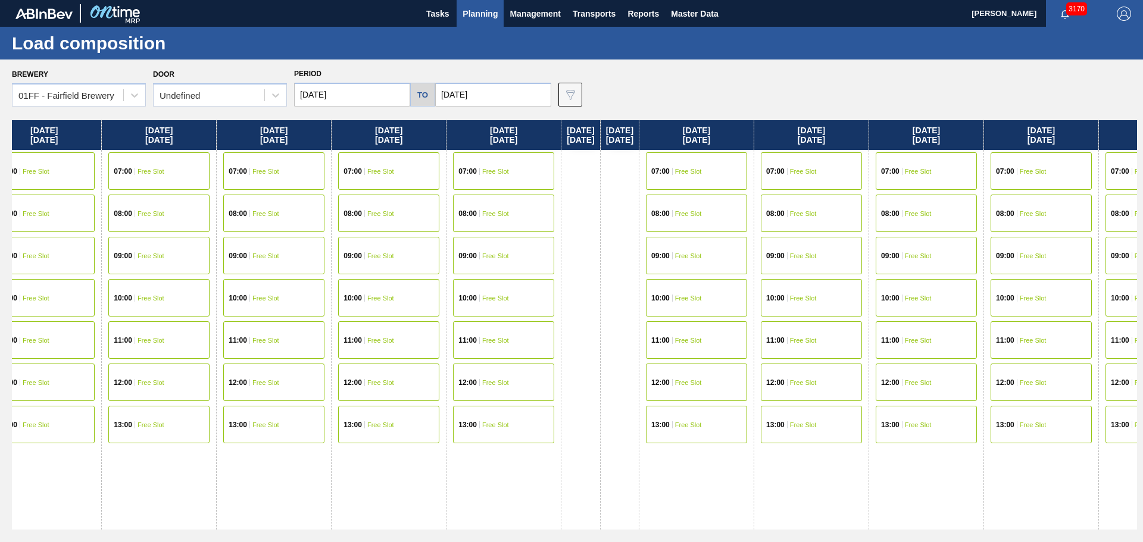
scroll to position [0, 2640]
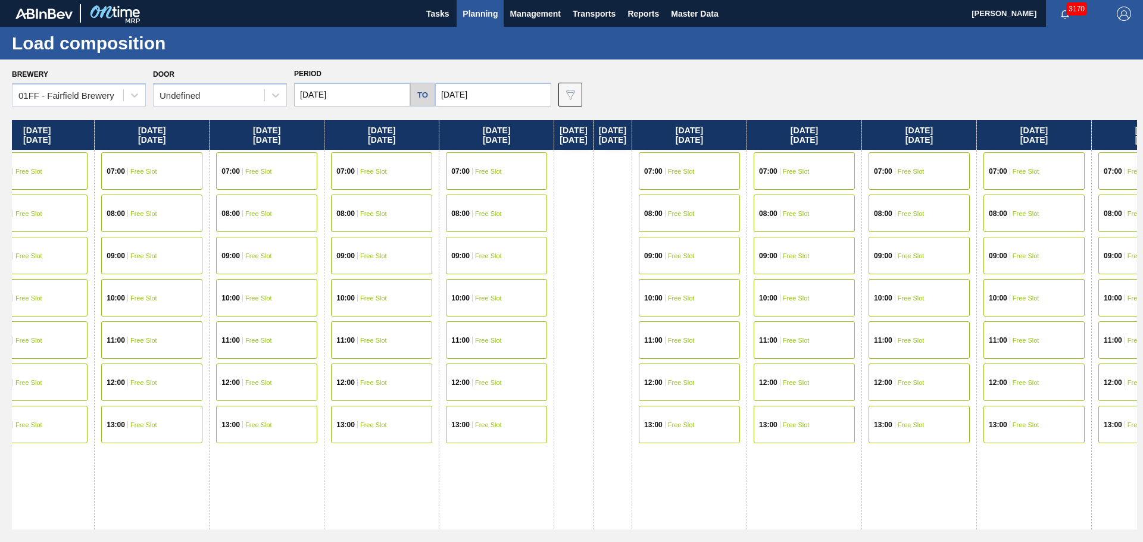
drag, startPoint x: 787, startPoint y: 133, endPoint x: 583, endPoint y: 114, distance: 204.4
click at [583, 114] on div "Brewery 01FF - Fairfield Brewery Door Undefined Period 08/18/2025 to 09/26/2025…" at bounding box center [571, 301] width 1143 height 482
click at [740, 167] on div "07:00 Free Slot" at bounding box center [689, 170] width 101 height 37
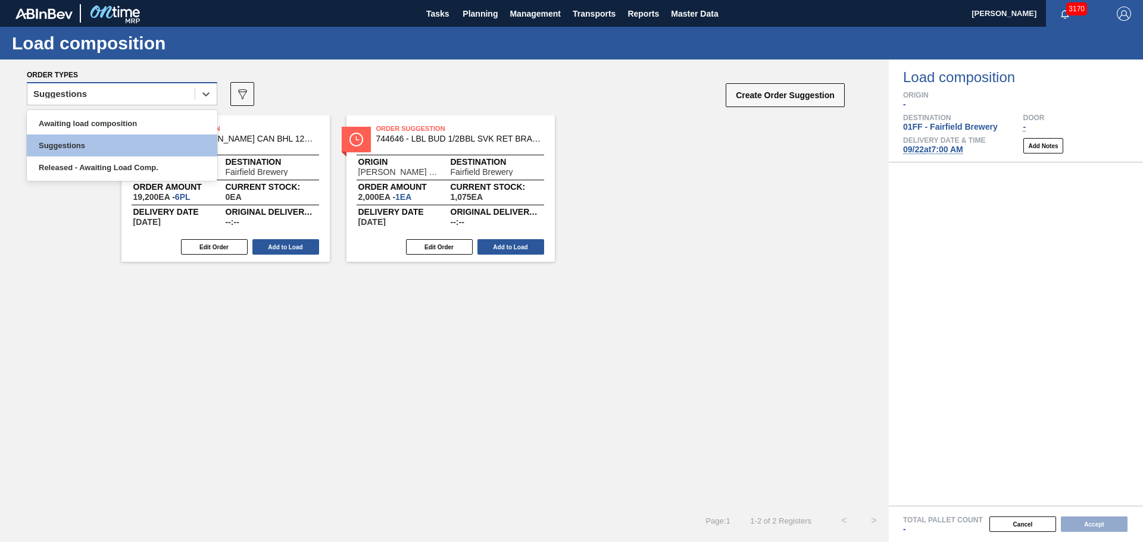
click at [177, 98] on div "Suggestions" at bounding box center [110, 94] width 167 height 17
click at [161, 120] on div "Awaiting load composition" at bounding box center [122, 123] width 190 height 22
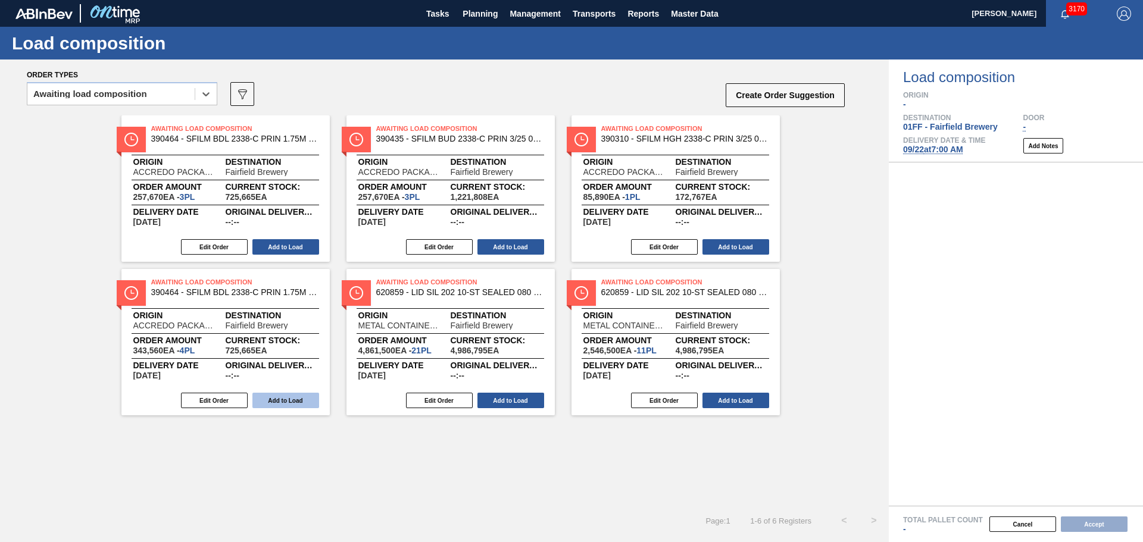
click at [268, 400] on button "Add to Load" at bounding box center [285, 400] width 67 height 15
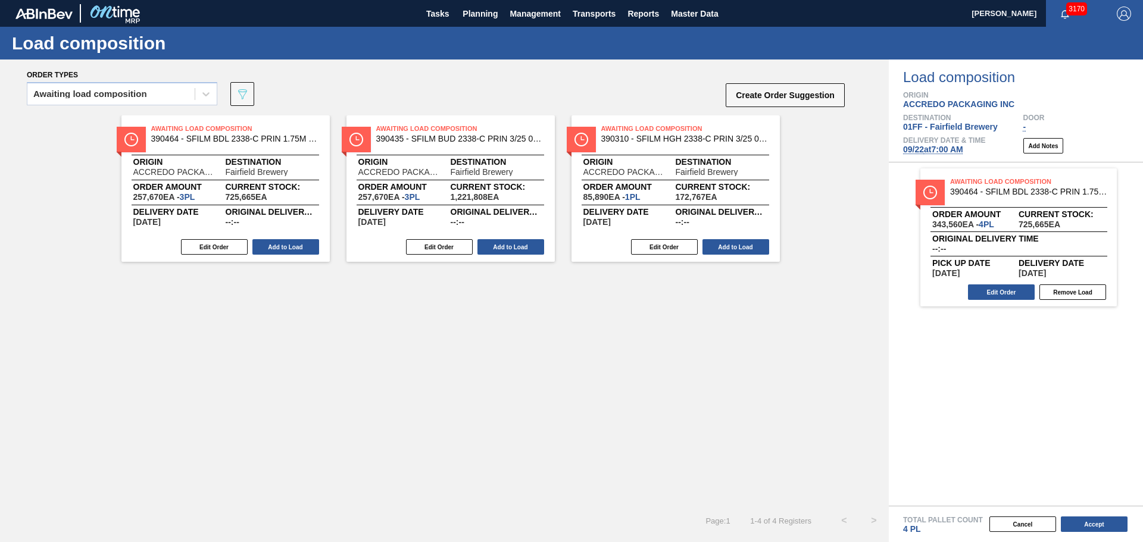
click at [730, 240] on button "Add to Load" at bounding box center [735, 246] width 67 height 15
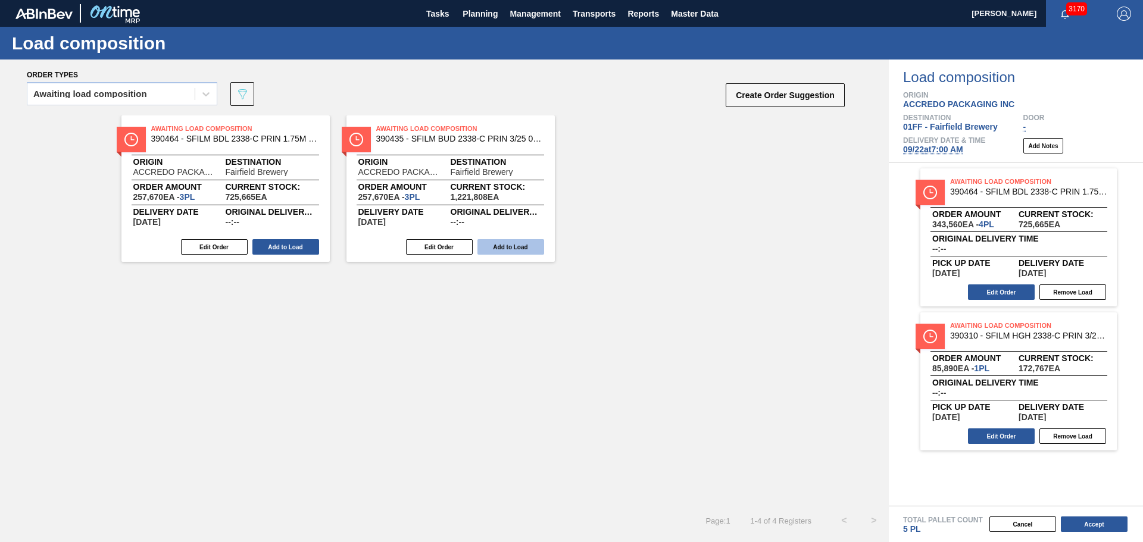
click at [506, 251] on button "Add to Load" at bounding box center [510, 246] width 67 height 15
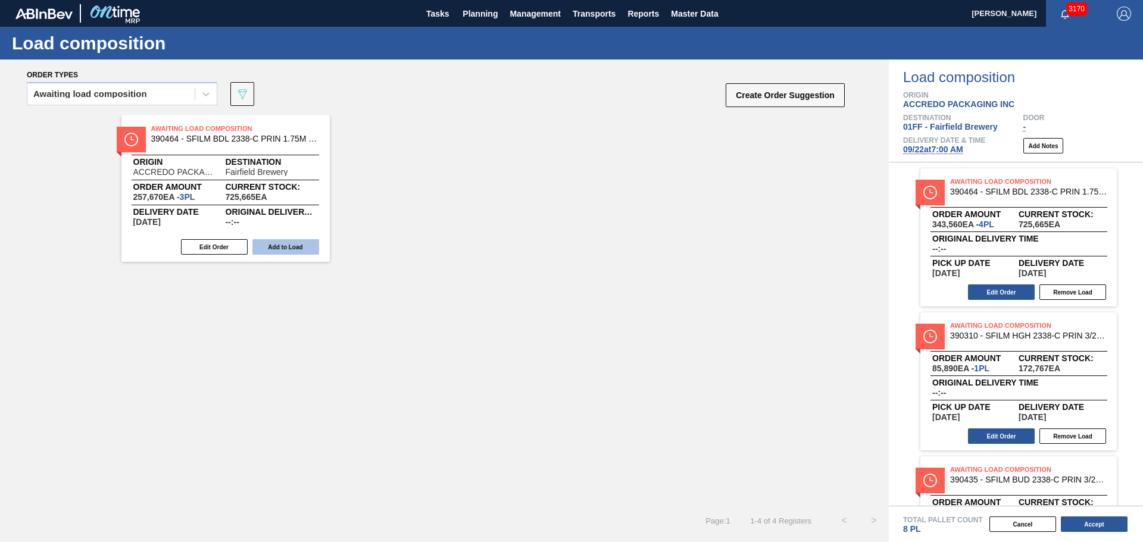
click at [282, 251] on button "Add to Load" at bounding box center [285, 246] width 67 height 15
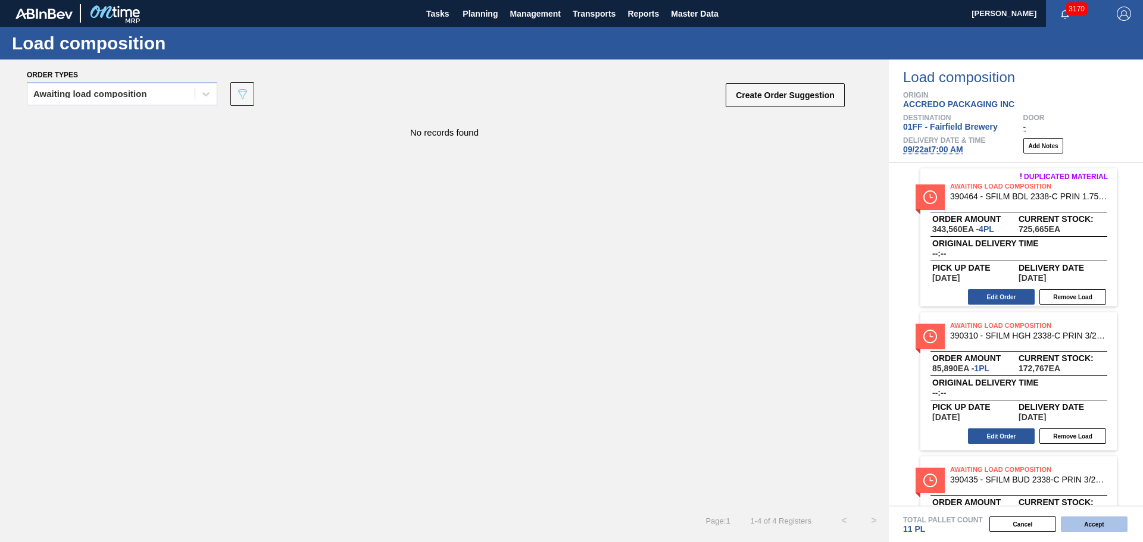
click at [1099, 526] on button "Accept" at bounding box center [1093, 524] width 67 height 15
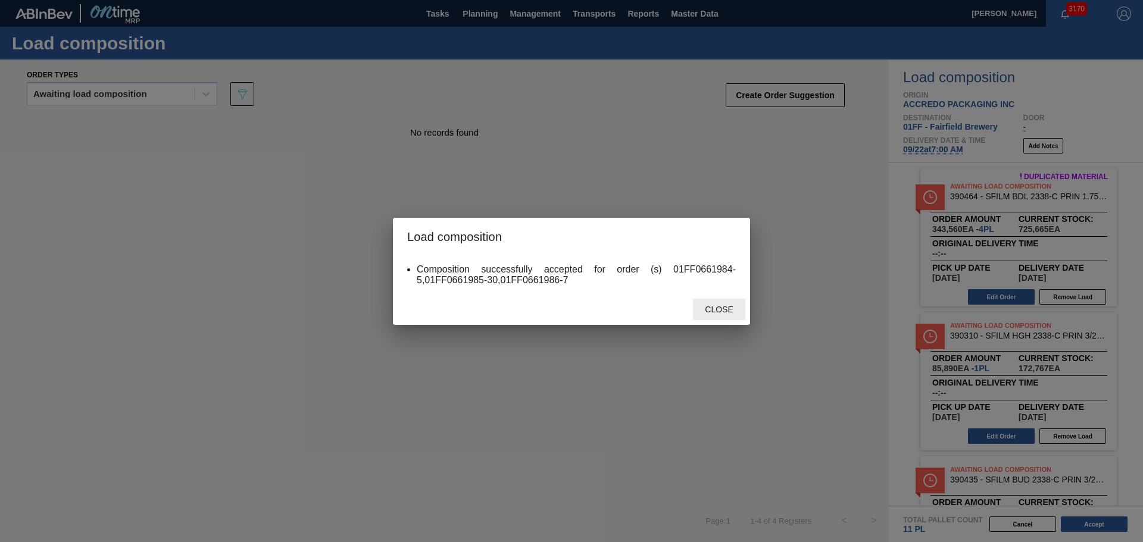
click at [724, 312] on span "Close" at bounding box center [718, 310] width 47 height 10
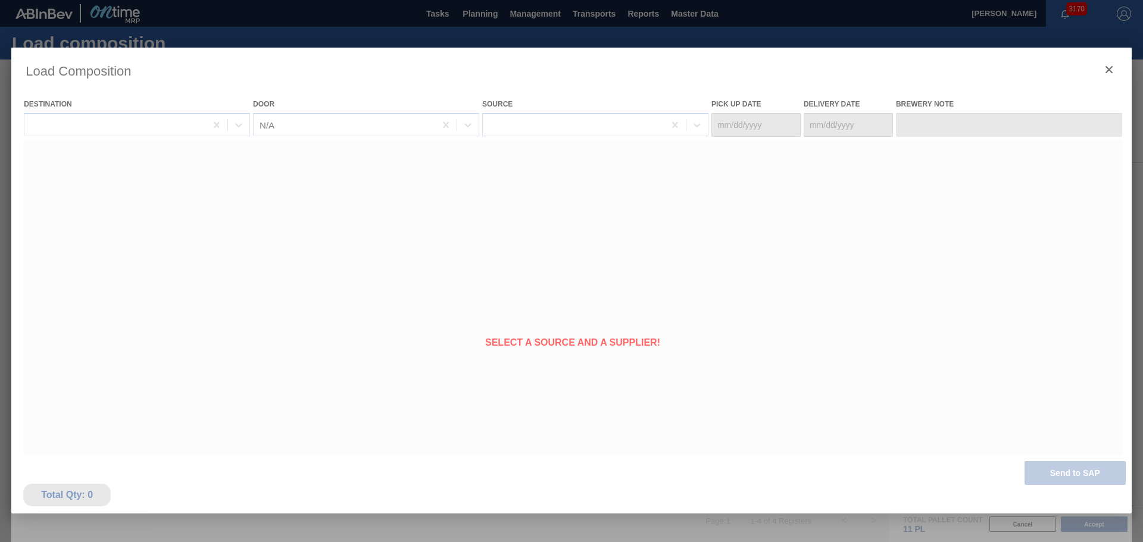
type Date "09/19/2025"
type Date "09/22/2025"
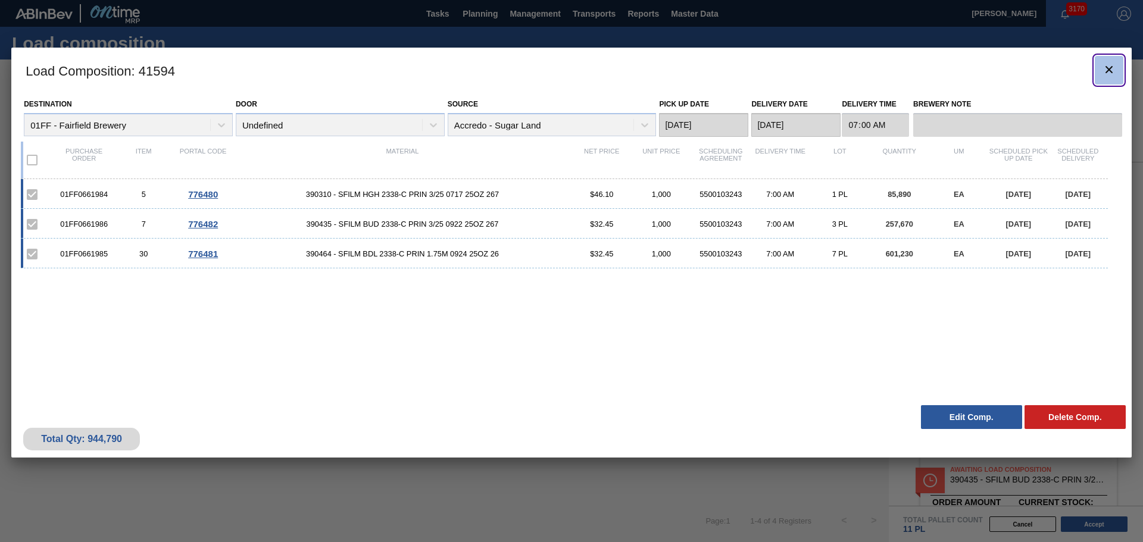
click at [1108, 68] on icon "botão de ícone" at bounding box center [1108, 69] width 7 height 7
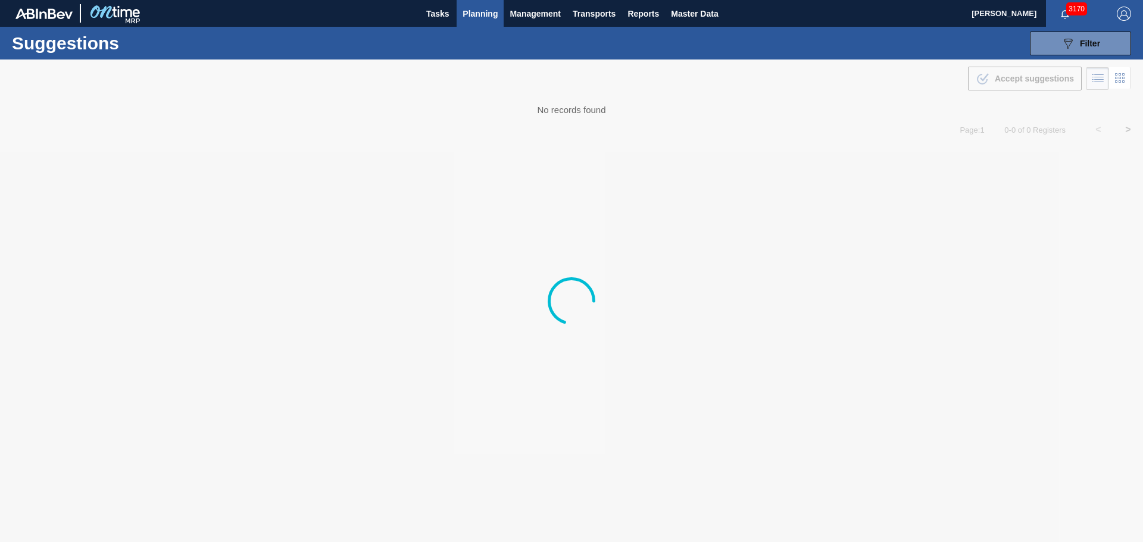
type from "[DATE]"
type to "09/30/2025"
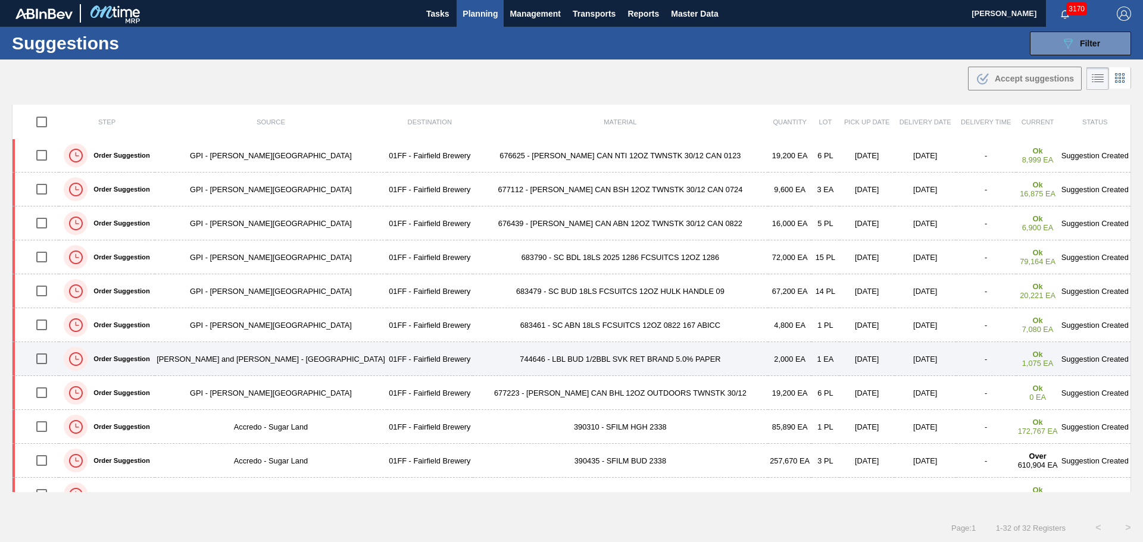
scroll to position [734, 0]
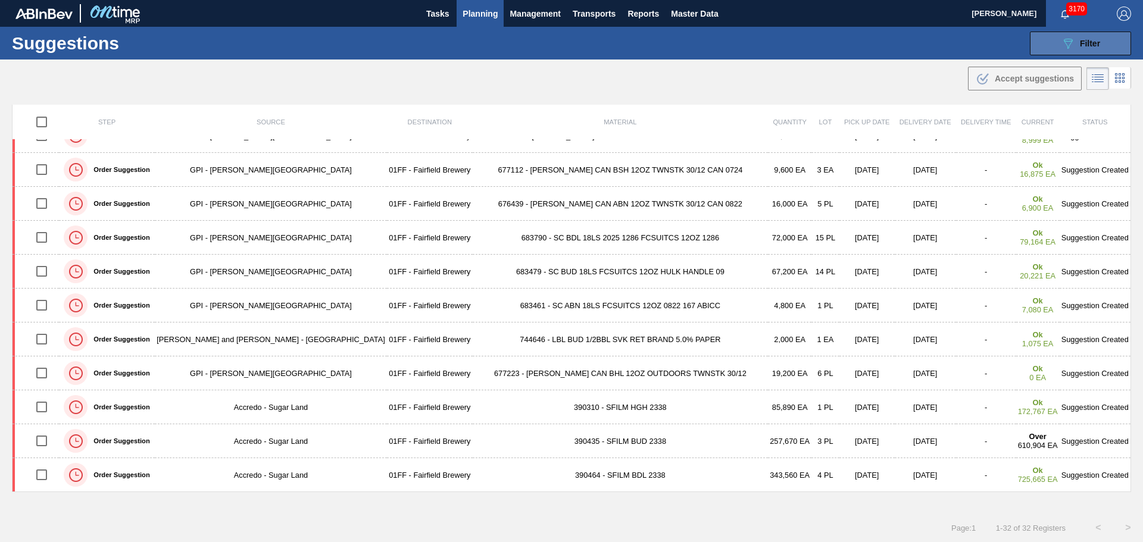
click at [1080, 37] on div "089F7B8B-B2A5-4AFE-B5C0-19BA573D28AC Filter" at bounding box center [1079, 43] width 39 height 14
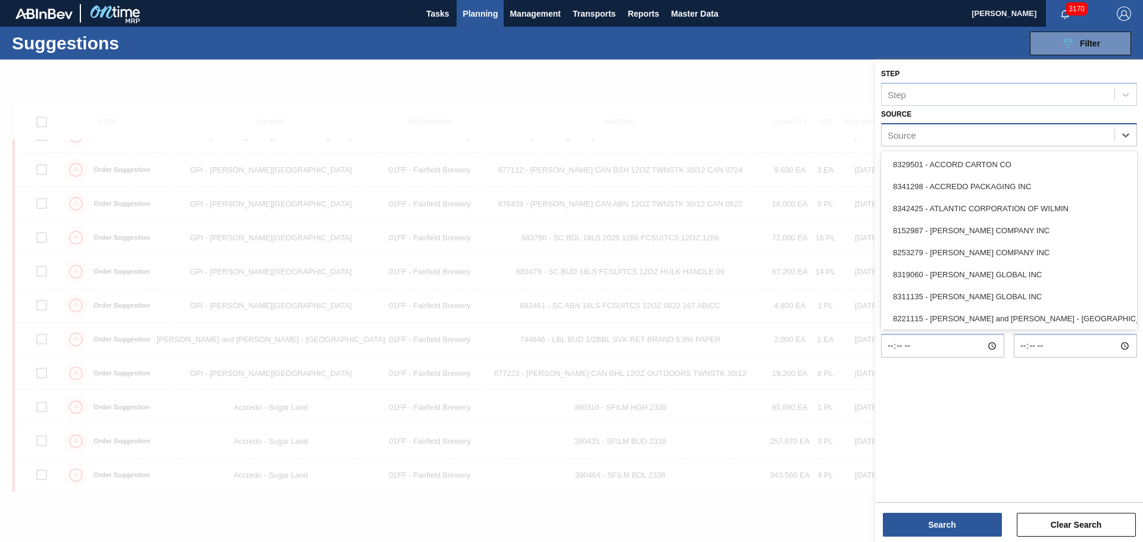
click at [950, 134] on div "Source" at bounding box center [997, 134] width 233 height 17
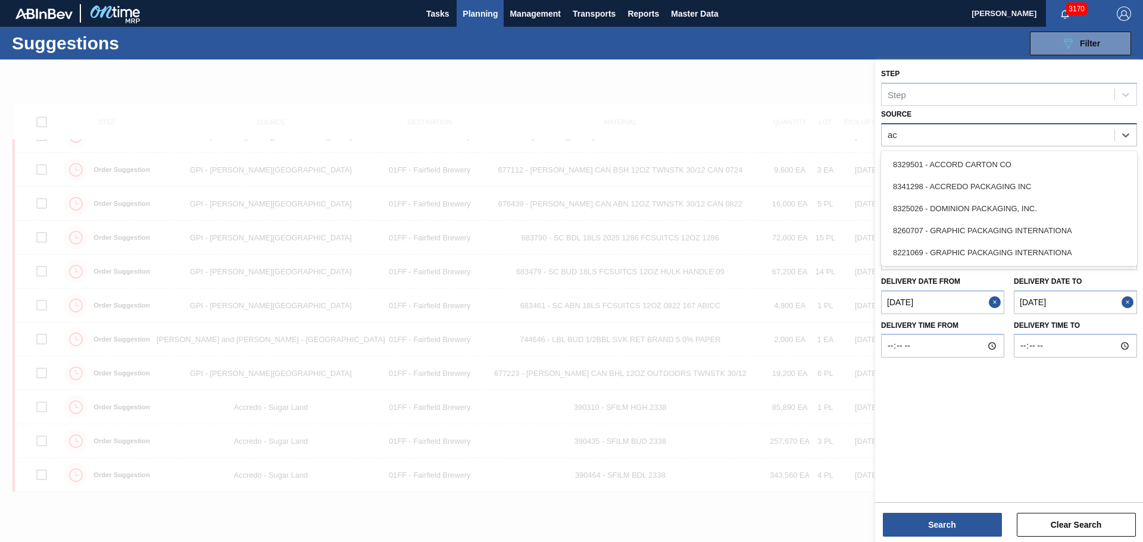
type input "acc"
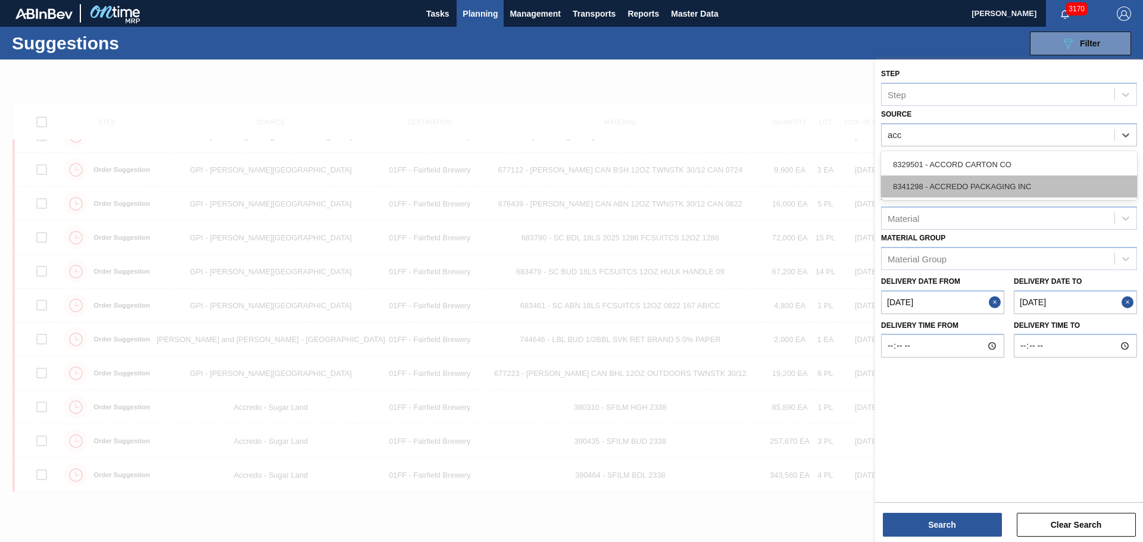
click at [961, 182] on div "8341298 - ACCREDO PACKAGING INC" at bounding box center [1009, 187] width 256 height 22
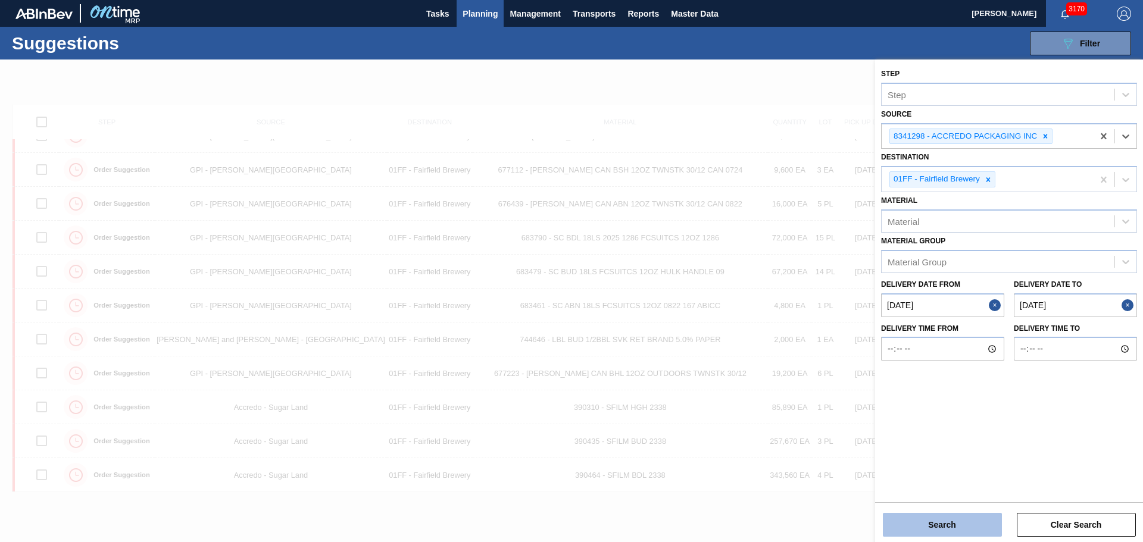
click at [959, 521] on button "Search" at bounding box center [942, 525] width 119 height 24
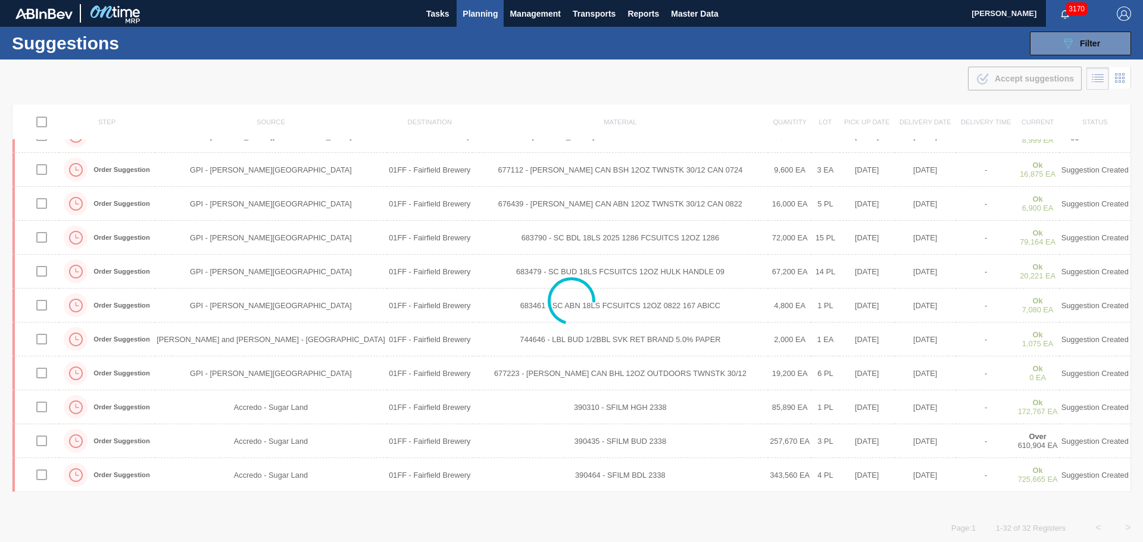
scroll to position [0, 0]
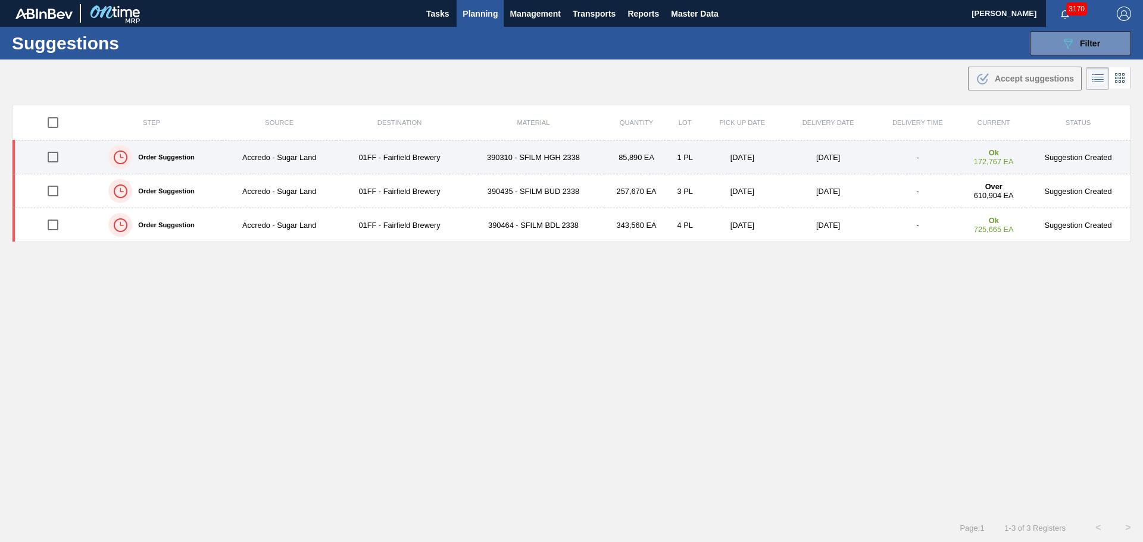
click at [516, 151] on td "390310 - SFILM HGH 2338" at bounding box center [533, 157] width 142 height 34
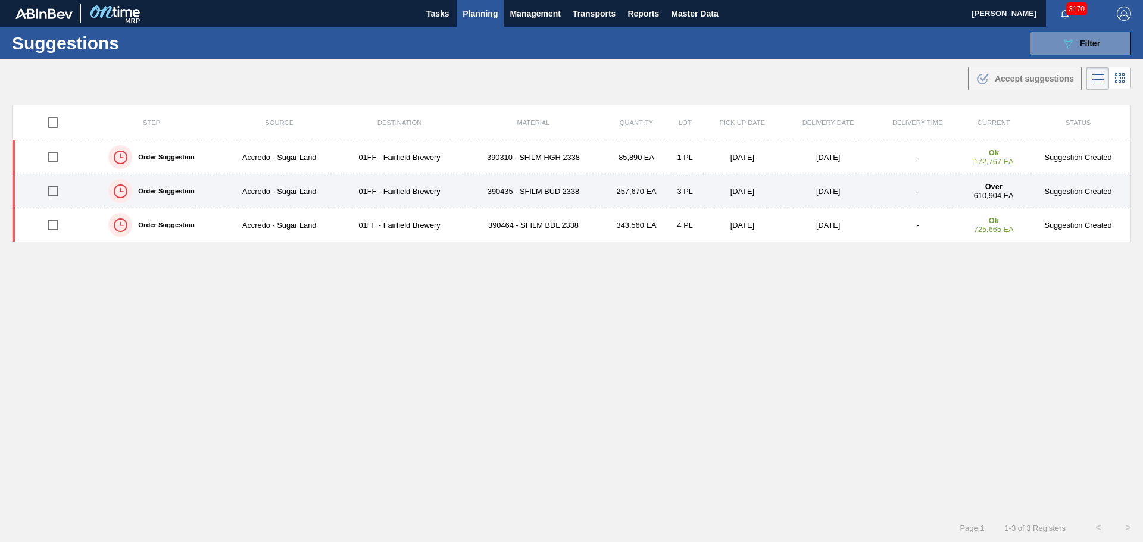
type from "08/04/2025"
type to "09/30/2025"
click at [447, 195] on td "01FF - Fairfield Brewery" at bounding box center [399, 191] width 126 height 34
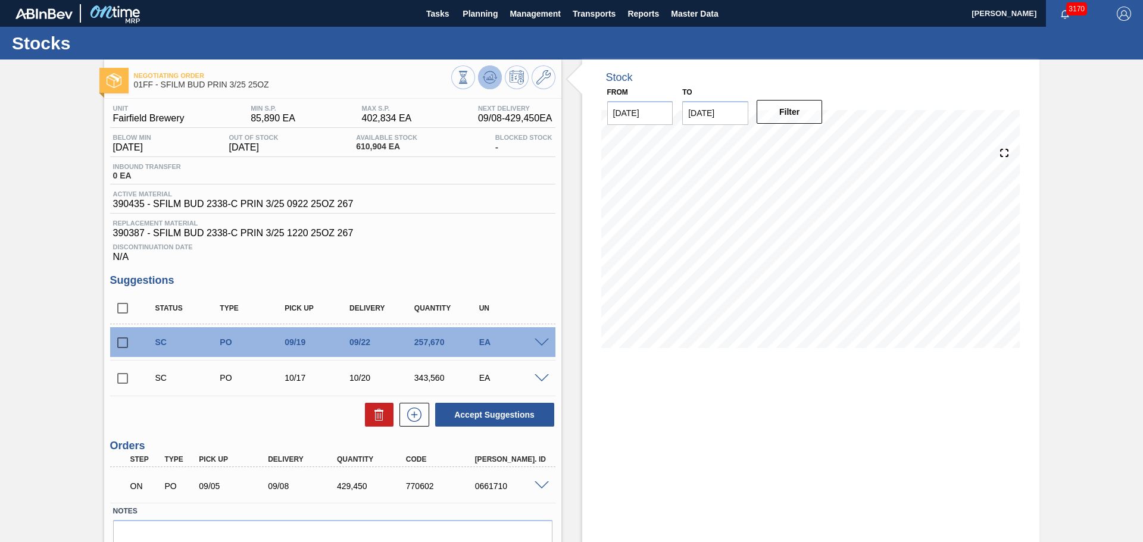
click at [470, 76] on icon at bounding box center [462, 77] width 13 height 13
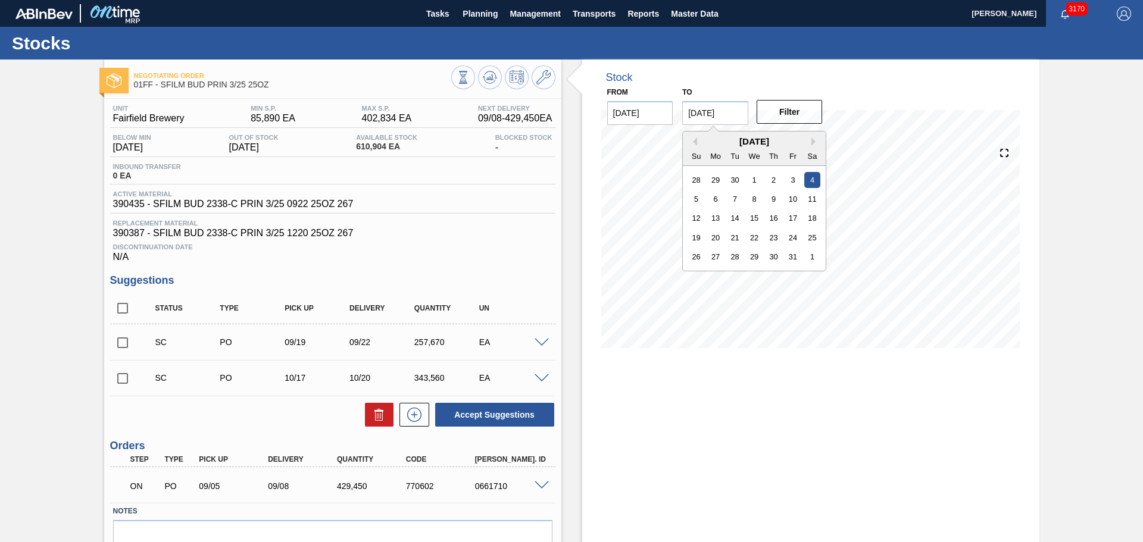
click at [729, 115] on input "10/04/2025" at bounding box center [715, 113] width 66 height 24
click at [791, 255] on div "31" at bounding box center [793, 257] width 16 height 16
type input "10/31/2025"
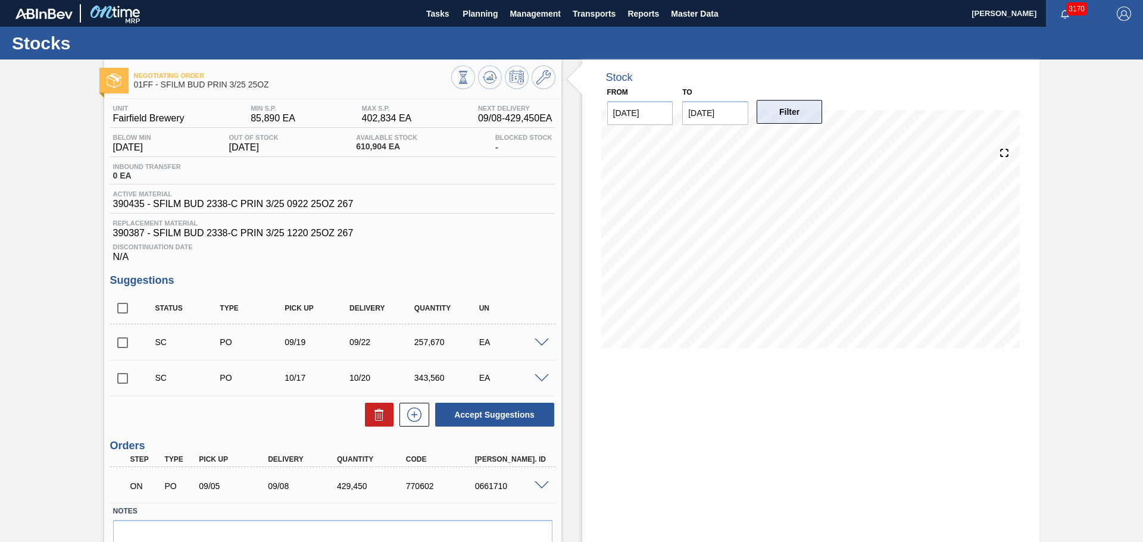
click at [777, 117] on button "Filter" at bounding box center [789, 112] width 66 height 24
click at [118, 343] on input "checkbox" at bounding box center [122, 342] width 25 height 25
click at [472, 417] on button "Accept Suggestions" at bounding box center [494, 415] width 119 height 24
checkbox input "false"
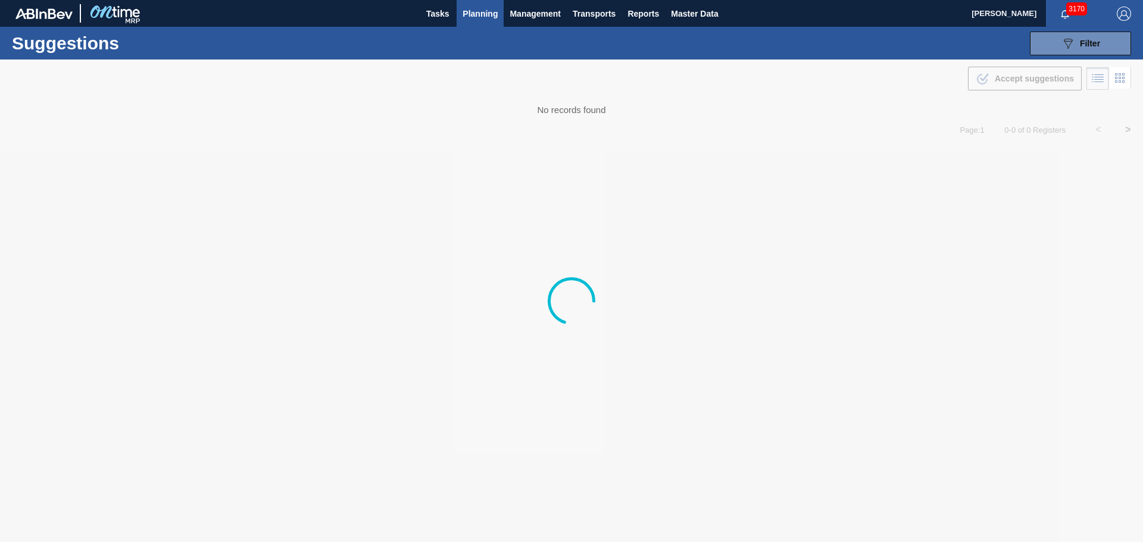
type from "08/04/2025"
type to "09/30/2025"
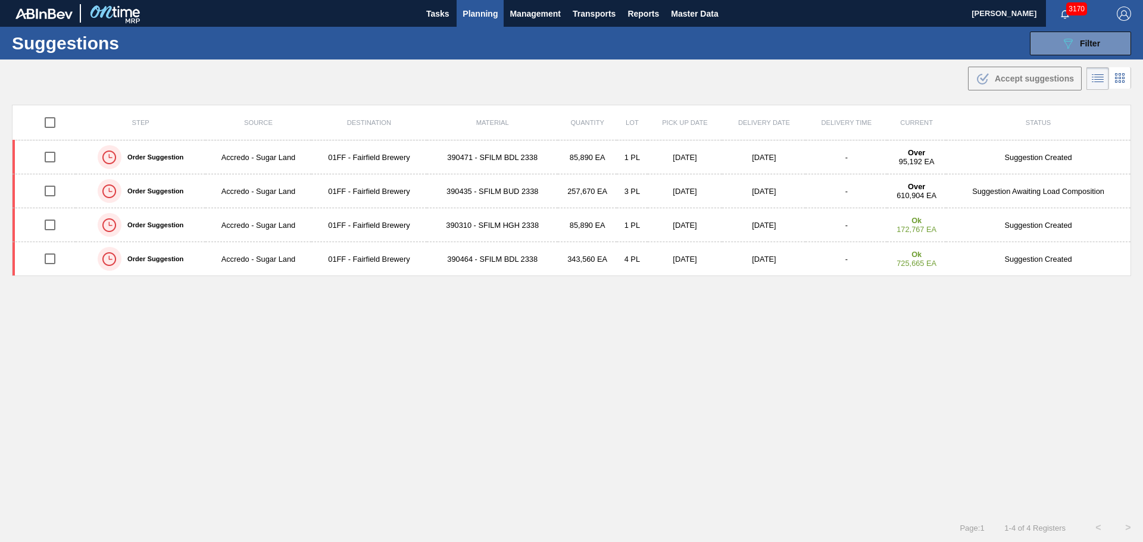
scroll to position [1, 0]
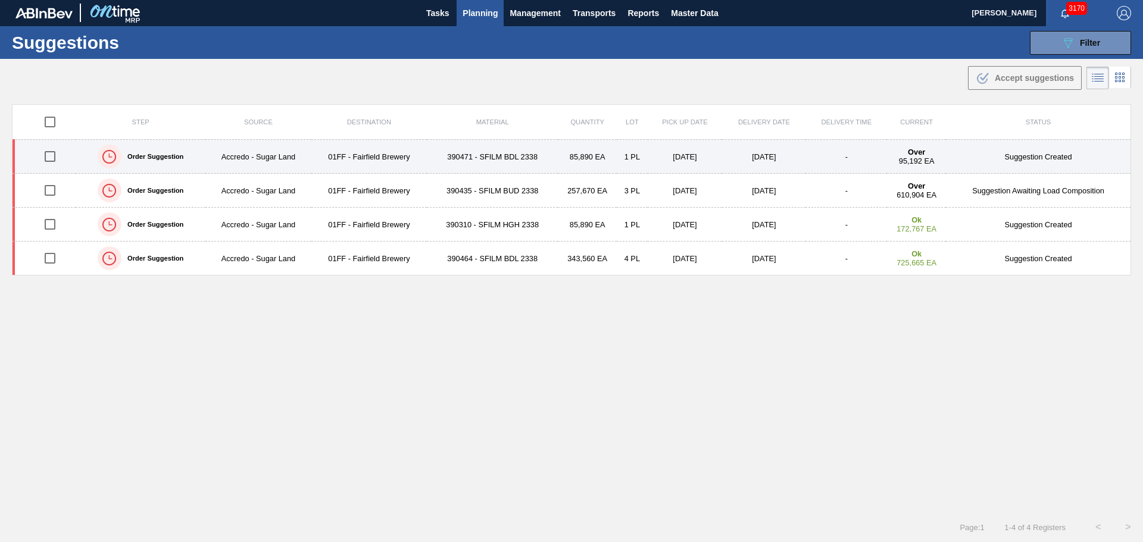
click at [458, 152] on td "390471 - SFILM BDL 2338" at bounding box center [492, 157] width 131 height 34
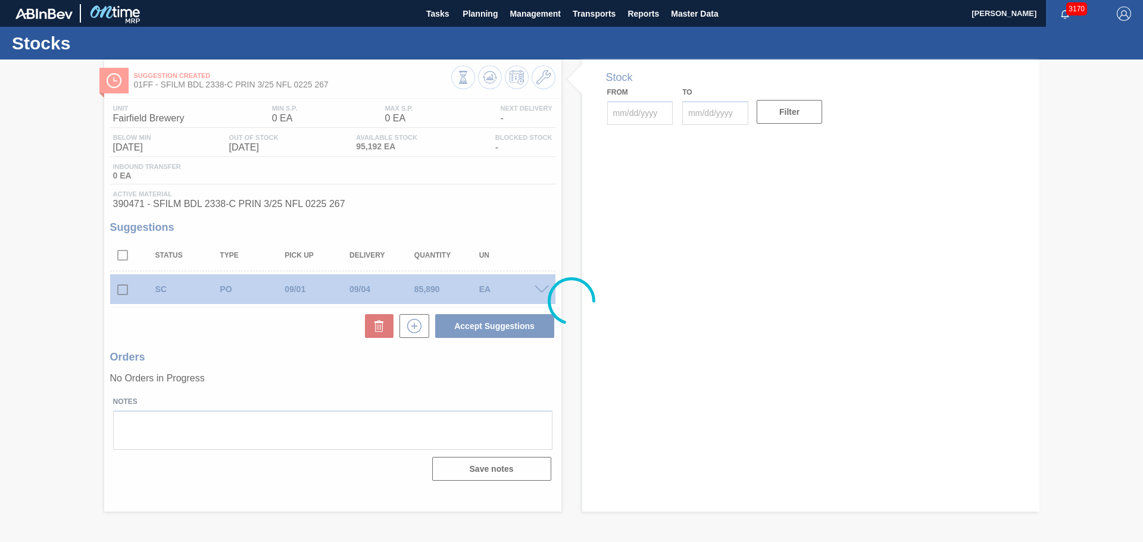
type input "08/18/2025"
type input "10/31/2025"
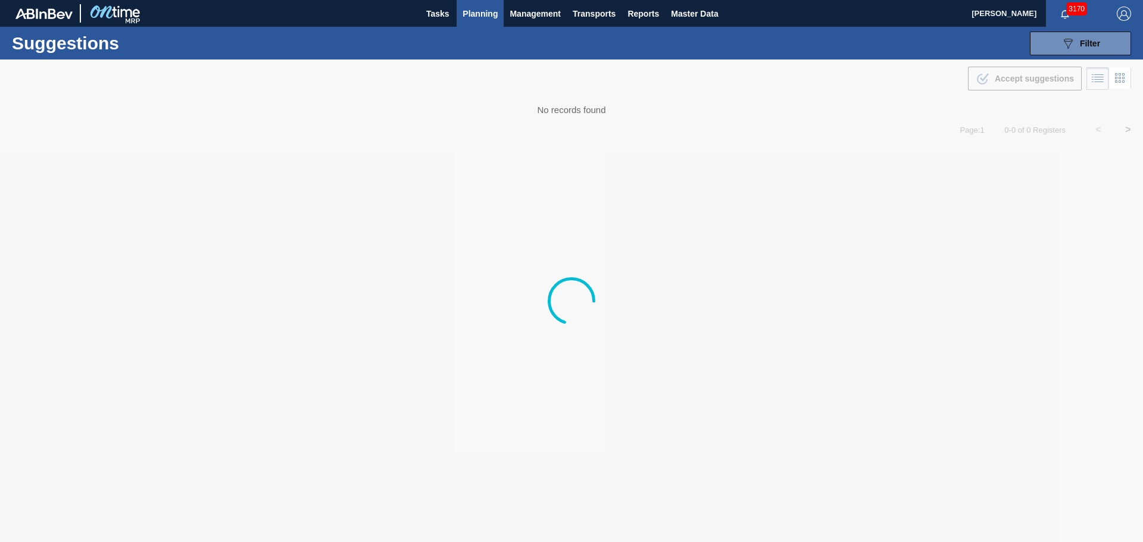
type from "08/04/2025"
type to "09/30/2025"
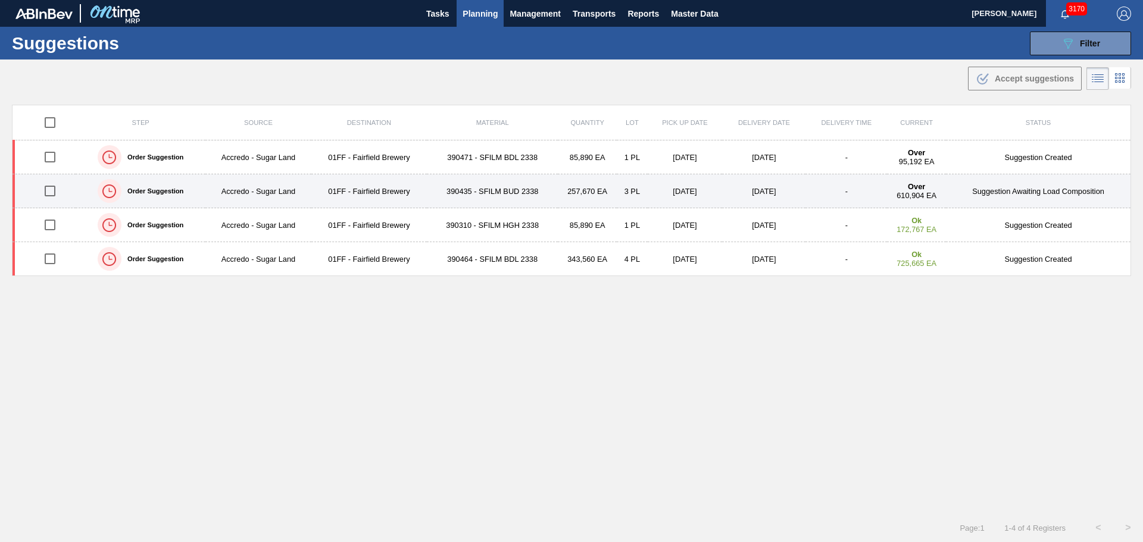
click at [302, 195] on td "Accredo - Sugar Land" at bounding box center [257, 191] width 105 height 34
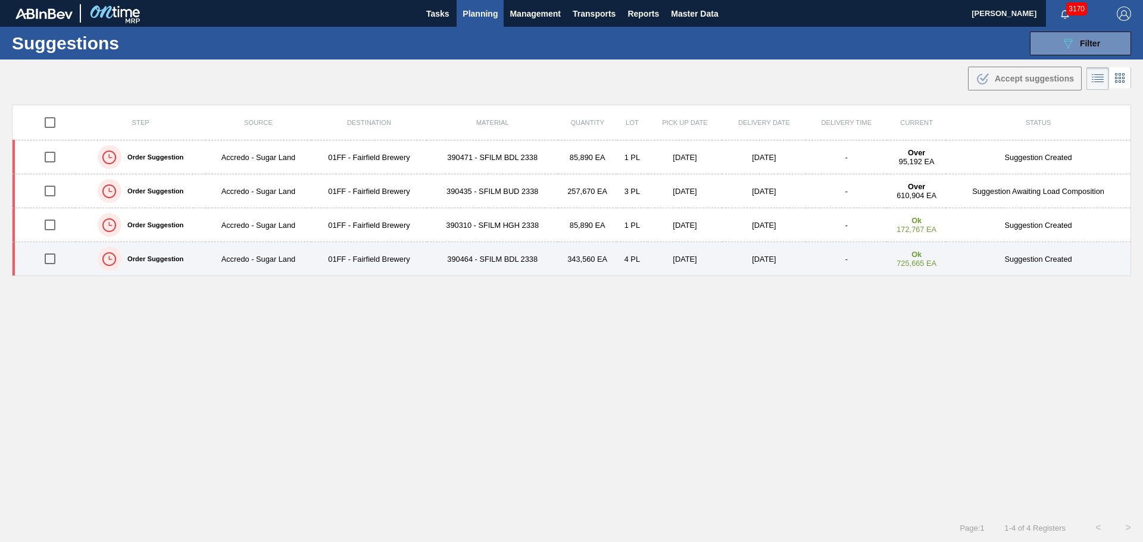
type from "08/04/2025"
type to "09/30/2025"
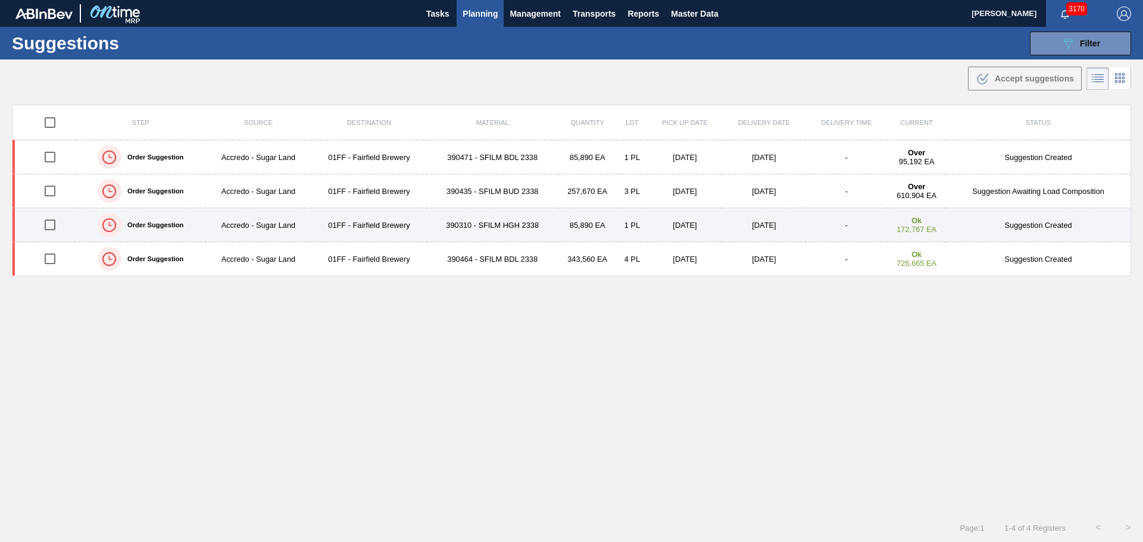
click at [287, 217] on td "Accredo - Sugar Land" at bounding box center [257, 225] width 105 height 34
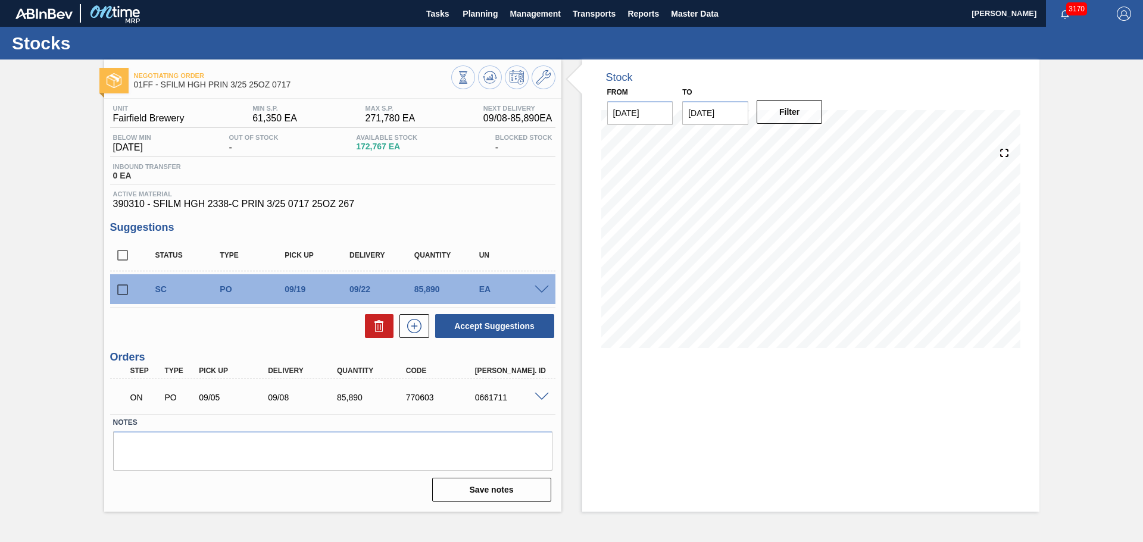
click at [124, 287] on input "checkbox" at bounding box center [122, 289] width 25 height 25
click at [478, 330] on button "Accept Suggestions" at bounding box center [494, 326] width 119 height 24
checkbox input "false"
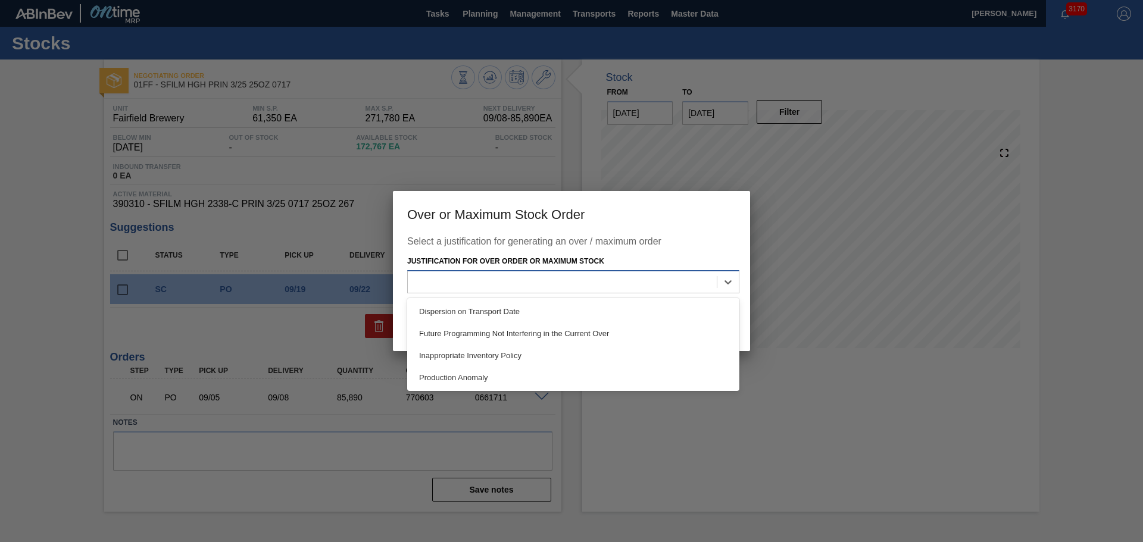
click at [550, 282] on div at bounding box center [562, 281] width 309 height 17
click at [523, 368] on div "Production Anomaly" at bounding box center [573, 378] width 332 height 22
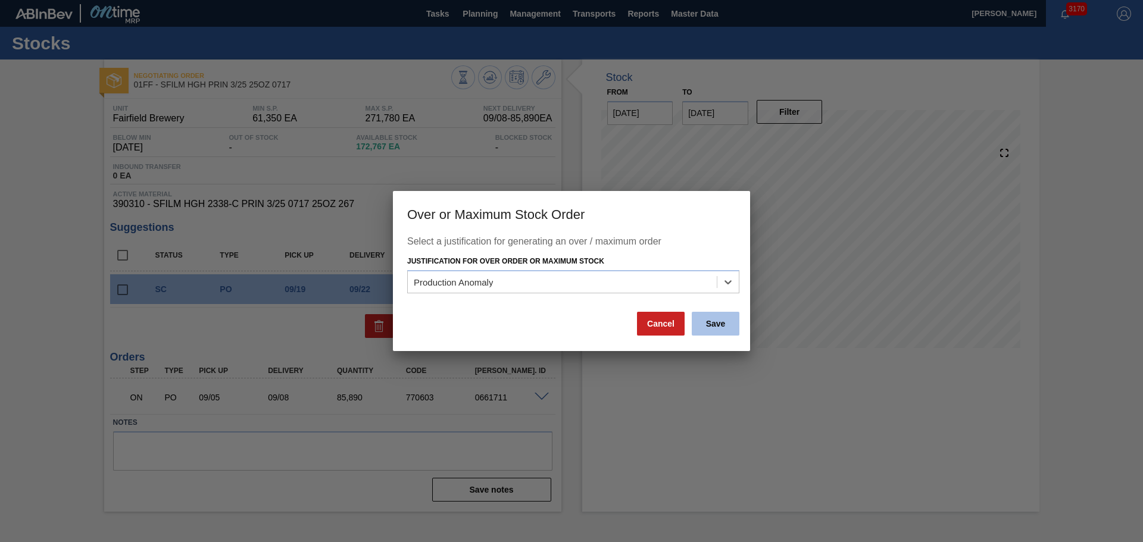
click at [715, 326] on button "Save" at bounding box center [715, 324] width 48 height 24
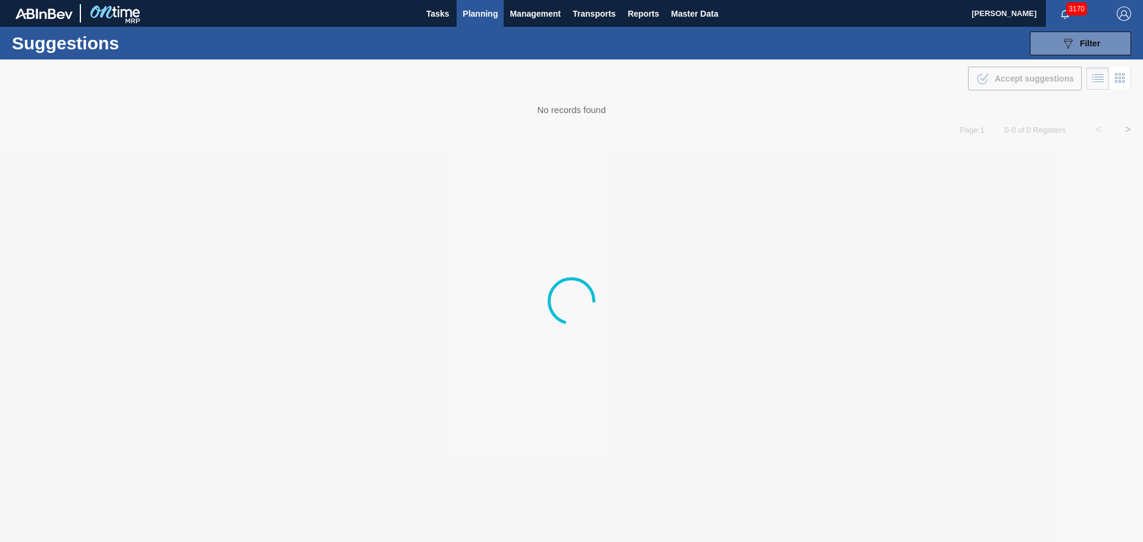
type from "08/04/2025"
type to "09/30/2025"
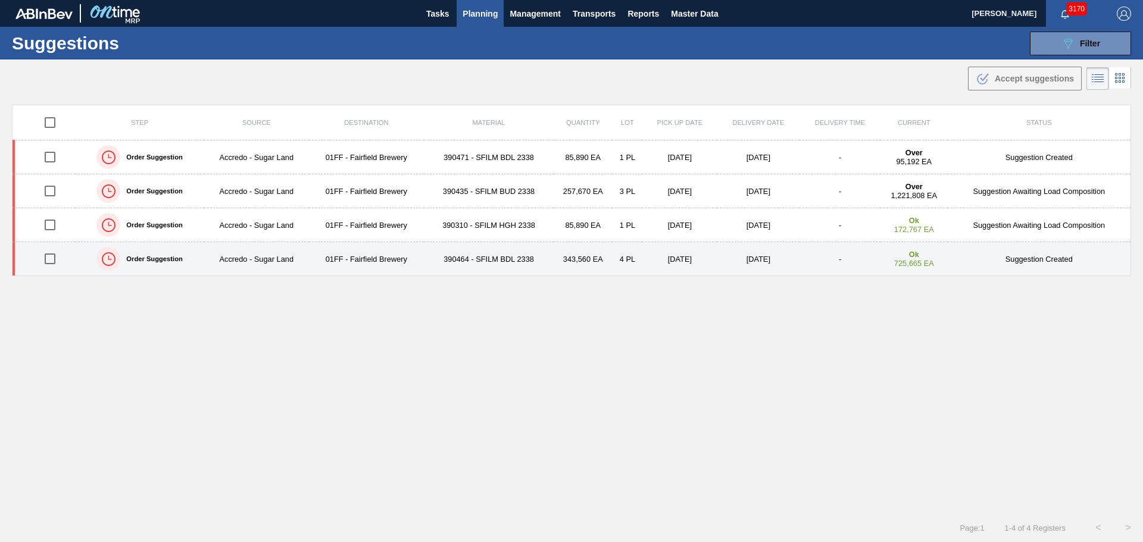
click at [712, 255] on td "09/19/2025" at bounding box center [679, 259] width 74 height 34
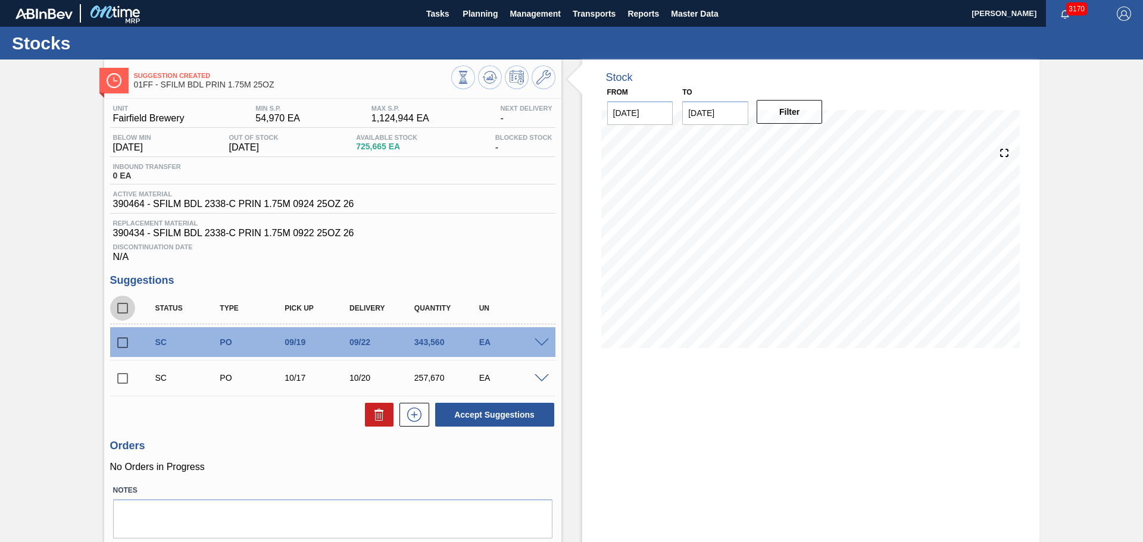
click at [121, 308] on input "checkbox" at bounding box center [122, 308] width 25 height 25
checkbox input "true"
click at [517, 418] on button "Accept Suggestions" at bounding box center [494, 415] width 119 height 24
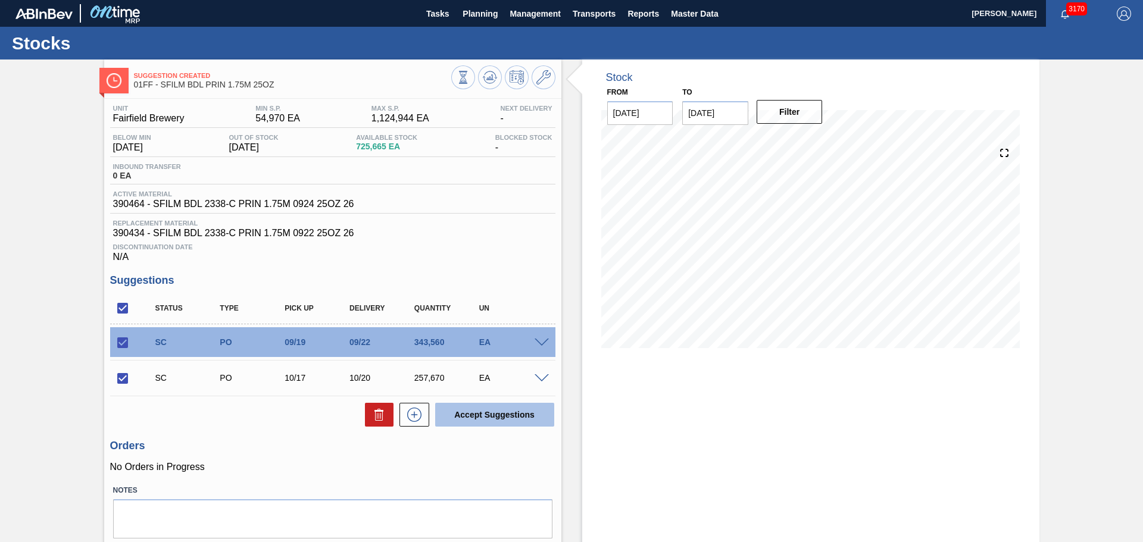
checkbox input "false"
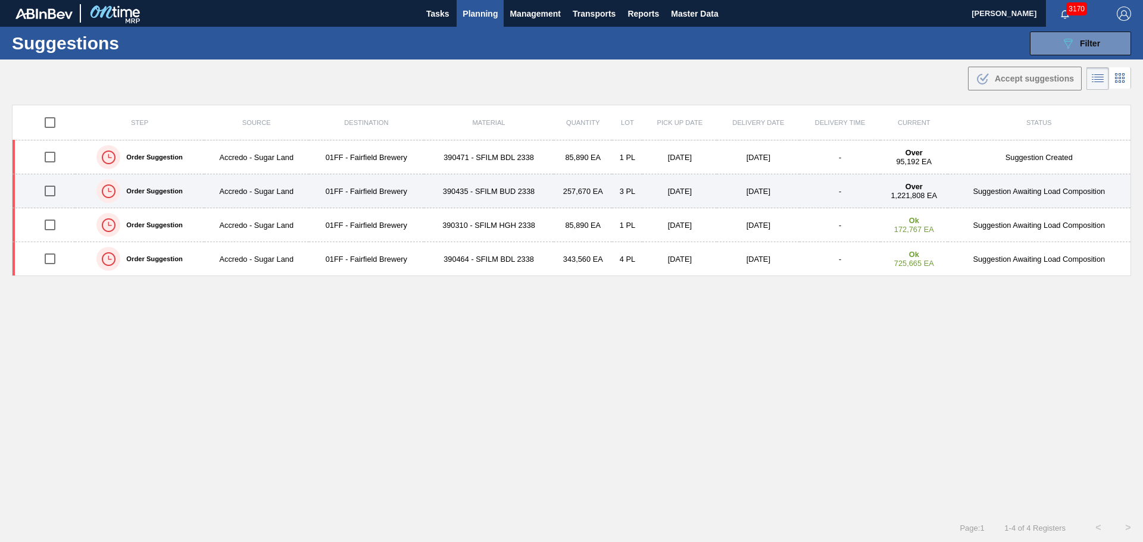
type from "08/04/2025"
type to "09/30/2025"
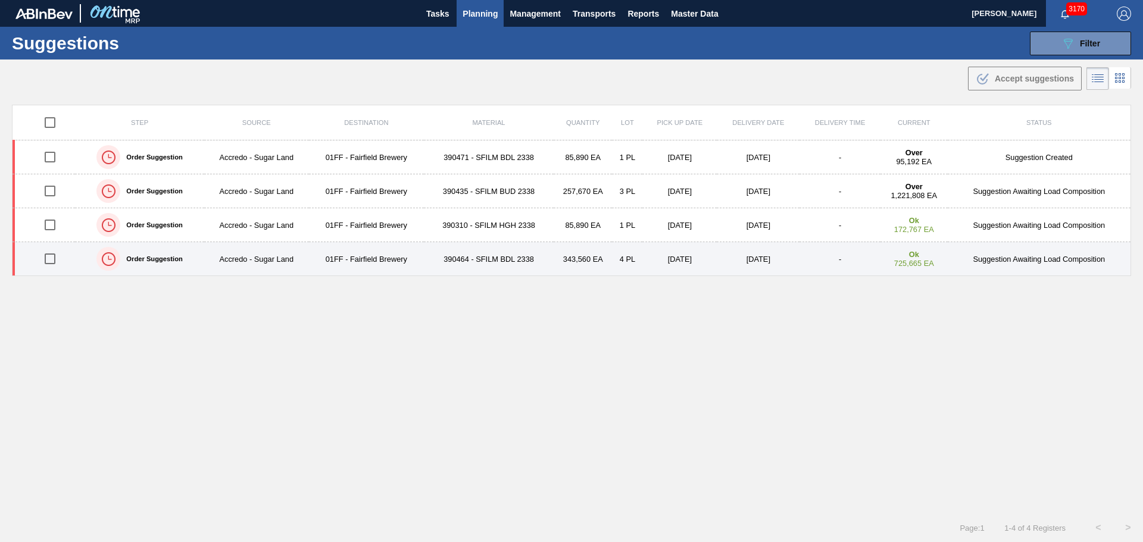
click at [492, 256] on td "390464 - SFILM BDL 2338" at bounding box center [489, 259] width 130 height 34
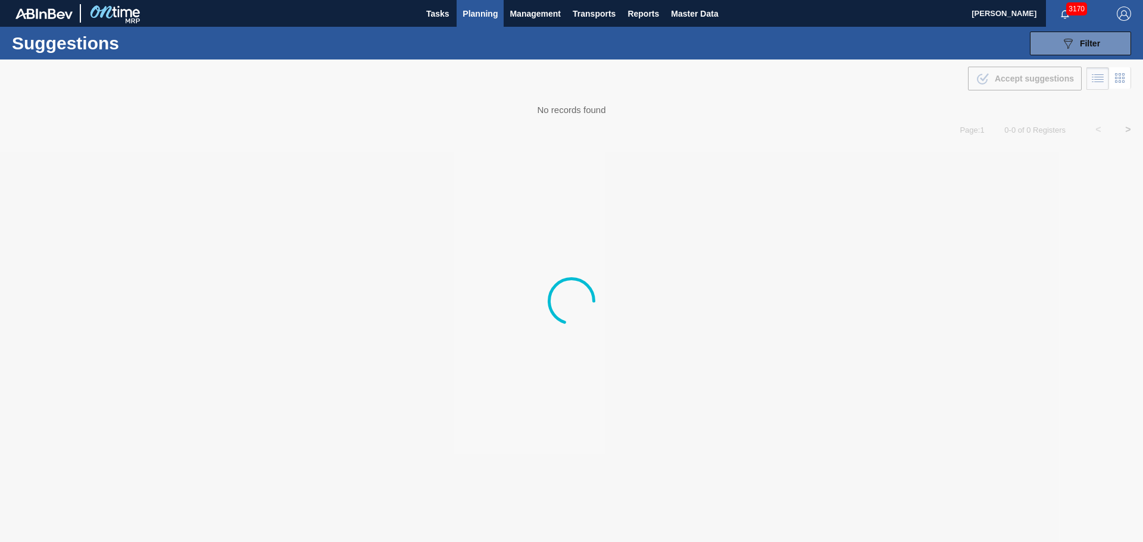
type from "08/04/2025"
type to "09/30/2025"
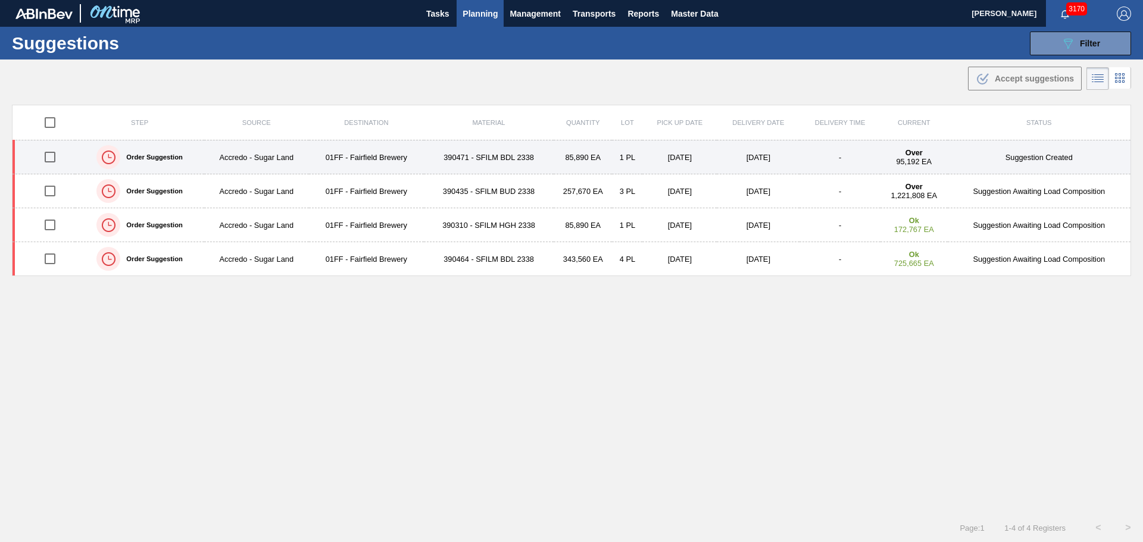
click at [517, 158] on td "390471 - SFILM BDL 2338" at bounding box center [489, 157] width 130 height 34
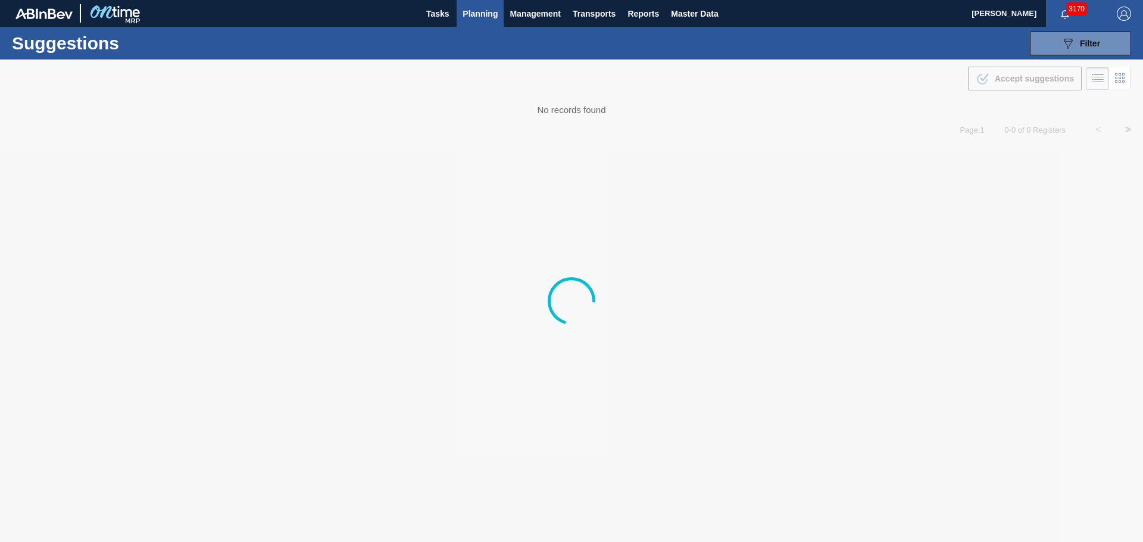
type from "08/04/2025"
type to "09/30/2025"
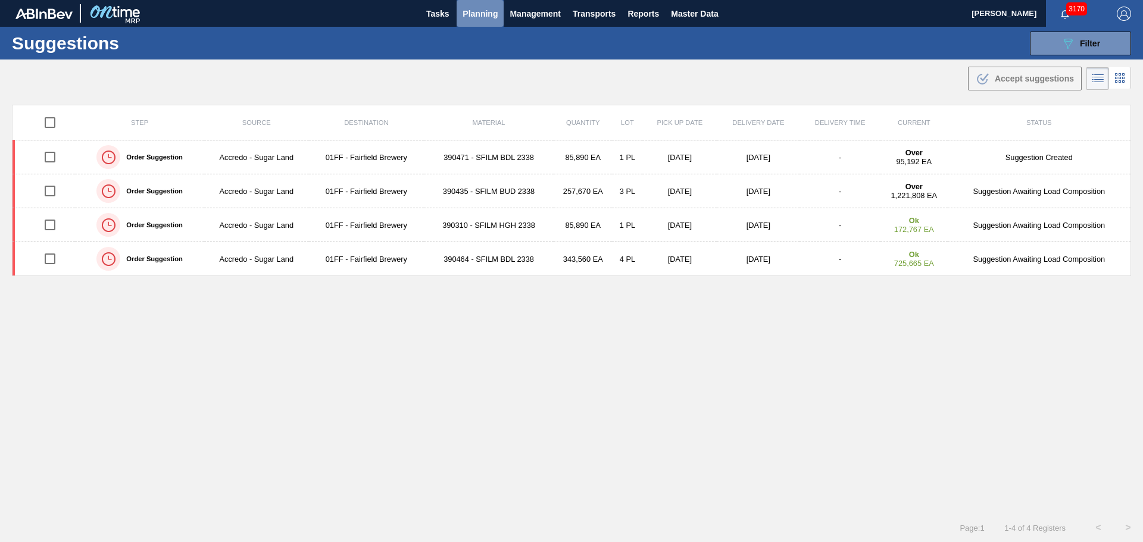
click at [492, 16] on span "Planning" at bounding box center [479, 14] width 35 height 14
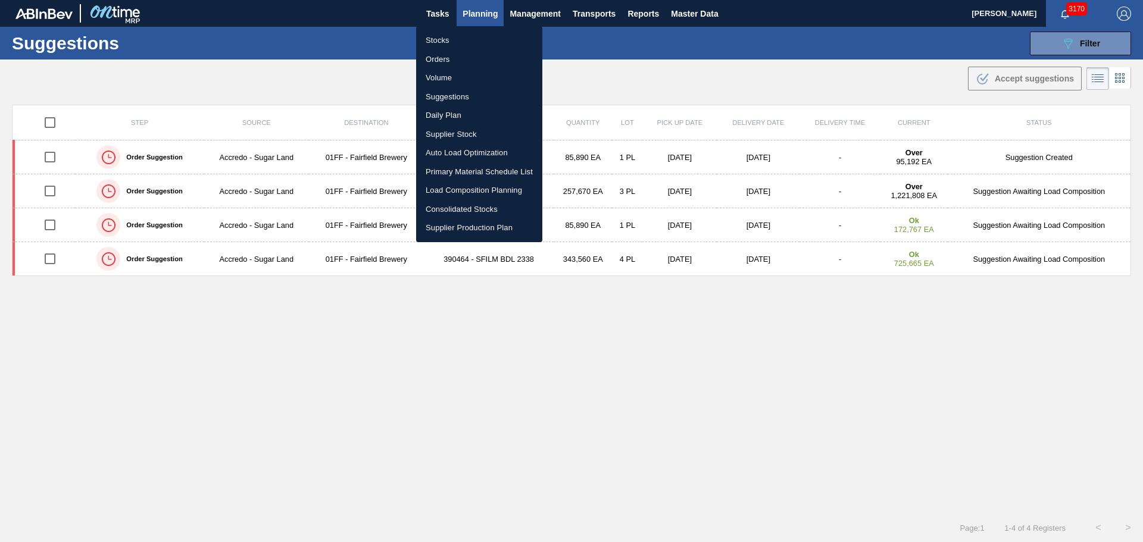
click at [459, 97] on li "Suggestions" at bounding box center [479, 96] width 126 height 19
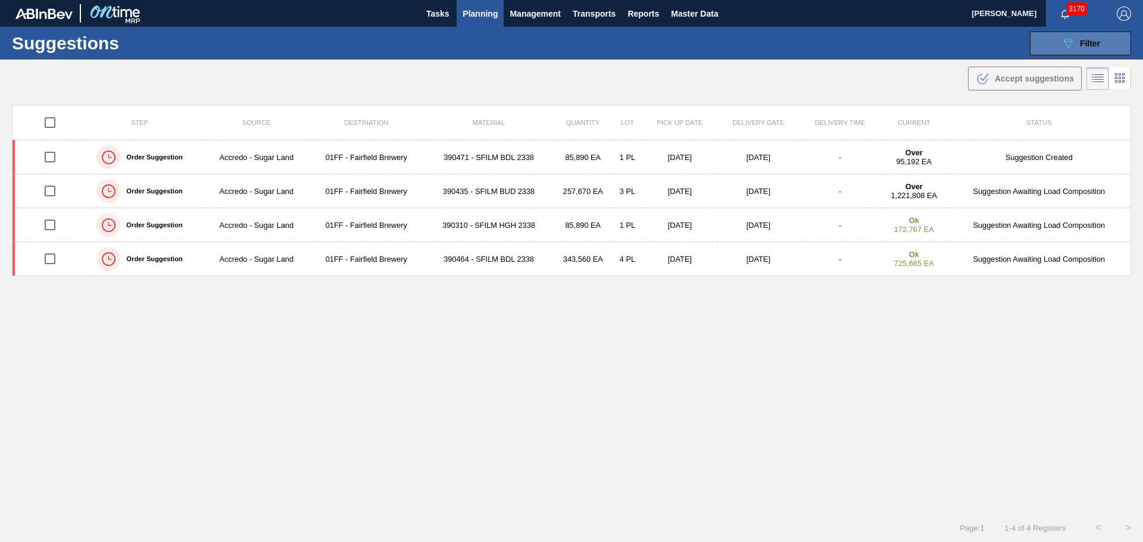
click at [1046, 51] on button "089F7B8B-B2A5-4AFE-B5C0-19BA573D28AC Filter" at bounding box center [1080, 44] width 101 height 24
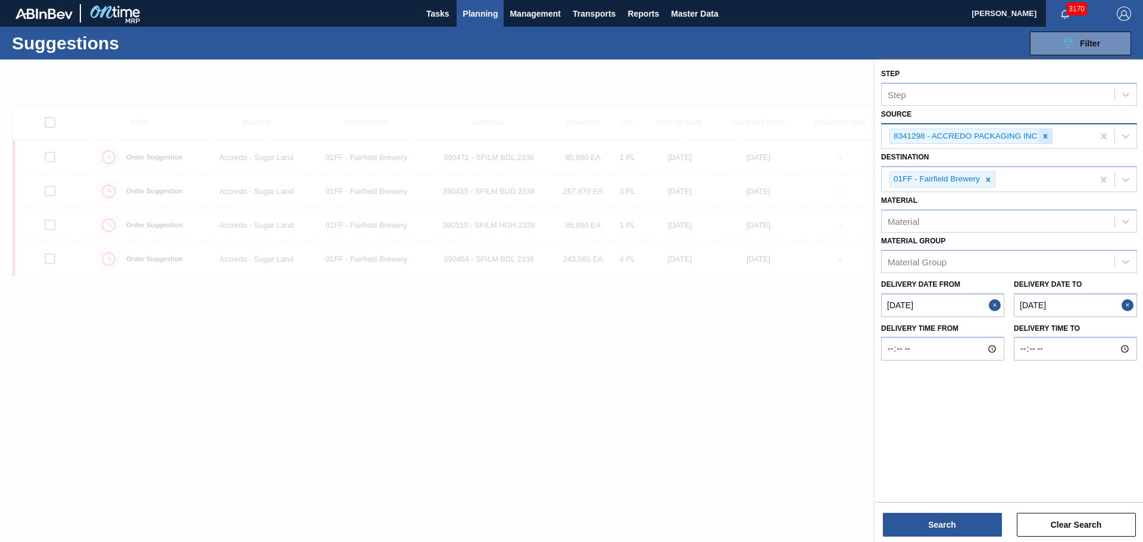
click at [1046, 133] on icon at bounding box center [1045, 136] width 8 height 8
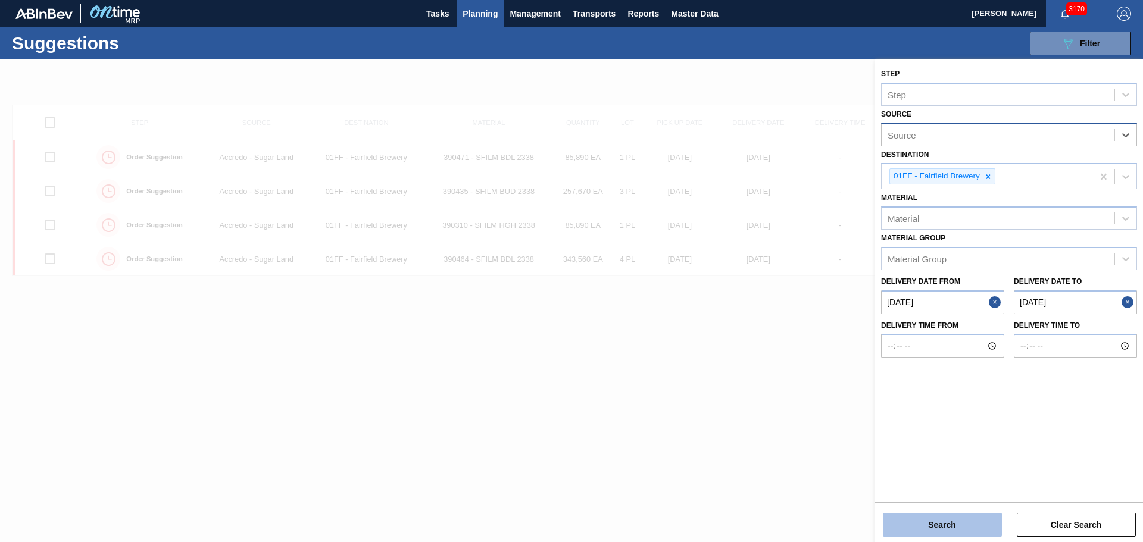
click at [932, 523] on button "Search" at bounding box center [942, 525] width 119 height 24
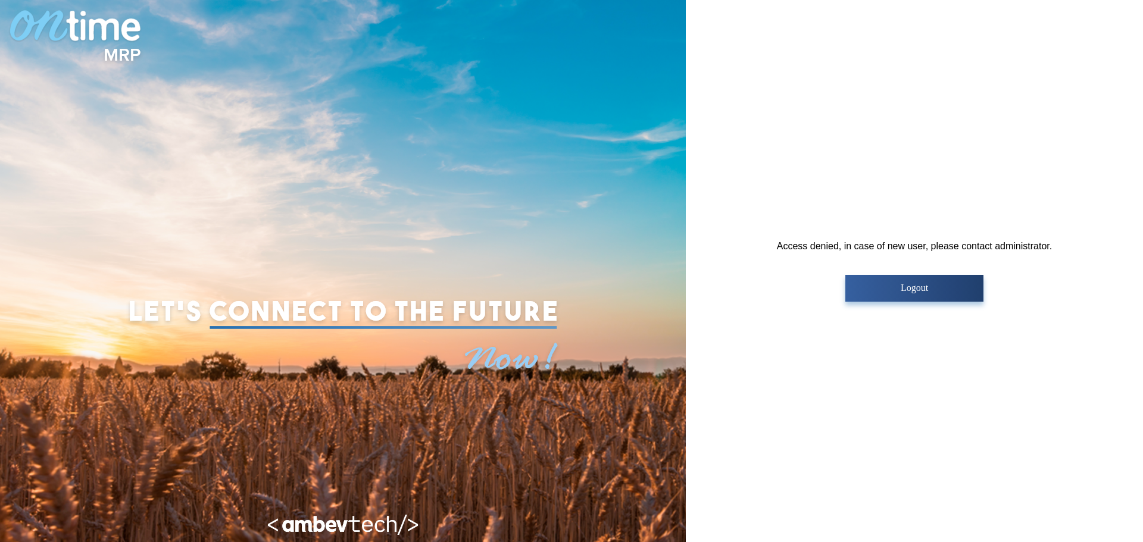
click at [909, 290] on p "Logout" at bounding box center [914, 288] width 130 height 11
click at [926, 289] on p "Logout" at bounding box center [914, 288] width 130 height 11
click at [927, 289] on p "Logout" at bounding box center [914, 288] width 130 height 11
